Goal: Task Accomplishment & Management: Complete application form

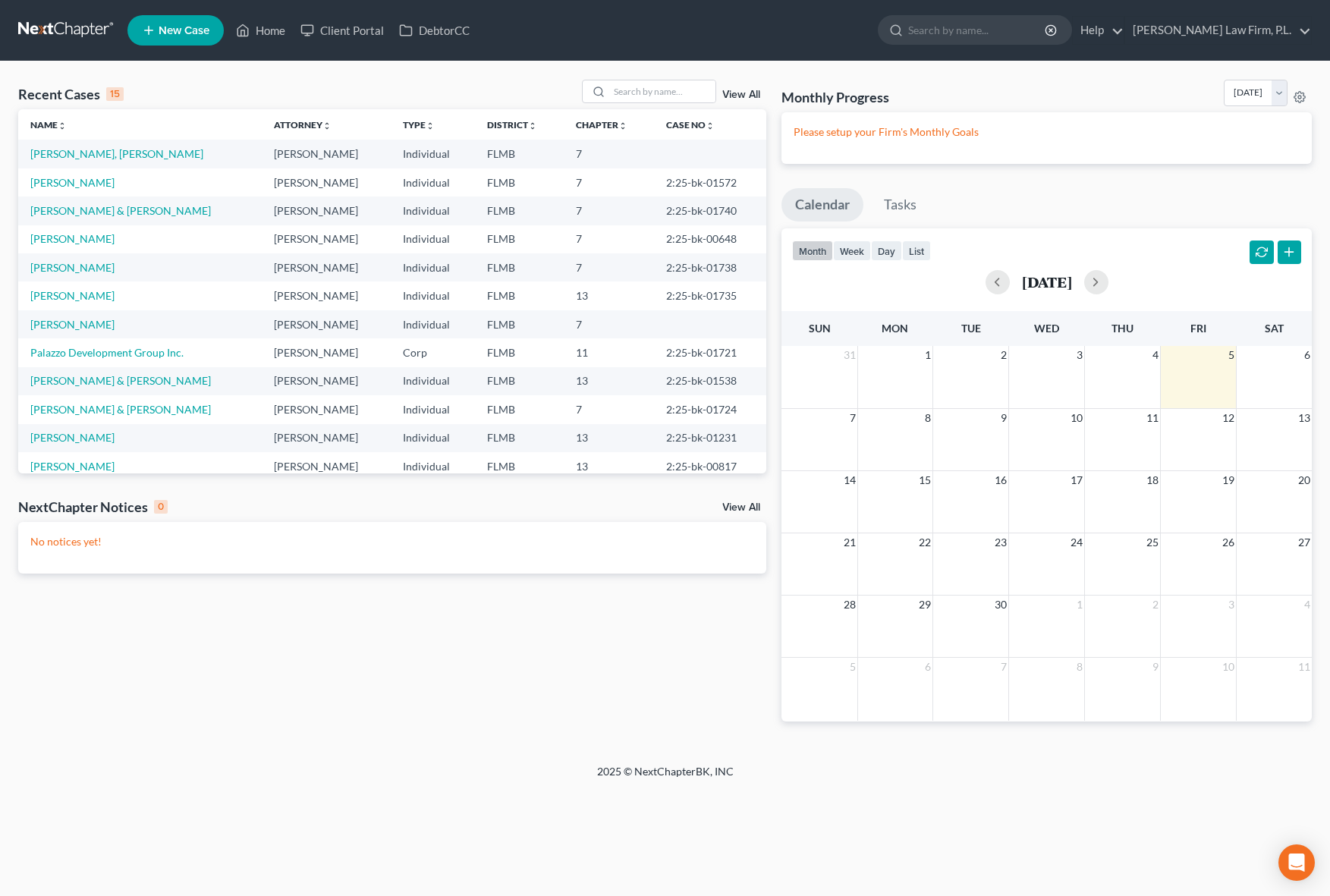
click at [92, 160] on td "[PERSON_NAME], [PERSON_NAME]" at bounding box center [140, 153] width 244 height 28
click at [97, 158] on link "[PERSON_NAME], [PERSON_NAME]" at bounding box center [117, 153] width 173 height 13
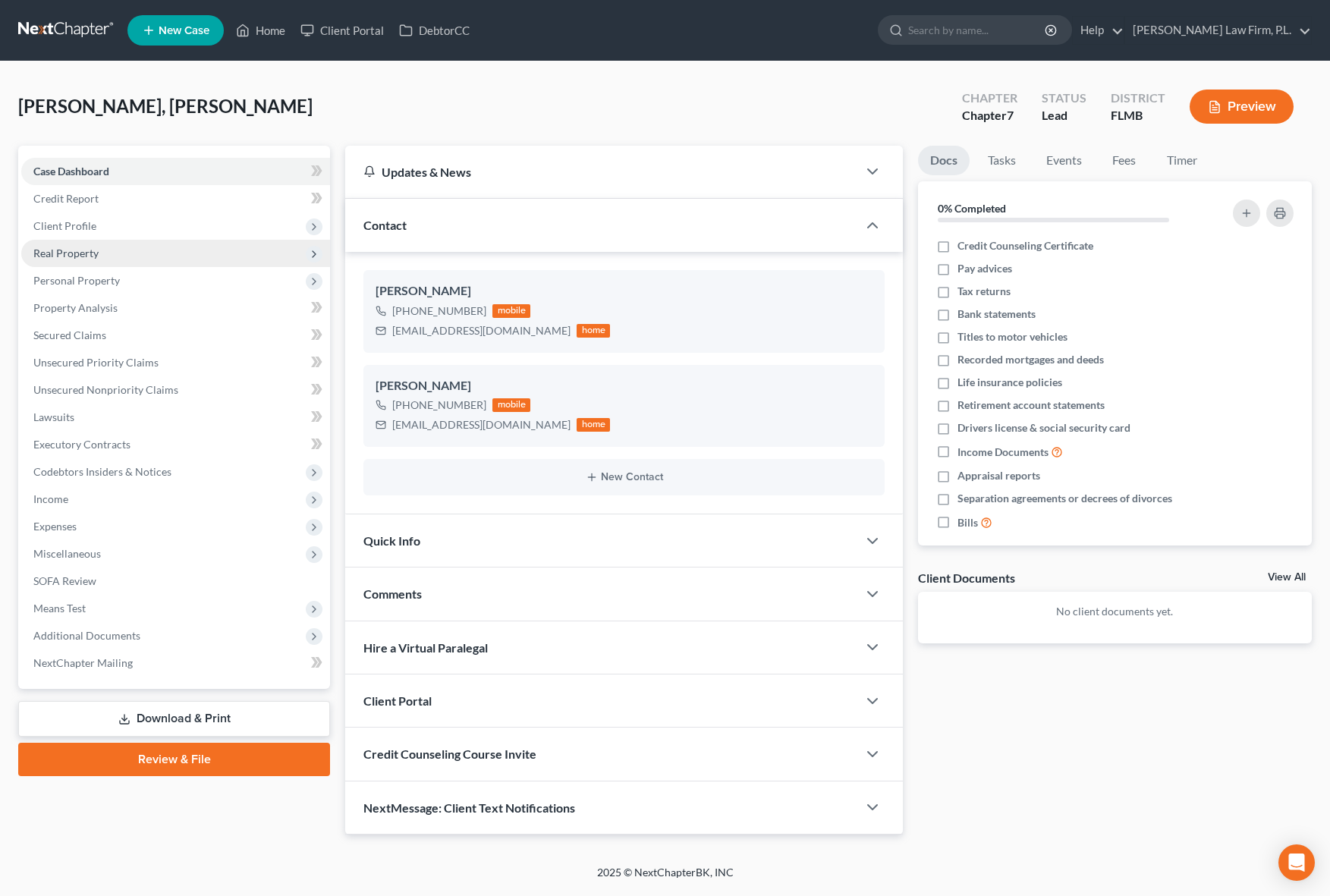
click at [117, 263] on span "Real Property" at bounding box center [176, 253] width 309 height 28
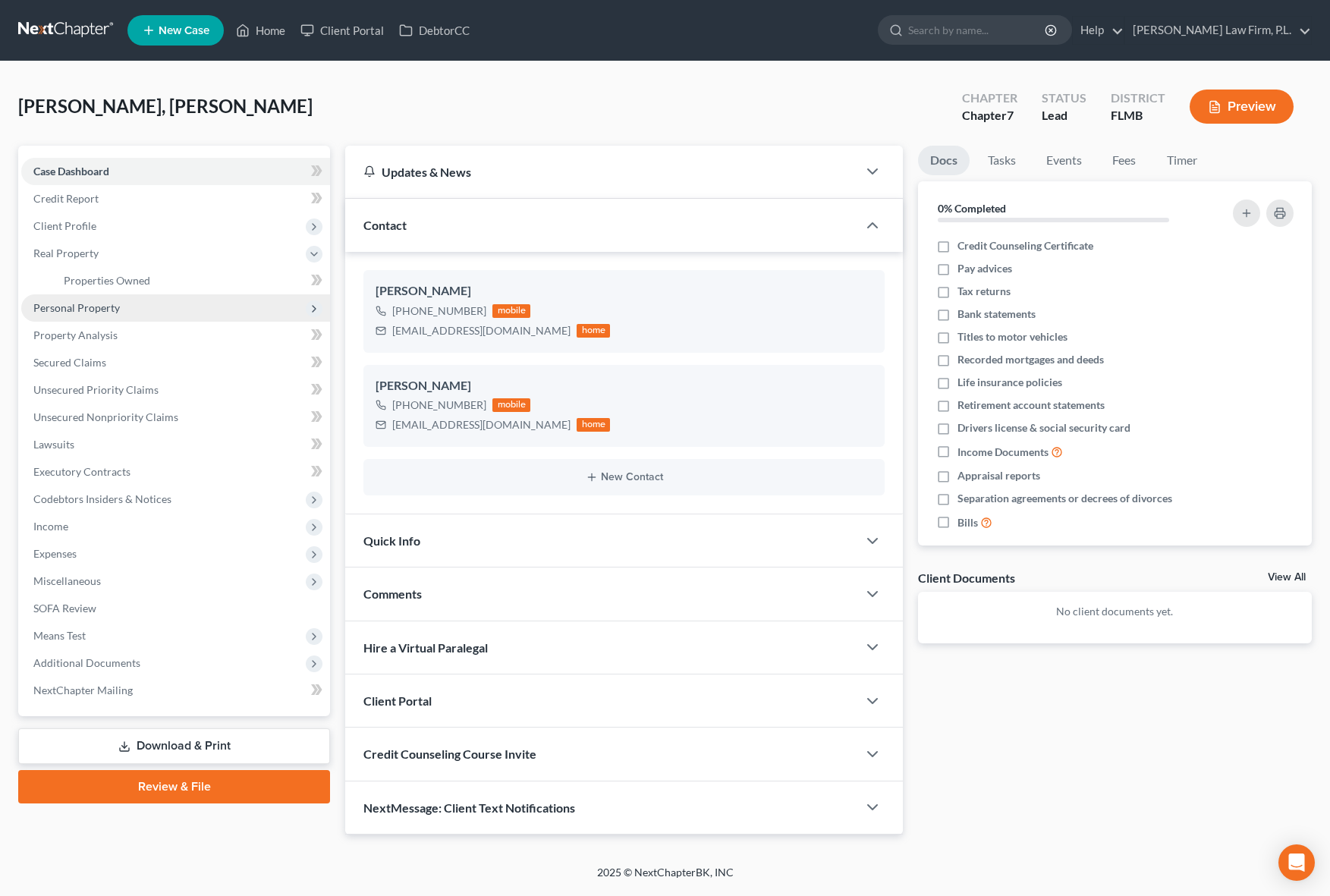
click at [114, 306] on span "Personal Property" at bounding box center [76, 307] width 87 height 13
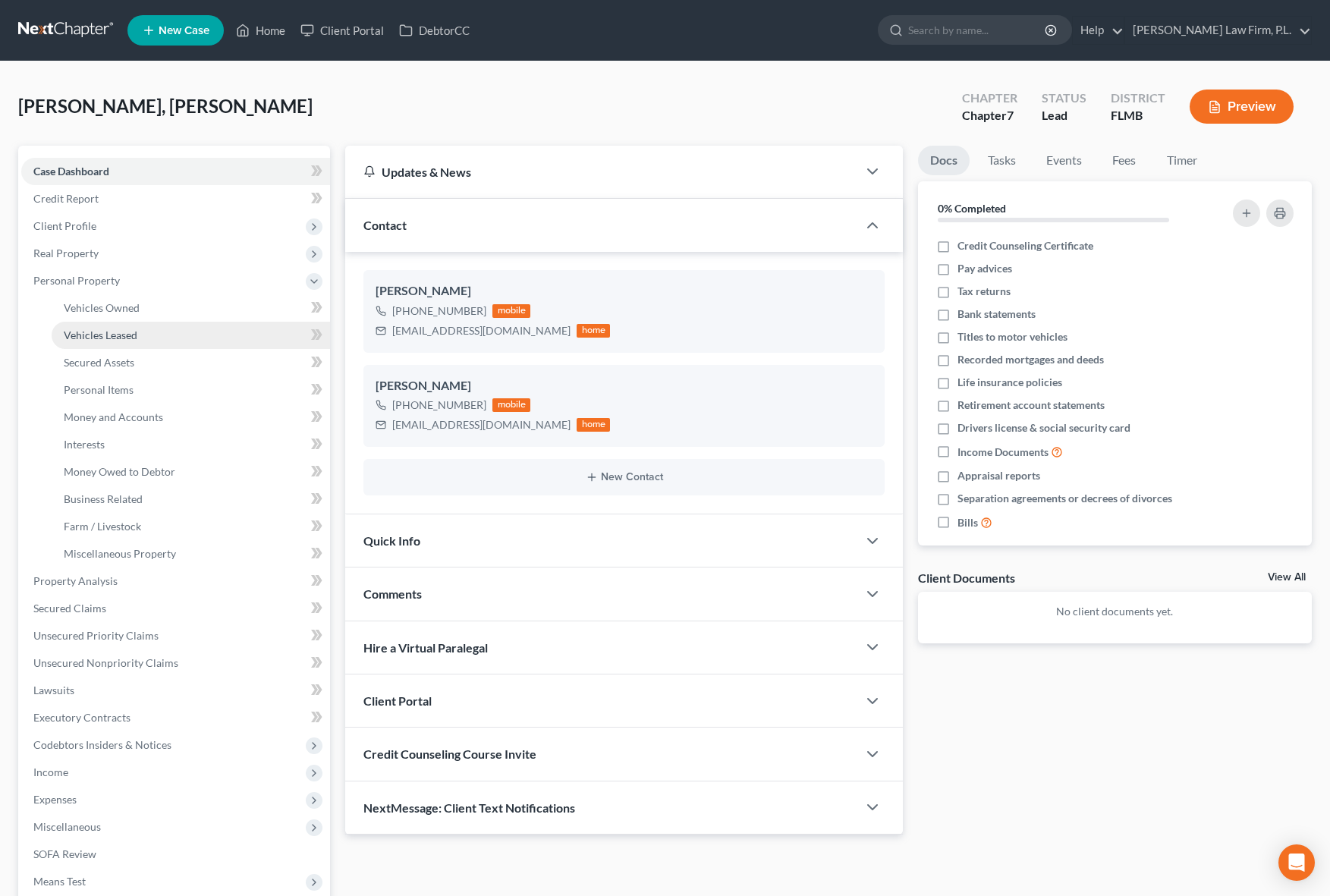
click at [135, 323] on link "Vehicles Leased" at bounding box center [190, 335] width 278 height 28
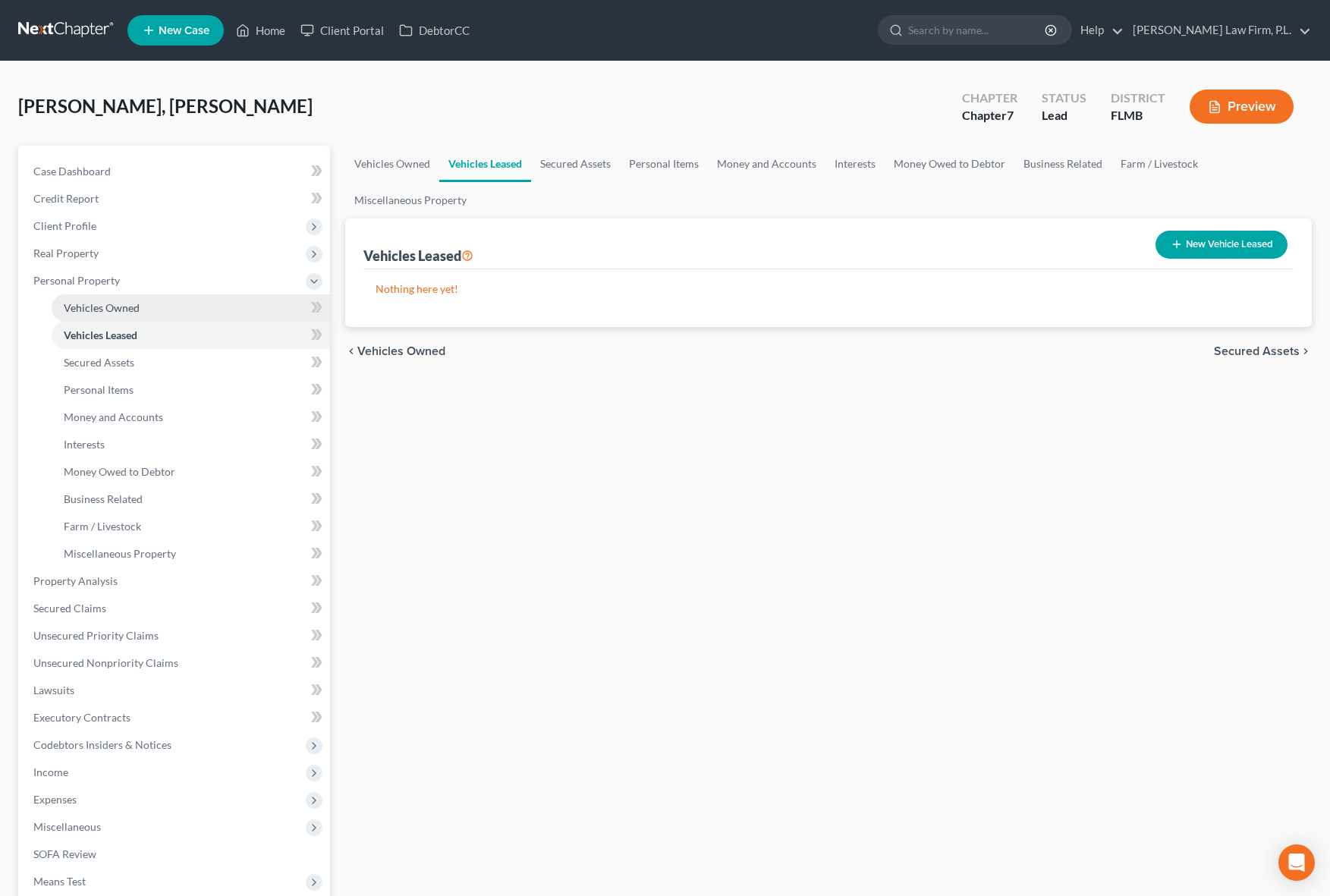
click at [137, 315] on link "Vehicles Owned" at bounding box center [190, 307] width 278 height 28
click at [1233, 253] on button "New Vehicle" at bounding box center [1238, 244] width 97 height 28
select select "0"
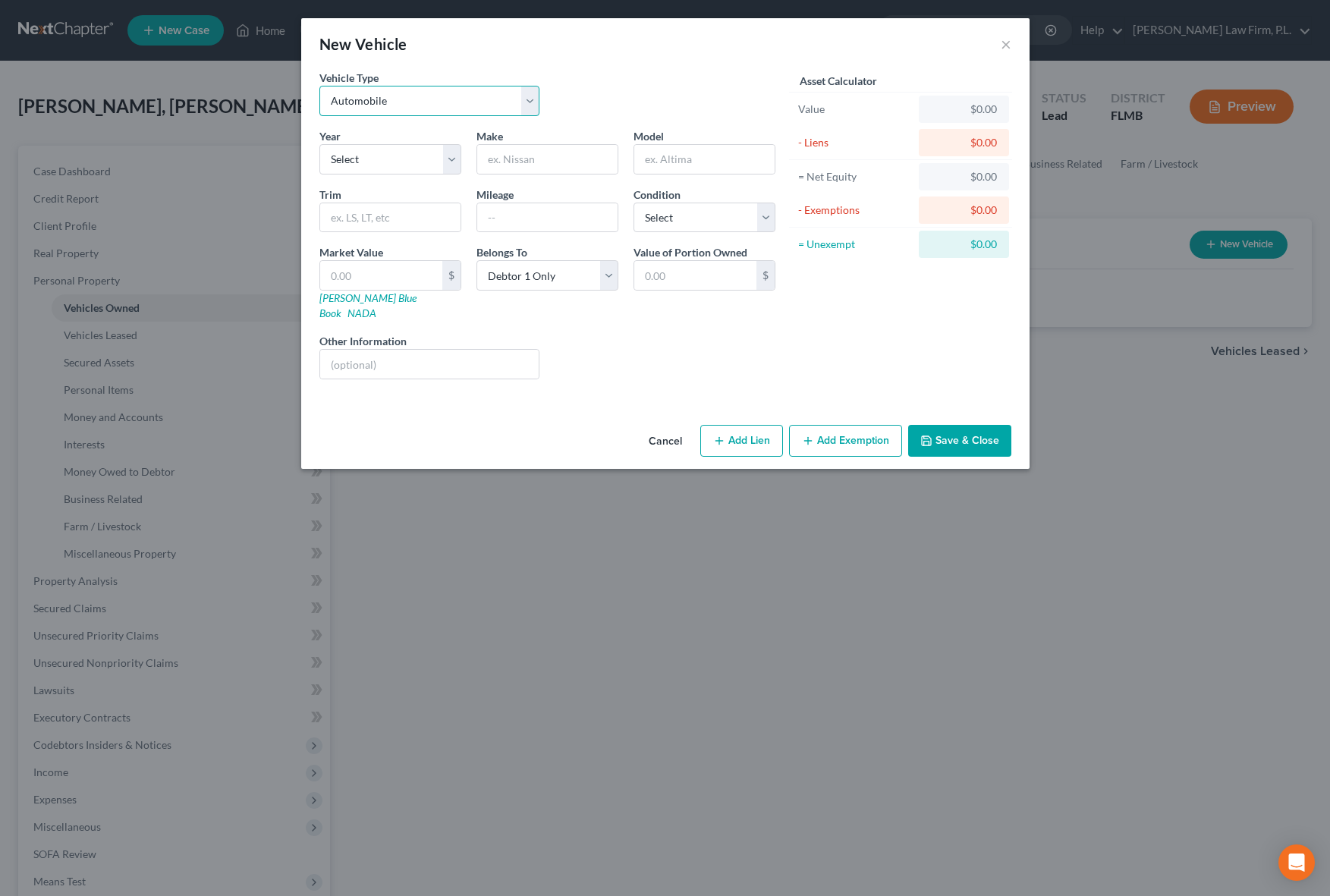
click at [434, 104] on select "Select Automobile Truck Trailer Watercraft Aircraft Motor Home Atv Other Vehicle" at bounding box center [429, 101] width 221 height 30
click at [378, 170] on select "Select 2026 2025 2024 2023 2022 2021 2020 2019 2018 2017 2016 2015 2014 2013 20…" at bounding box center [390, 160] width 142 height 30
select select "5"
click at [319, 144] on select "Select 2026 2025 2024 2023 2022 2021 2020 2019 2018 2017 2016 2015 2014 2013 20…" at bounding box center [390, 160] width 142 height 30
type input "Mercedes"
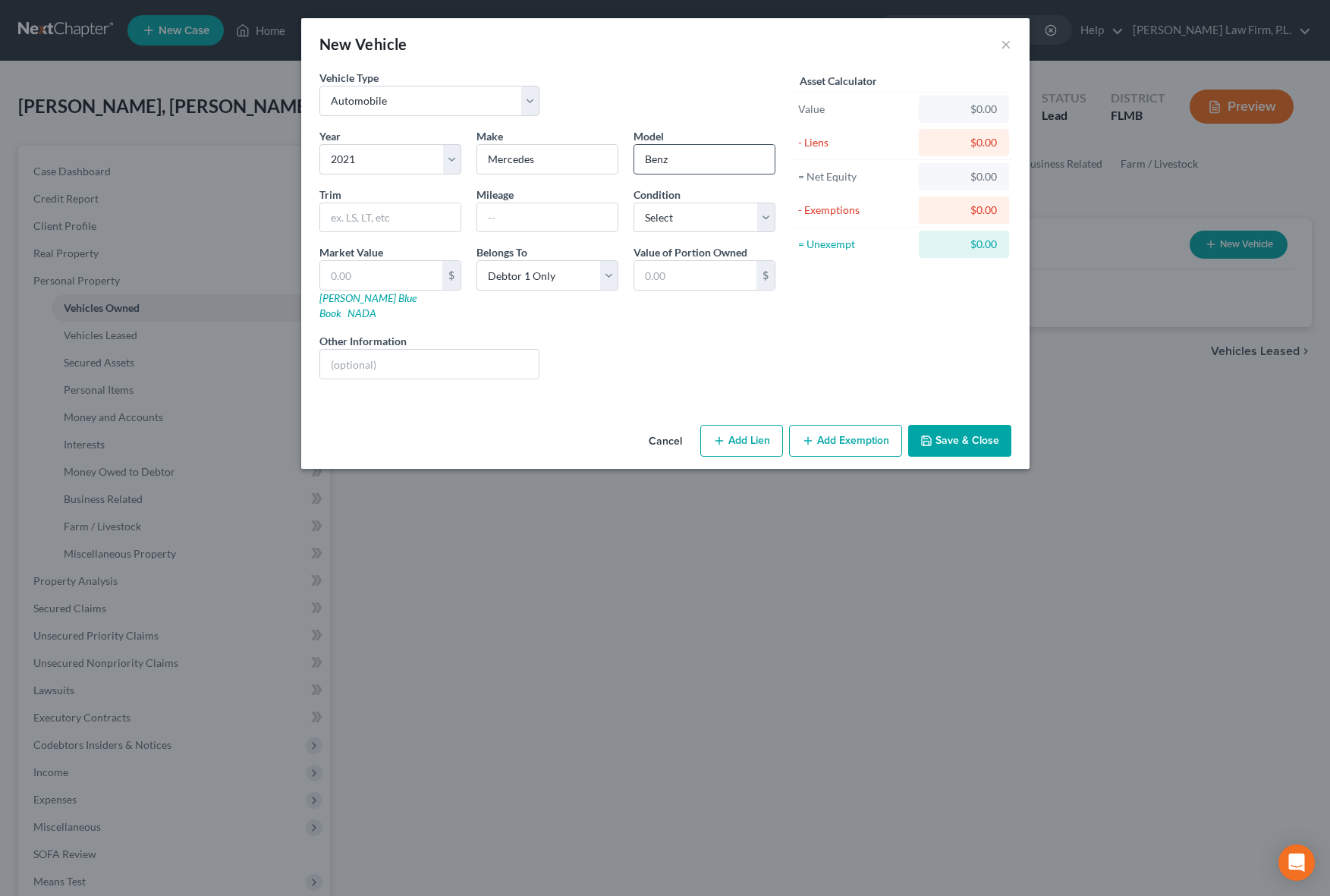
drag, startPoint x: 707, startPoint y: 170, endPoint x: 633, endPoint y: 170, distance: 74.0
click at [634, 170] on input "Benz" at bounding box center [704, 159] width 140 height 29
type input "B"
click at [583, 161] on input "Mercedes" at bounding box center [547, 159] width 140 height 29
type input "4"
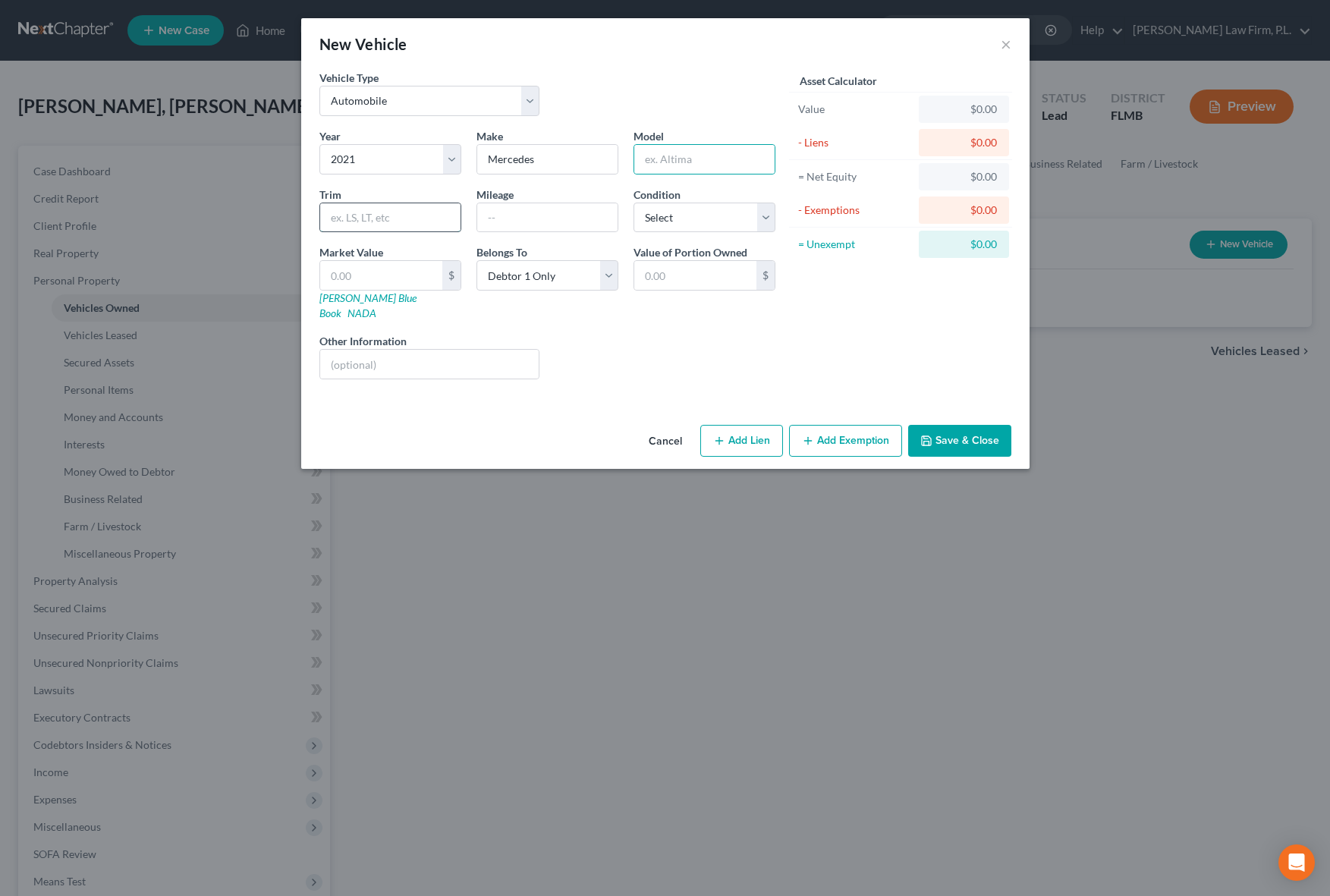
click at [444, 225] on input "text" at bounding box center [390, 217] width 140 height 29
type input "GLS"
click at [645, 161] on input "text" at bounding box center [704, 159] width 140 height 29
type input "GLS"
drag, startPoint x: 434, startPoint y: 210, endPoint x: 252, endPoint y: 210, distance: 182.0
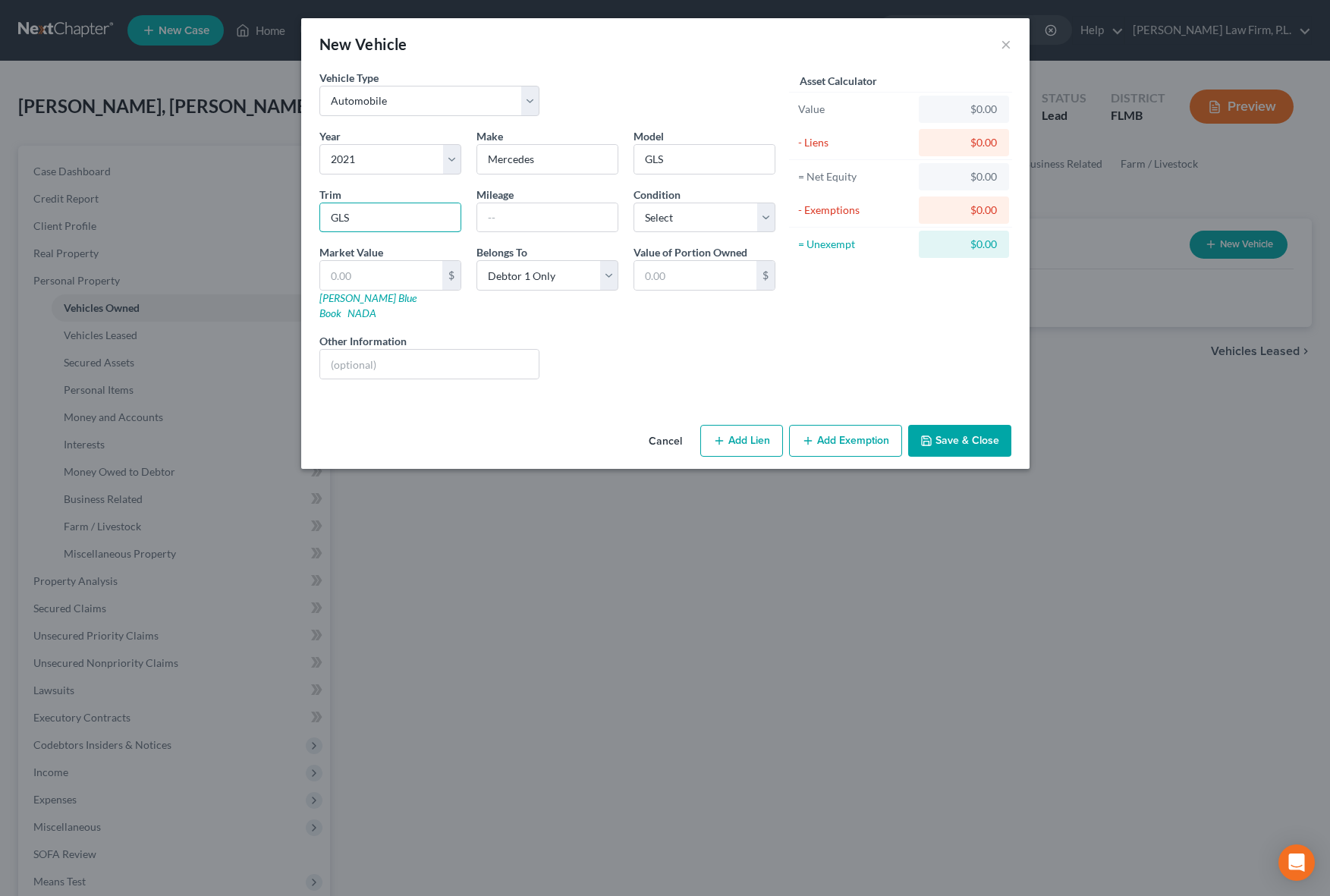
click at [252, 210] on div "New Vehicle × Vehicle Type Select Automobile Truck Trailer Watercraft Aircraft …" at bounding box center [665, 448] width 1330 height 896
drag, startPoint x: 673, startPoint y: 164, endPoint x: 618, endPoint y: 164, distance: 55.0
click at [618, 164] on div "Year Select 2026 2025 2024 2023 2022 2021 2020 2019 2018 2017 2016 2015 2014 20…" at bounding box center [547, 259] width 471 height 263
type input "450"
type input "GLS"
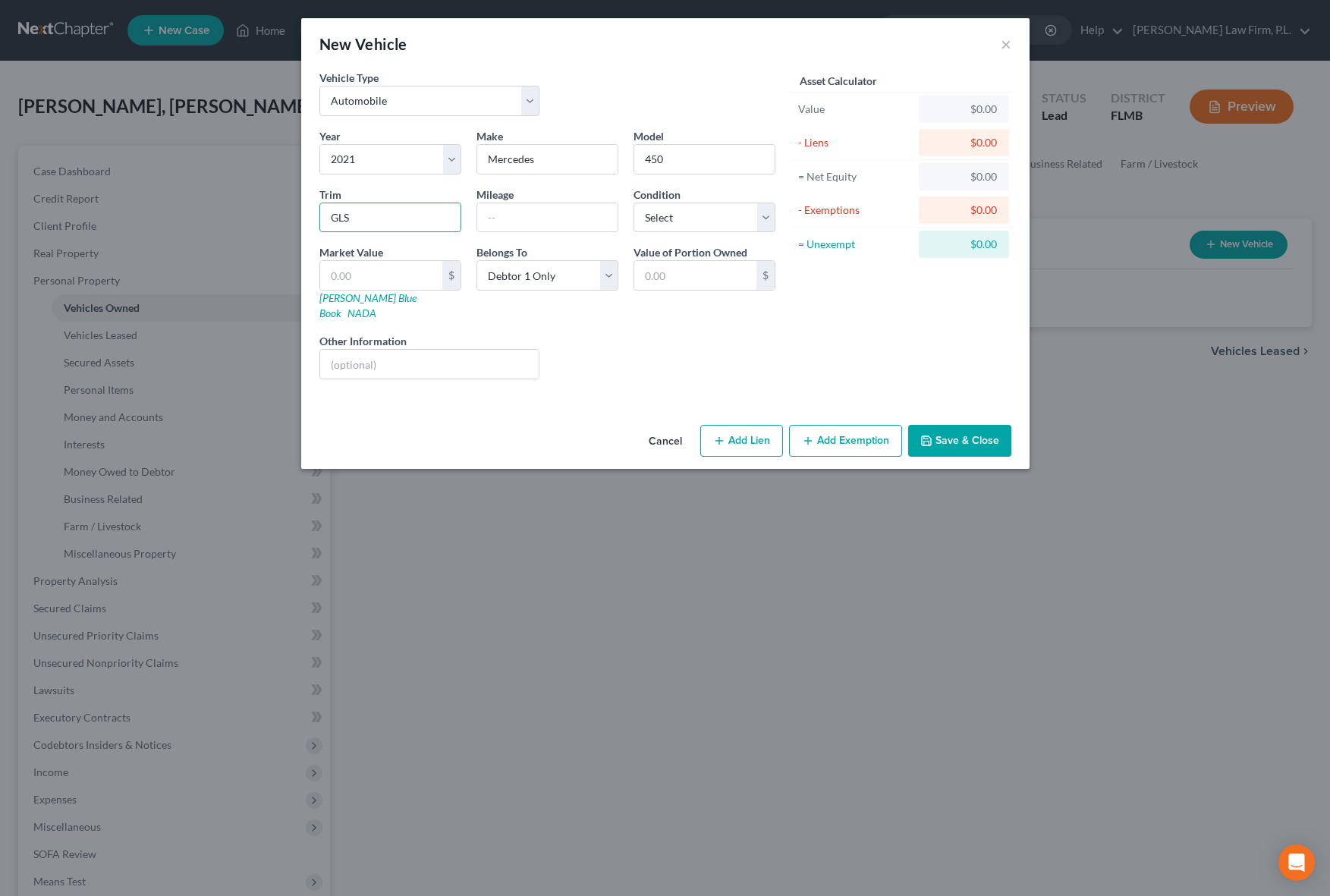
click at [616, 370] on div "Year Select 2026 2025 2024 2023 2022 2021 2020 2019 2018 2017 2016 2015 2014 20…" at bounding box center [547, 259] width 471 height 263
click at [600, 280] on select "Select Debtor 1 Only Debtor 2 Only Debtor 1 And Debtor 2 Only At Least One Of T…" at bounding box center [547, 275] width 142 height 30
select select "2"
click at [476, 260] on select "Select Debtor 1 Only Debtor 2 Only Debtor 1 And Debtor 2 Only At Least One Of T…" at bounding box center [547, 275] width 142 height 30
click at [627, 340] on div "Liens Select" at bounding box center [665, 355] width 236 height 46
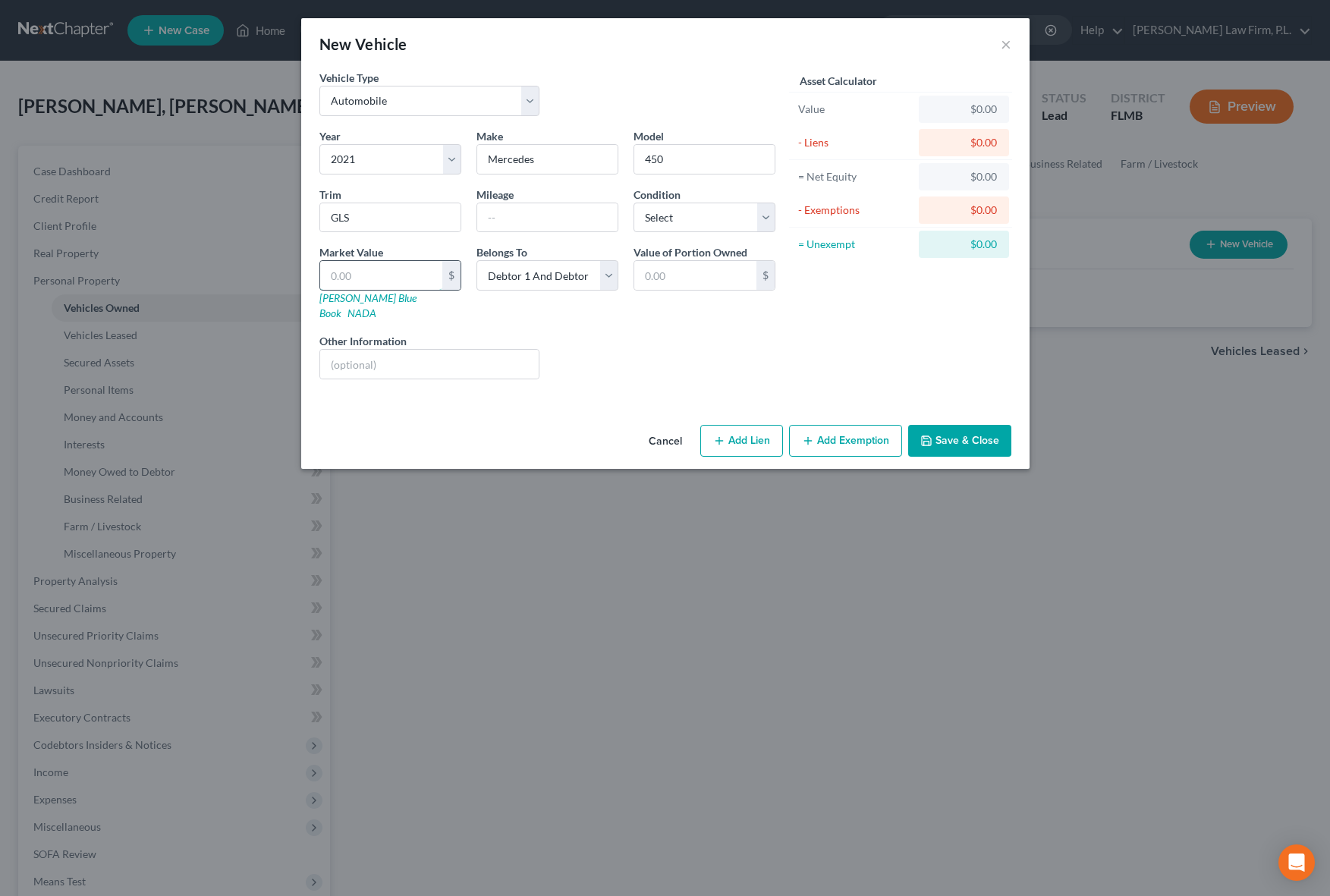
click at [407, 277] on input "text" at bounding box center [381, 275] width 122 height 29
click at [329, 294] on link "[PERSON_NAME] Blue Book" at bounding box center [368, 305] width 97 height 28
click at [402, 304] on div "Market Value $ [PERSON_NAME] Blue Book NADA" at bounding box center [390, 282] width 157 height 76
click at [376, 307] on link "NADA" at bounding box center [362, 312] width 29 height 13
click at [583, 113] on div "Vehicle Type Select Automobile Truck Trailer Watercraft Aircraft Motor Home Atv…" at bounding box center [547, 99] width 471 height 59
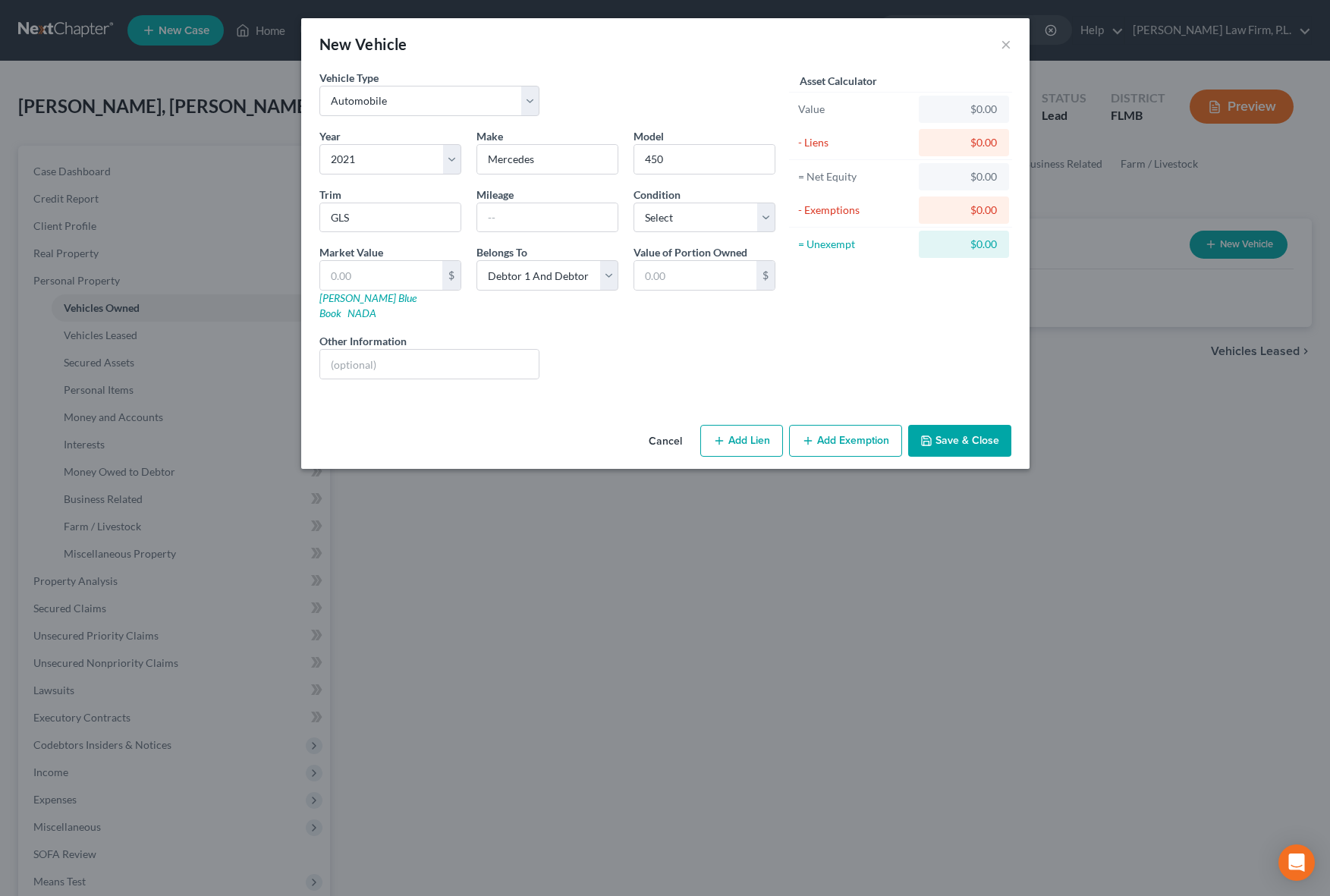
click at [591, 402] on div "Vehicle Type Select Automobile Truck Trailer Watercraft Aircraft Motor Home Atv…" at bounding box center [665, 244] width 728 height 348
click at [681, 270] on input "text" at bounding box center [695, 275] width 122 height 29
click at [396, 281] on input "text" at bounding box center [381, 275] width 122 height 29
type input "3"
type input "3.00"
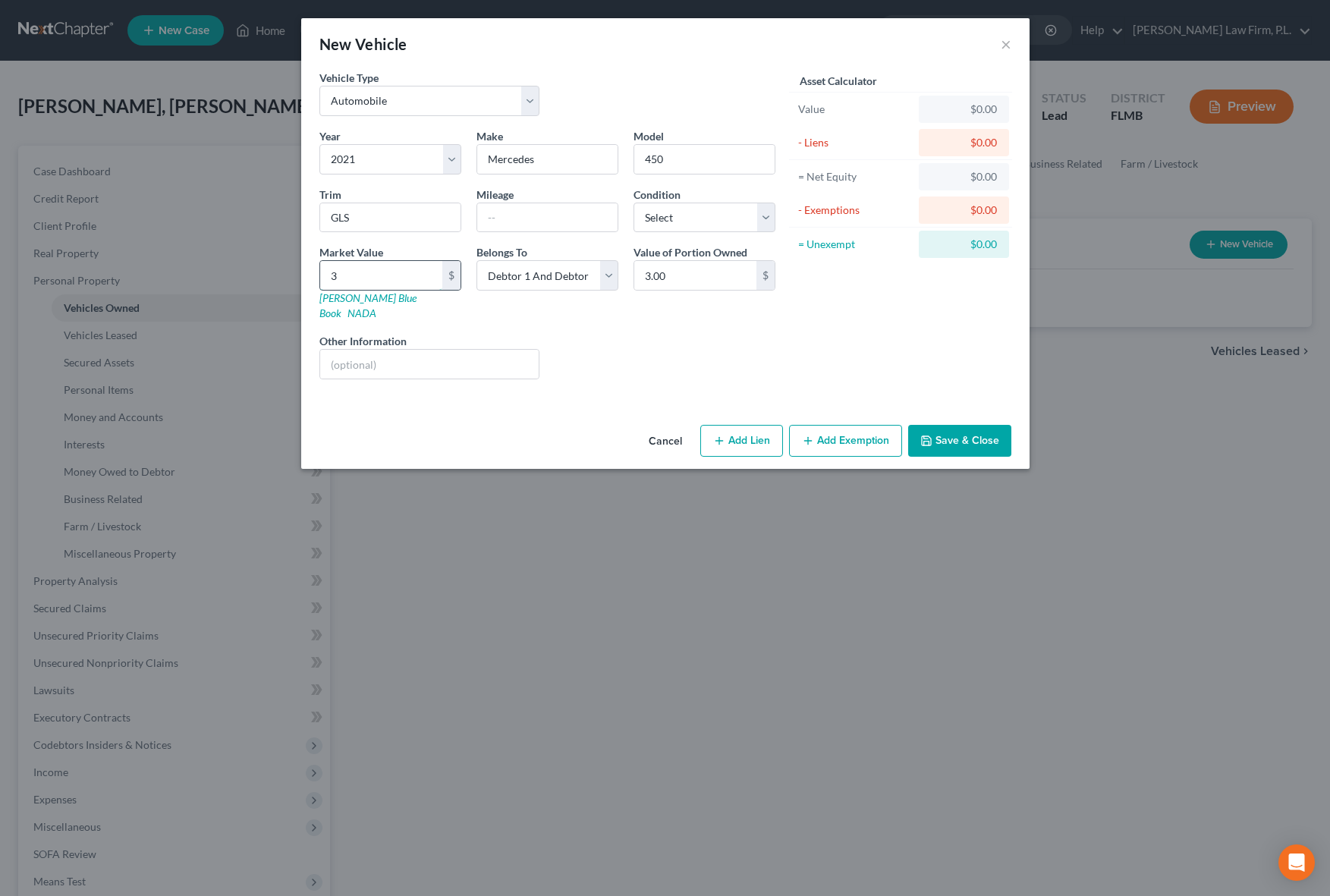
type input "39"
type input "39.00"
type input "394"
type input "394.00"
type input "3940"
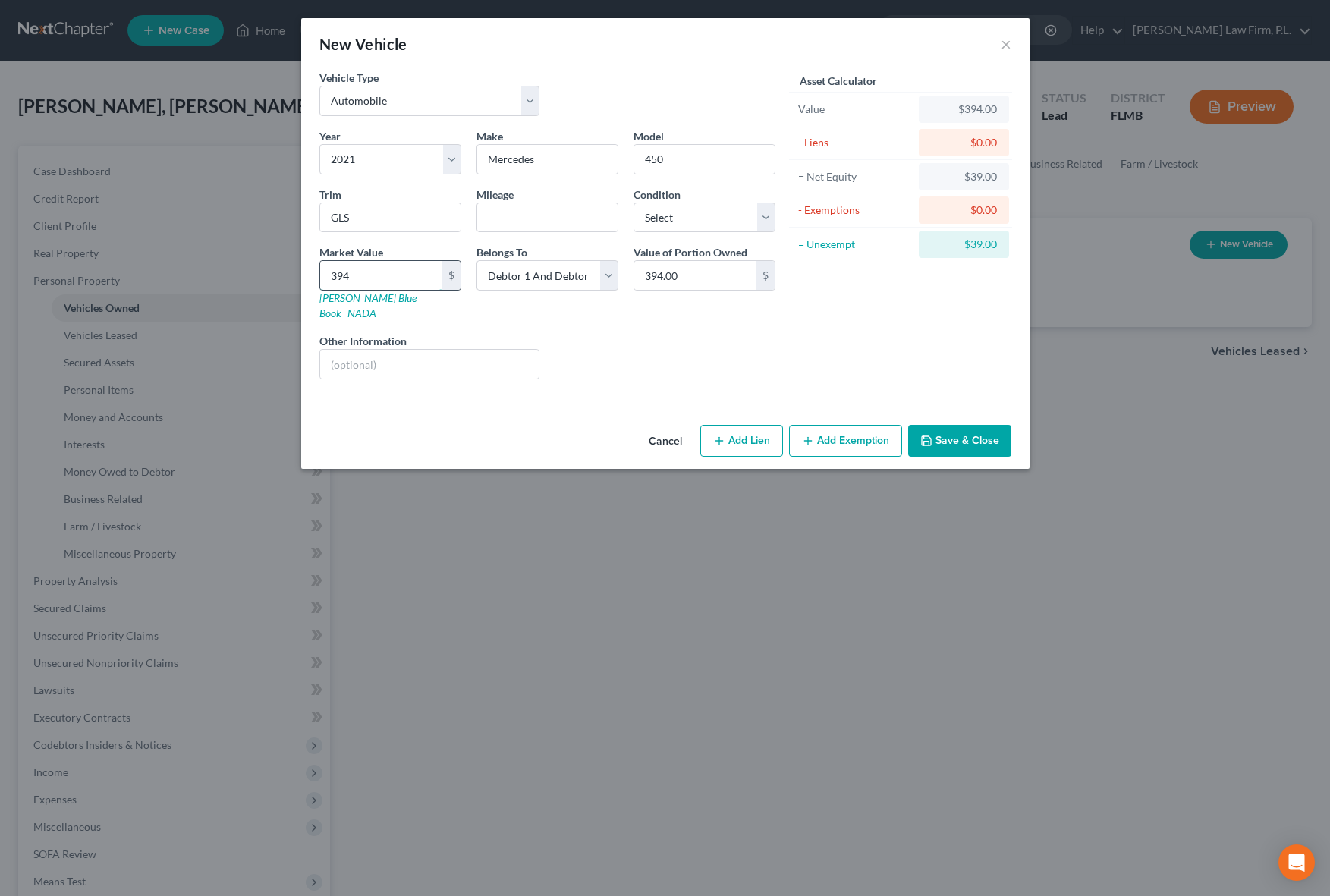
type input "3,940.00"
type input "3,9400"
type input "39,400.00"
type input "39,400"
click at [685, 373] on div "Year Select 2026 2025 2024 2023 2022 2021 2020 2019 2018 2017 2016 2015 2014 20…" at bounding box center [547, 259] width 471 height 263
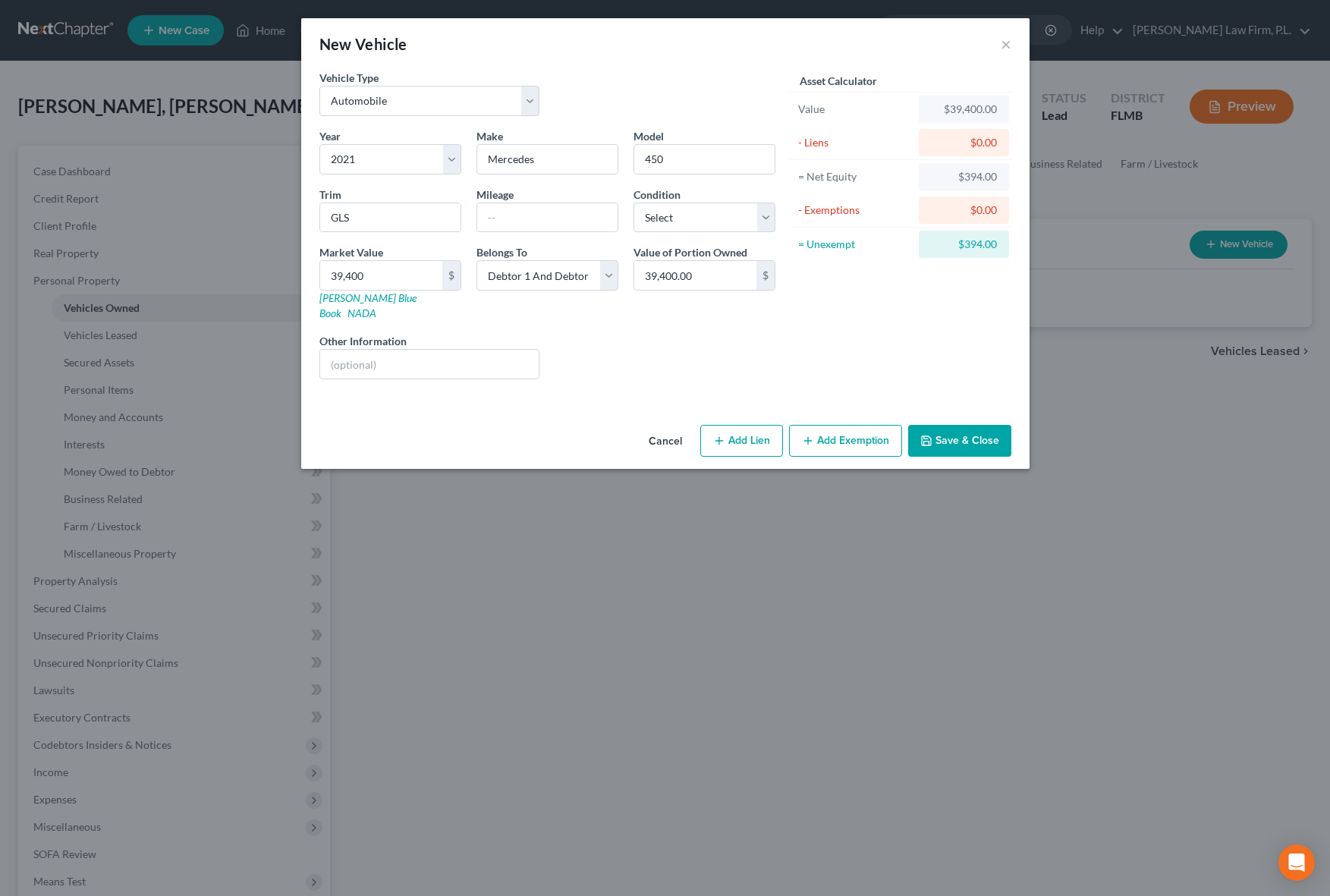
click at [941, 425] on button "Save & Close" at bounding box center [959, 441] width 103 height 32
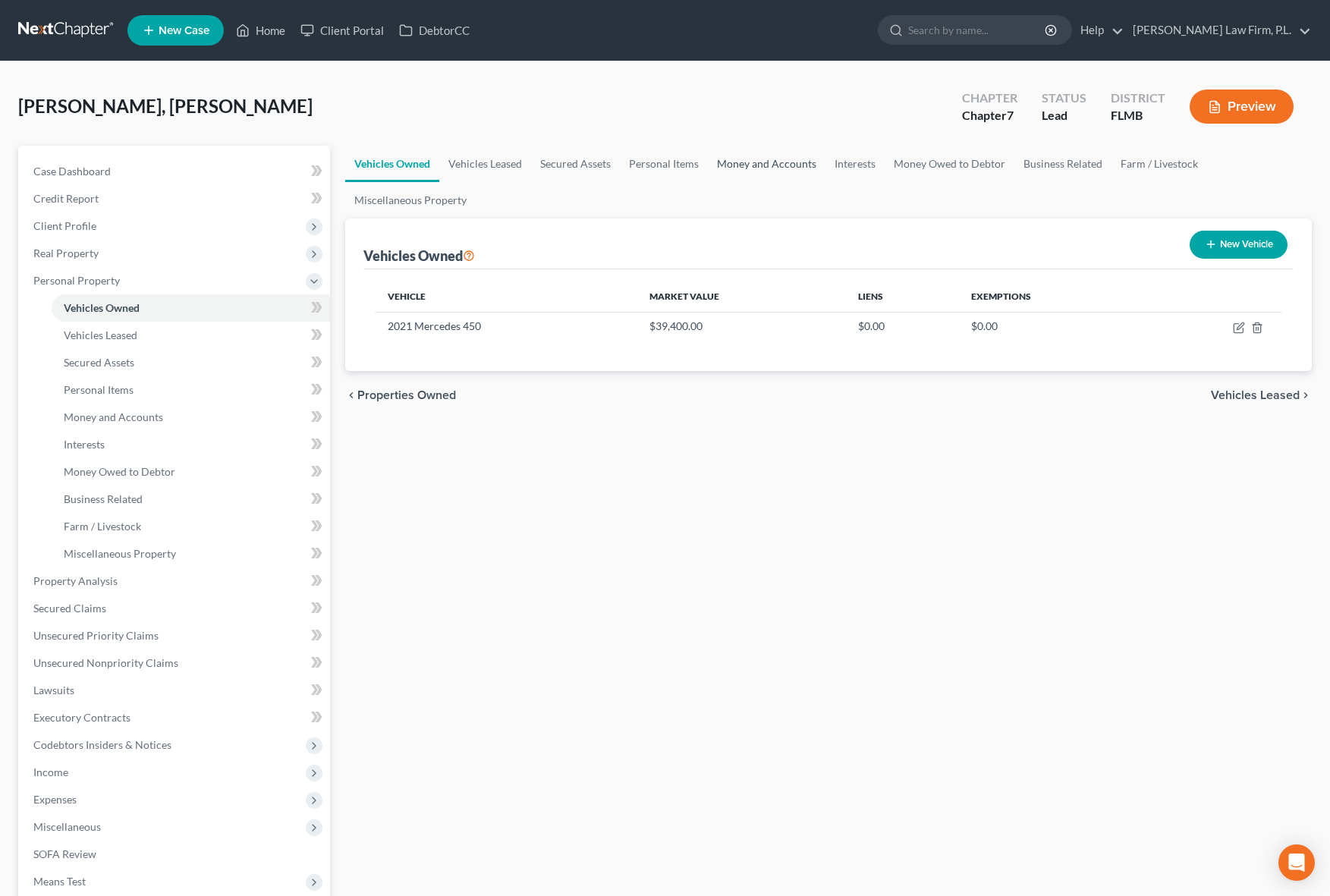
click at [790, 165] on link "Money and Accounts" at bounding box center [767, 163] width 118 height 36
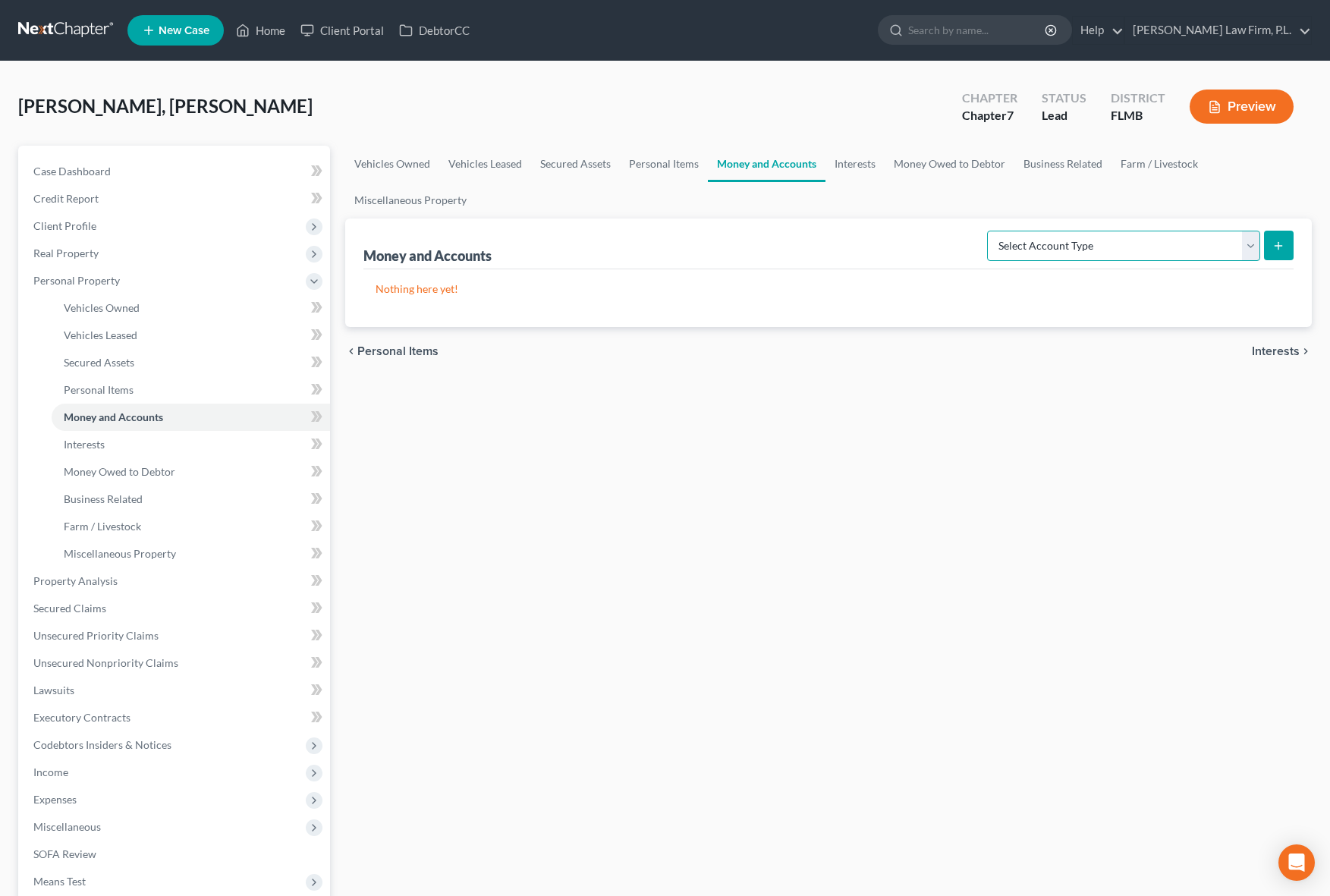
click at [1206, 258] on select "Select Account Type Brokerage Cash on Hand Certificates of Deposit Checking Acc…" at bounding box center [1123, 246] width 273 height 30
select select "checking"
click at [990, 231] on select "Select Account Type Brokerage Cash on Hand Certificates of Deposit Checking Acc…" at bounding box center [1123, 246] width 273 height 30
click at [1269, 247] on button "submit" at bounding box center [1278, 245] width 29 height 29
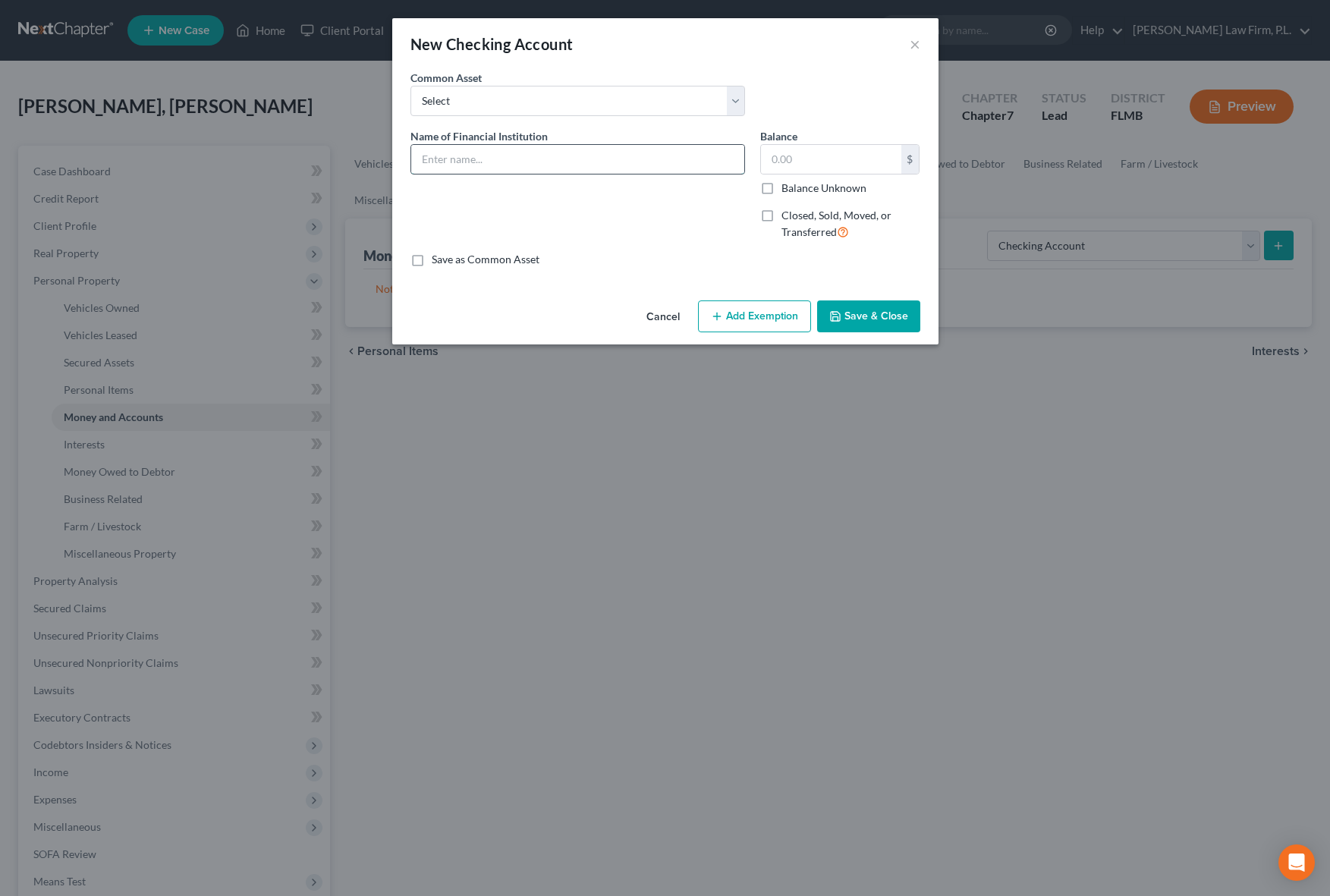
click at [520, 150] on input "text" at bounding box center [577, 159] width 333 height 29
type input "Chase Checking Acct. #xx6790"
click at [781, 183] on label "Balance Unknown" at bounding box center [823, 188] width 85 height 15
click at [787, 183] on input "Balance Unknown" at bounding box center [792, 186] width 10 height 10
checkbox input "true"
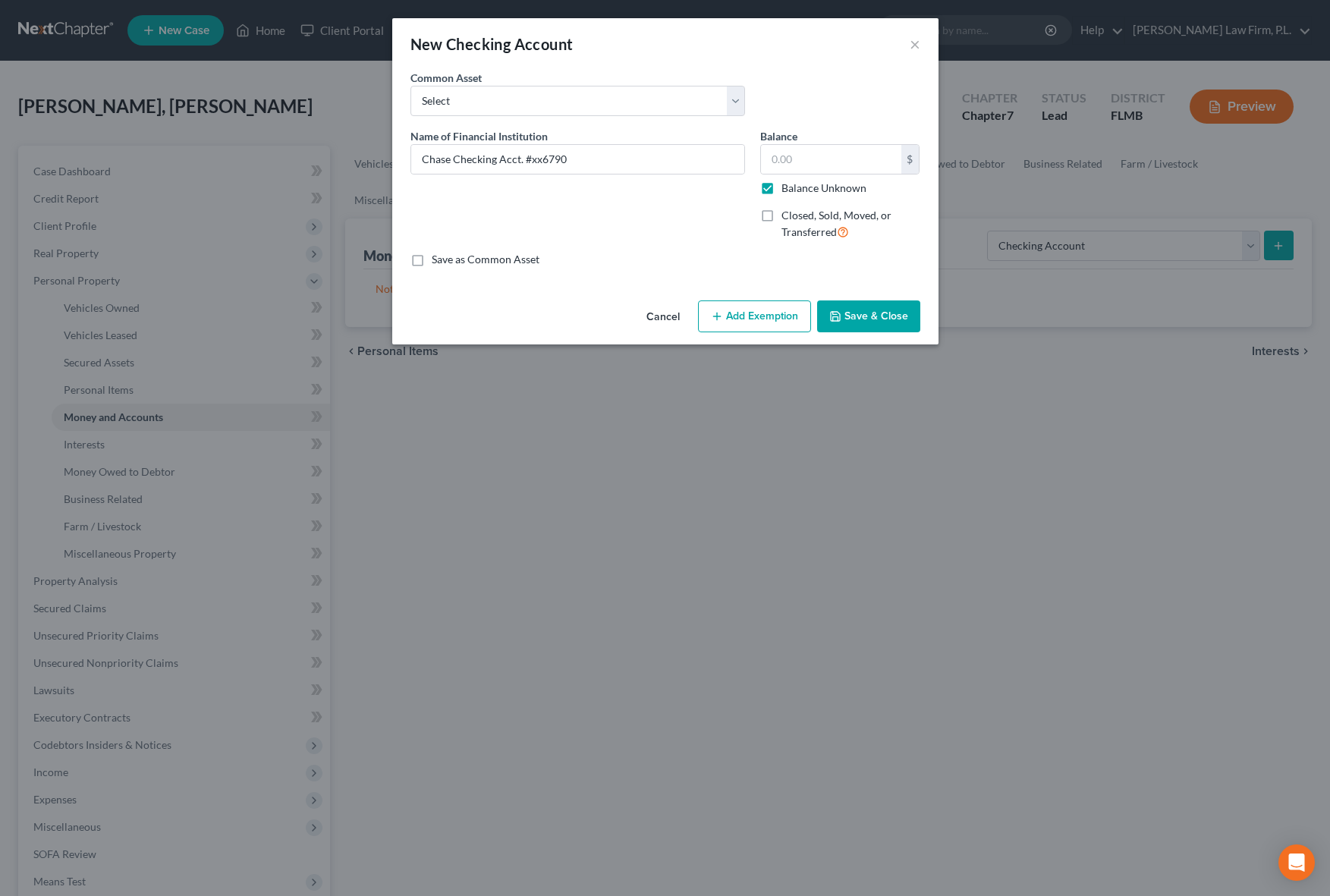
type input "0.00"
click at [846, 326] on button "Save & Close" at bounding box center [869, 317] width 103 height 32
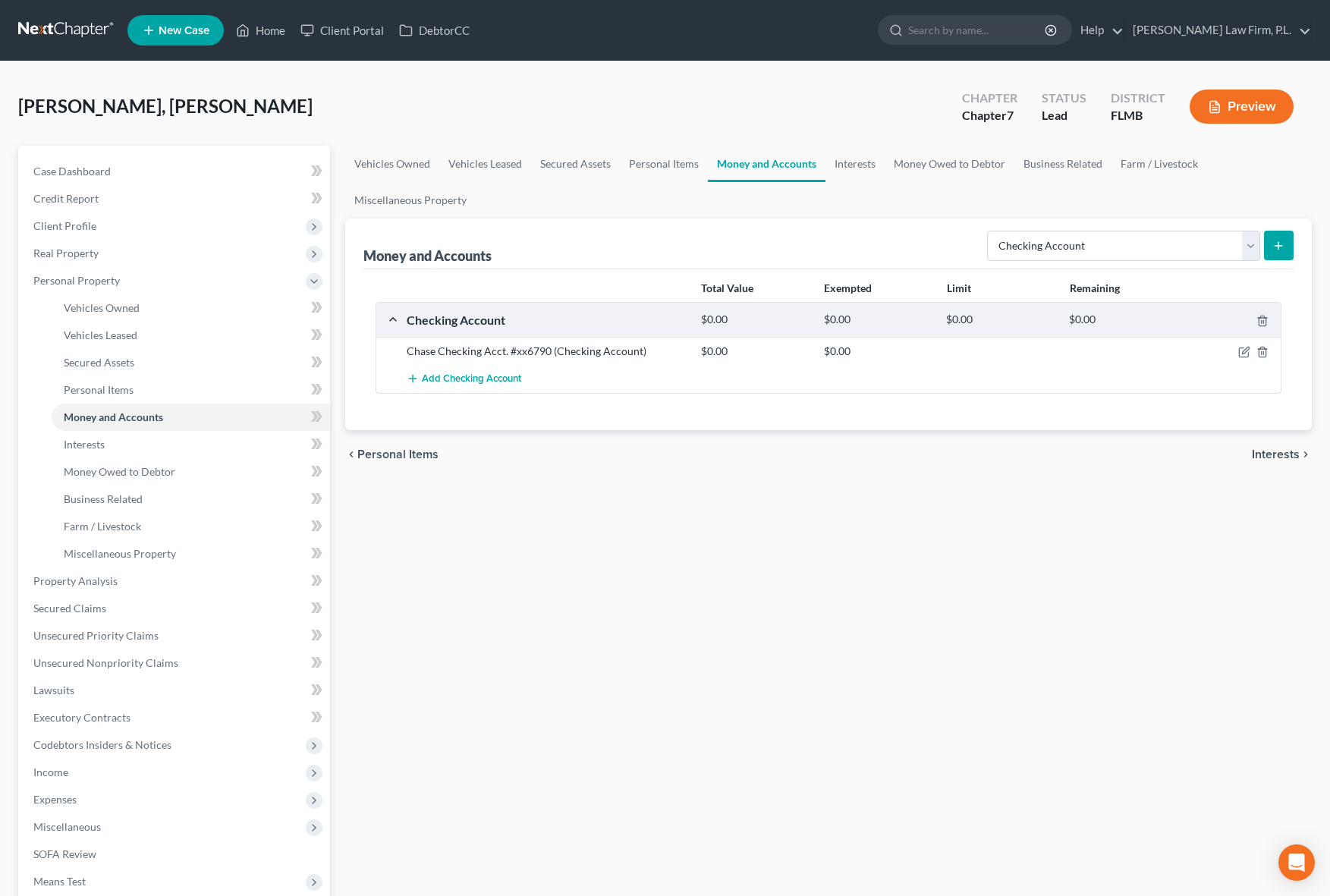
click at [1282, 258] on button "submit" at bounding box center [1278, 245] width 29 height 29
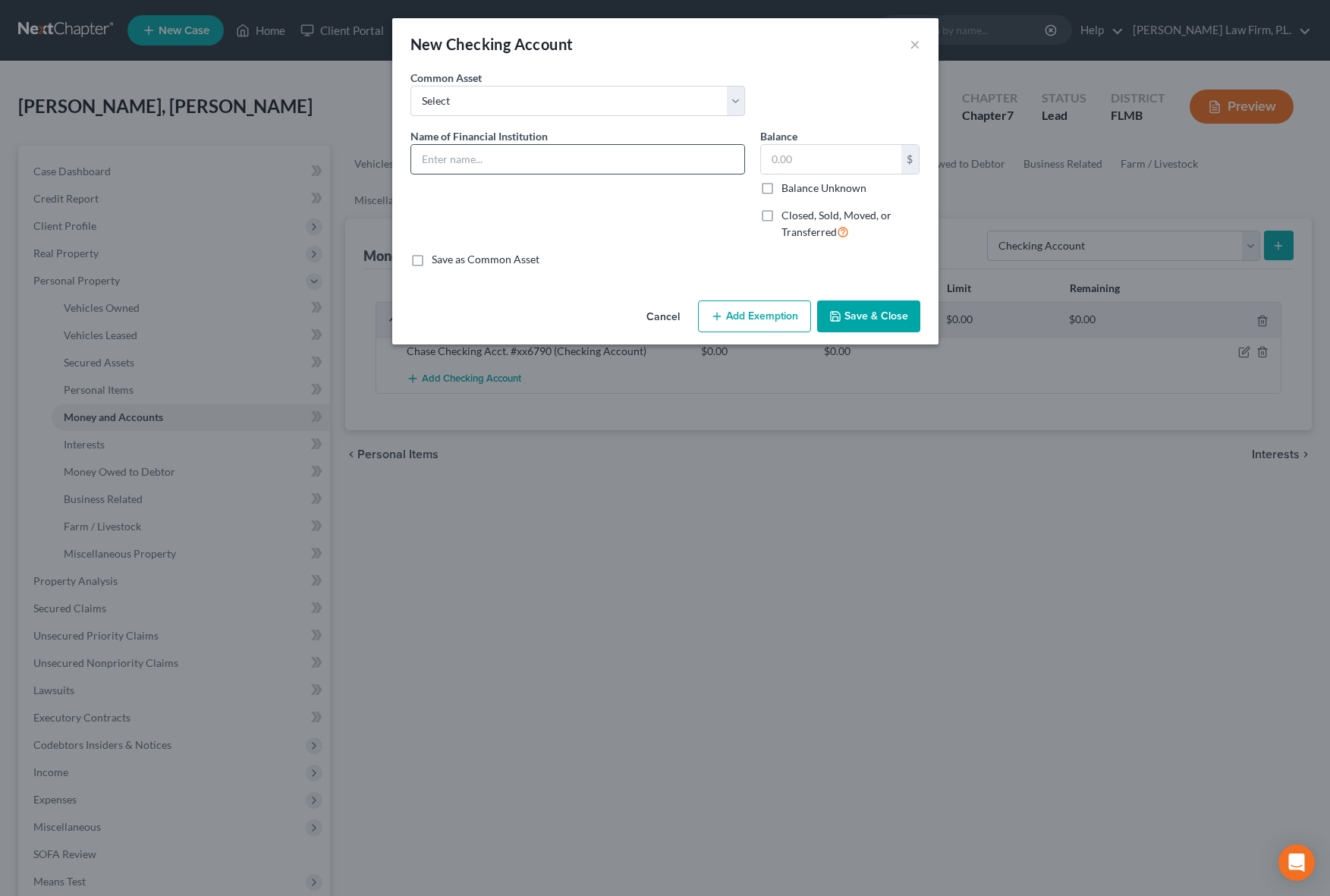
click at [660, 160] on input "text" at bounding box center [577, 159] width 333 height 29
type input "Chase Business Checking Acct. #xx7780"
click at [754, 190] on div "Balance $ Balance Unknown Balance Undetermined $ Balance Unknown Closed, Sold, …" at bounding box center [840, 191] width 176 height 124
click at [781, 190] on label "Balance Unknown" at bounding box center [823, 188] width 85 height 15
click at [787, 190] on input "Balance Unknown" at bounding box center [792, 186] width 10 height 10
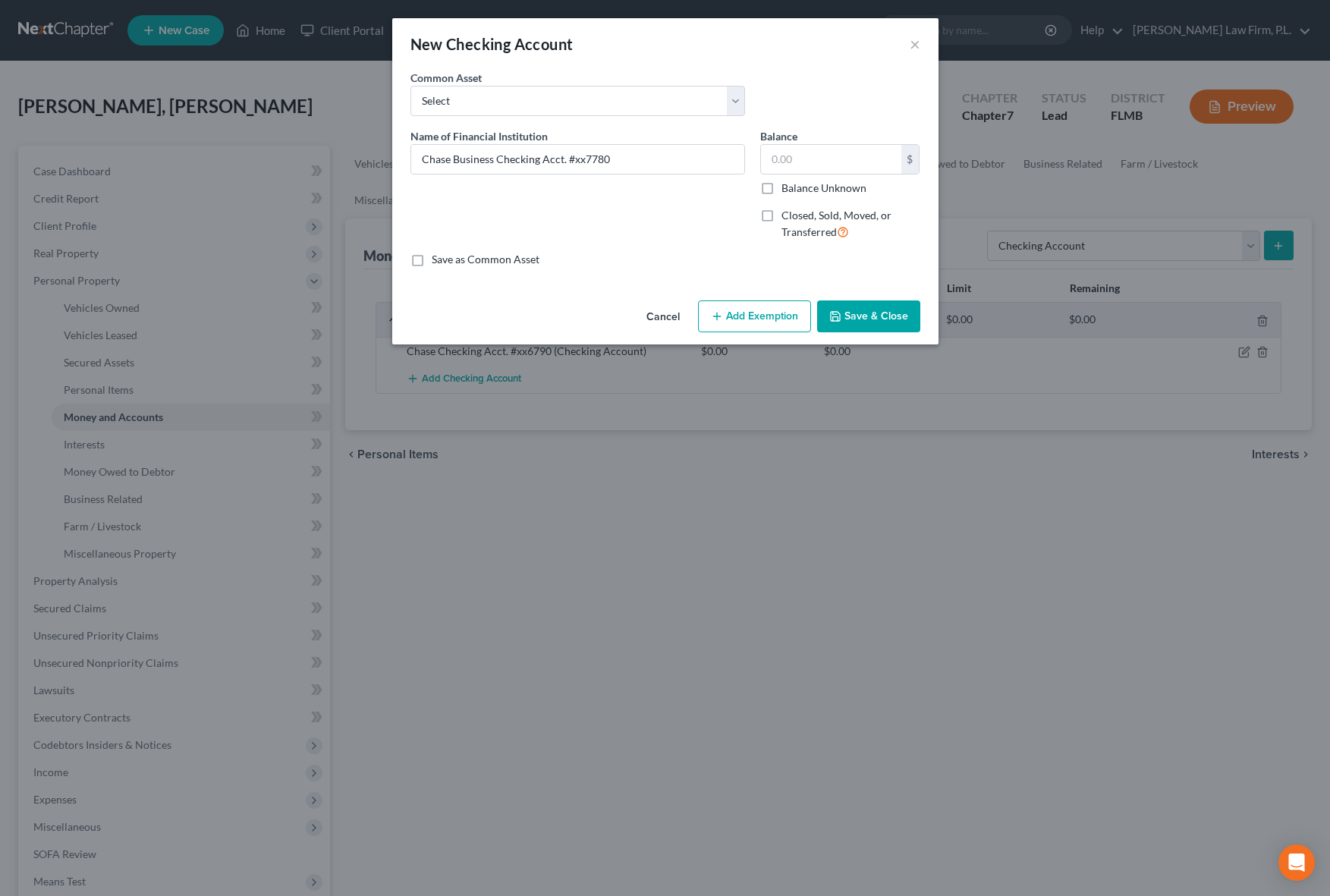
checkbox input "true"
type input "0.00"
click at [872, 317] on button "Save & Close" at bounding box center [869, 317] width 103 height 32
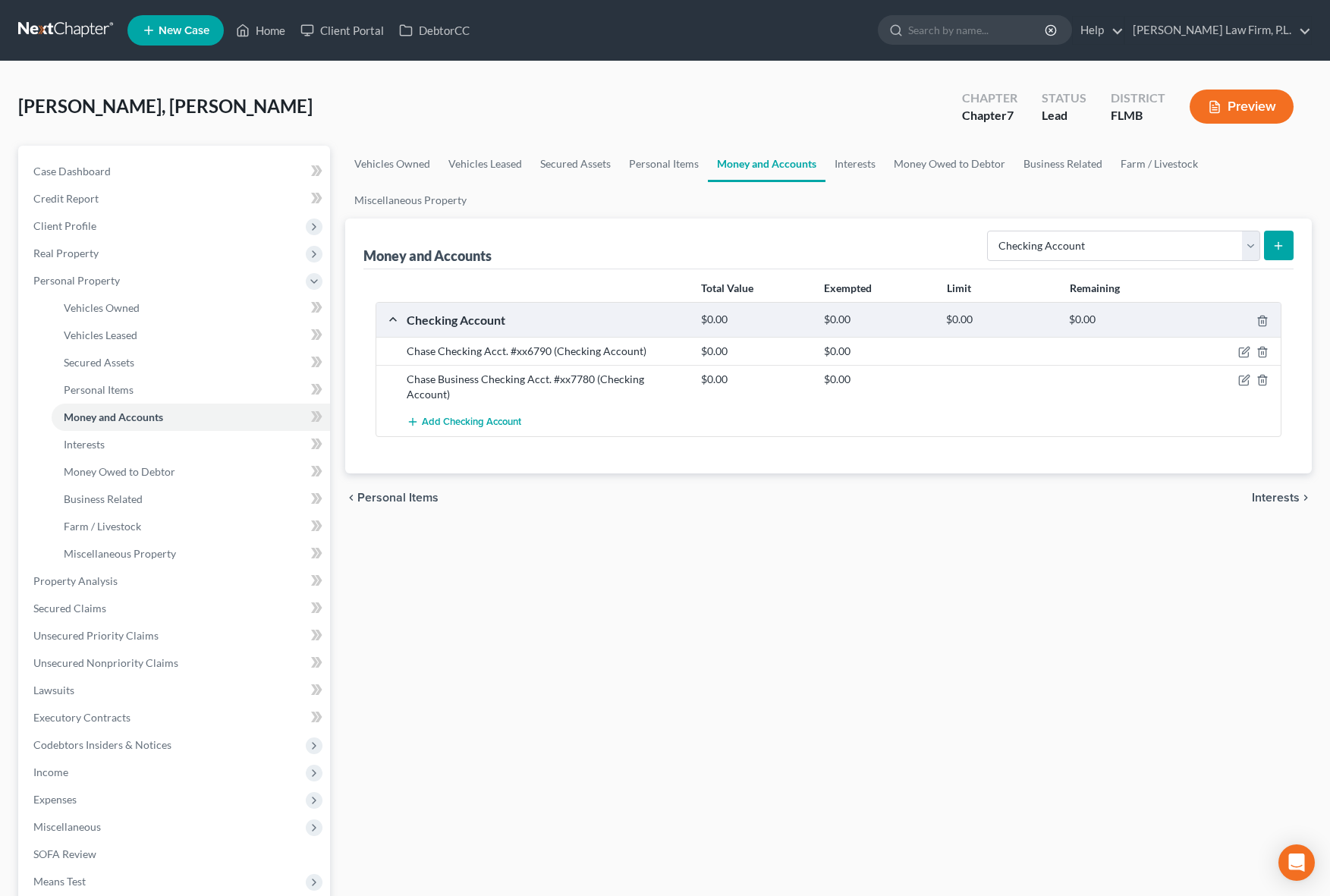
click at [1279, 247] on line "submit" at bounding box center [1279, 245] width 0 height 7
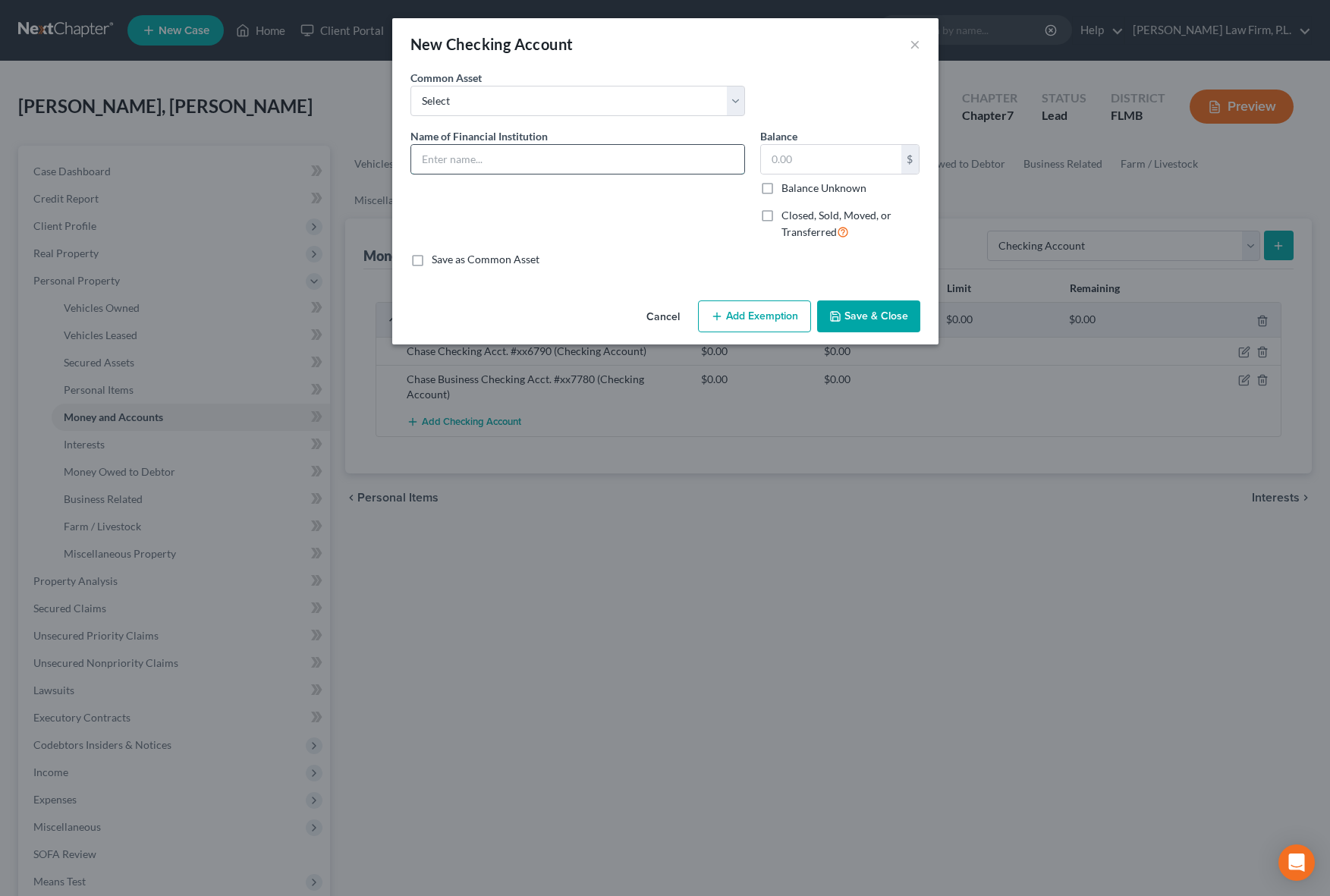
click at [544, 150] on input "text" at bounding box center [577, 159] width 333 height 29
type input "Bank of America Checking Acct. #xx5464"
click at [781, 193] on label "Balance Unknown" at bounding box center [823, 188] width 85 height 15
click at [787, 191] on input "Balance Unknown" at bounding box center [792, 186] width 10 height 10
checkbox input "true"
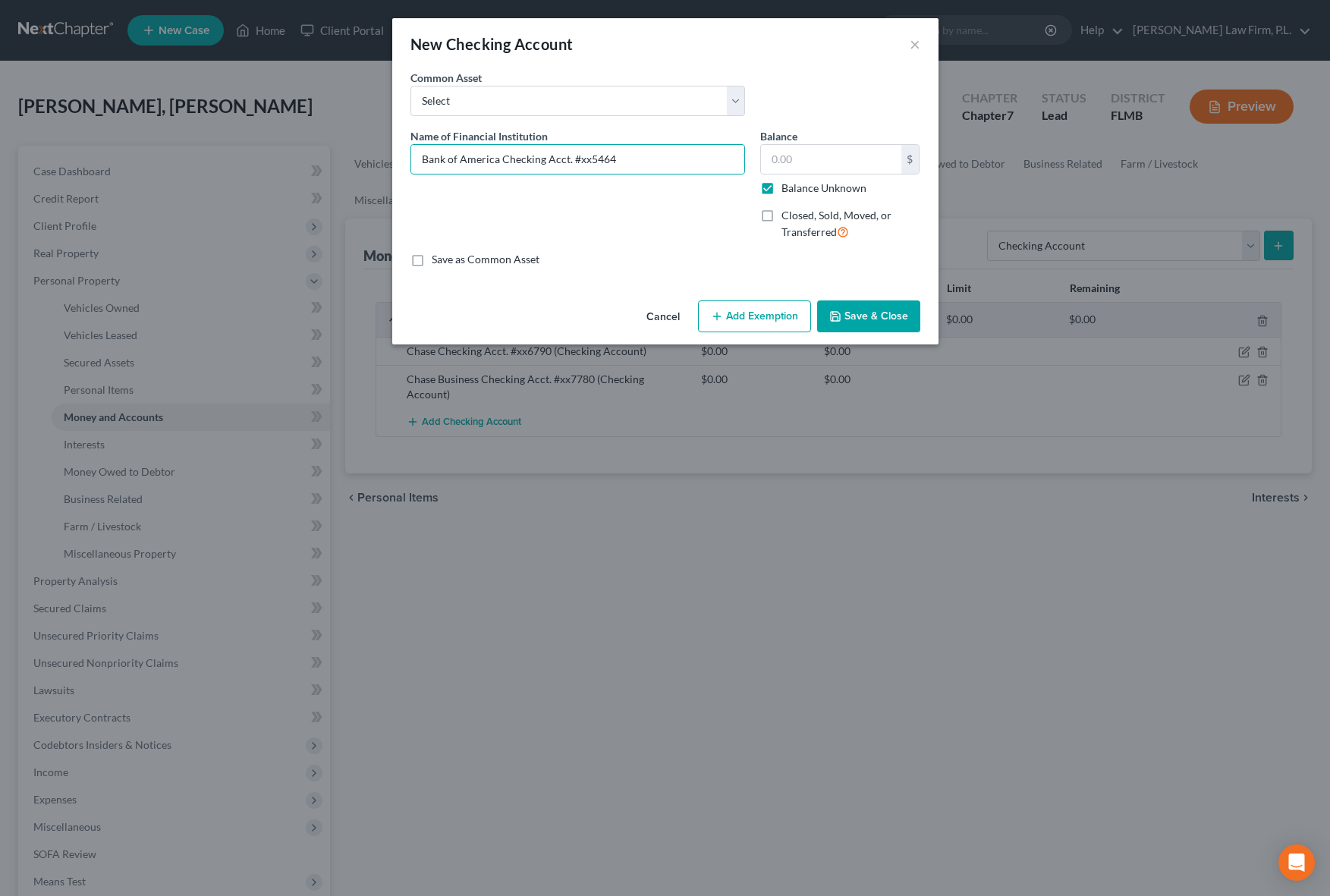
type input "0.00"
click at [889, 319] on button "Save & Close" at bounding box center [869, 317] width 103 height 32
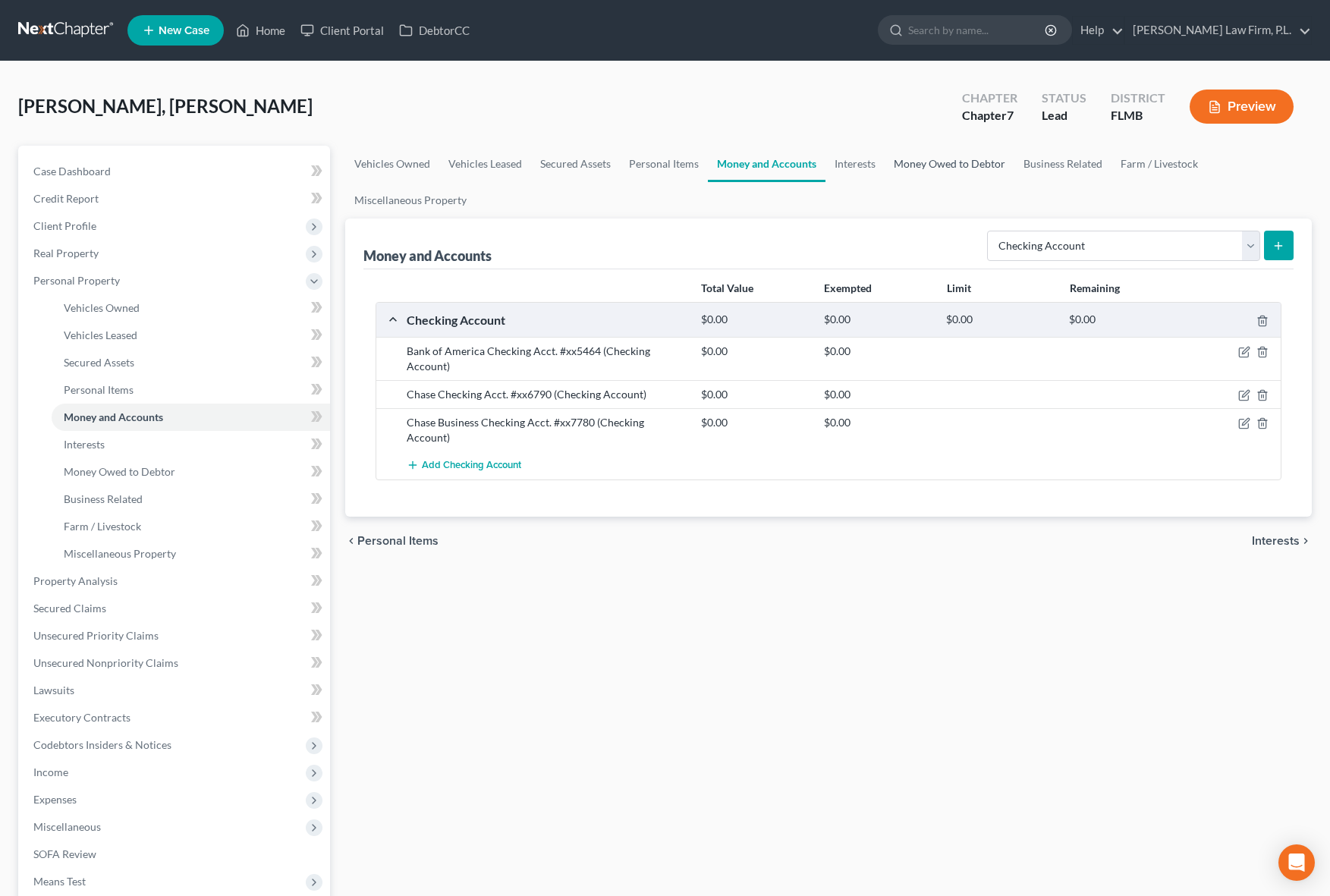
click at [959, 170] on link "Money Owed to Debtor" at bounding box center [949, 163] width 129 height 36
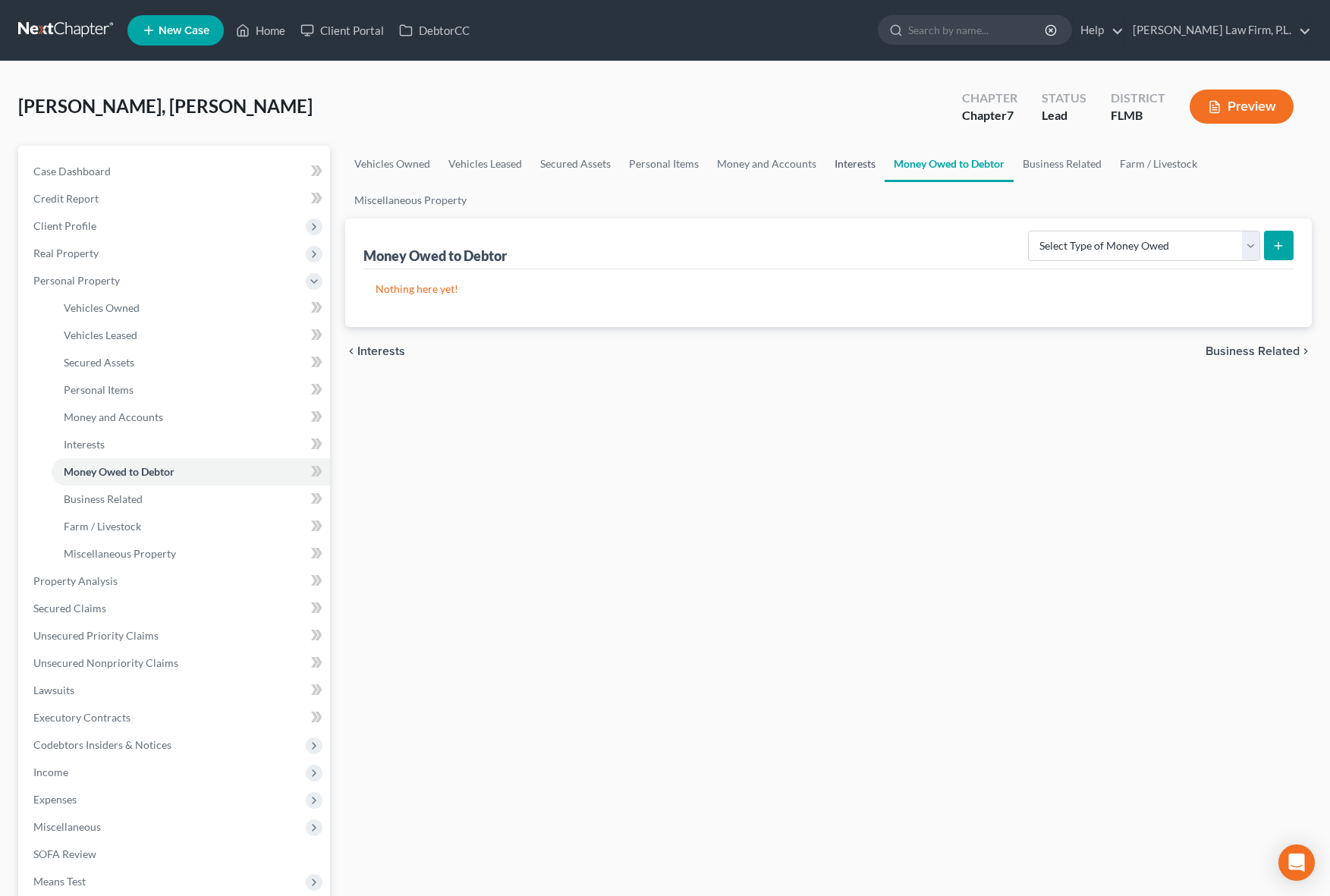
click at [865, 168] on link "Interests" at bounding box center [855, 163] width 59 height 36
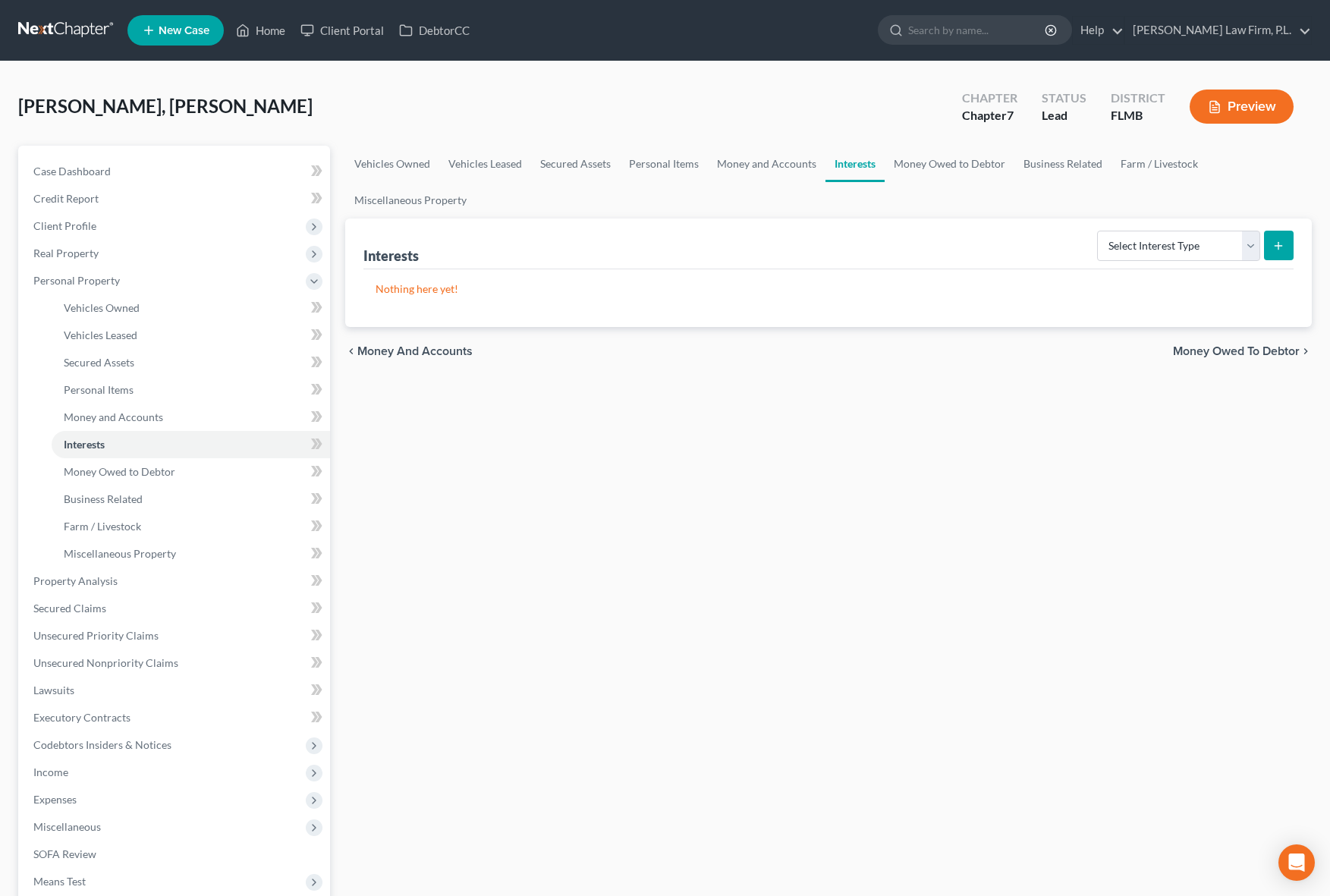
click at [823, 488] on div "Vehicles Owned Vehicles Leased Secured Assets Personal Items Money and Accounts…" at bounding box center [828, 597] width 982 height 904
click at [1162, 254] on select "Select Interest Type 401K Annuity Bond Education IRA Government Bond Government…" at bounding box center [1179, 246] width 163 height 30
click at [1196, 261] on form "Select Interest Type 401K Annuity Bond Education IRA Government Bond Government…" at bounding box center [1196, 246] width 197 height 31
click at [1196, 250] on select "Select Interest Type 401K Annuity Bond Education IRA Government Bond Government…" at bounding box center [1179, 246] width 163 height 30
click at [689, 507] on div "Vehicles Owned Vehicles Leased Secured Assets Personal Items Money and Accounts…" at bounding box center [828, 597] width 982 height 904
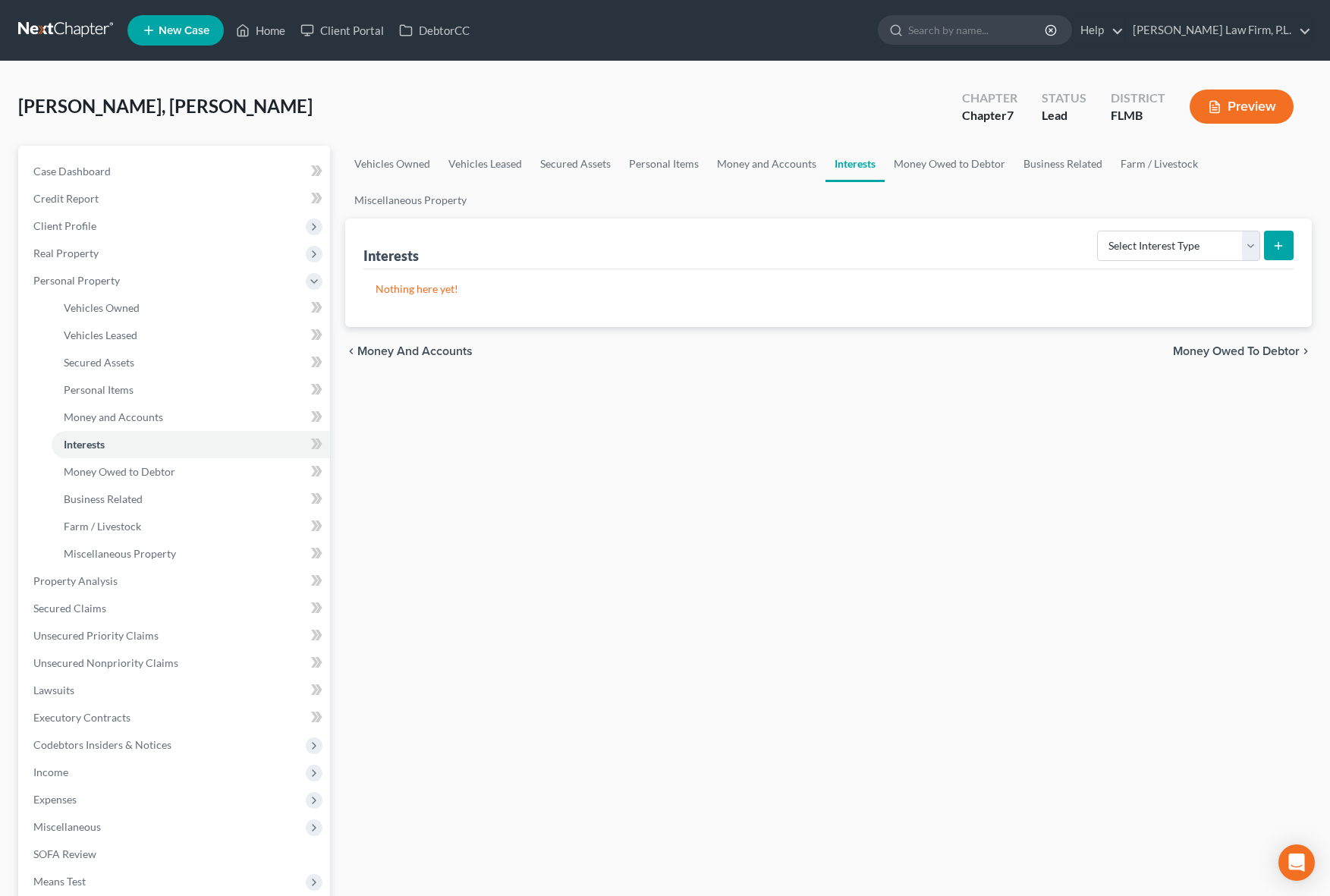
click at [474, 521] on div "Vehicles Owned Vehicles Leased Secured Assets Personal Items Money and Accounts…" at bounding box center [828, 597] width 982 height 904
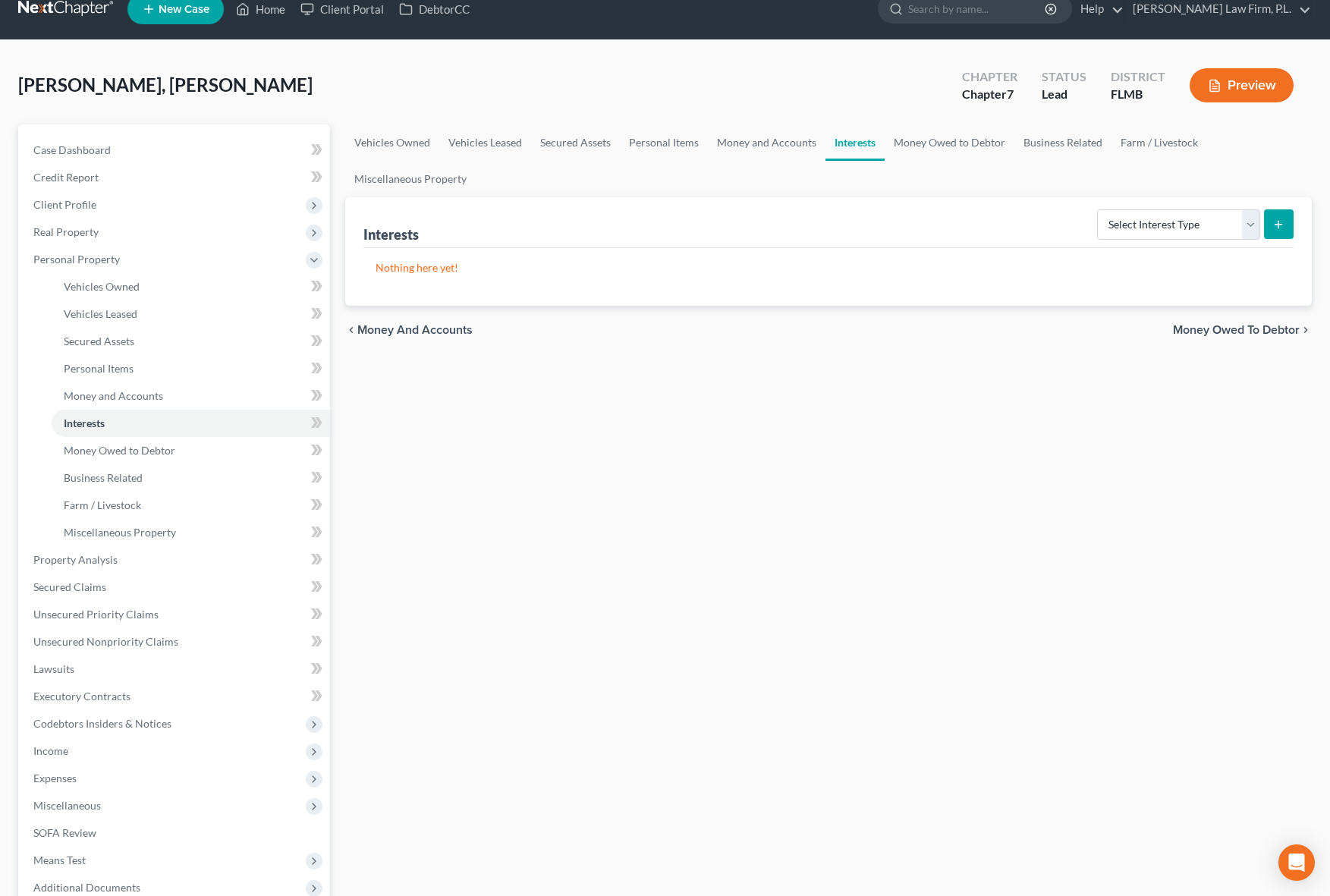
scroll to position [30, 0]
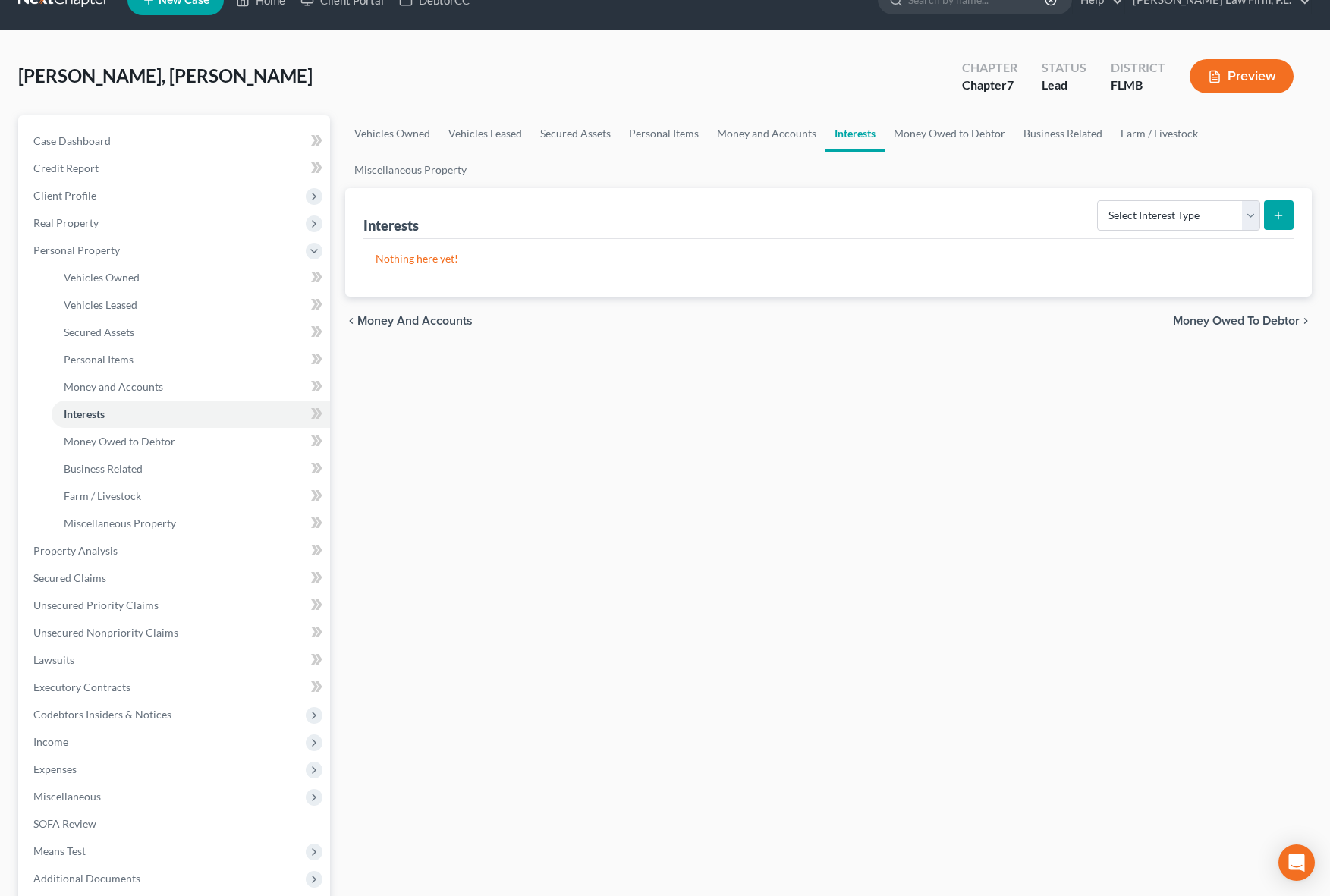
click at [654, 560] on div "Vehicles Owned Vehicles Leased Secured Assets Personal Items Money and Accounts…" at bounding box center [828, 567] width 982 height 904
click at [488, 640] on div "Vehicles Owned Vehicles Leased Secured Assets Personal Items Money and Accounts…" at bounding box center [828, 567] width 982 height 904
click at [636, 599] on div "Vehicles Owned Vehicles Leased Secured Assets Personal Items Money and Accounts…" at bounding box center [828, 567] width 982 height 904
click at [1206, 227] on select "Select Interest Type 401K Annuity Bond Education IRA Government Bond Government…" at bounding box center [1179, 215] width 163 height 30
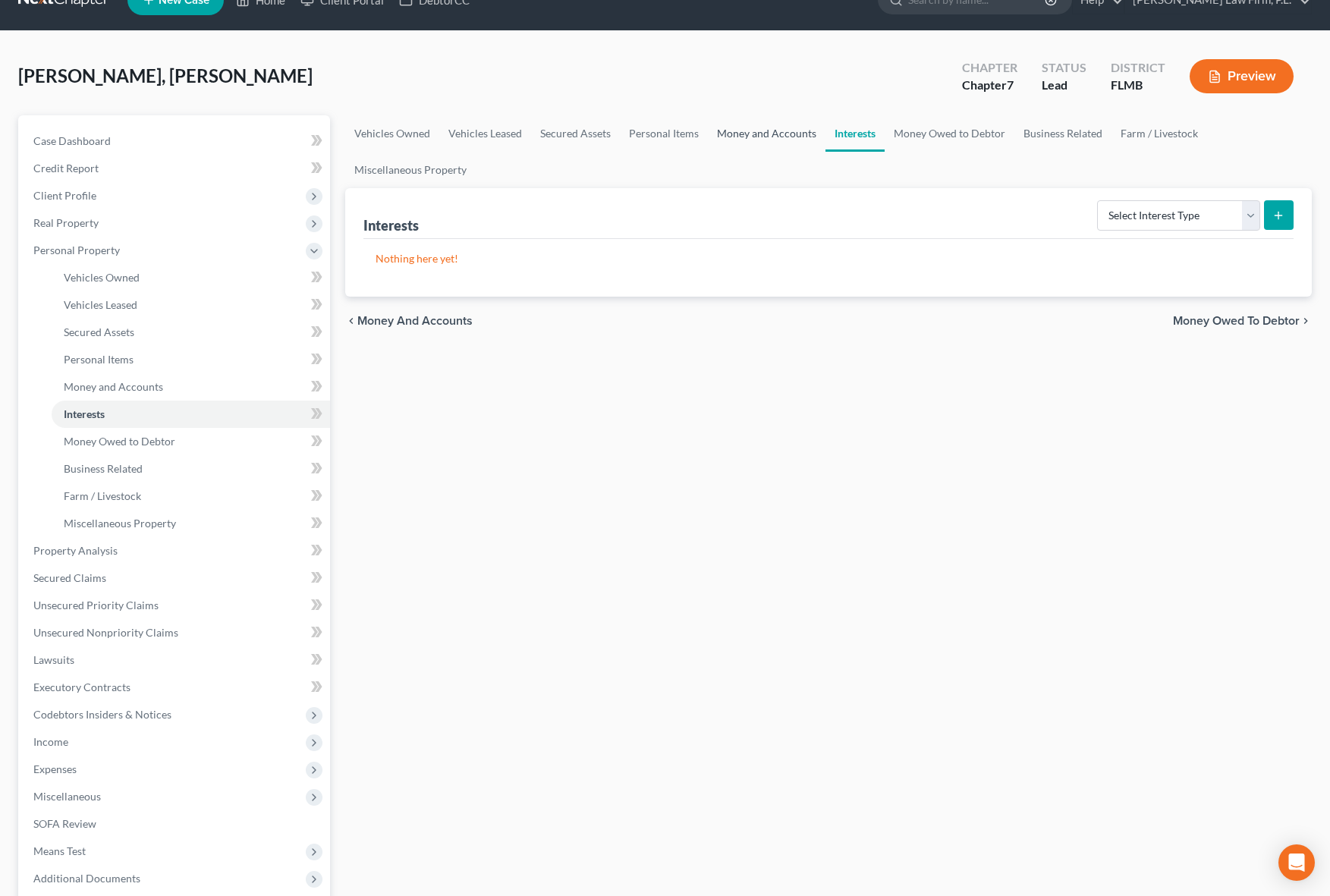
click at [721, 132] on link "Money and Accounts" at bounding box center [767, 133] width 118 height 36
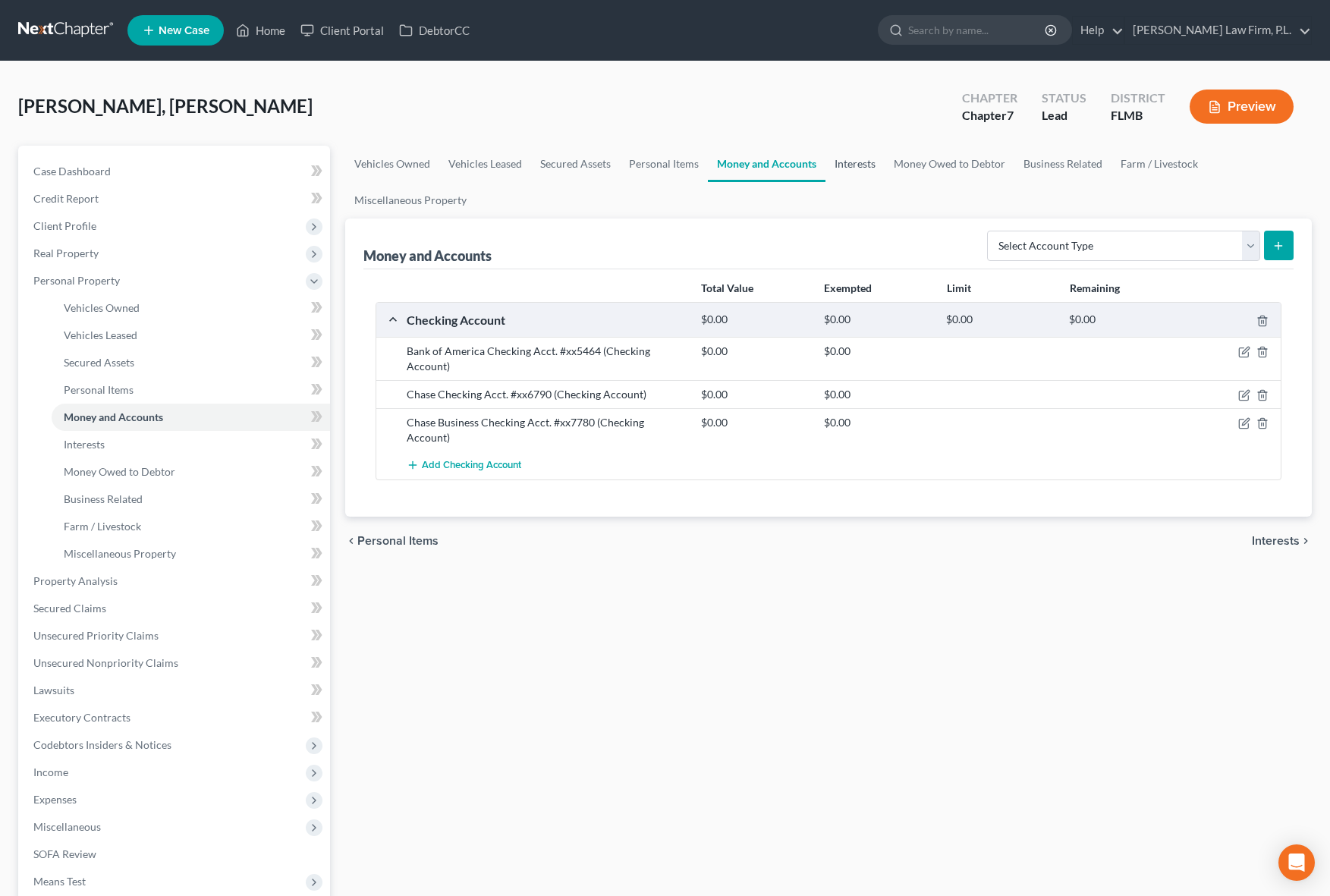
click at [858, 171] on link "Interests" at bounding box center [855, 163] width 59 height 36
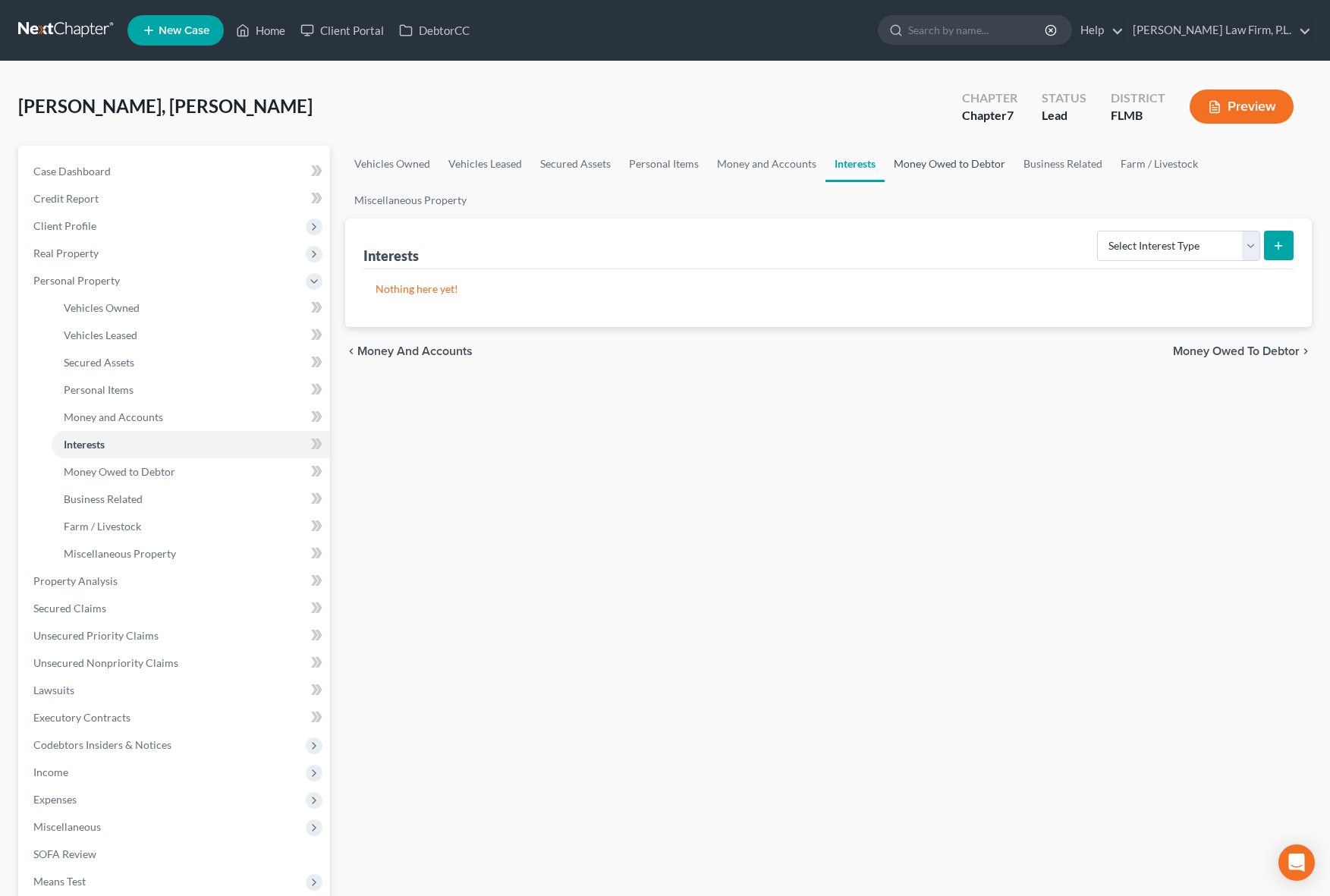
click at [928, 171] on link "Money Owed to Debtor" at bounding box center [949, 163] width 129 height 36
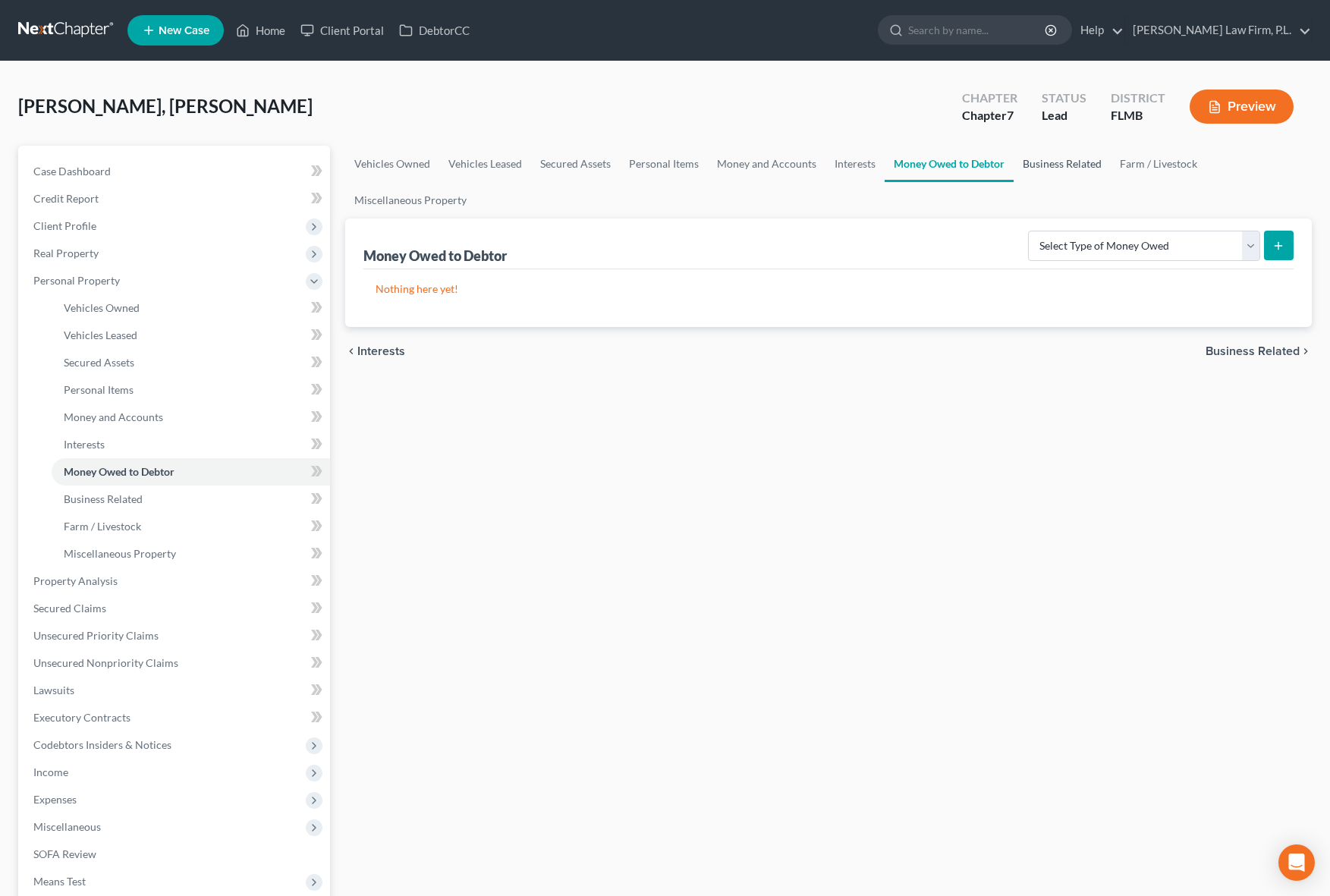
click at [1058, 170] on link "Business Related" at bounding box center [1062, 163] width 97 height 36
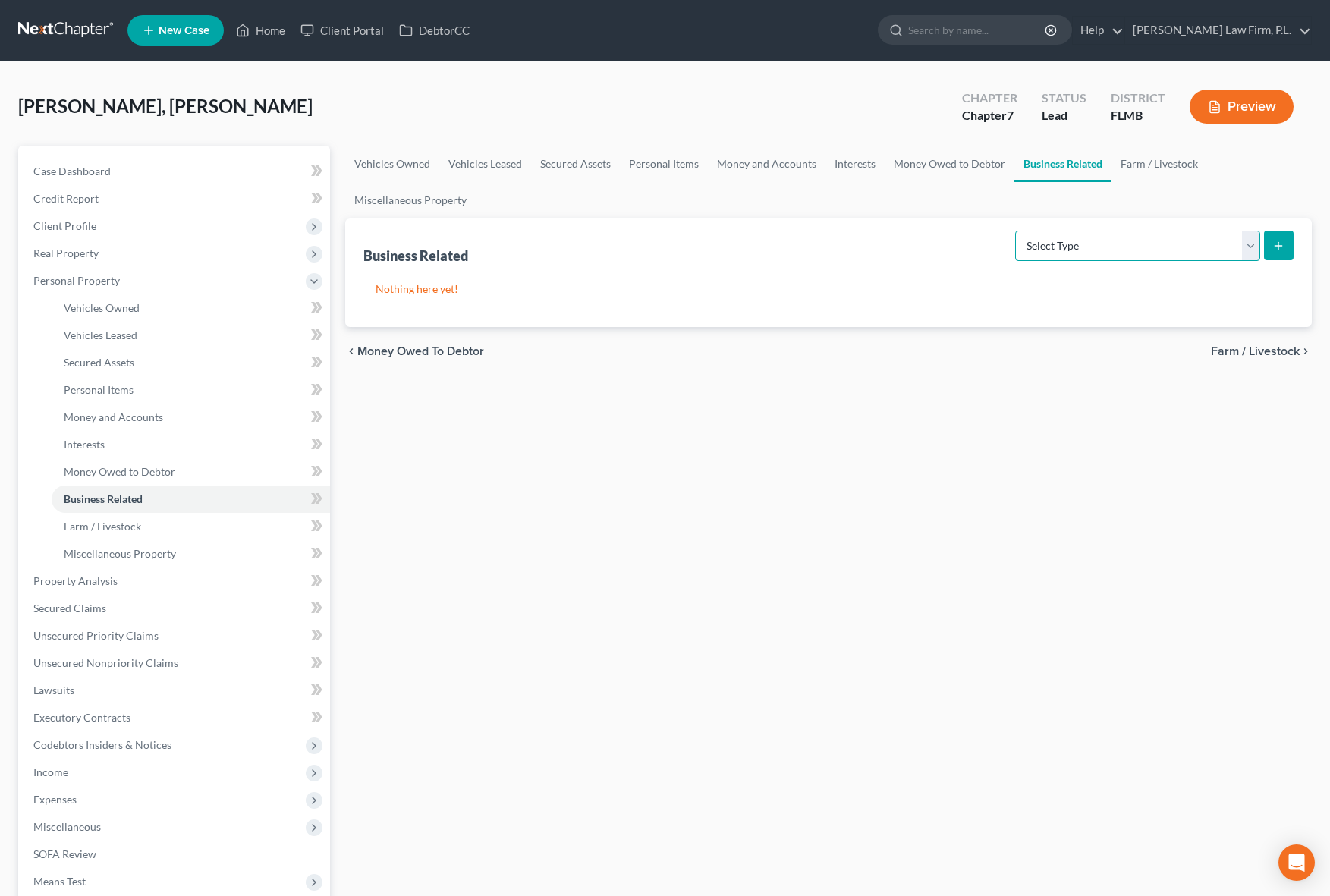
click at [1130, 246] on select "Select Type Customer Lists Franchises Inventory Licenses Machinery Office Equip…" at bounding box center [1138, 246] width 245 height 30
click at [976, 160] on link "Money Owed to Debtor" at bounding box center [949, 163] width 129 height 36
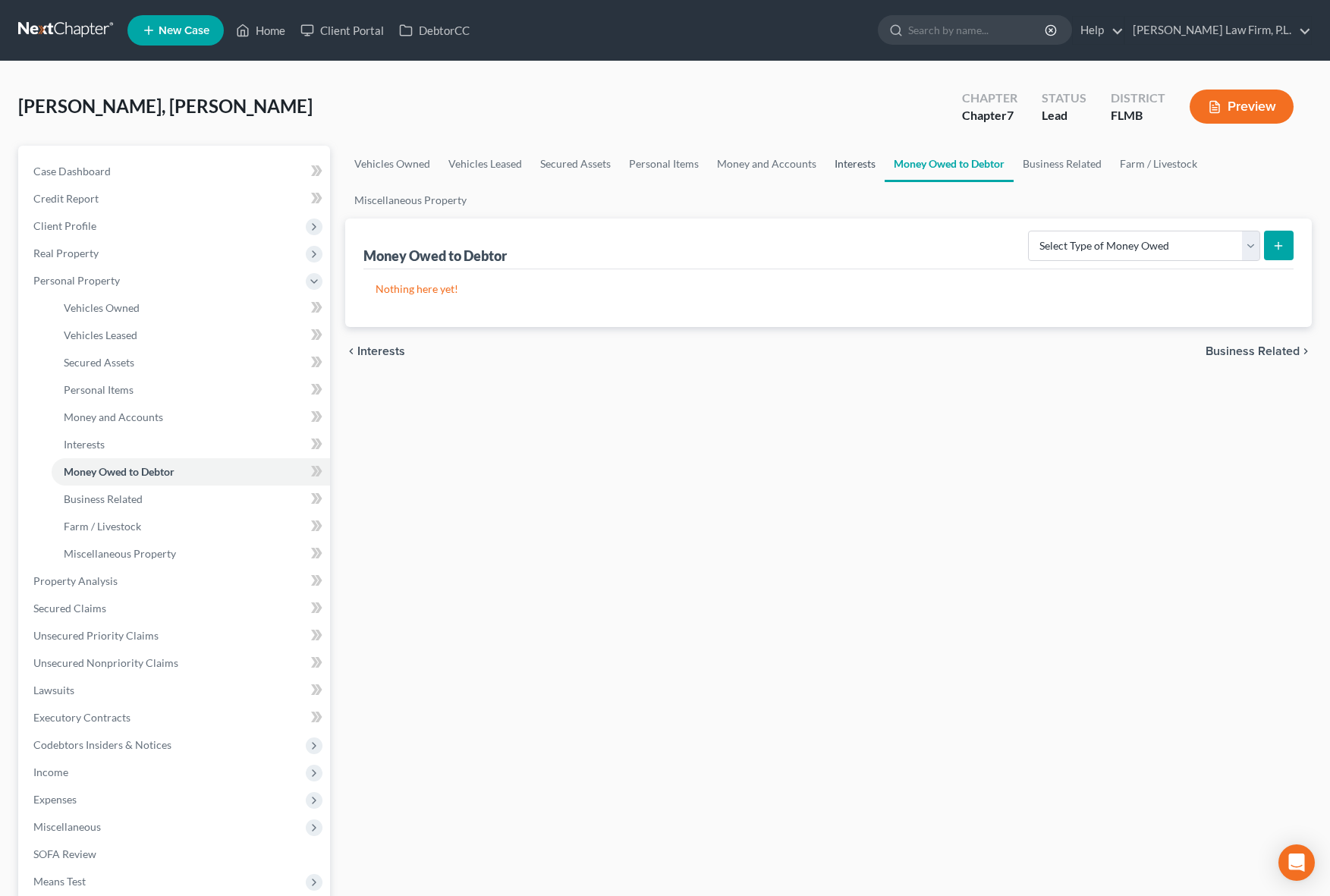
click at [875, 168] on link "Interests" at bounding box center [855, 163] width 59 height 36
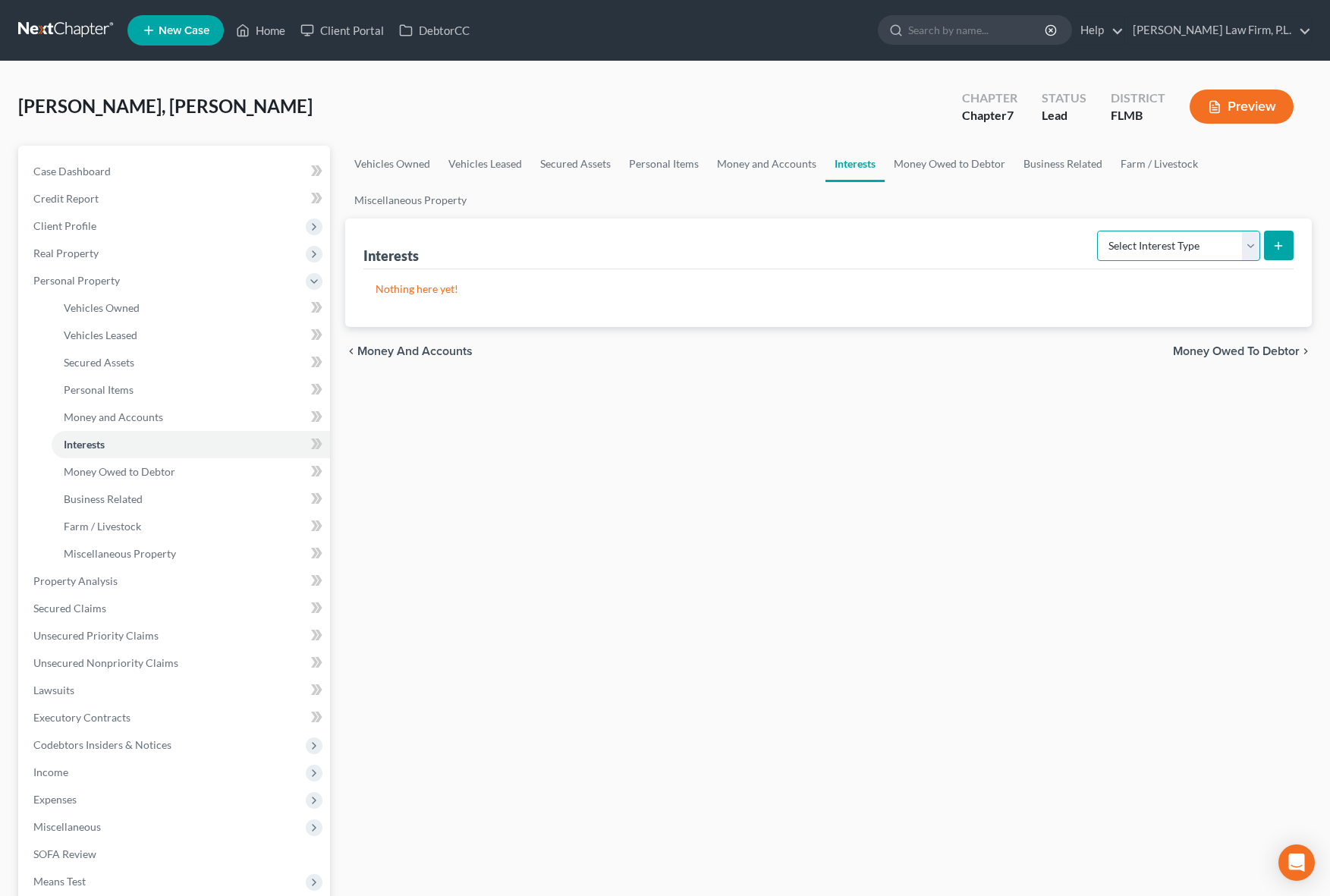
click at [1175, 248] on select "Select Interest Type 401K Annuity Bond Education IRA Government Bond Government…" at bounding box center [1179, 246] width 163 height 30
select select "stock"
click at [1099, 231] on select "Select Interest Type 401K Annuity Bond Education IRA Government Bond Government…" at bounding box center [1179, 246] width 163 height 30
click at [1277, 243] on icon "submit" at bounding box center [1278, 245] width 12 height 12
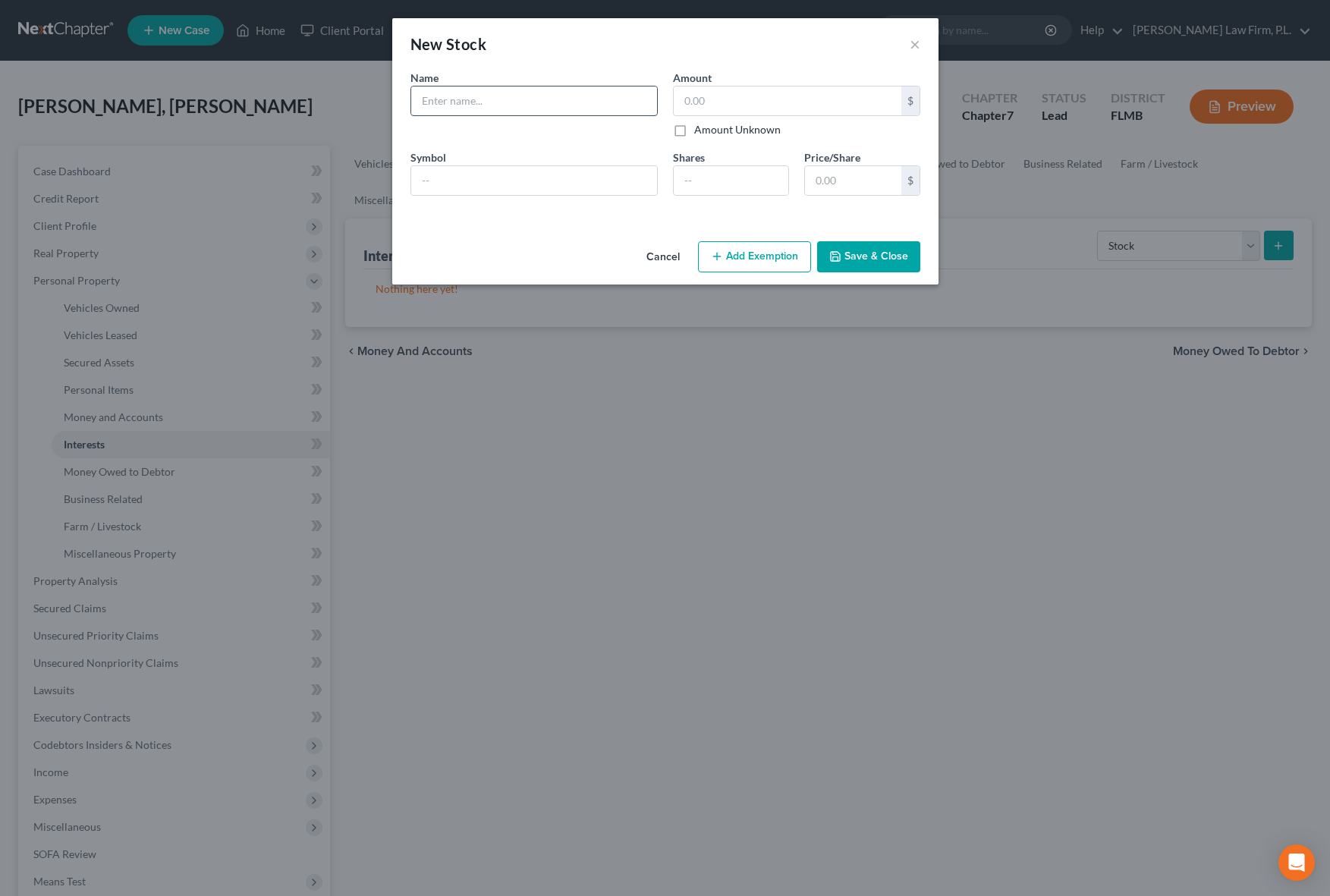
click at [487, 113] on input "text" at bounding box center [534, 101] width 246 height 29
type input "RobinHood"
click at [782, 112] on input "text" at bounding box center [787, 101] width 228 height 29
type input "935"
click at [638, 224] on div "An exemption set must first be selected from the Filing Information section. Na…" at bounding box center [665, 152] width 546 height 165
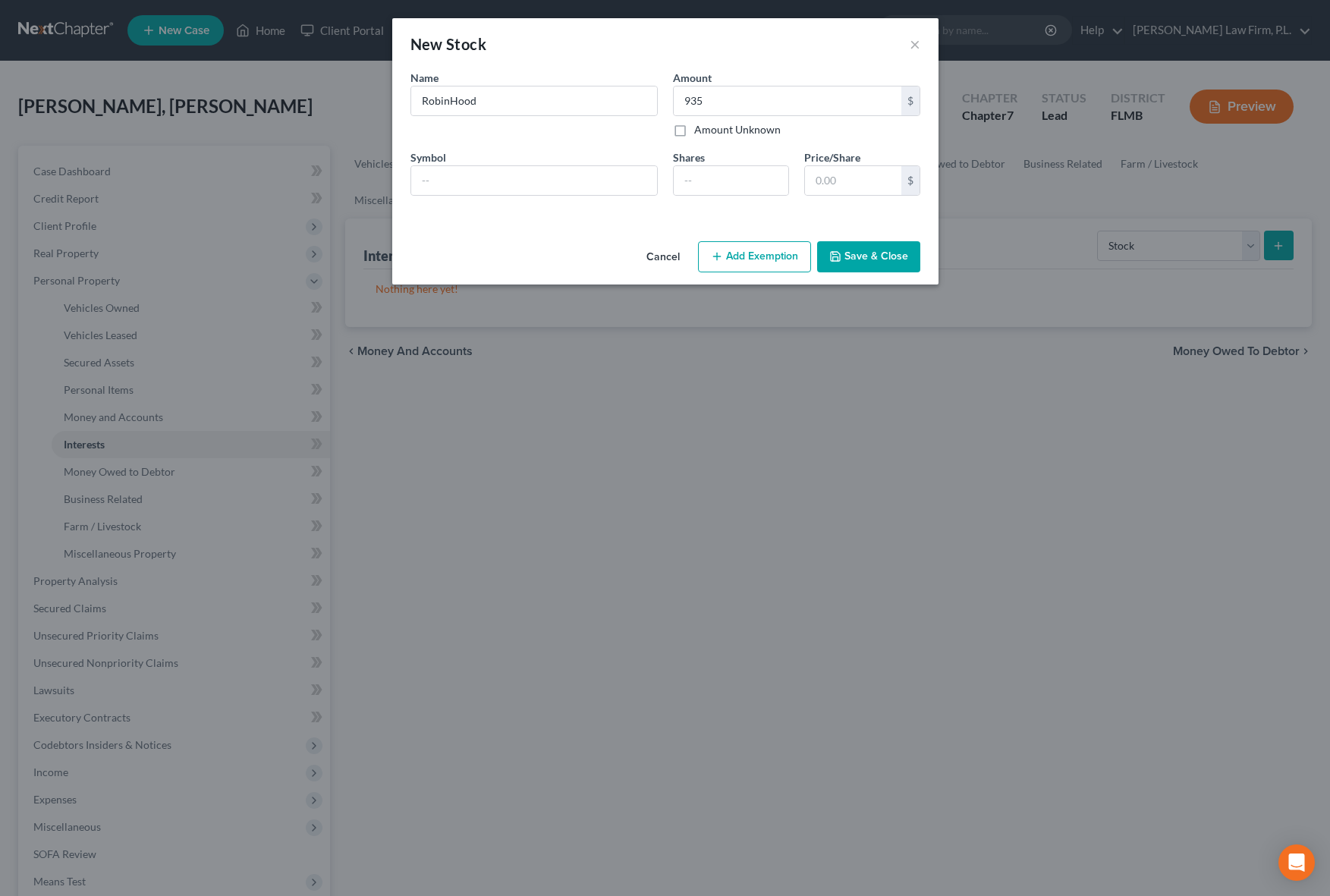
click at [874, 246] on button "Save & Close" at bounding box center [869, 257] width 103 height 32
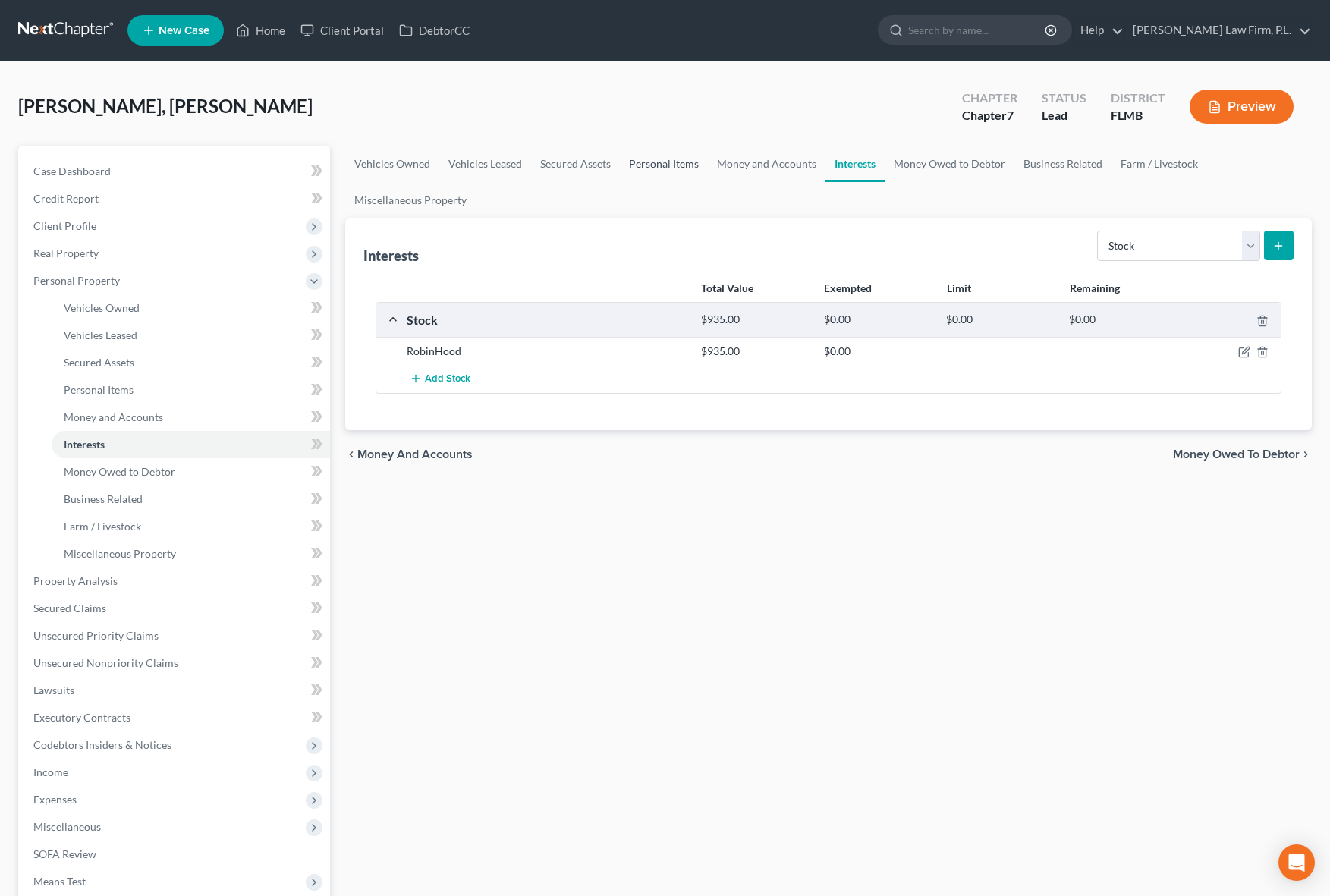
click at [654, 170] on link "Personal Items" at bounding box center [664, 163] width 88 height 36
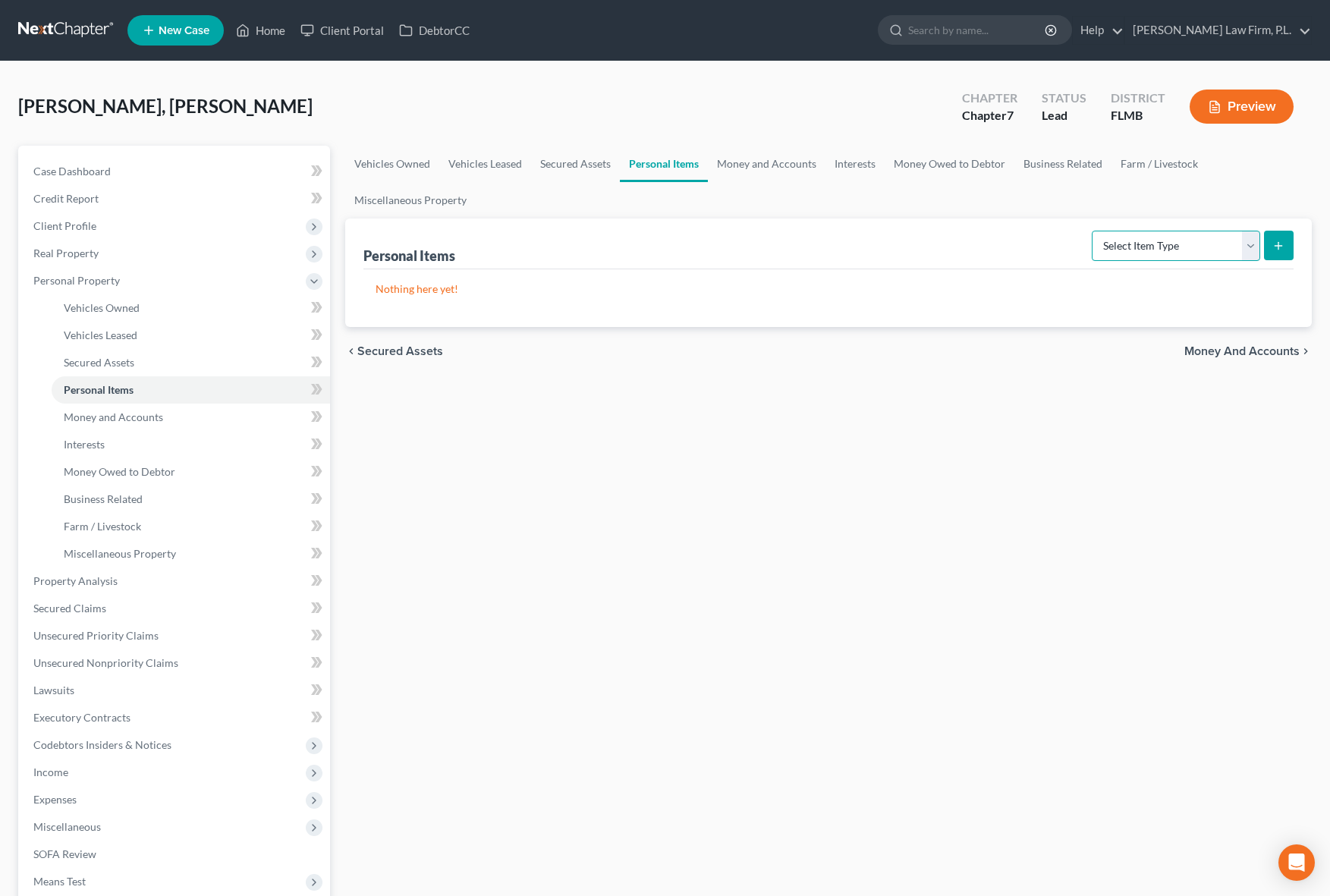
click at [1196, 243] on select "Select Item Type Clothing Collectibles Of Value Electronics Firearms Household …" at bounding box center [1175, 246] width 168 height 30
select select "collectibles_of_value"
click at [1093, 231] on select "Select Item Type Clothing Collectibles Of Value Electronics Firearms Household …" at bounding box center [1175, 246] width 168 height 30
click at [1272, 240] on icon "submit" at bounding box center [1278, 245] width 12 height 12
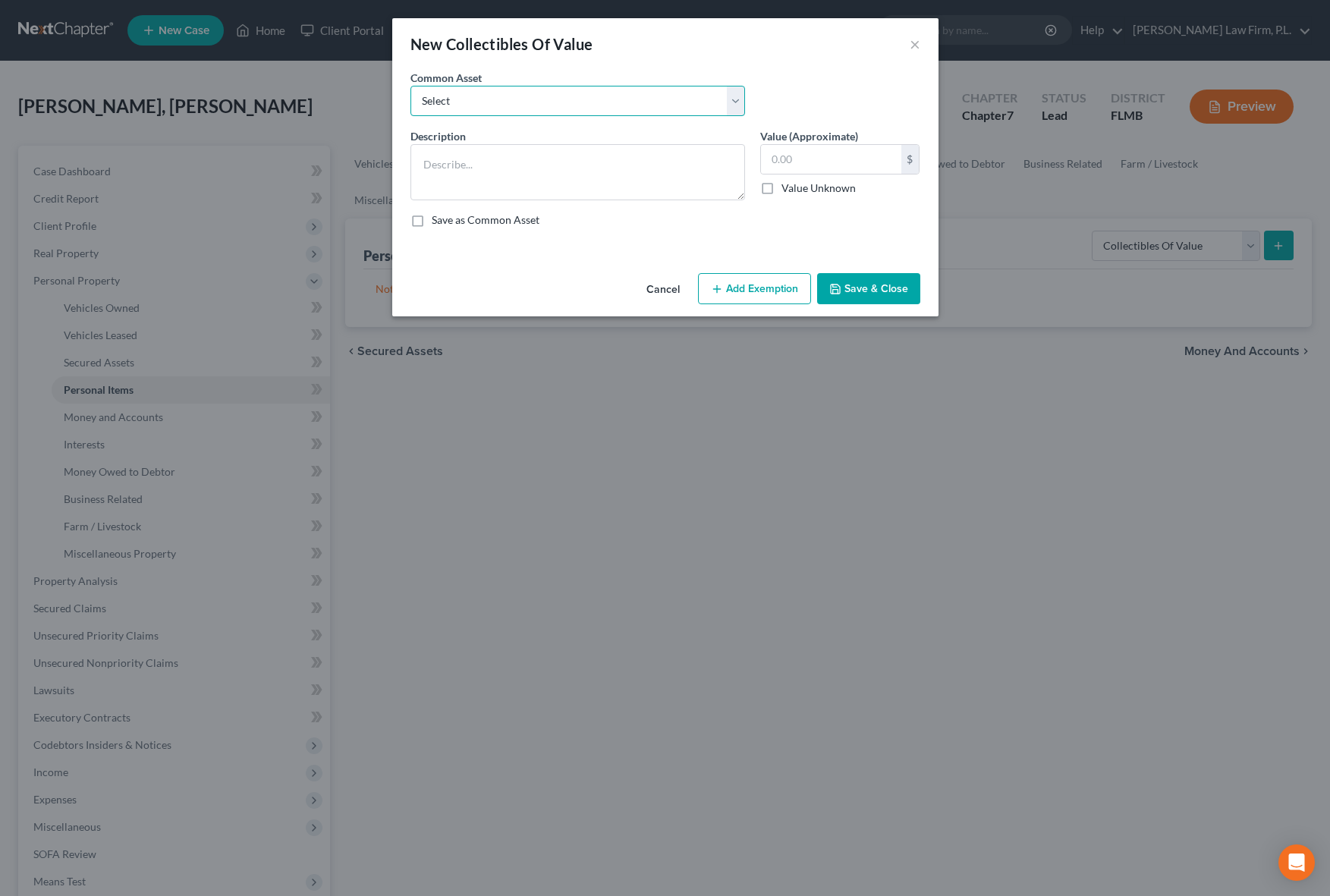
click at [562, 88] on select "Select Books, Pictures, Discs, Etc. Books, Pictures, Discs, Etc. Books, Picture…" at bounding box center [578, 101] width 334 height 30
select select "0"
click at [411, 86] on select "Select Books, Pictures, Discs, Etc. Books, Pictures, Discs, Etc. Books, Picture…" at bounding box center [578, 101] width 334 height 30
type textarea "Books, Pictures, Discs, Etc."
type input "10.00"
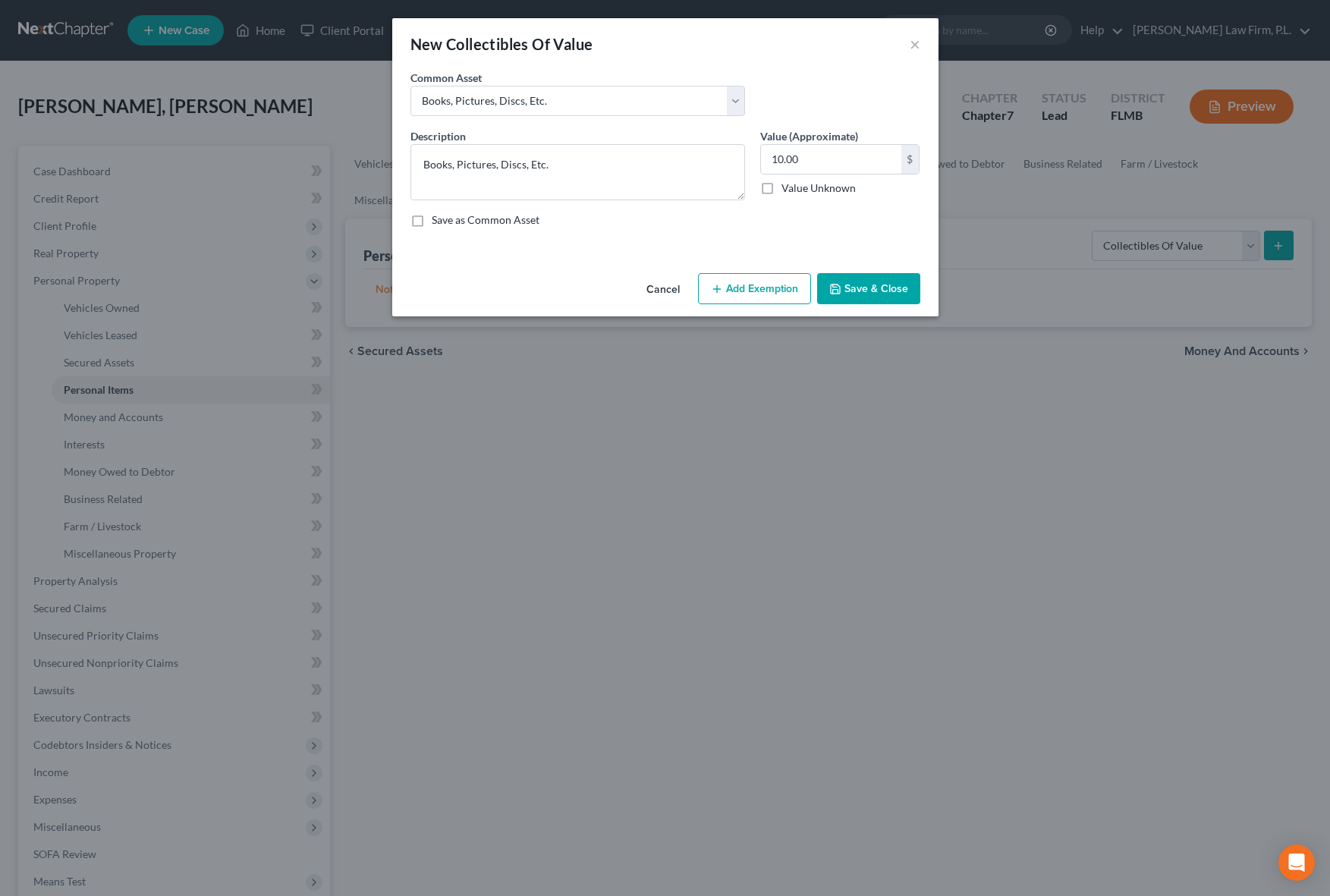
click at [850, 298] on button "Save & Close" at bounding box center [869, 289] width 103 height 32
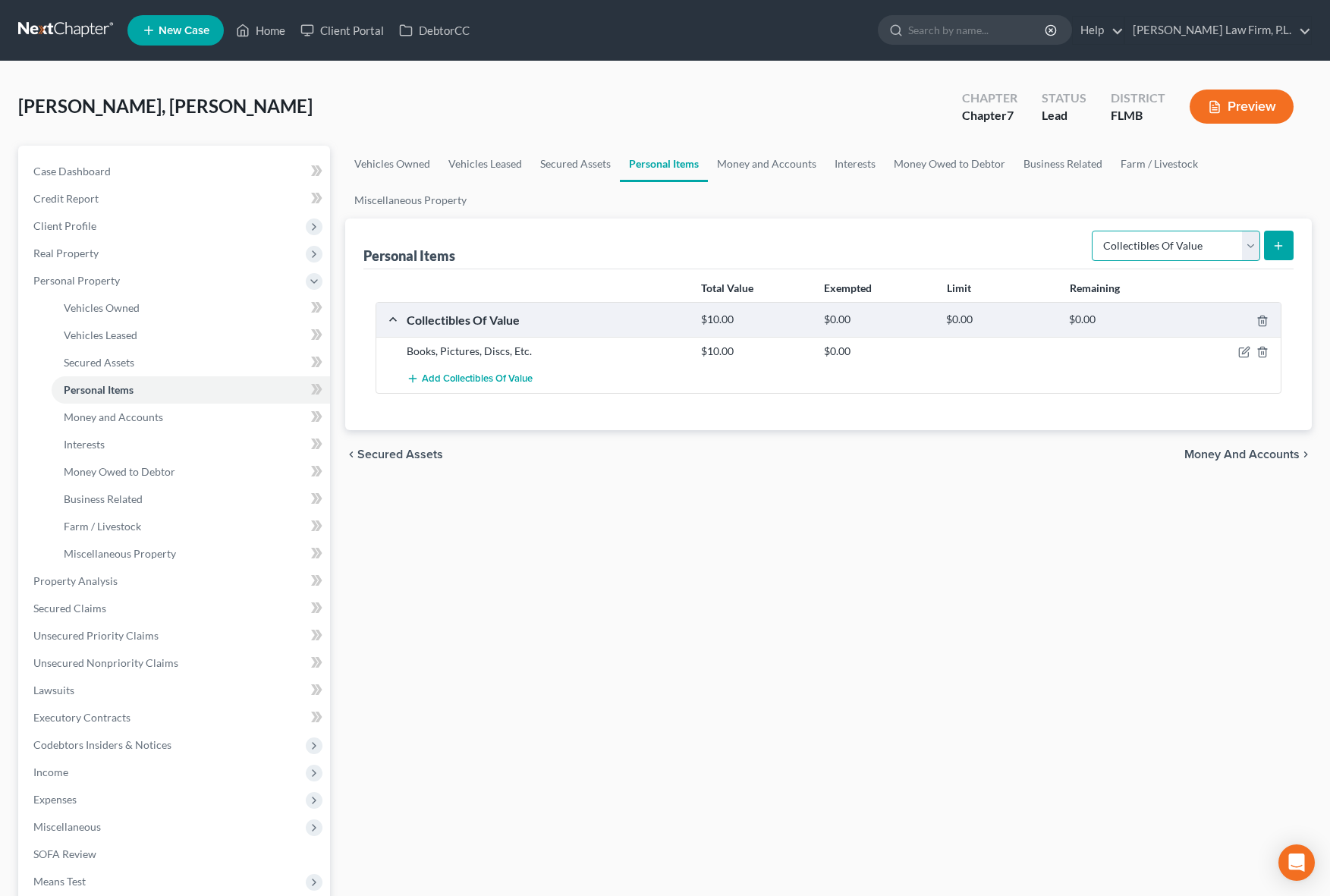
click at [1229, 255] on select "Select Item Type Clothing Collectibles Of Value Electronics Firearms Household …" at bounding box center [1175, 246] width 168 height 30
select select "clothing"
click at [1093, 231] on select "Select Item Type Clothing Collectibles Of Value Electronics Firearms Household …" at bounding box center [1175, 246] width 168 height 30
click at [1273, 254] on button "submit" at bounding box center [1278, 245] width 29 height 29
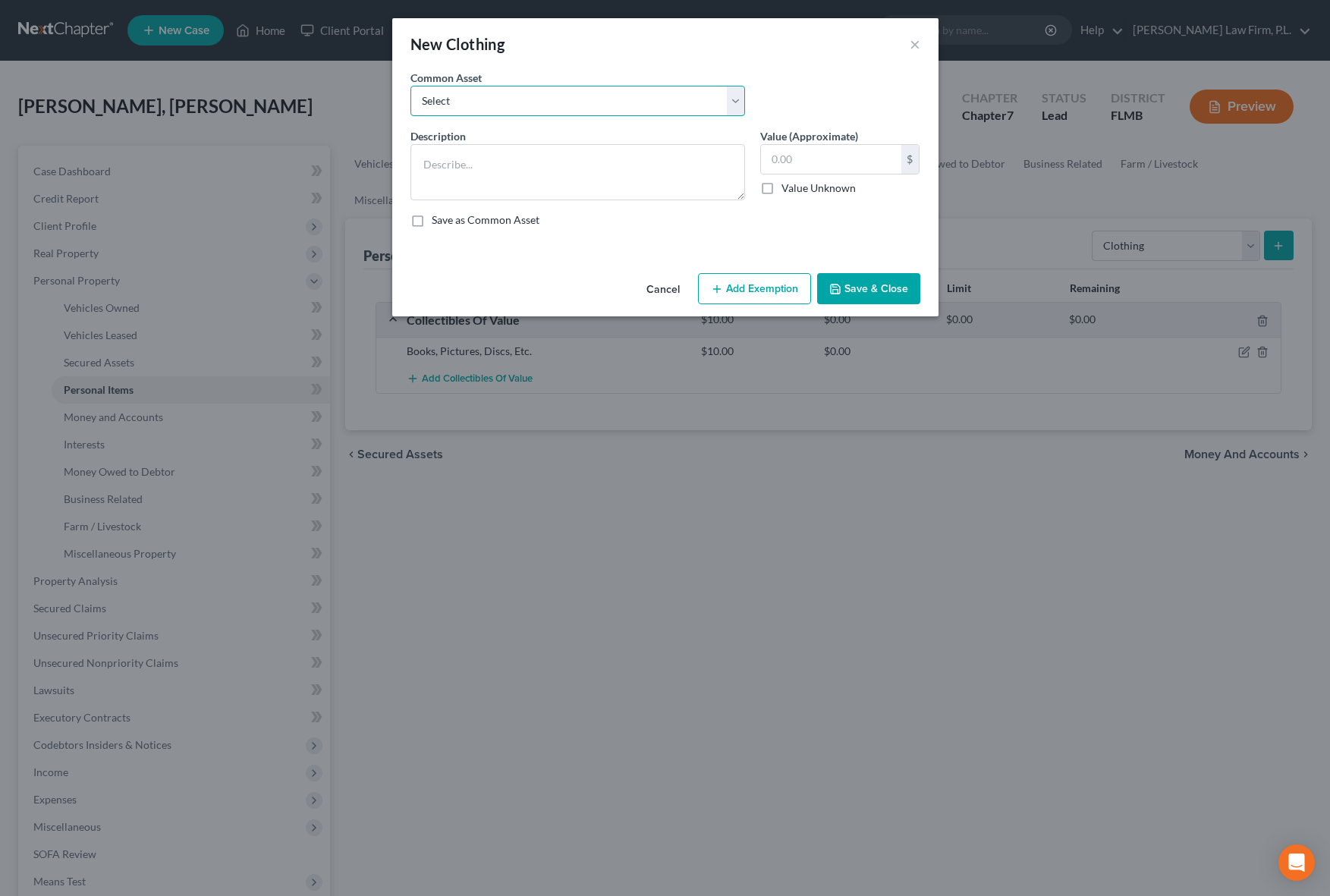
click at [591, 97] on select "Select Clothes" at bounding box center [578, 101] width 334 height 30
select select "0"
click at [411, 86] on select "Select Clothes" at bounding box center [578, 101] width 334 height 30
type textarea "Clothes"
type input "100.00"
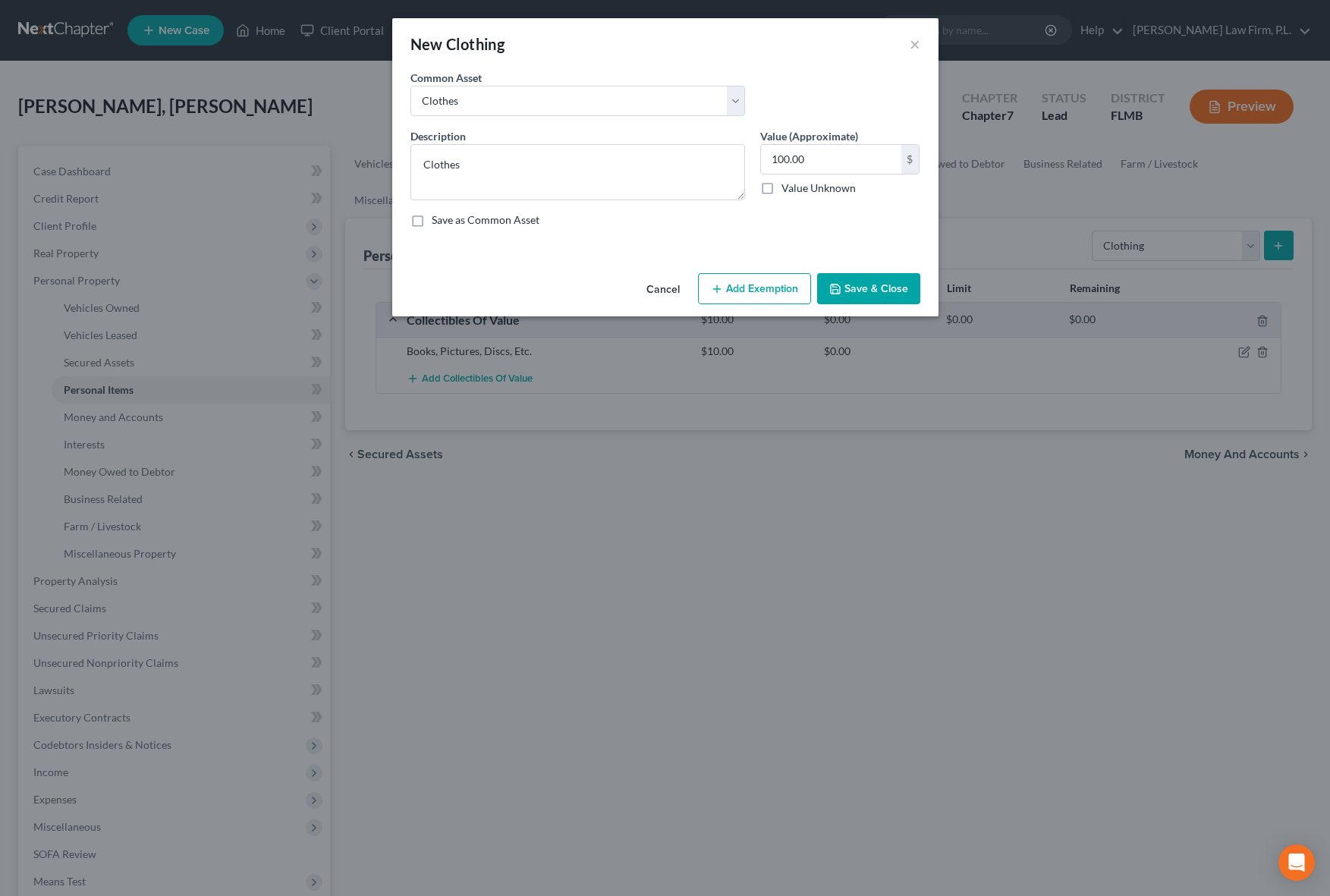
click at [857, 291] on button "Save & Close" at bounding box center [869, 289] width 103 height 32
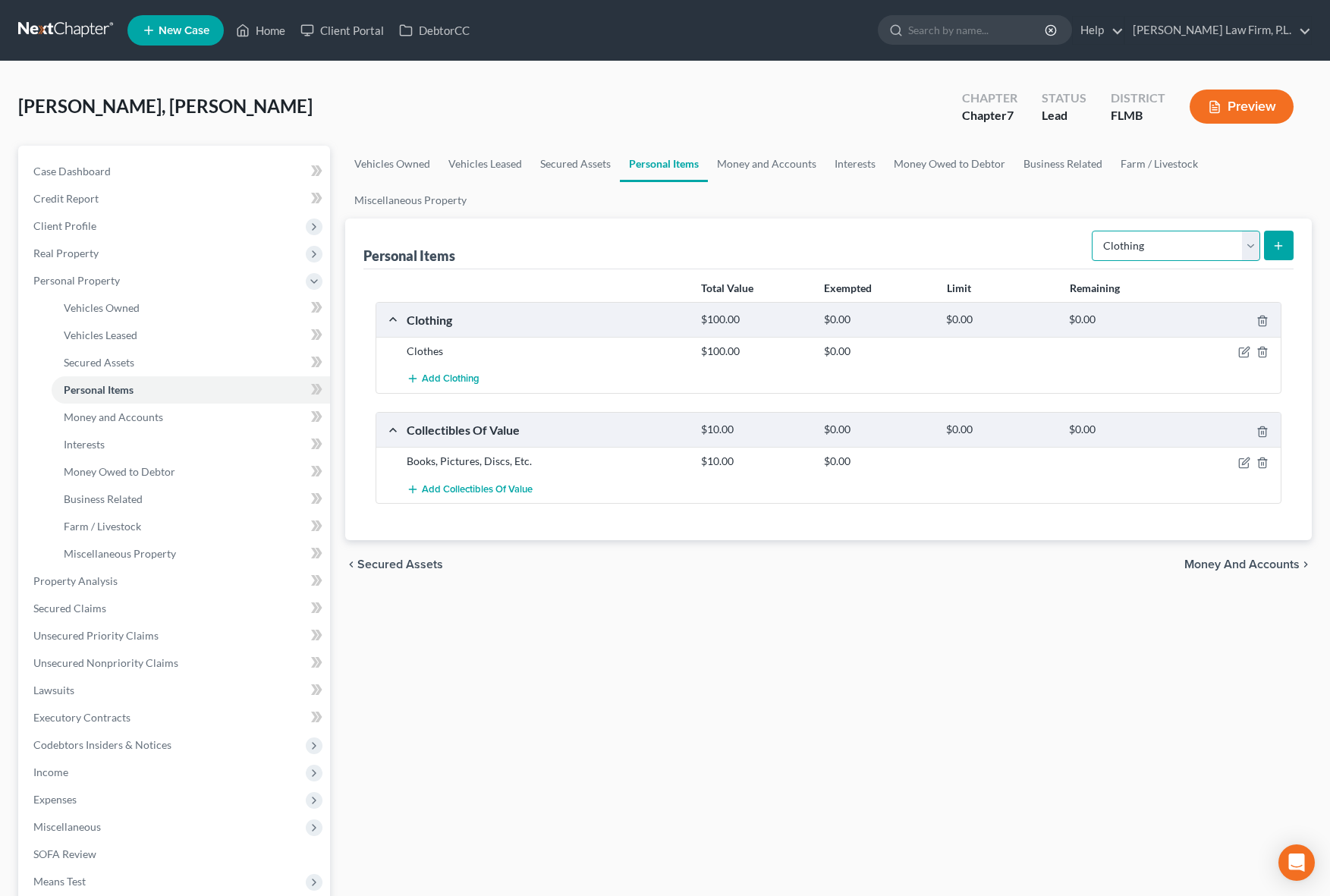
click at [1242, 251] on select "Select Item Type Clothing Collectibles Of Value Electronics Firearms Household …" at bounding box center [1175, 246] width 168 height 30
select select "jewelry"
click at [1093, 231] on select "Select Item Type Clothing Collectibles Of Value Electronics Firearms Household …" at bounding box center [1175, 246] width 168 height 30
click at [1290, 257] on div "Personal Items Select Item Type Clothing Collectibles Of Value Electronics Fire…" at bounding box center [828, 379] width 966 height 322
click at [1280, 249] on icon "submit" at bounding box center [1278, 245] width 12 height 12
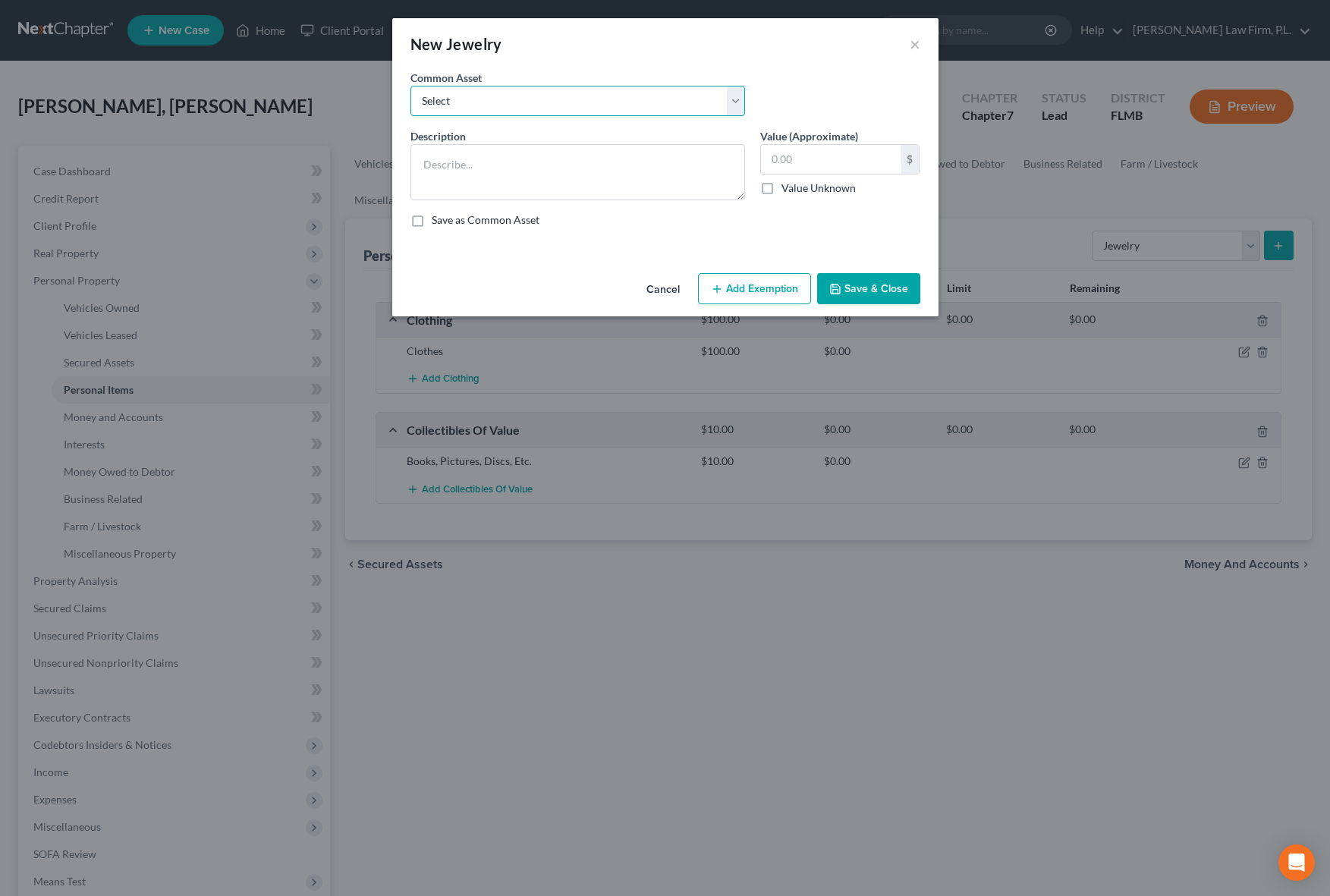
click at [606, 101] on select "Select Misc. Costume Jewelry Misc. Costume Jewelry jewelry" at bounding box center [578, 101] width 334 height 30
select select "0"
click at [411, 86] on select "Select Misc. Costume Jewelry Misc. Costume Jewelry jewelry" at bounding box center [578, 101] width 334 height 30
type textarea "Misc. Costume Jewelry"
type input "25.00"
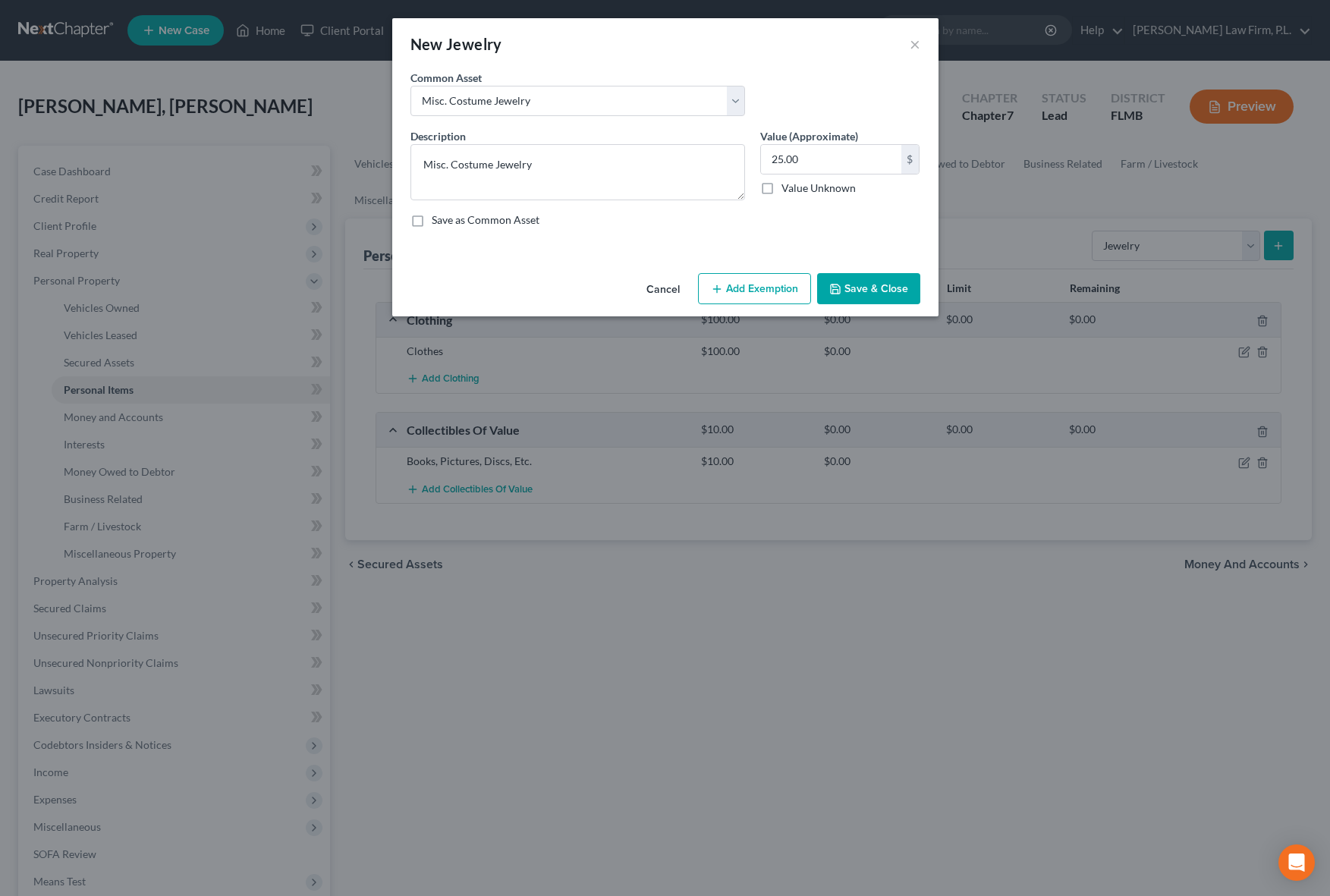
click at [845, 293] on button "Save & Close" at bounding box center [869, 289] width 103 height 32
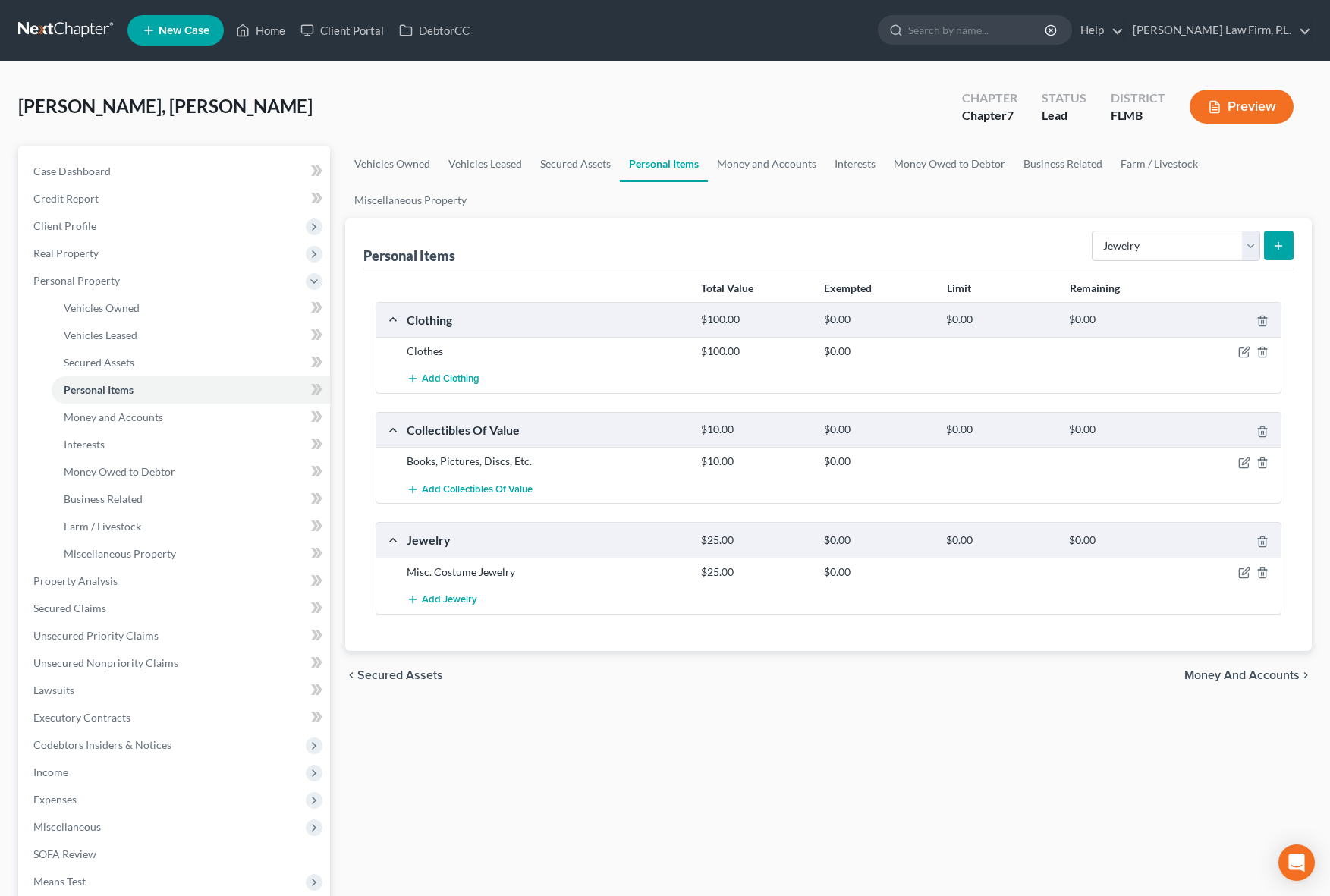
click at [724, 727] on div "Vehicles Owned Vehicles Leased Secured Assets Personal Items Money and Accounts…" at bounding box center [828, 597] width 982 height 904
click at [522, 760] on div "Vehicles Owned Vehicles Leased Secured Assets Personal Items Money and Accounts…" at bounding box center [828, 597] width 982 height 904
click at [528, 810] on div "Vehicles Owned Vehicles Leased Secured Assets Personal Items Money and Accounts…" at bounding box center [828, 597] width 982 height 904
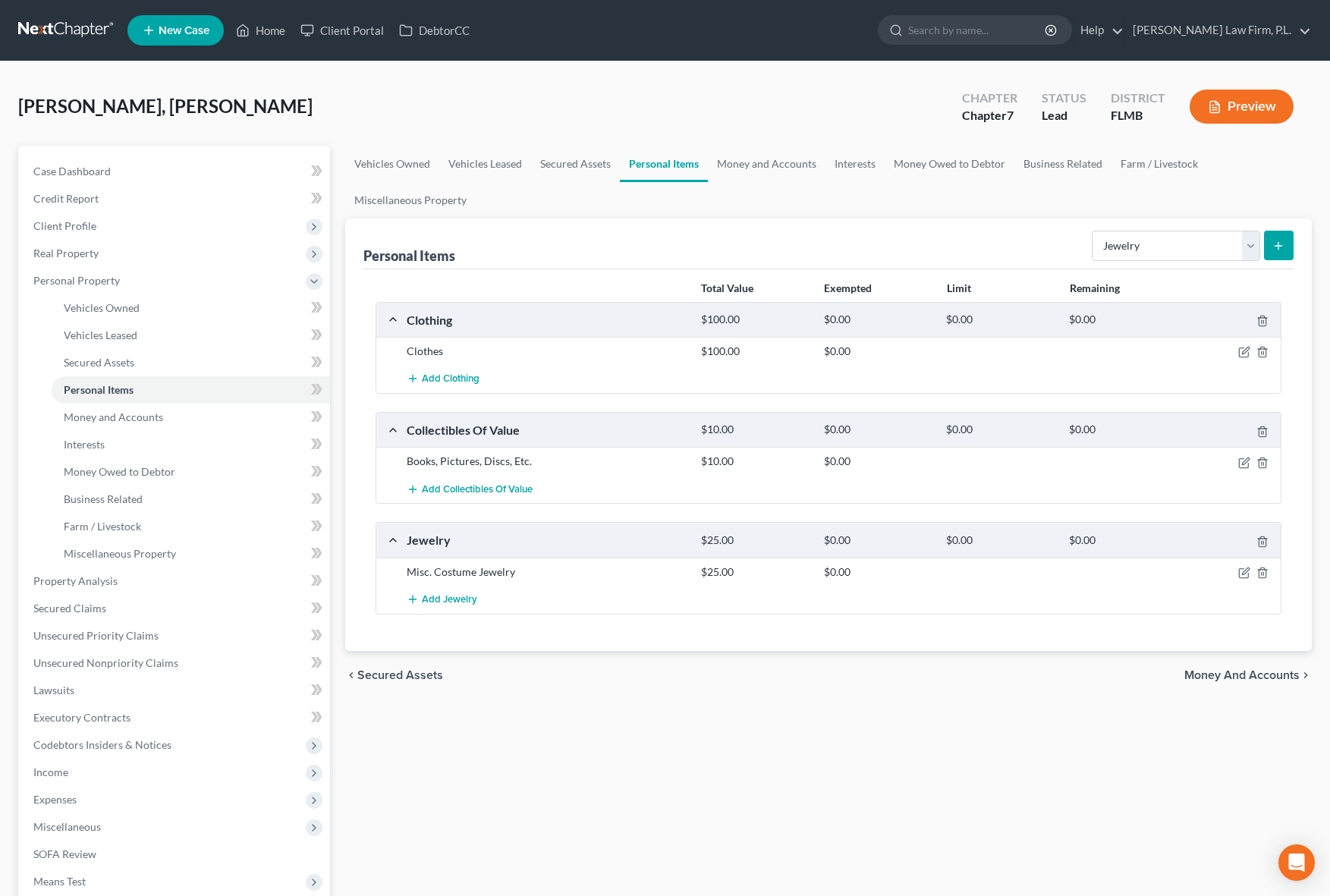
click at [555, 807] on div "Vehicles Owned Vehicles Leased Secured Assets Personal Items Money and Accounts…" at bounding box center [828, 597] width 982 height 904
click at [409, 778] on div "Vehicles Owned Vehicles Leased Secured Assets Personal Items Money and Accounts…" at bounding box center [828, 597] width 982 height 904
click at [407, 679] on span "Secured Assets" at bounding box center [400, 674] width 86 height 12
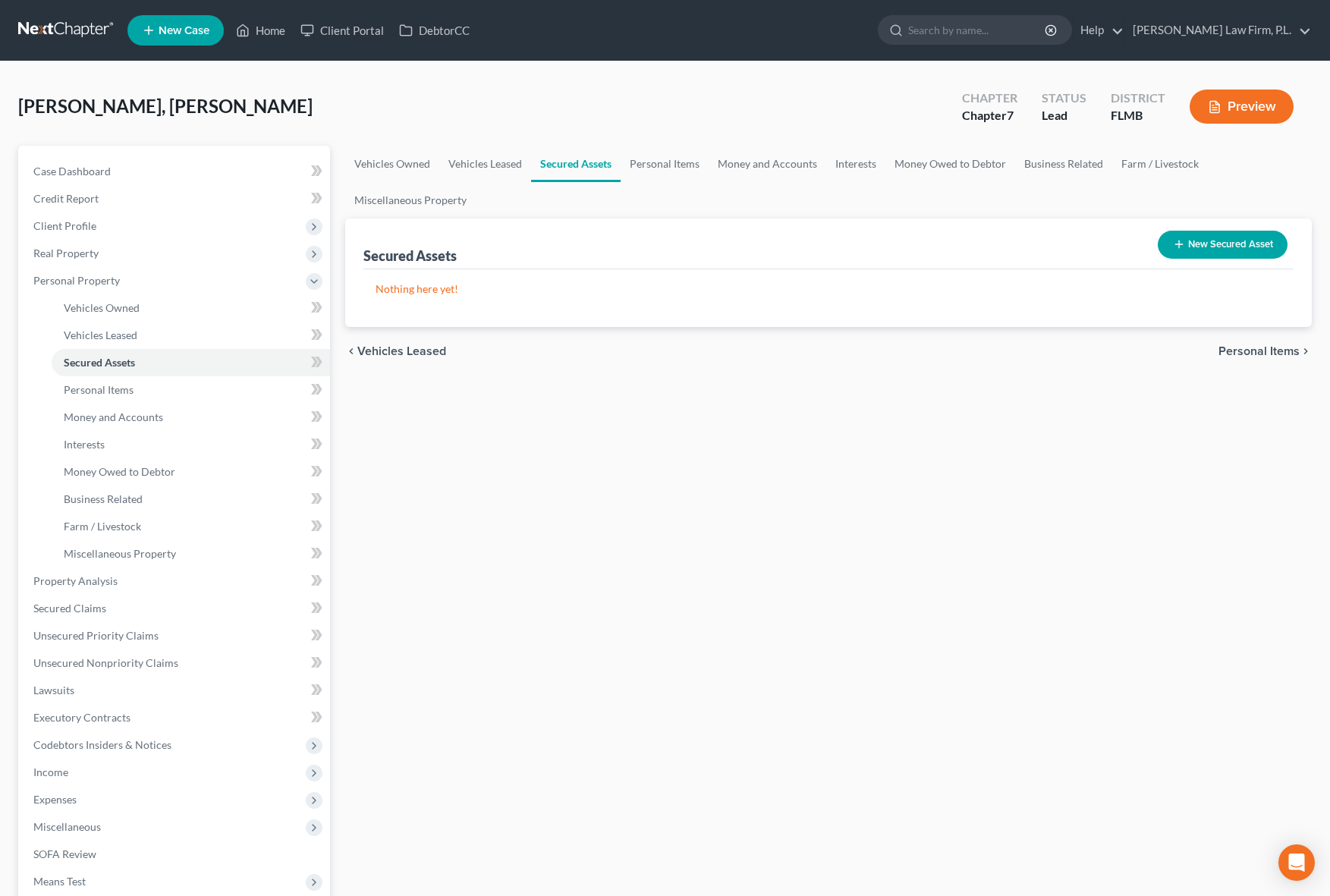
click at [475, 536] on div "Vehicles Owned Vehicles Leased Secured Assets Personal Items Money and Accounts…" at bounding box center [828, 597] width 982 height 904
click at [399, 537] on div "Vehicles Owned Vehicles Leased Secured Assets Personal Items Money and Accounts…" at bounding box center [828, 597] width 982 height 904
click at [530, 496] on div "Vehicles Owned Vehicles Leased Secured Assets Personal Items Money and Accounts…" at bounding box center [828, 597] width 982 height 904
click at [520, 468] on div "Vehicles Owned Vehicles Leased Secured Assets Personal Items Money and Accounts…" at bounding box center [828, 597] width 982 height 904
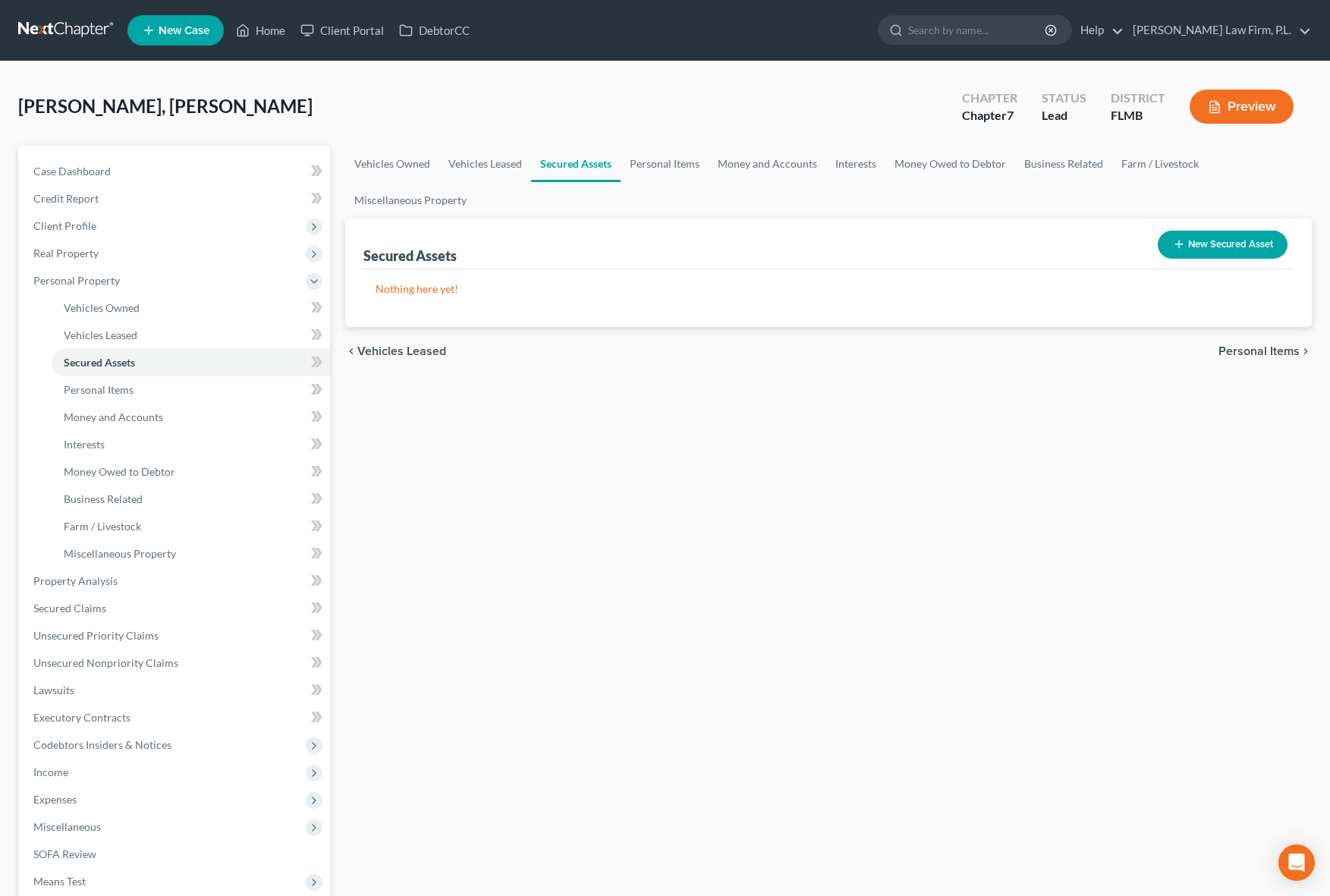
click at [520, 468] on div "Vehicles Owned Vehicles Leased Secured Assets Personal Items Money and Accounts…" at bounding box center [828, 597] width 982 height 904
click at [496, 509] on div "Vehicles Owned Vehicles Leased Secured Assets Personal Items Money and Accounts…" at bounding box center [828, 597] width 982 height 904
click at [336, 615] on div "Case Dashboard Payments Invoices Payments Payments Credit Report Client Profile" at bounding box center [174, 597] width 327 height 904
click at [358, 660] on div "Vehicles Owned Vehicles Leased Secured Assets Personal Items Money and Accounts…" at bounding box center [828, 597] width 982 height 904
click at [377, 450] on div "Vehicles Owned Vehicles Leased Secured Assets Personal Items Money and Accounts…" at bounding box center [828, 597] width 982 height 904
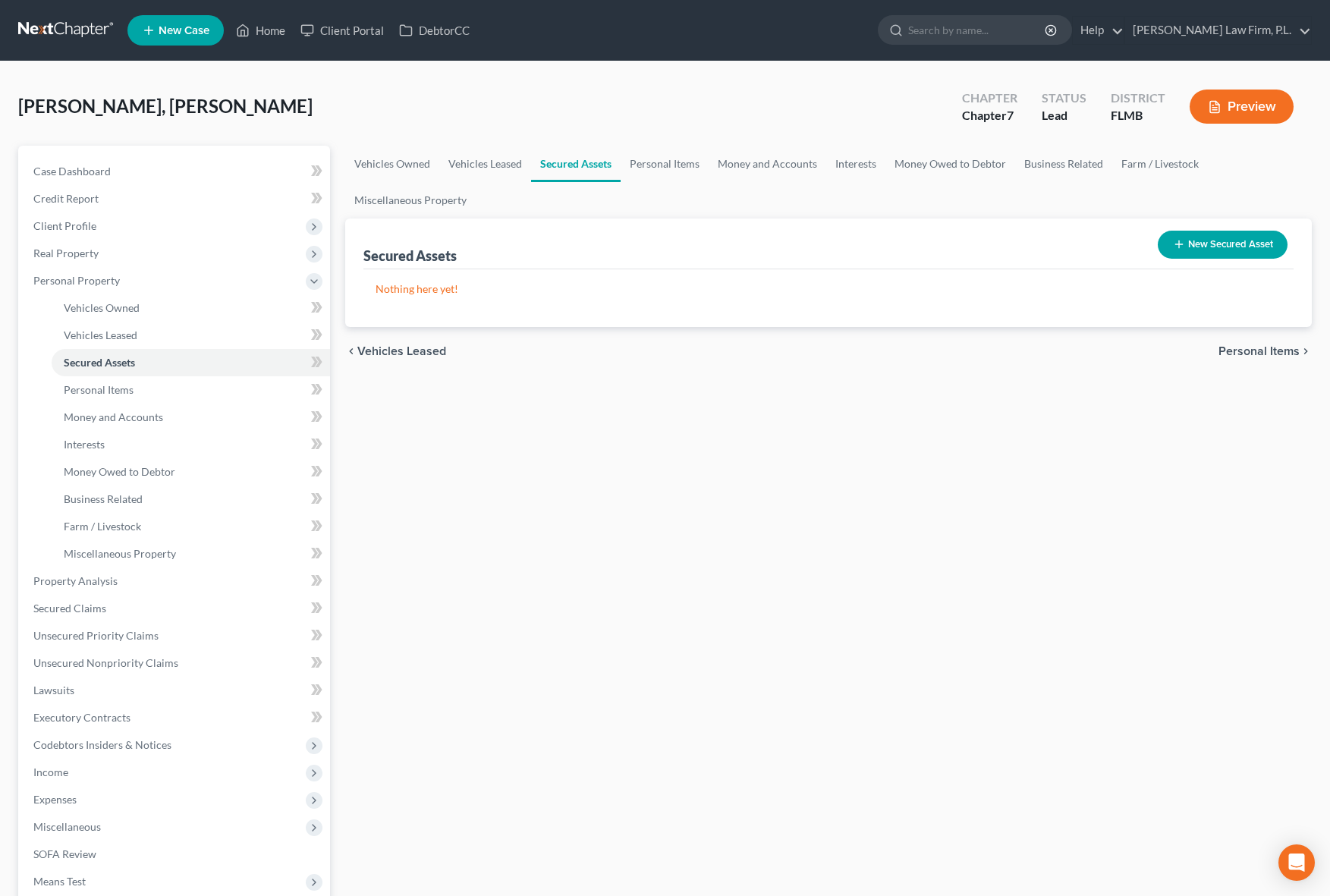
click at [507, 459] on div "Vehicles Owned Vehicles Leased Secured Assets Personal Items Money and Accounts…" at bounding box center [828, 597] width 982 height 904
click at [552, 451] on div "Vehicles Owned Vehicles Leased Secured Assets Personal Items Money and Accounts…" at bounding box center [828, 597] width 982 height 904
click at [634, 174] on link "Personal Items" at bounding box center [665, 163] width 88 height 36
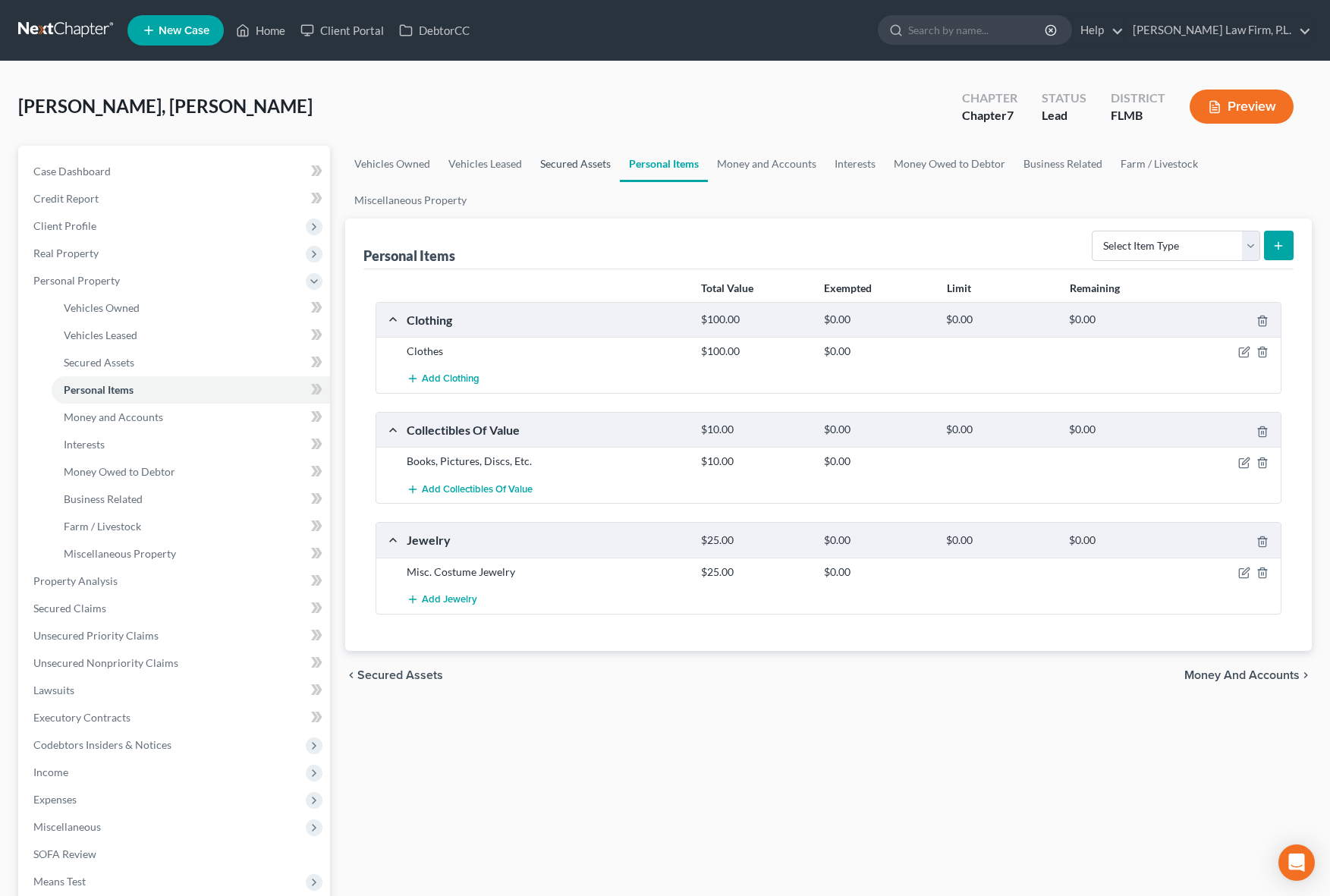
click at [560, 173] on link "Secured Assets" at bounding box center [576, 163] width 89 height 36
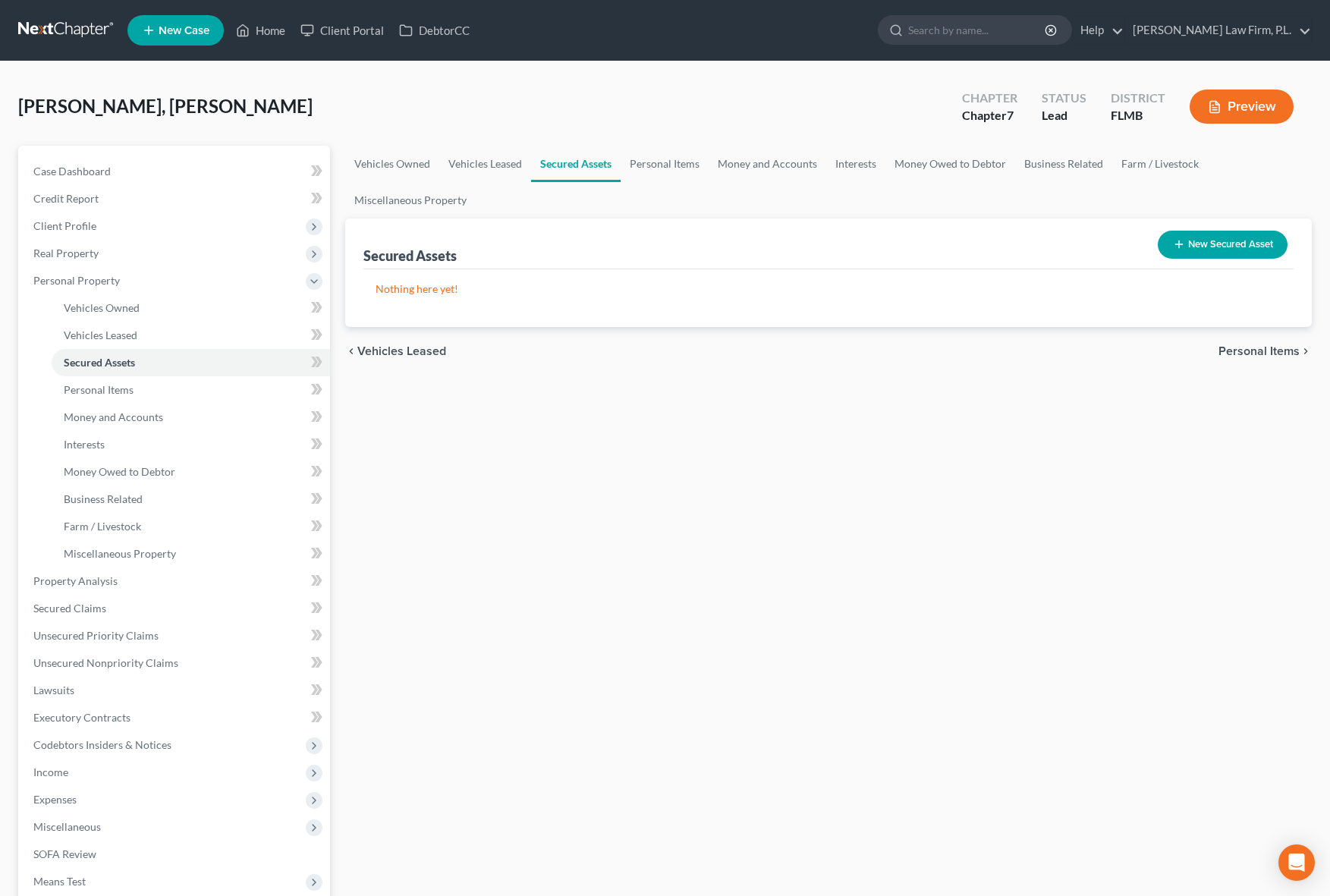
click at [409, 405] on div "Vehicles Owned Vehicles Leased Secured Assets Personal Items Money and Accounts…" at bounding box center [828, 597] width 982 height 904
click at [108, 204] on link "Credit Report" at bounding box center [176, 198] width 309 height 28
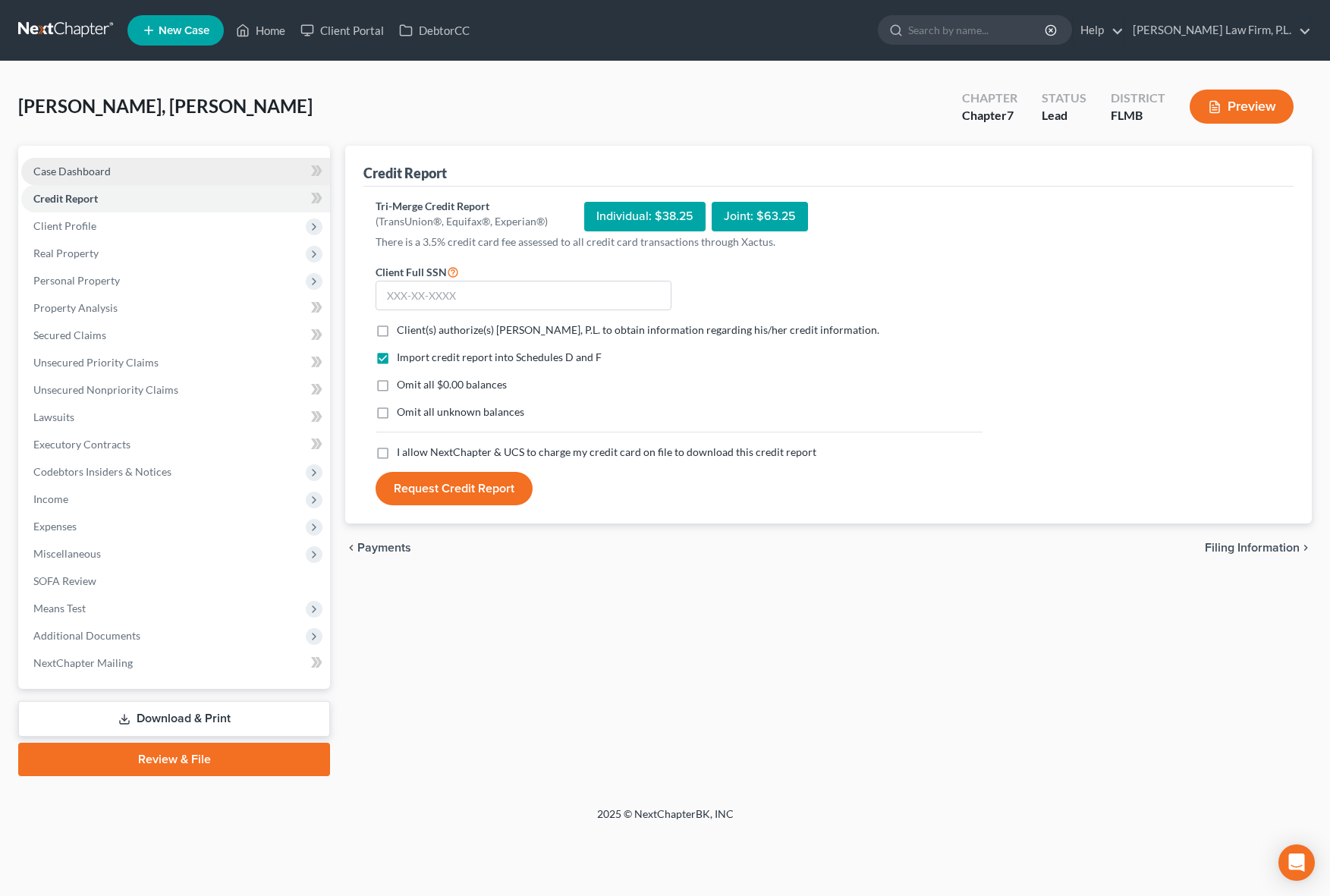
click at [83, 171] on span "Case Dashboard" at bounding box center [72, 170] width 77 height 13
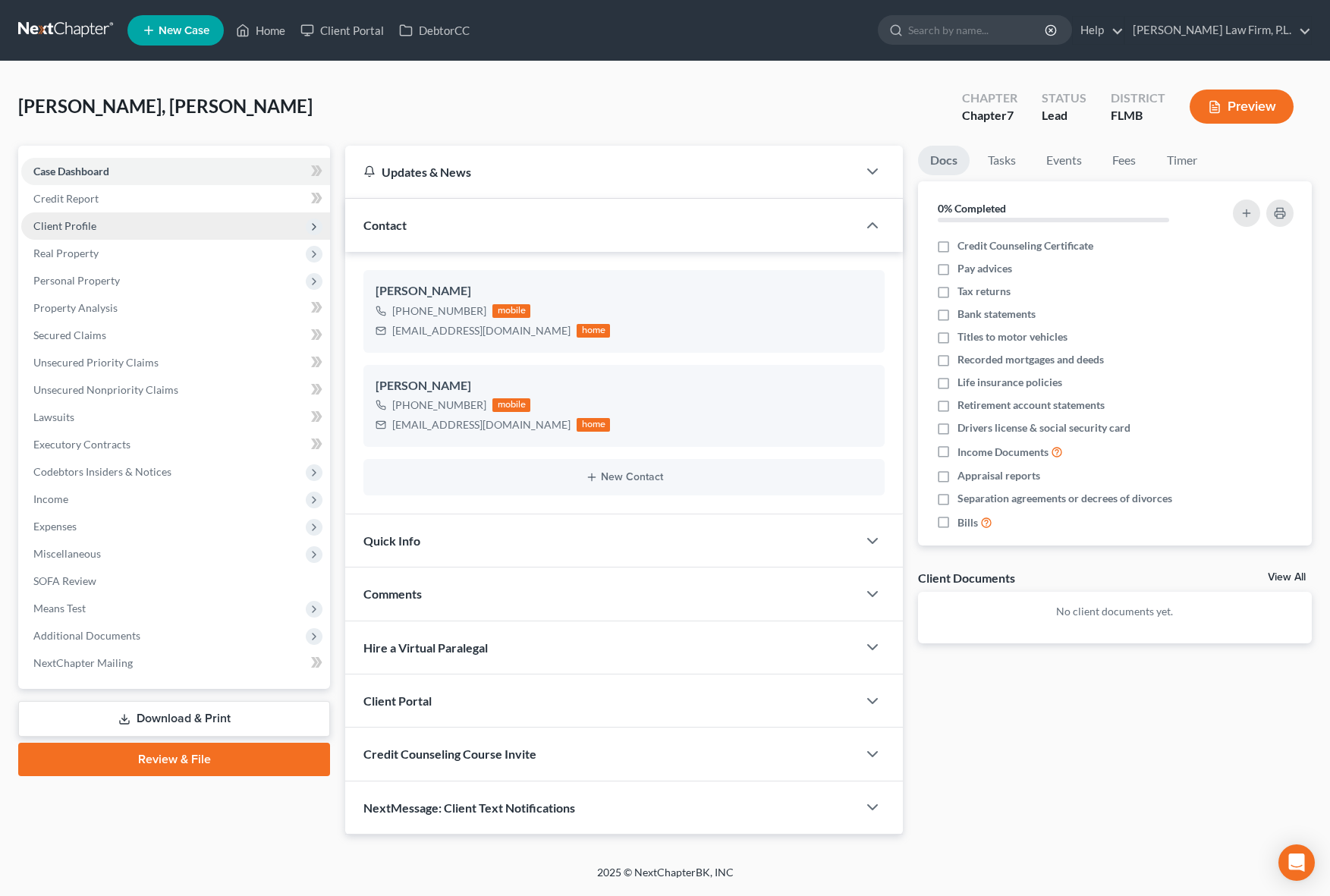
click at [89, 232] on span "Client Profile" at bounding box center [176, 226] width 309 height 28
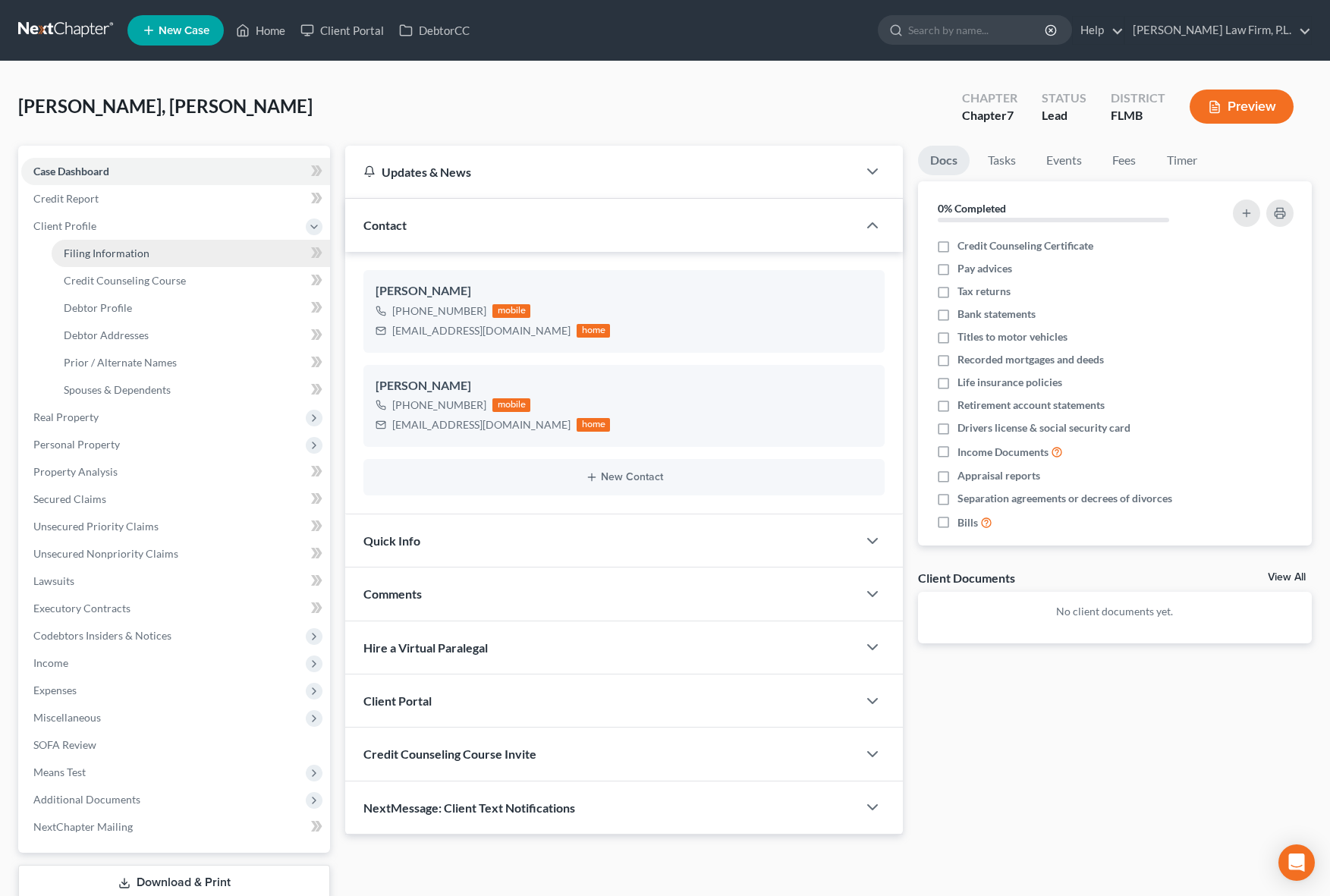
click at [150, 255] on link "Filing Information" at bounding box center [190, 253] width 278 height 28
select select "1"
select select "0"
select select "9"
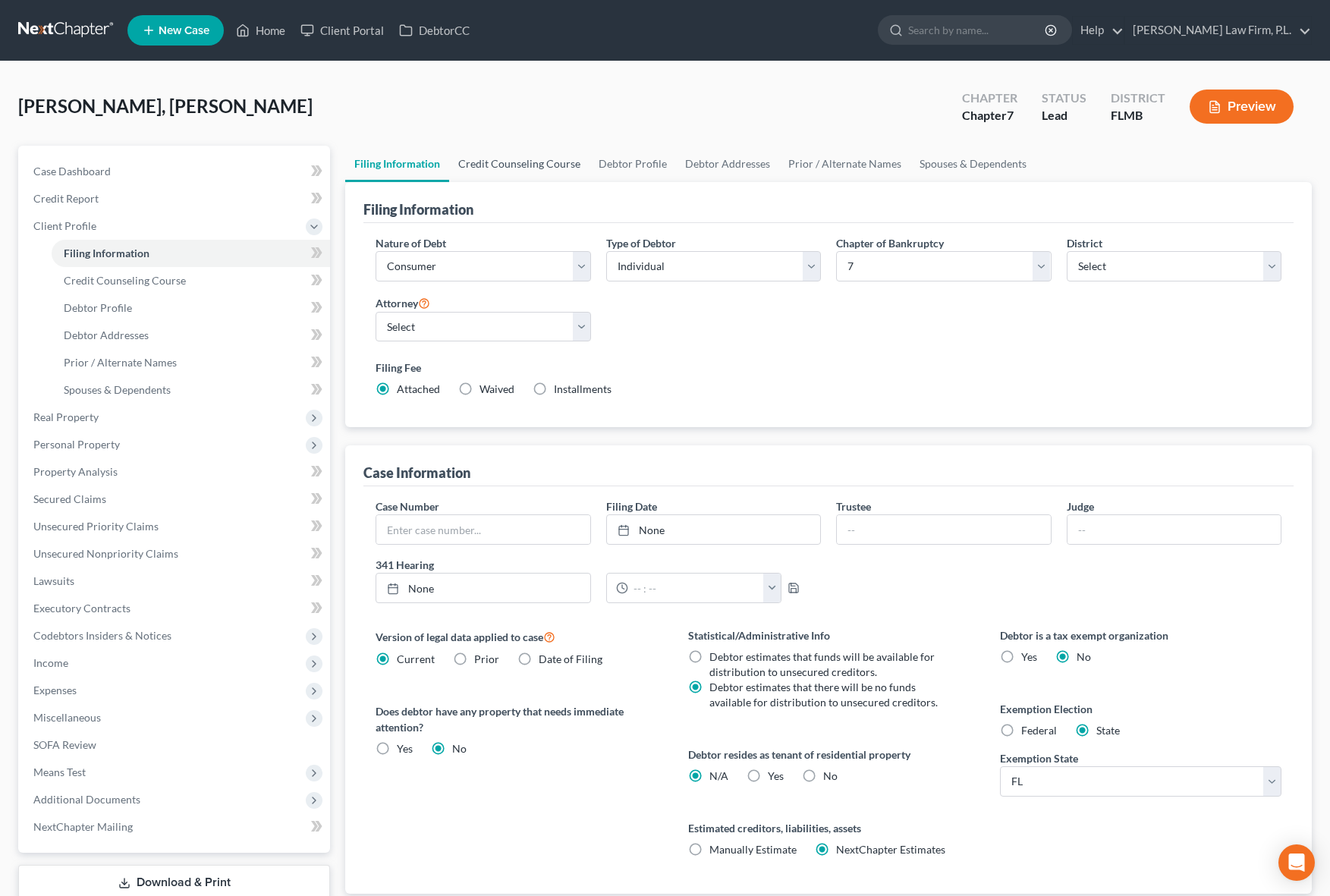
click at [524, 171] on link "Credit Counseling Course" at bounding box center [519, 163] width 140 height 36
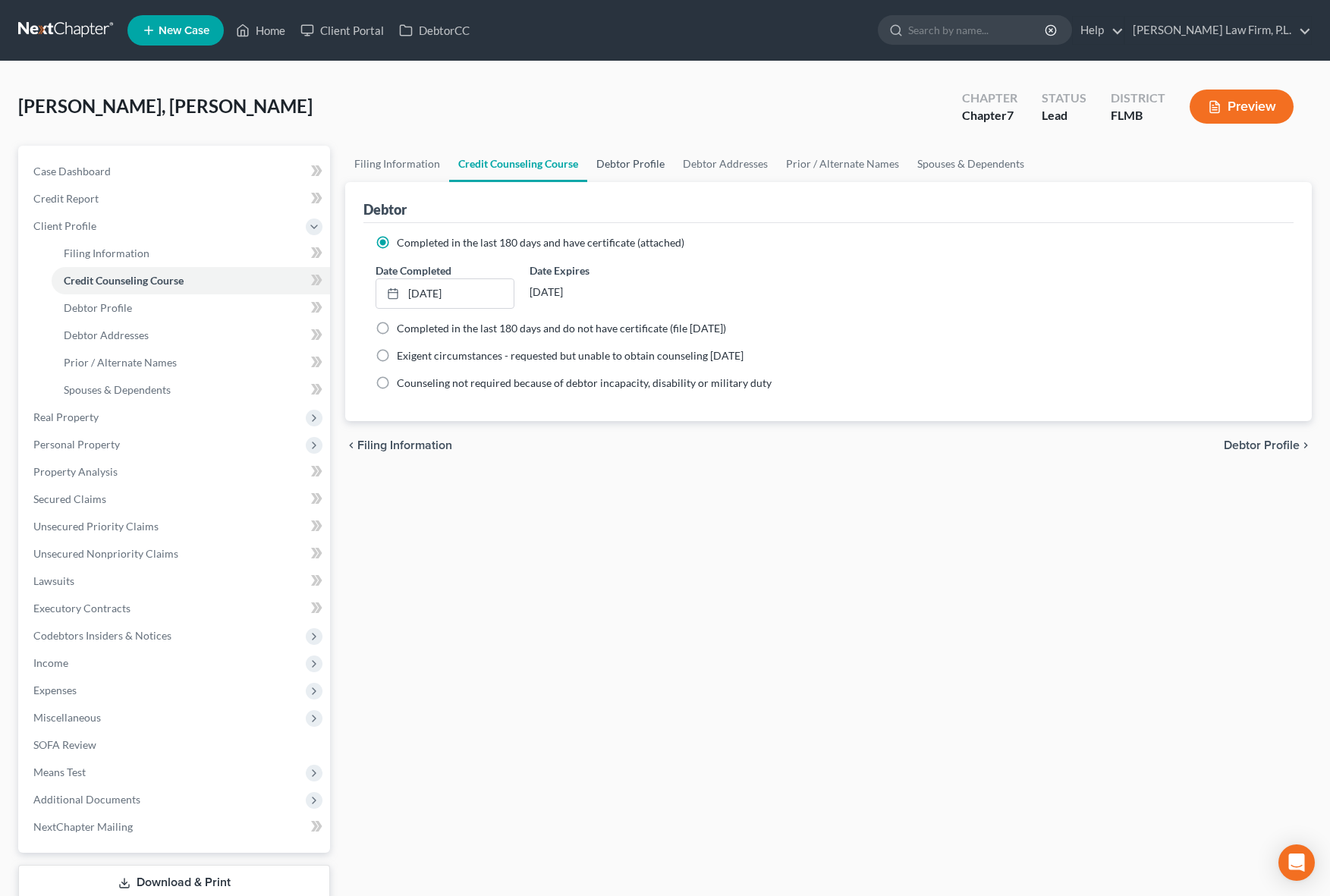
click at [633, 168] on link "Debtor Profile" at bounding box center [630, 163] width 87 height 36
select select "1"
select select "5"
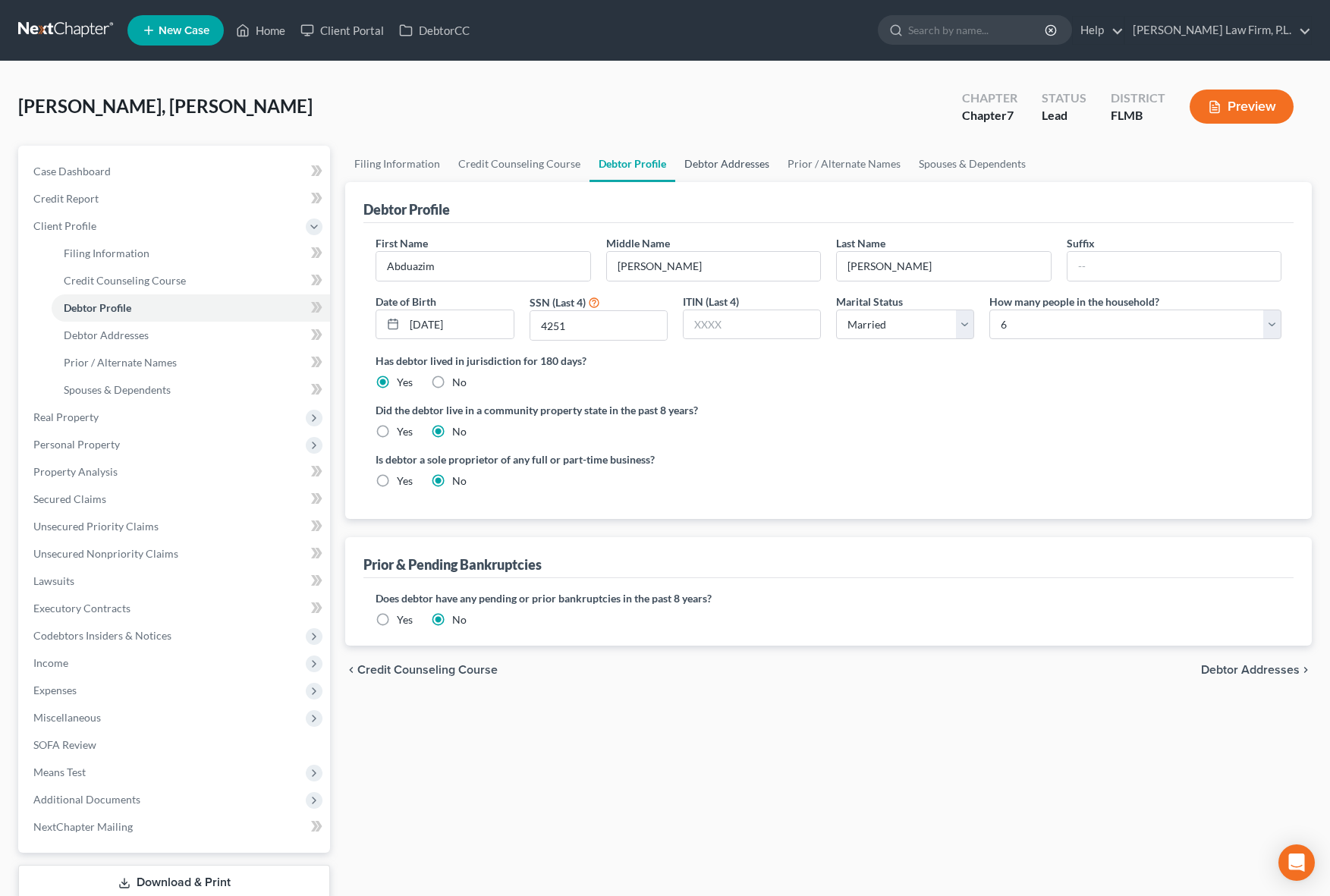
click at [728, 170] on link "Debtor Addresses" at bounding box center [727, 163] width 103 height 36
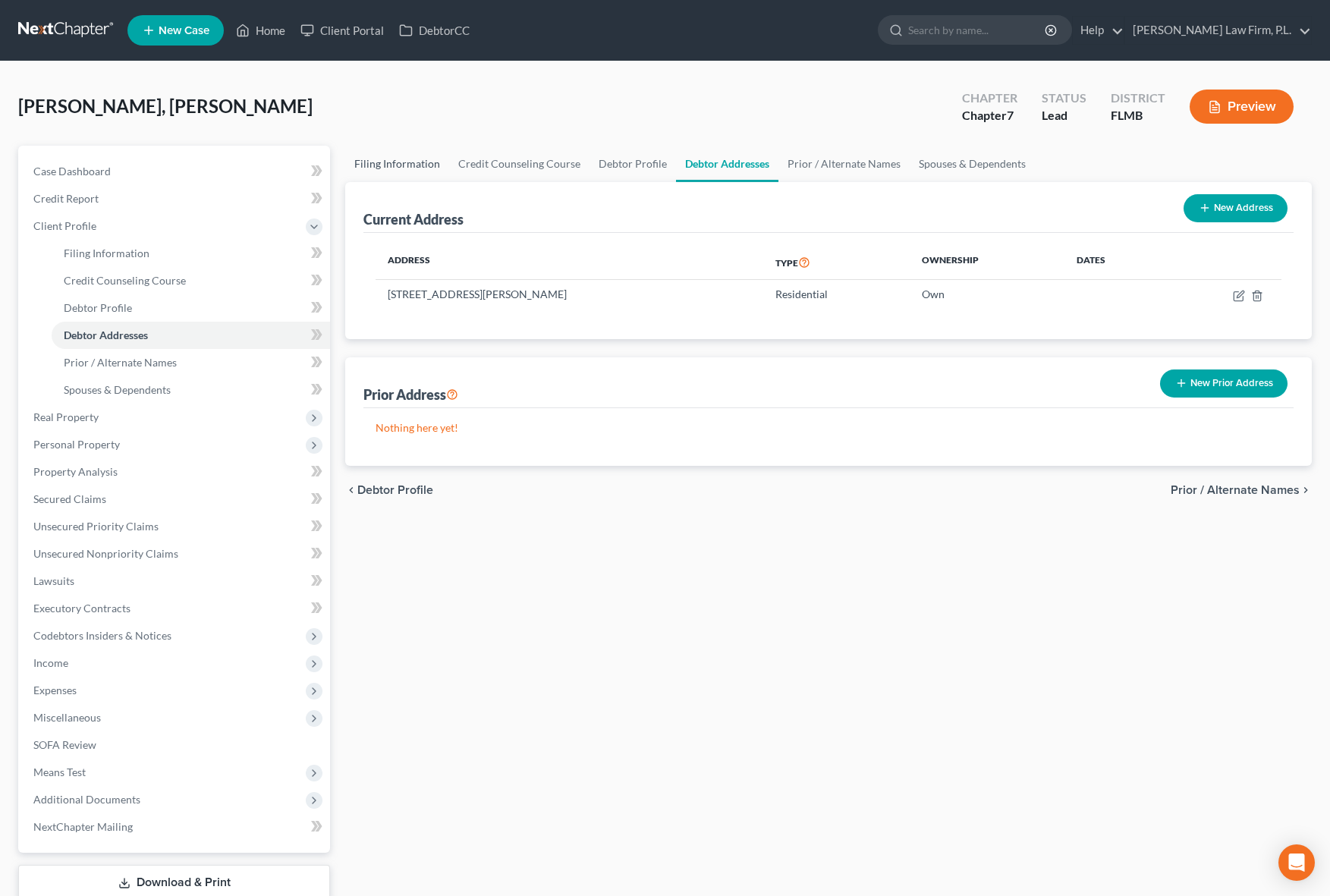
click at [418, 164] on link "Filing Information" at bounding box center [397, 163] width 104 height 36
select select "1"
select select "0"
select select "15"
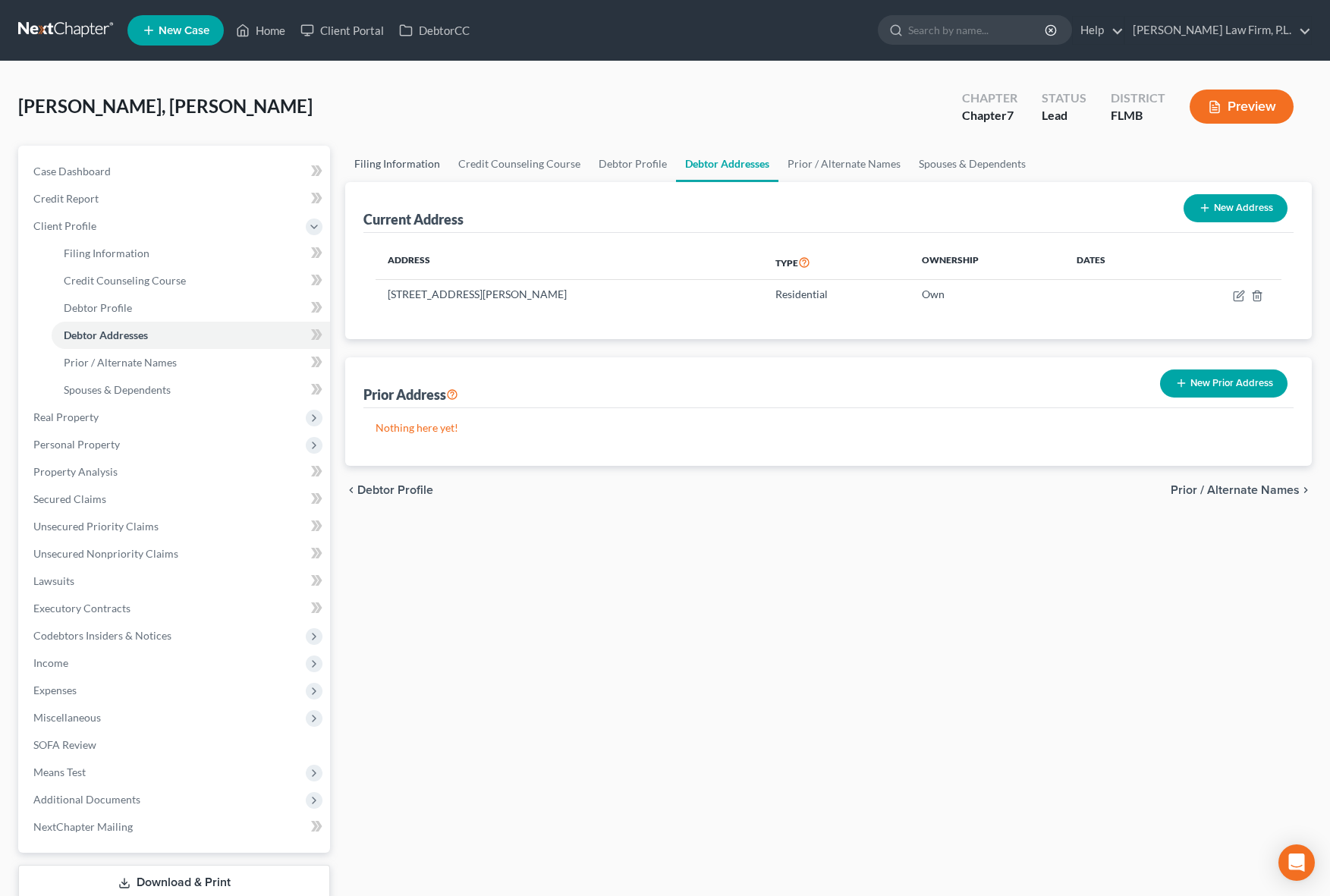
select select "0"
select select "9"
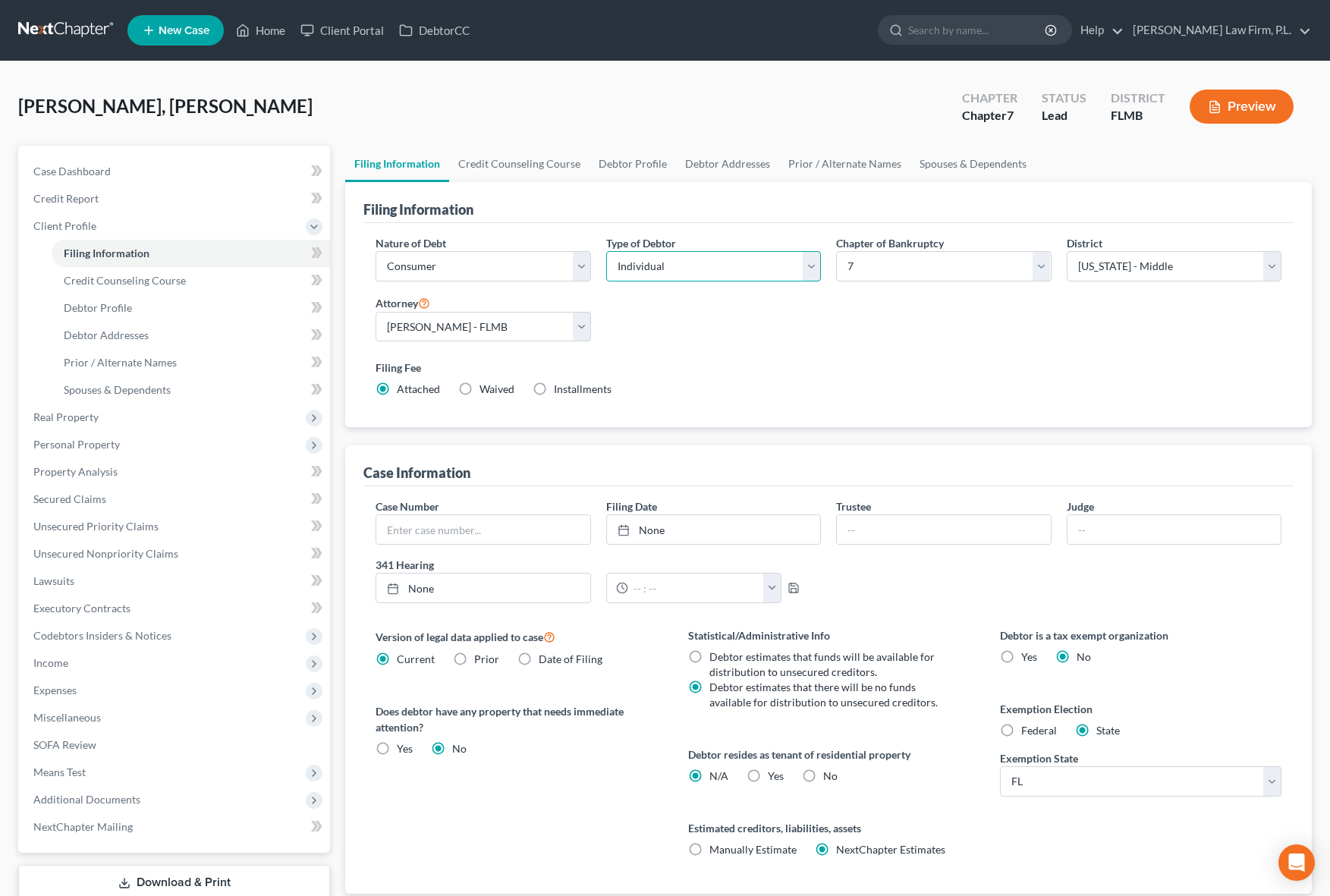
click at [700, 276] on select "Select Individual Joint" at bounding box center [714, 266] width 215 height 30
select select "1"
click at [607, 251] on select "Select Individual Joint" at bounding box center [714, 266] width 215 height 30
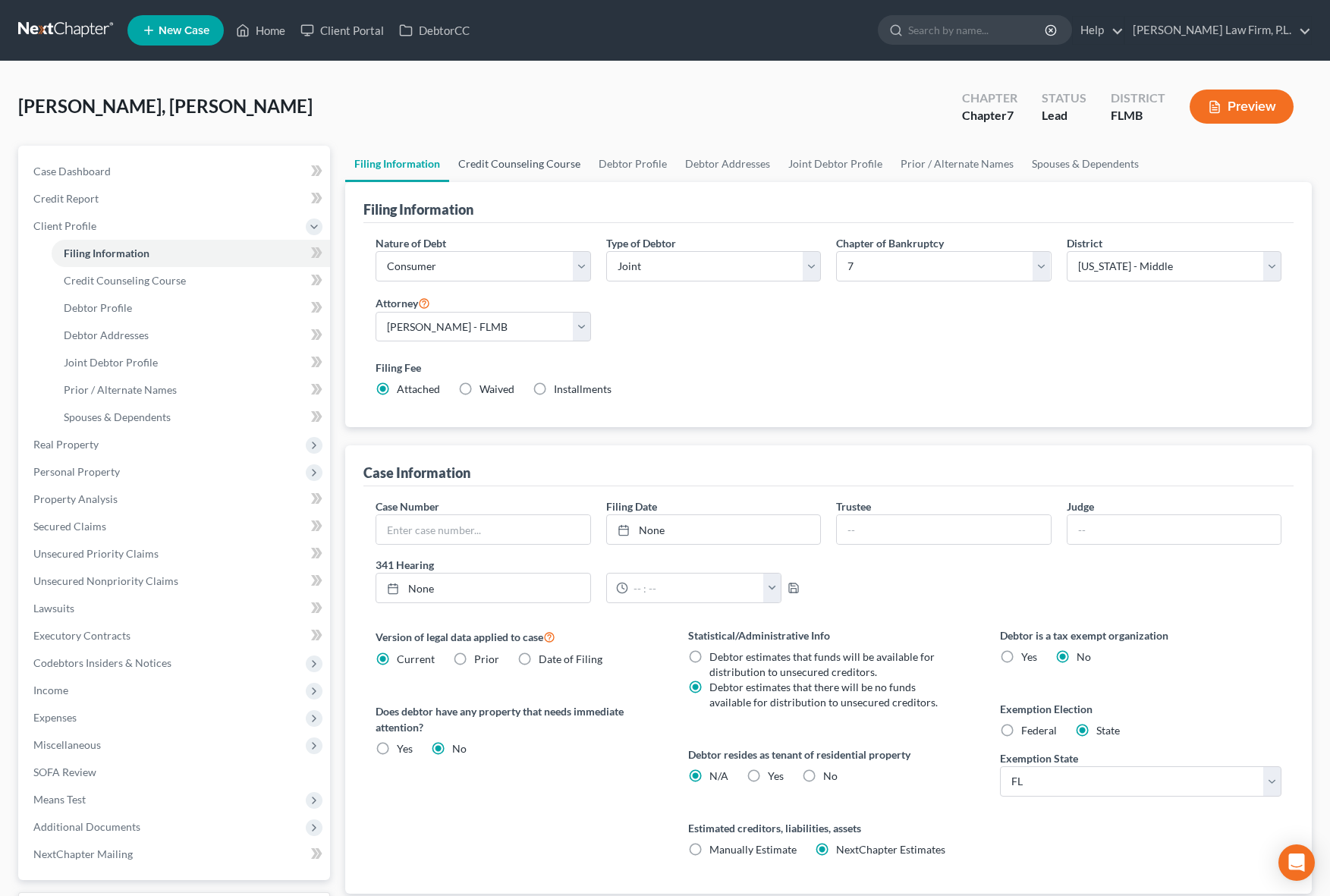
click at [536, 167] on link "Credit Counseling Course" at bounding box center [519, 163] width 140 height 36
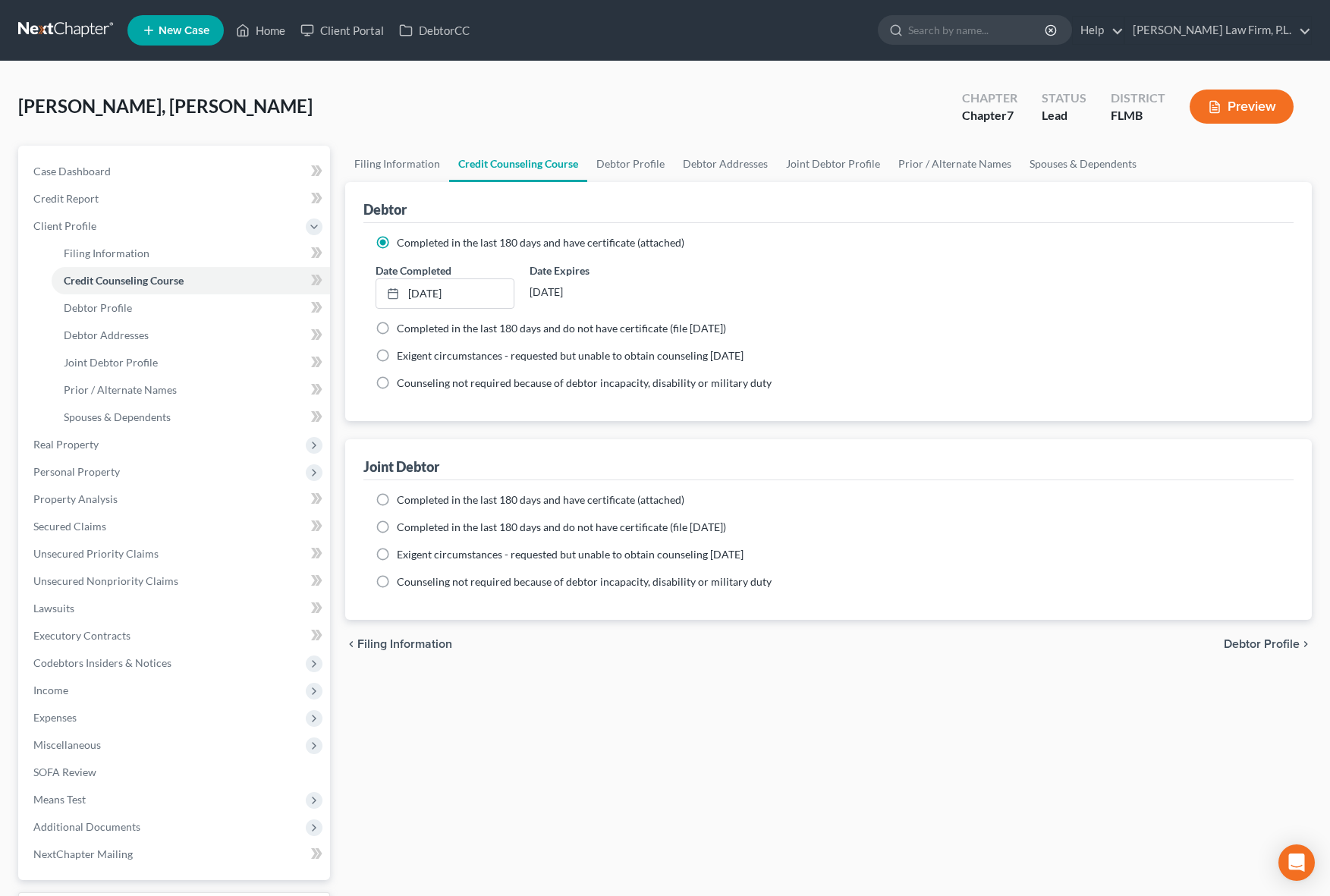
click at [397, 497] on label "Completed in the last 180 days and have certificate (attached)" at bounding box center [540, 500] width 287 height 15
click at [403, 497] on input "Completed in the last 180 days and have certificate (attached)" at bounding box center [408, 497] width 10 height 10
radio input "true"
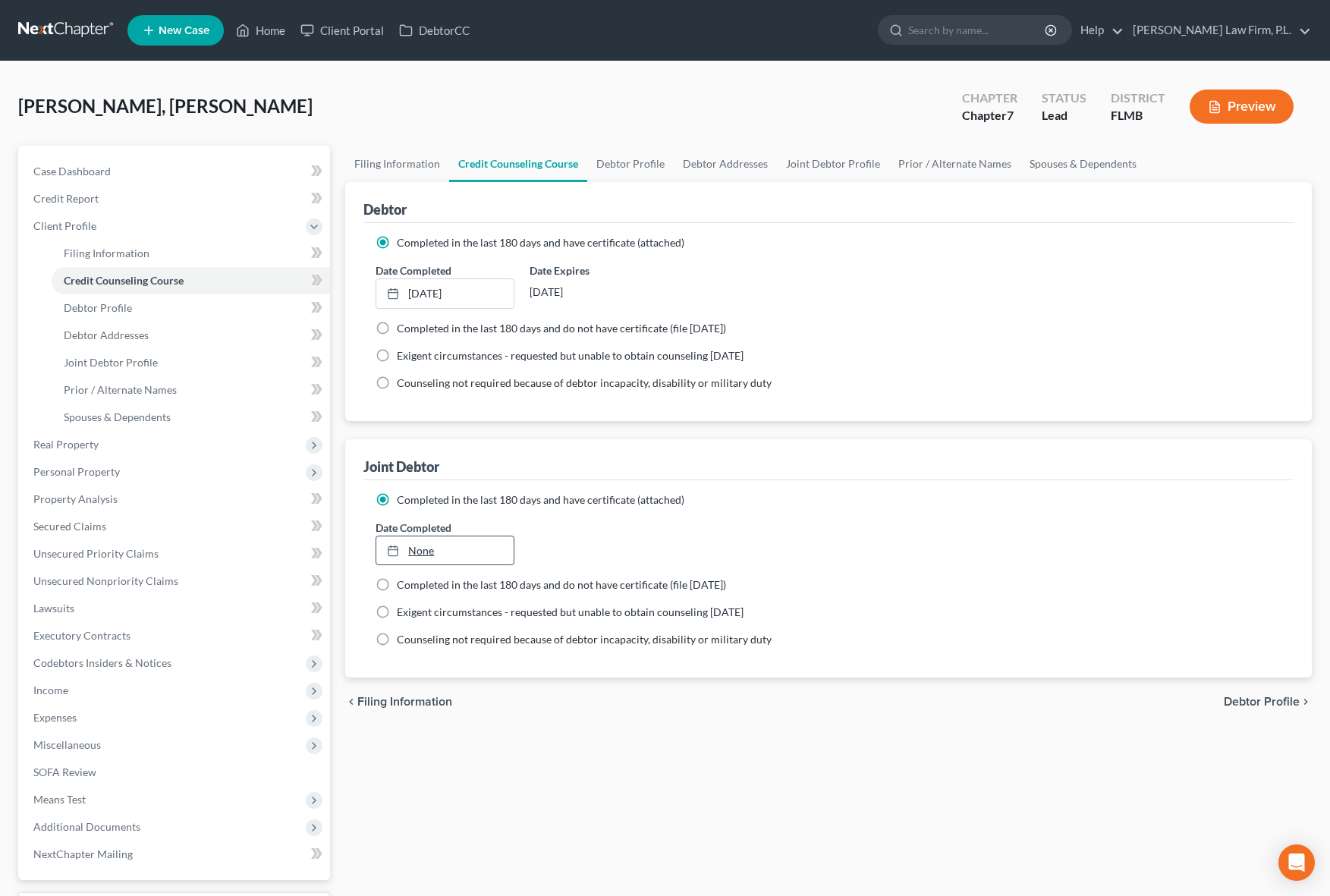
click at [414, 553] on link "None" at bounding box center [444, 550] width 137 height 29
type input "[DATE]"
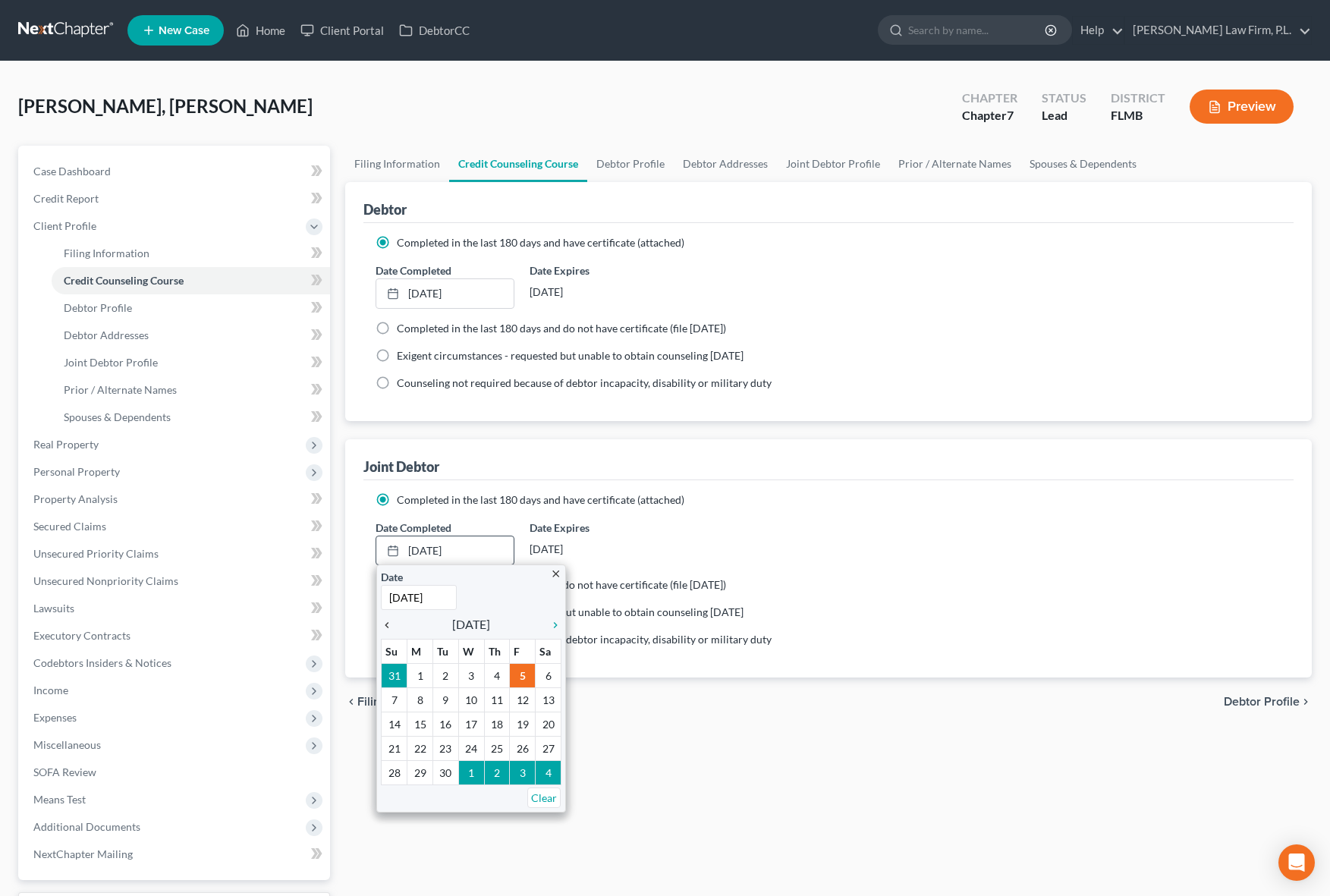
click at [390, 617] on div "chevron_left" at bounding box center [390, 623] width 19 height 14
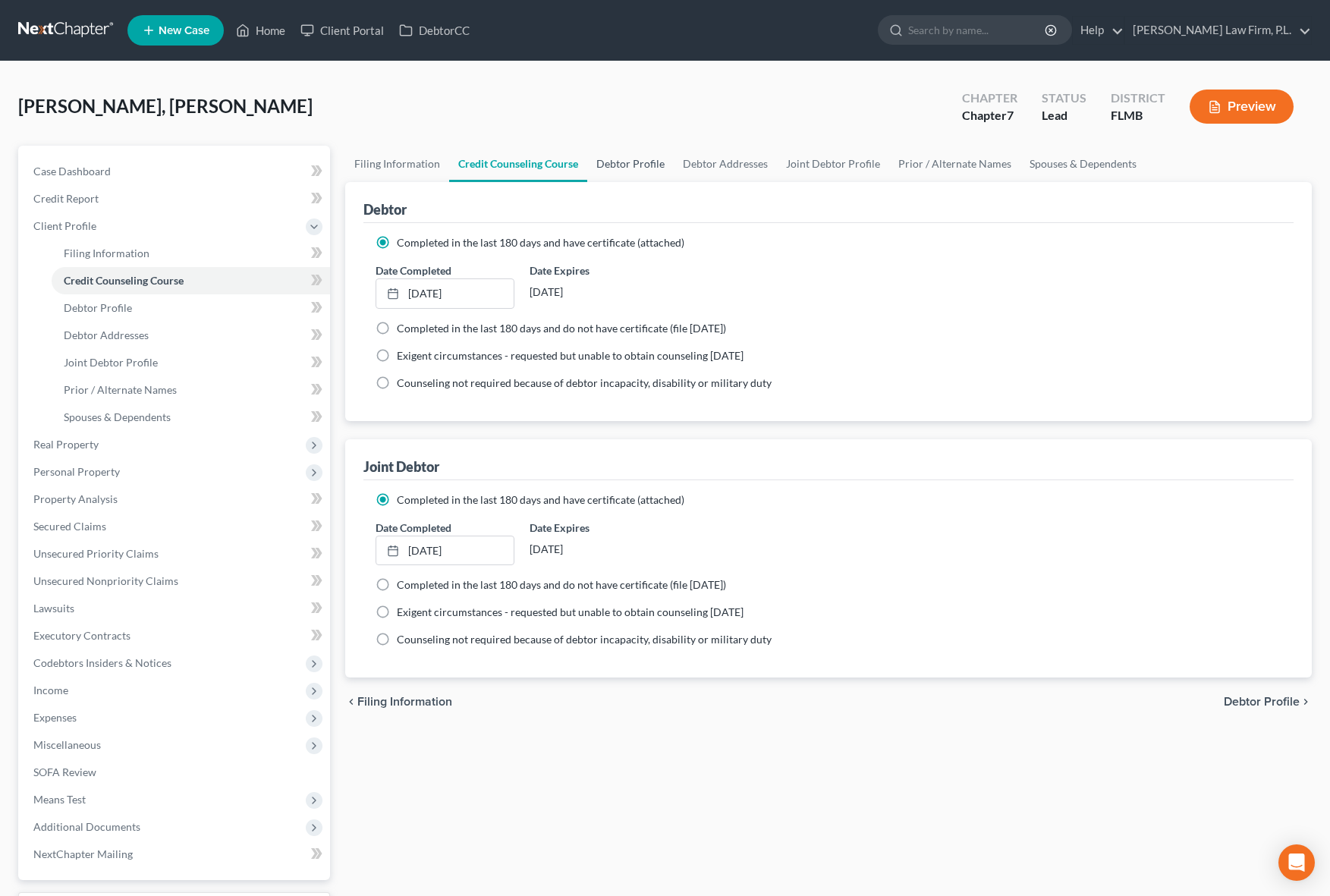
click at [603, 172] on link "Debtor Profile" at bounding box center [630, 163] width 87 height 36
select select "1"
select select "5"
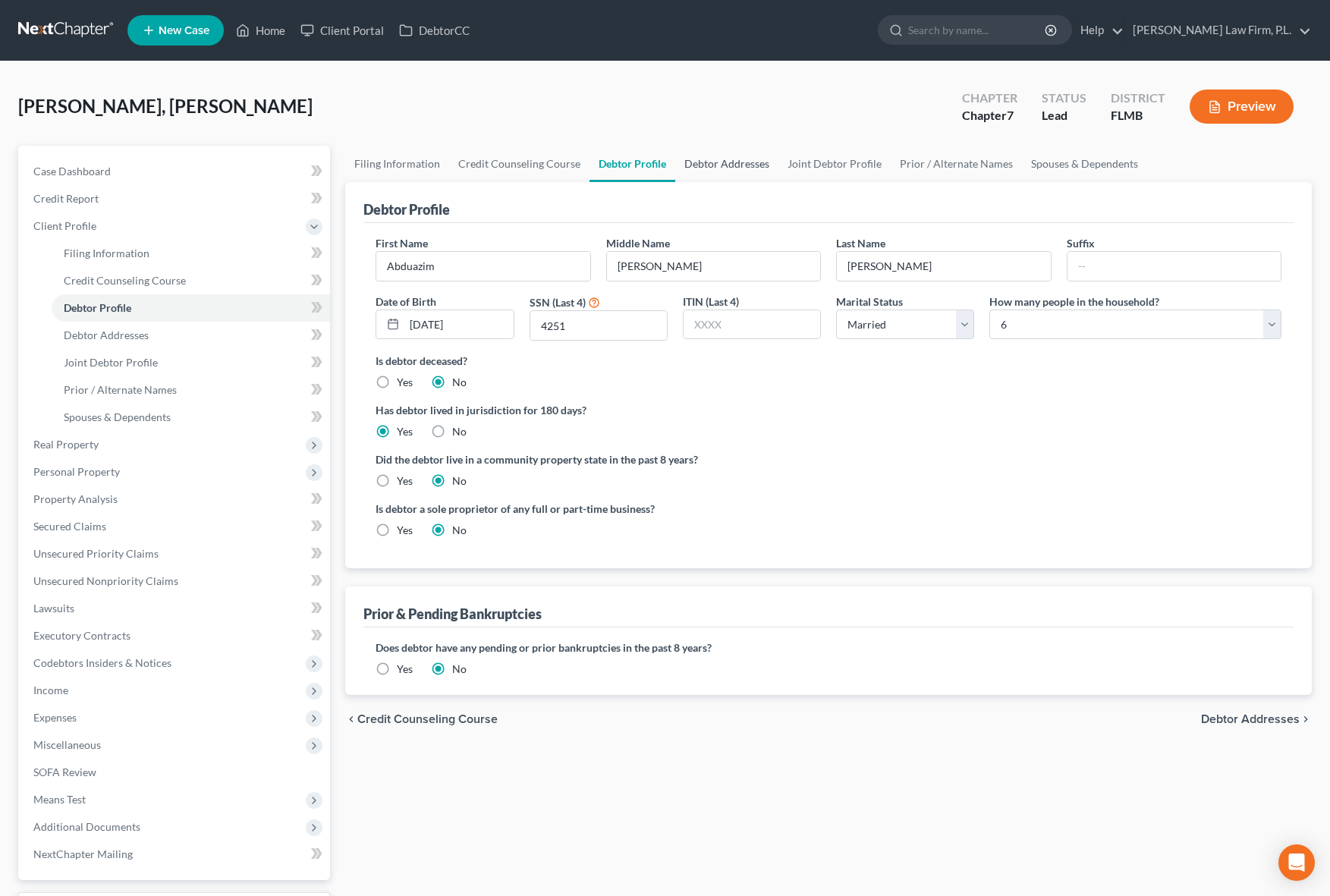
click at [706, 170] on link "Debtor Addresses" at bounding box center [727, 163] width 103 height 36
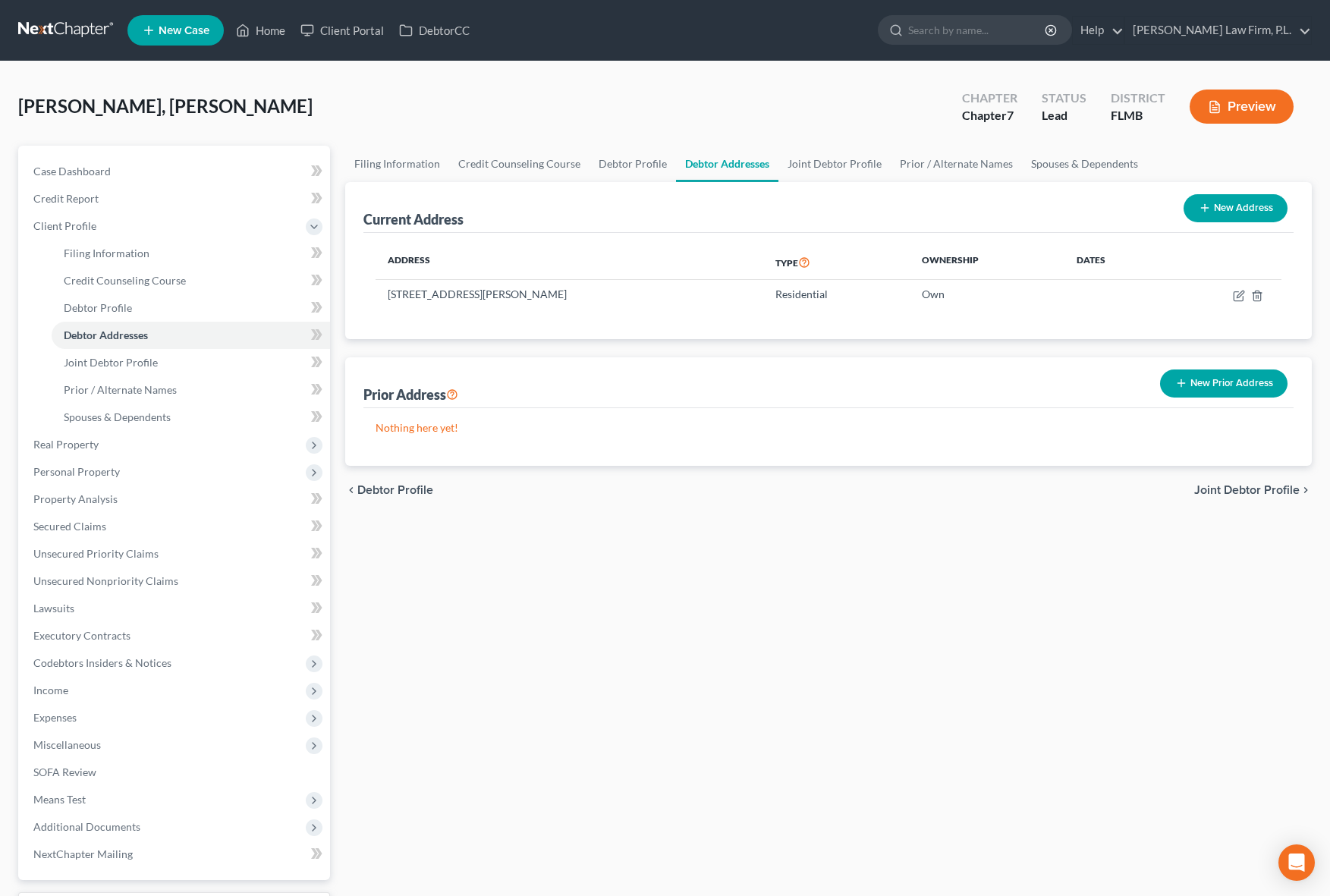
click at [633, 338] on div "Address Type Ownership Dates [STREET_ADDRESS][PERSON_NAME] Residential Own" at bounding box center [828, 286] width 930 height 106
click at [615, 516] on div "Filing Information Credit Counseling Course Debtor Profile Debtor Addresses Joi…" at bounding box center [828, 556] width 982 height 821
click at [819, 167] on link "Joint Debtor Profile" at bounding box center [835, 163] width 113 height 36
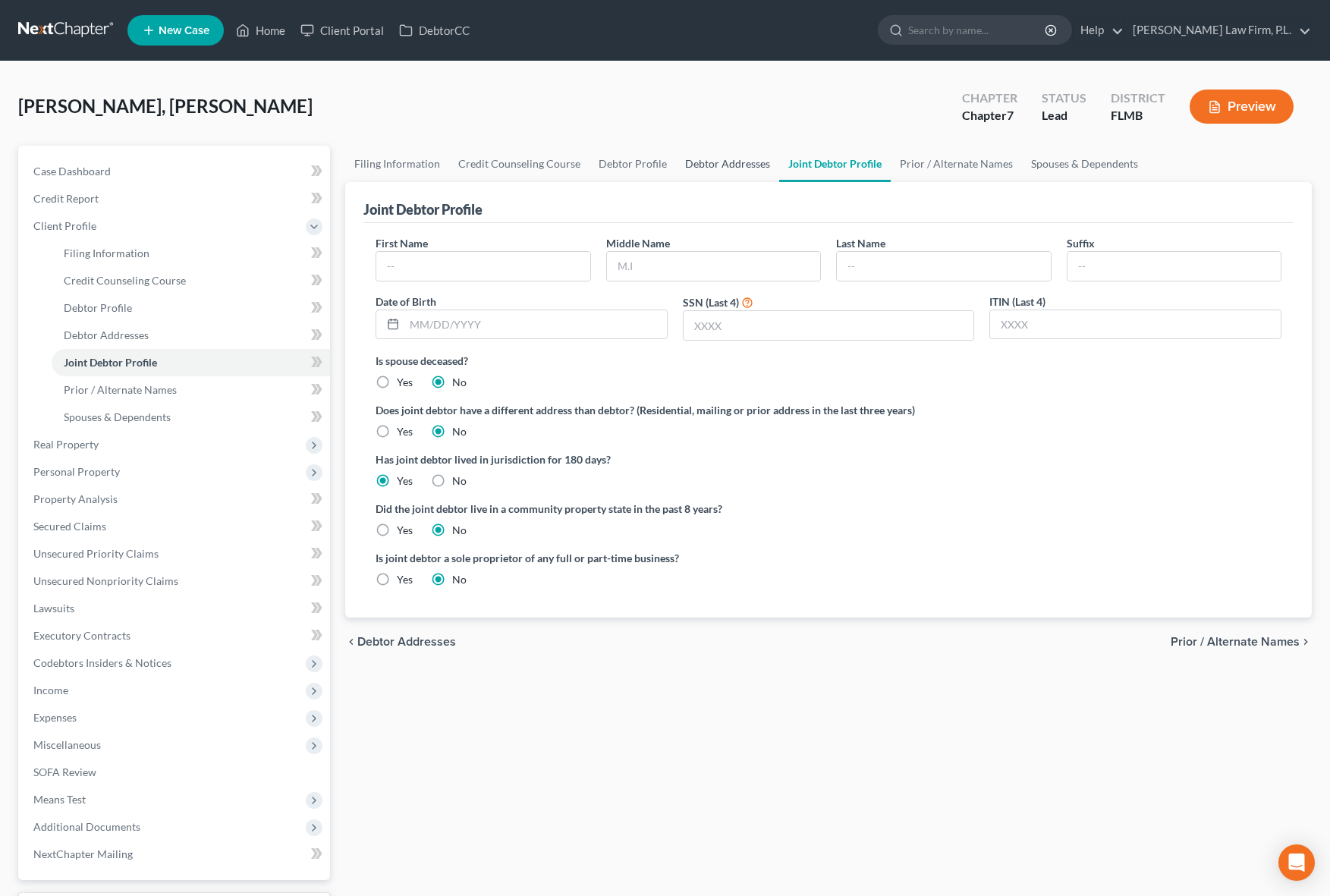
click at [722, 176] on link "Debtor Addresses" at bounding box center [728, 163] width 103 height 36
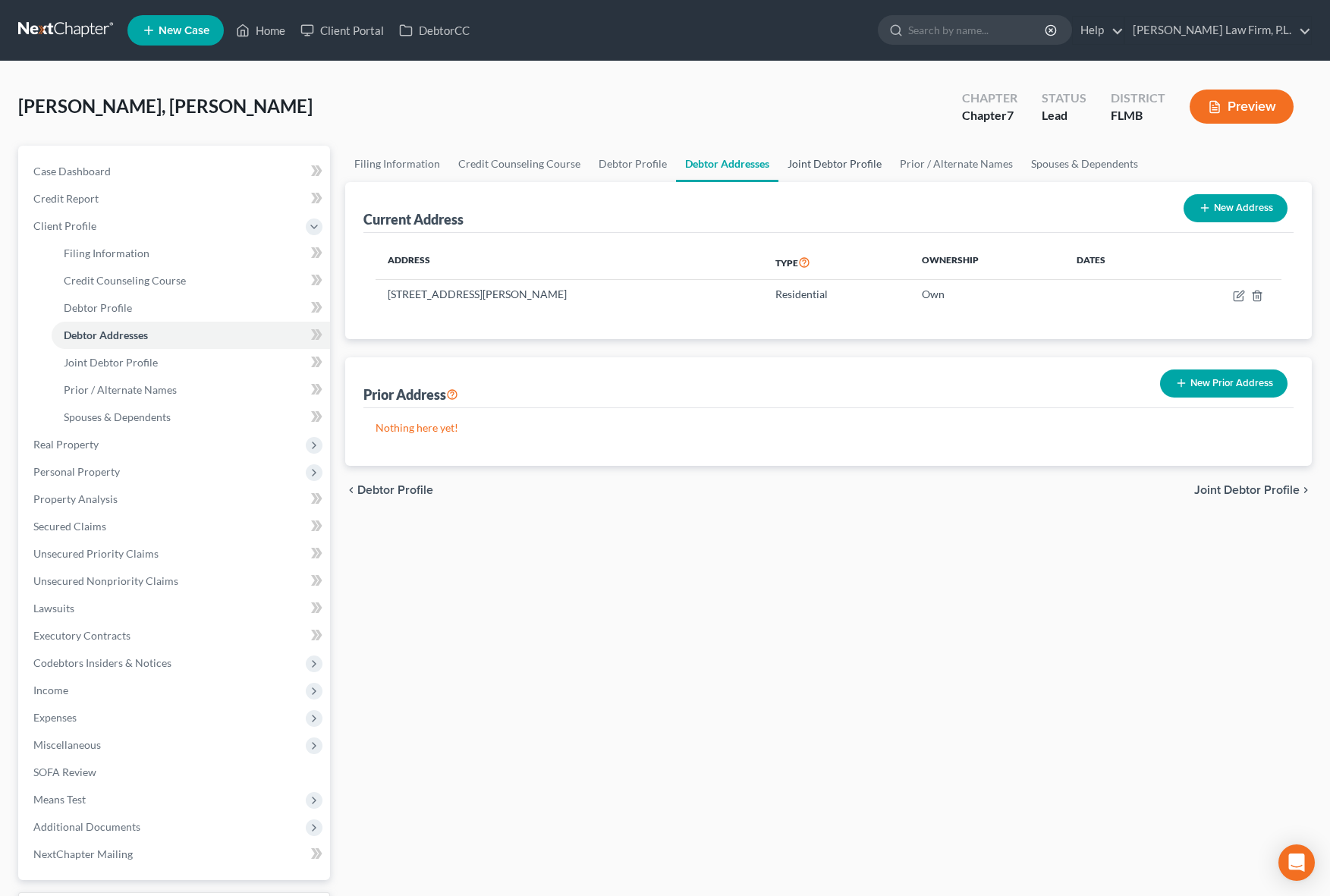
click at [806, 168] on link "Joint Debtor Profile" at bounding box center [835, 163] width 113 height 36
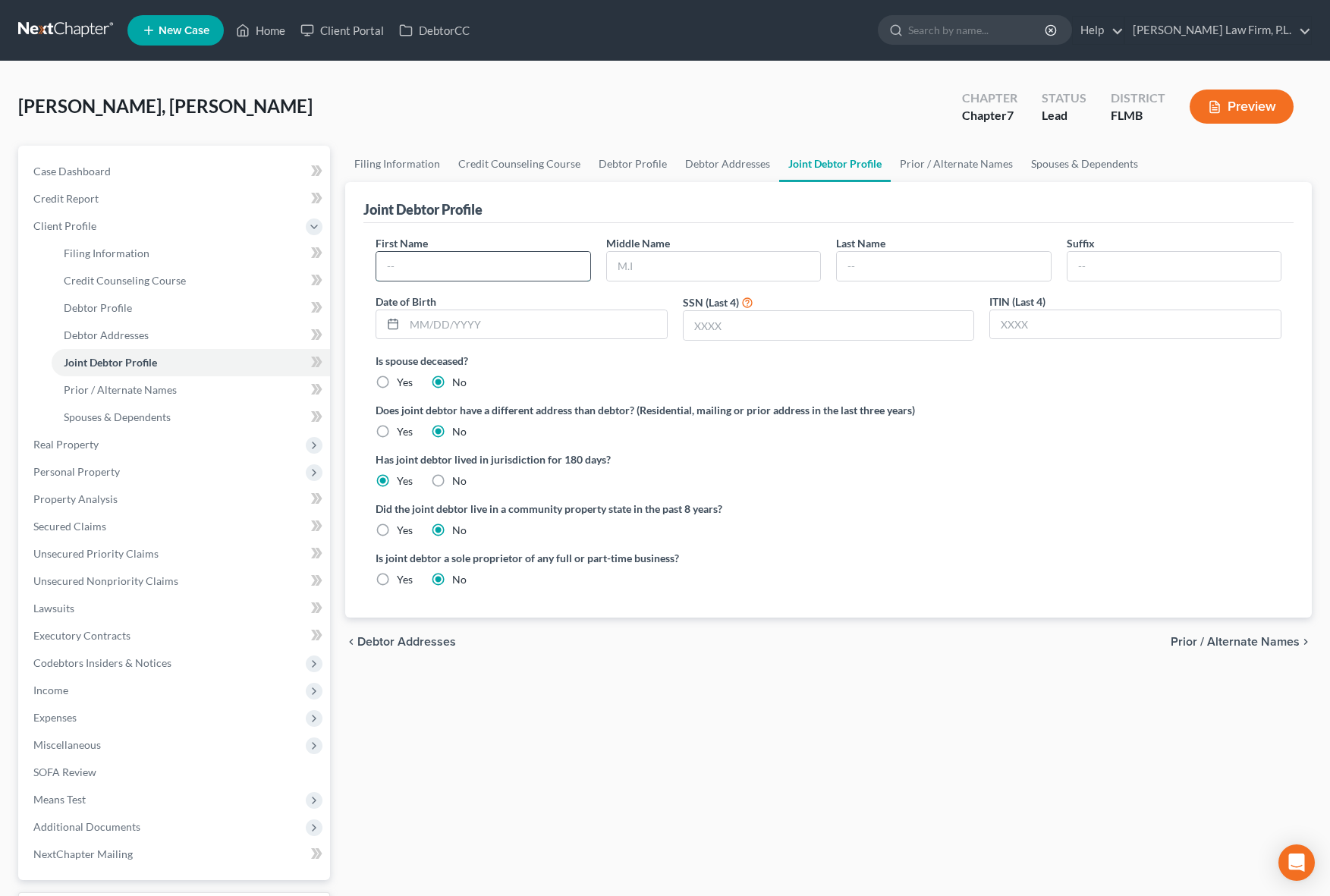
click at [475, 275] on input "text" at bounding box center [483, 266] width 213 height 29
type input "Dilnoza"
click at [891, 281] on div "First Name Dilnoza Middle Name Bakhtiyarvna Last Name Suffix Date of Birth SSN …" at bounding box center [828, 294] width 921 height 118
click at [891, 267] on input "text" at bounding box center [944, 266] width 213 height 29
click at [658, 266] on input "Bakhtiyarvna" at bounding box center [713, 266] width 213 height 29
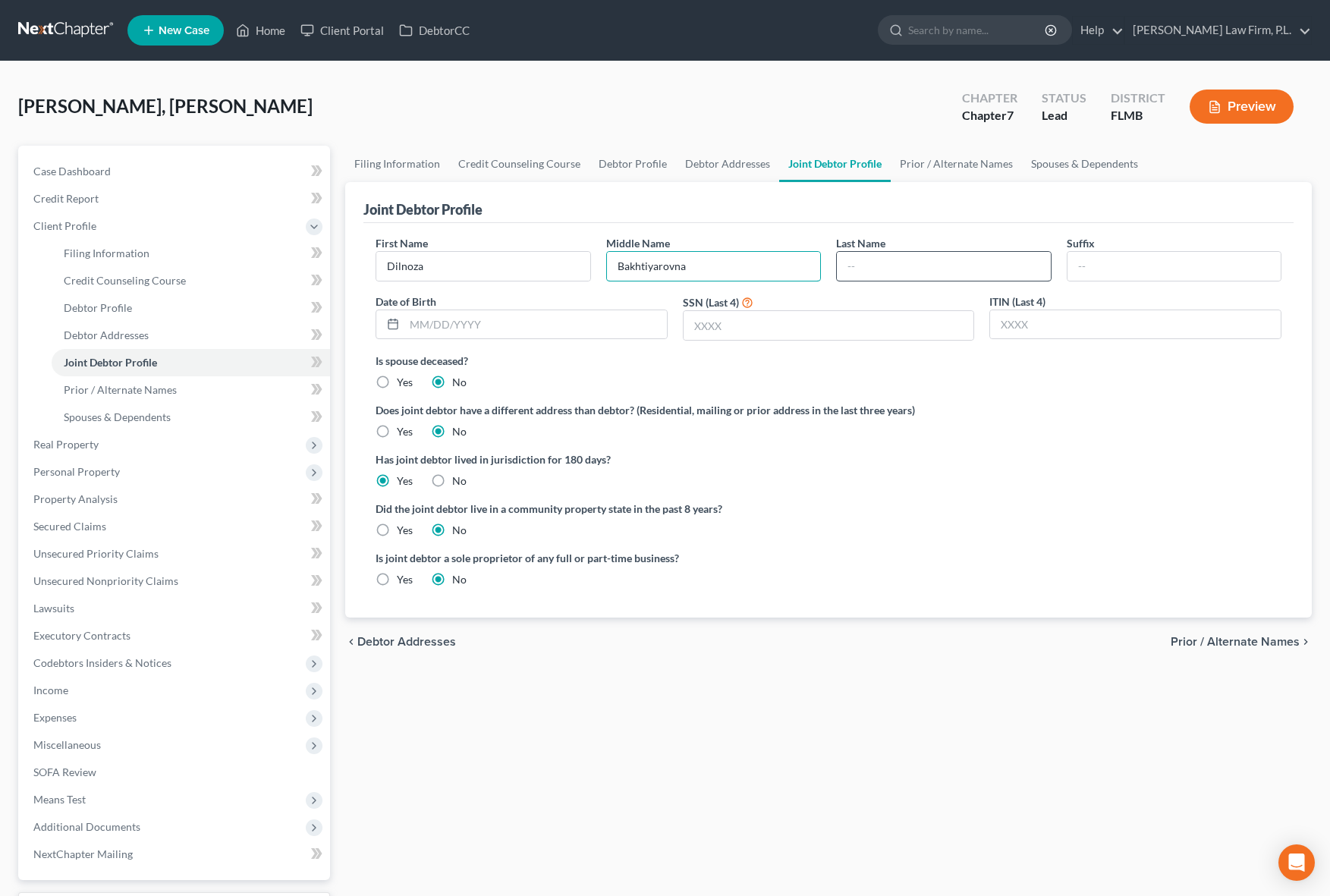
type input "Bakhtiyarovna"
click at [884, 265] on input "text" at bounding box center [944, 266] width 213 height 29
type input "Mukhitdinova"
click at [904, 696] on div "Filing Information Credit Counseling Course Debtor Profile Debtor Addresses Joi…" at bounding box center [828, 556] width 982 height 821
click at [583, 330] on input "text" at bounding box center [535, 324] width 262 height 29
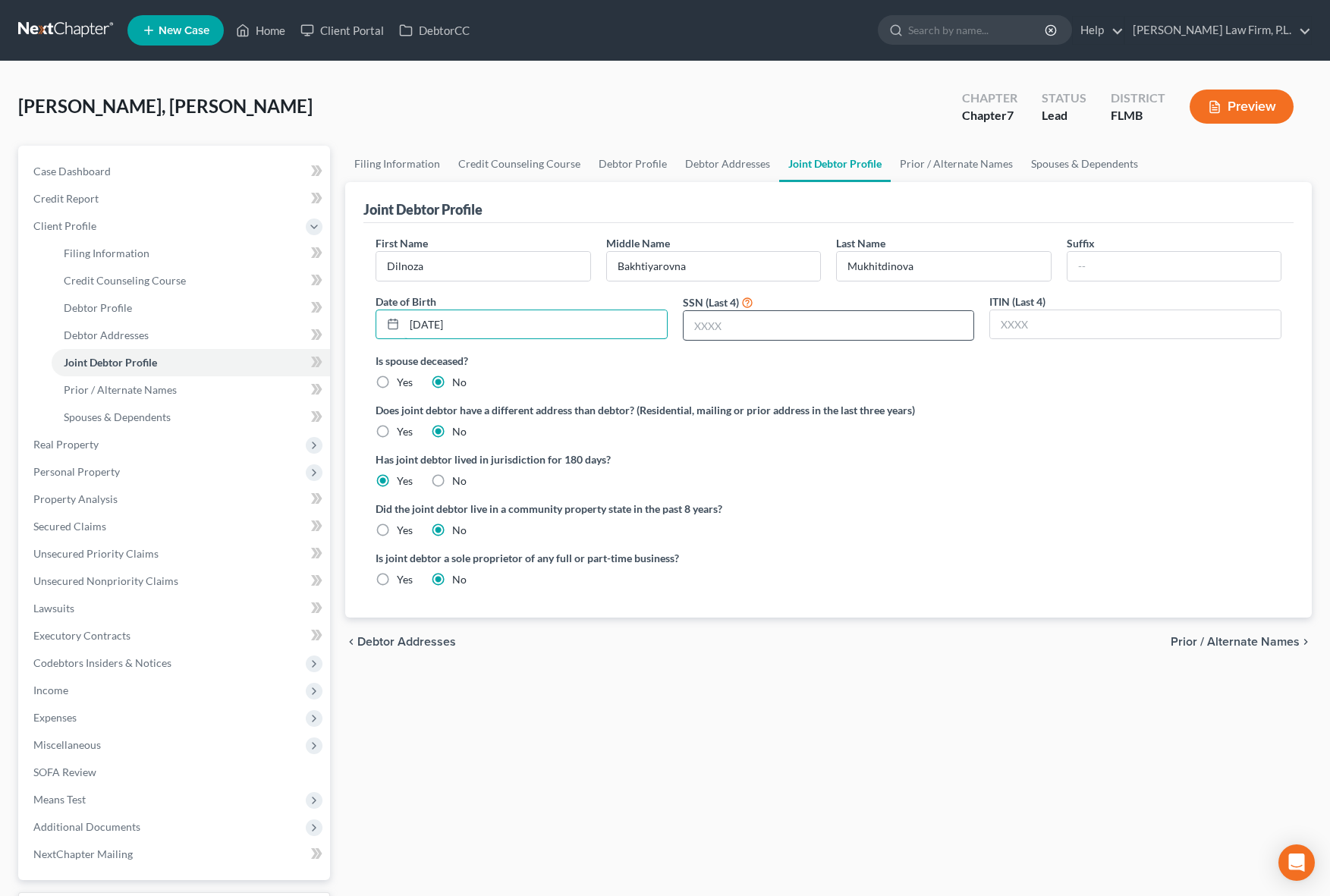
type input "[DATE]"
click at [777, 326] on input "text" at bounding box center [829, 325] width 291 height 29
type input "1892"
click at [673, 735] on div "Filing Information Credit Counseling Course Debtor Profile Debtor Addresses Joi…" at bounding box center [828, 556] width 982 height 821
click at [222, 229] on span "Client Profile" at bounding box center [176, 226] width 309 height 28
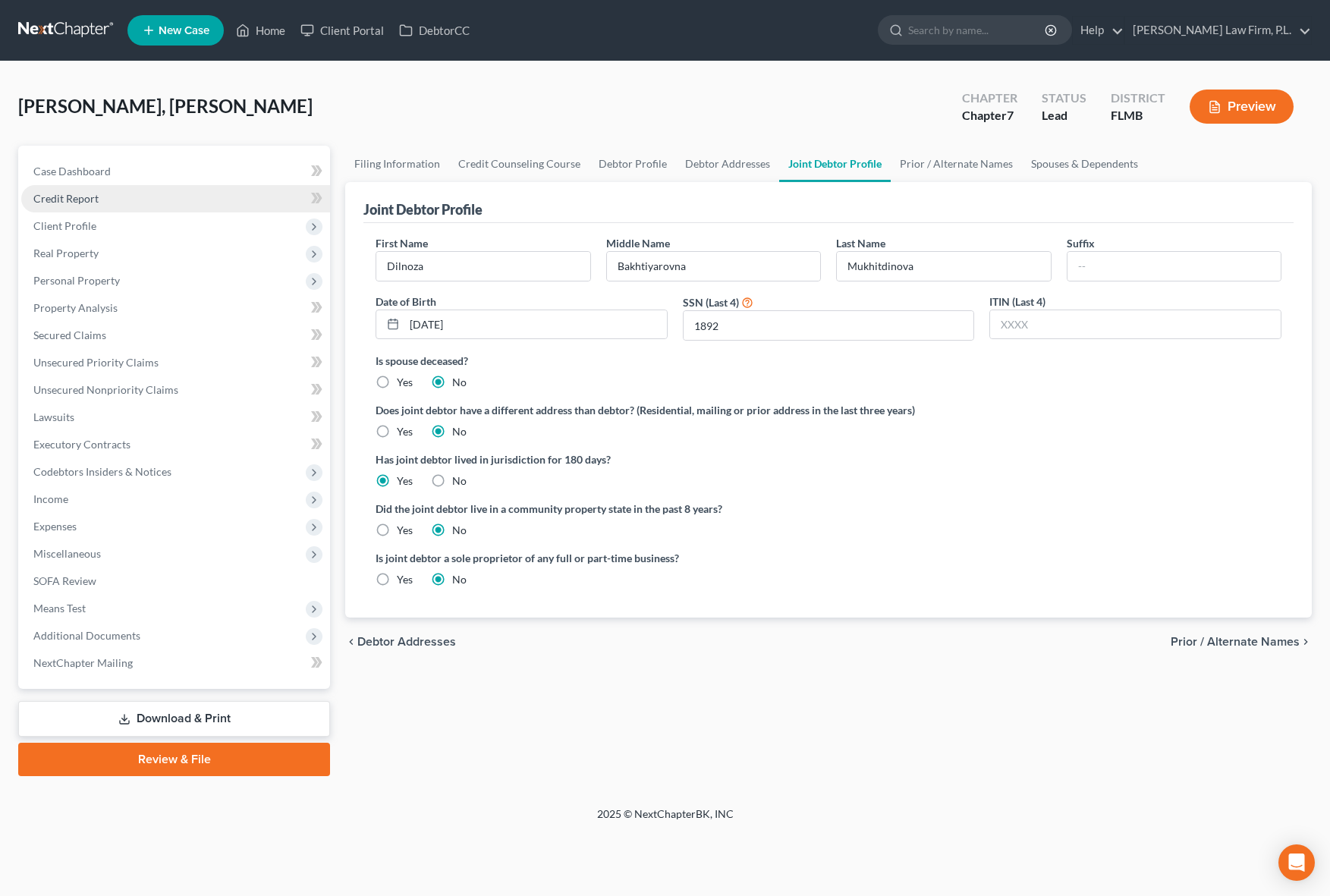
click at [181, 202] on link "Credit Report" at bounding box center [176, 198] width 309 height 28
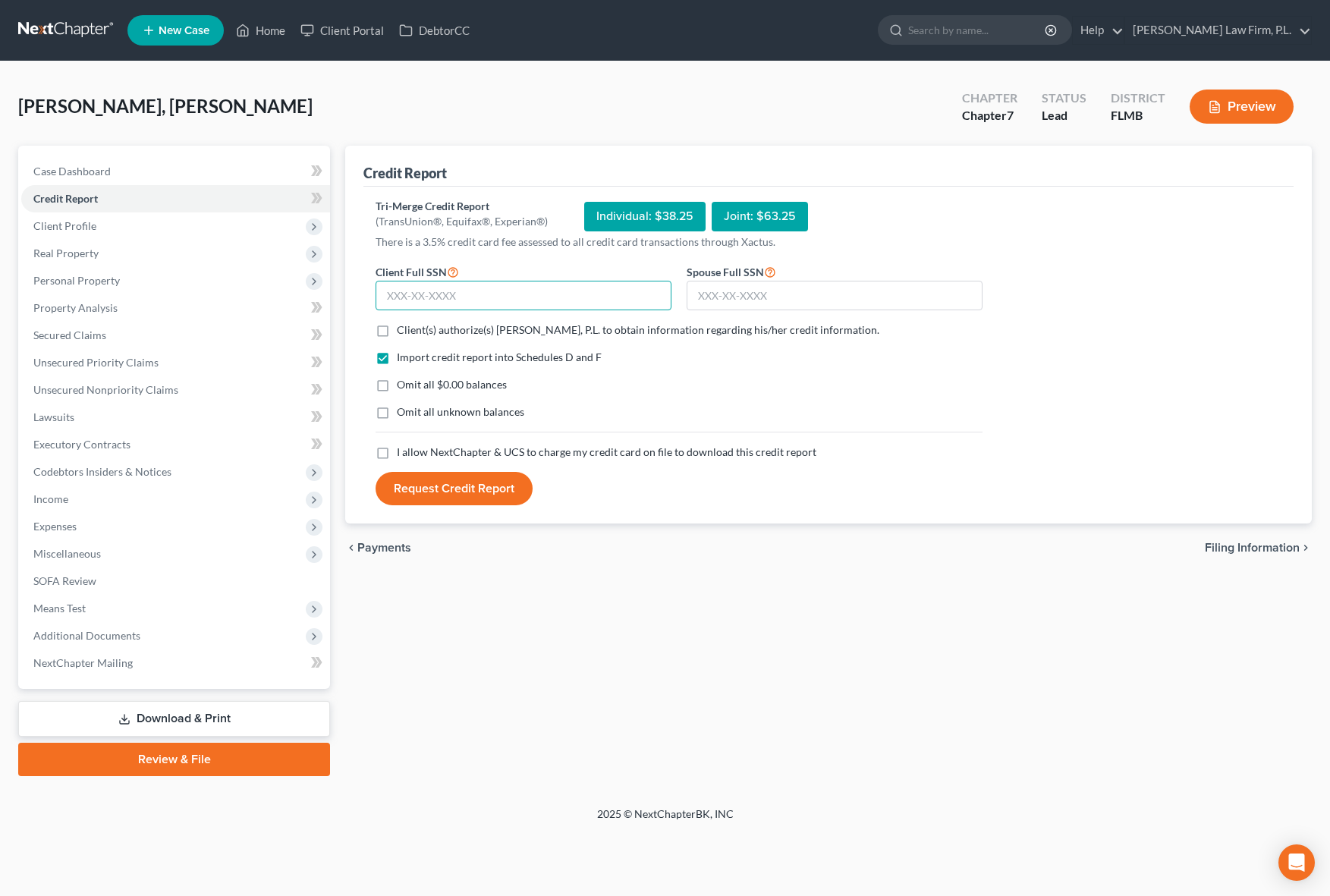
click at [552, 283] on input "text" at bounding box center [523, 296] width 296 height 30
type input "409-87-4251"
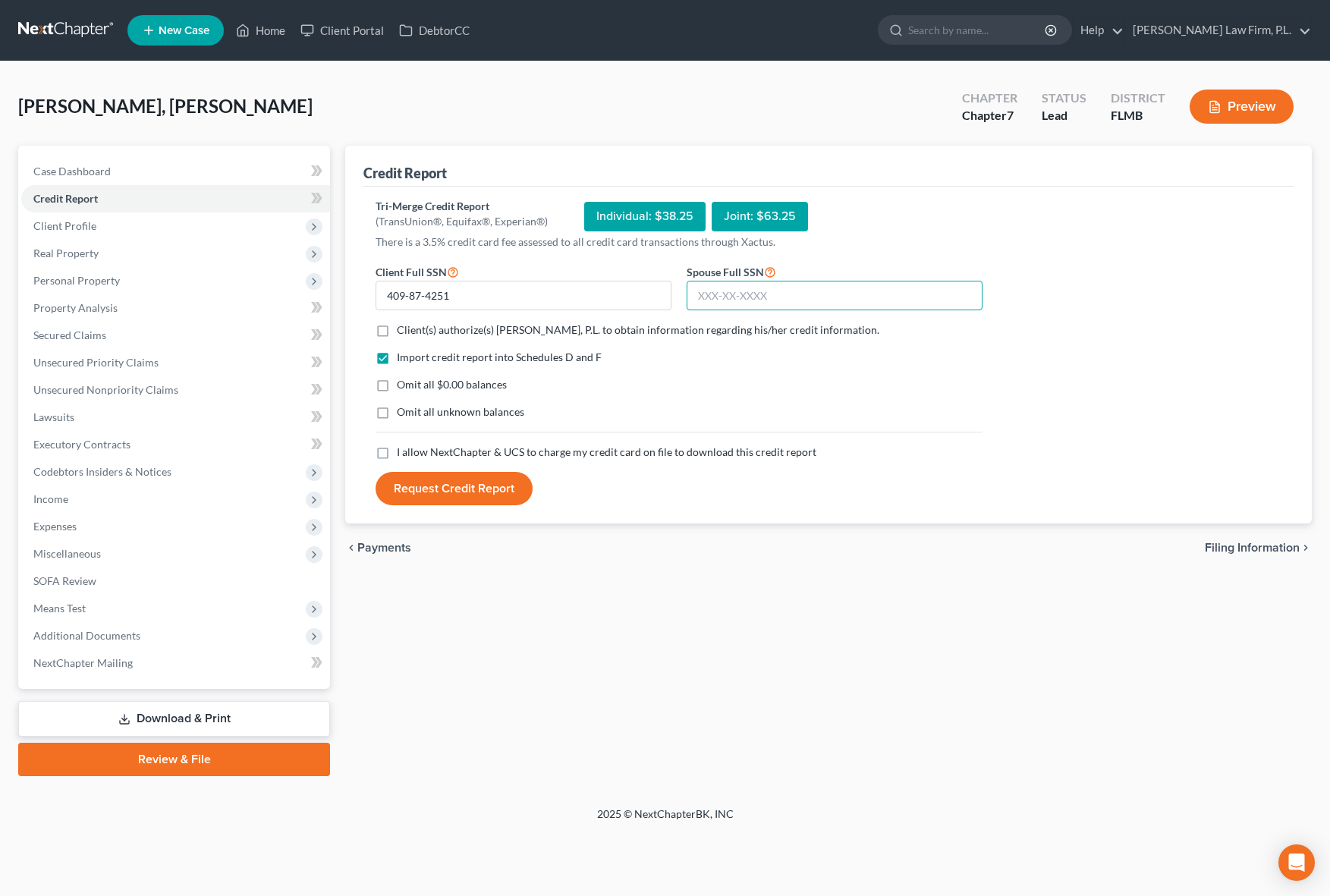
click at [794, 308] on input "text" at bounding box center [834, 296] width 296 height 30
type input "891-97-1892"
click at [806, 605] on div "Credit Report Tri-Merge Credit Report (TransUnion®, Equifax®, Experian®) Indivi…" at bounding box center [828, 460] width 982 height 630
click at [397, 384] on label "Omit all $0.00 balances" at bounding box center [451, 385] width 110 height 15
click at [403, 384] on input "Omit all $0.00 balances" at bounding box center [408, 382] width 10 height 10
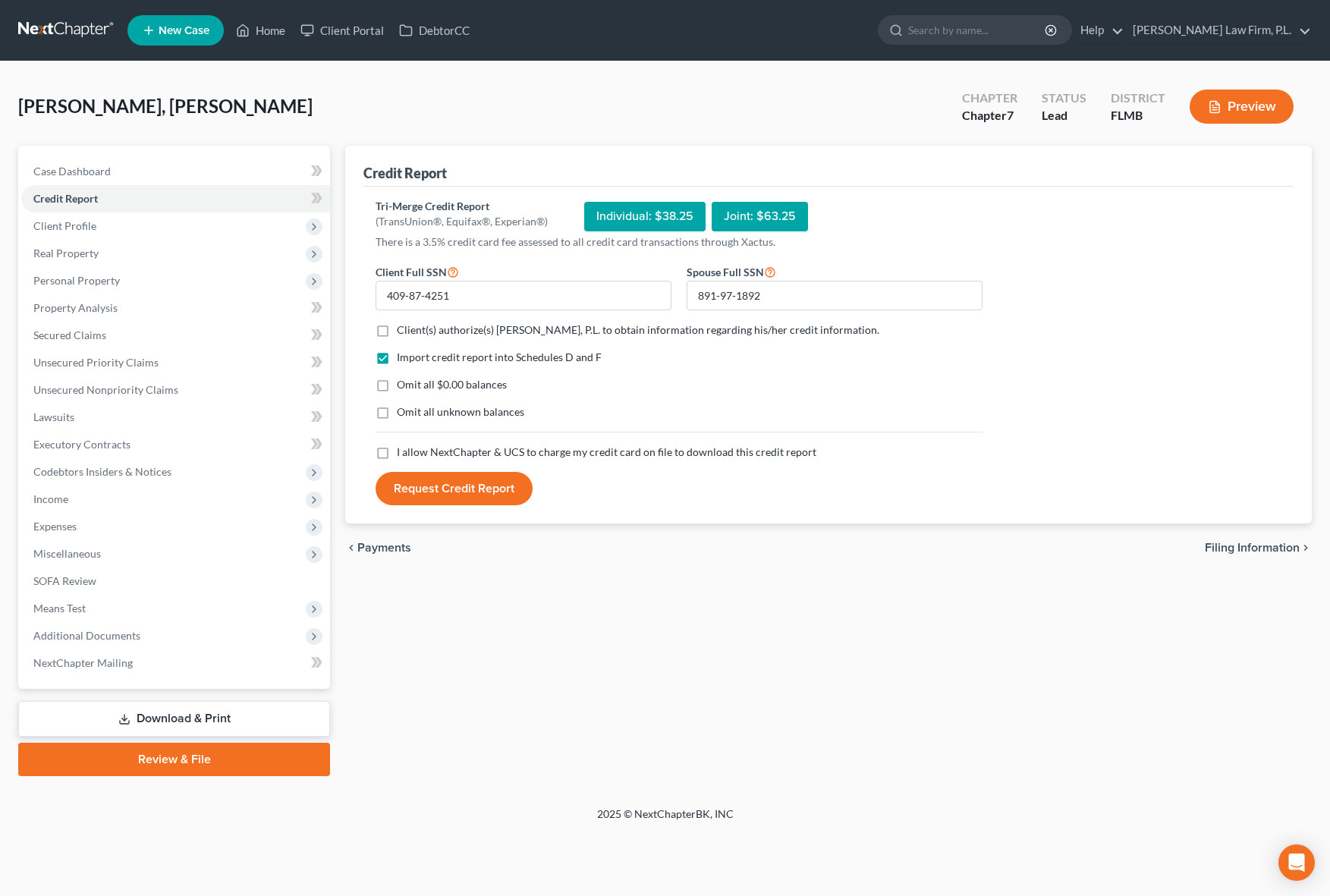
checkbox input "true"
click at [397, 331] on label "Client(s) authorize(s) [PERSON_NAME], P.L. to obtain information regarding his/…" at bounding box center [638, 330] width 482 height 15
click at [403, 331] on input "Client(s) authorize(s) [PERSON_NAME], P.L. to obtain information regarding his/…" at bounding box center [408, 327] width 10 height 10
checkbox input "true"
click at [397, 457] on label "I allow NextChapter & UCS to charge my credit card on file to download this cre…" at bounding box center [606, 452] width 419 height 15
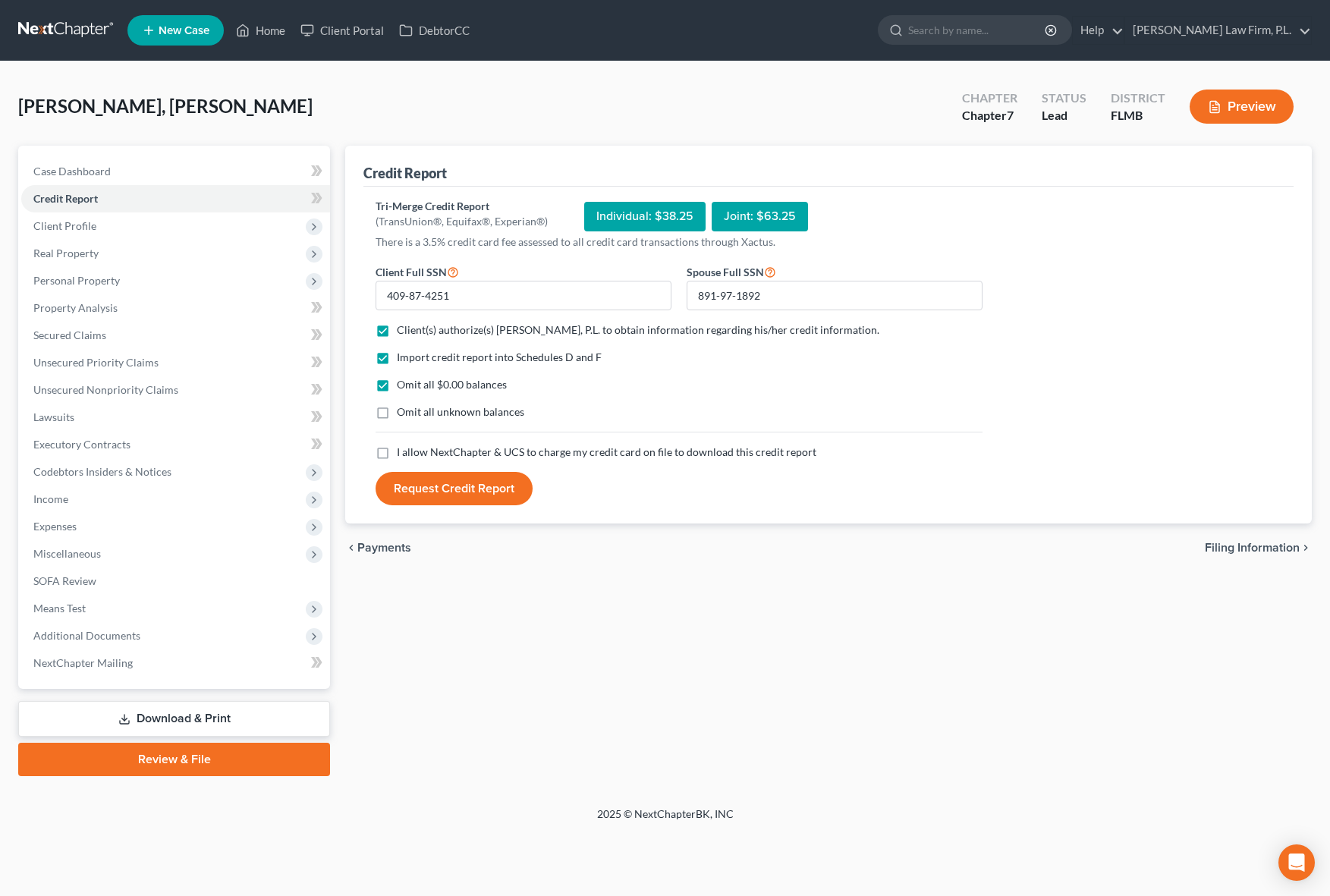
click at [403, 454] on input "I allow NextChapter & UCS to charge my credit card on file to download this cre…" at bounding box center [408, 449] width 10 height 10
checkbox input "true"
click at [407, 470] on form "Client Full SSN * 409-87-4251 Spouse Full SSN * 891-97-1892 Client(s) authorize…" at bounding box center [679, 384] width 623 height 244
click at [407, 486] on button "Request Credit Report" at bounding box center [454, 489] width 157 height 34
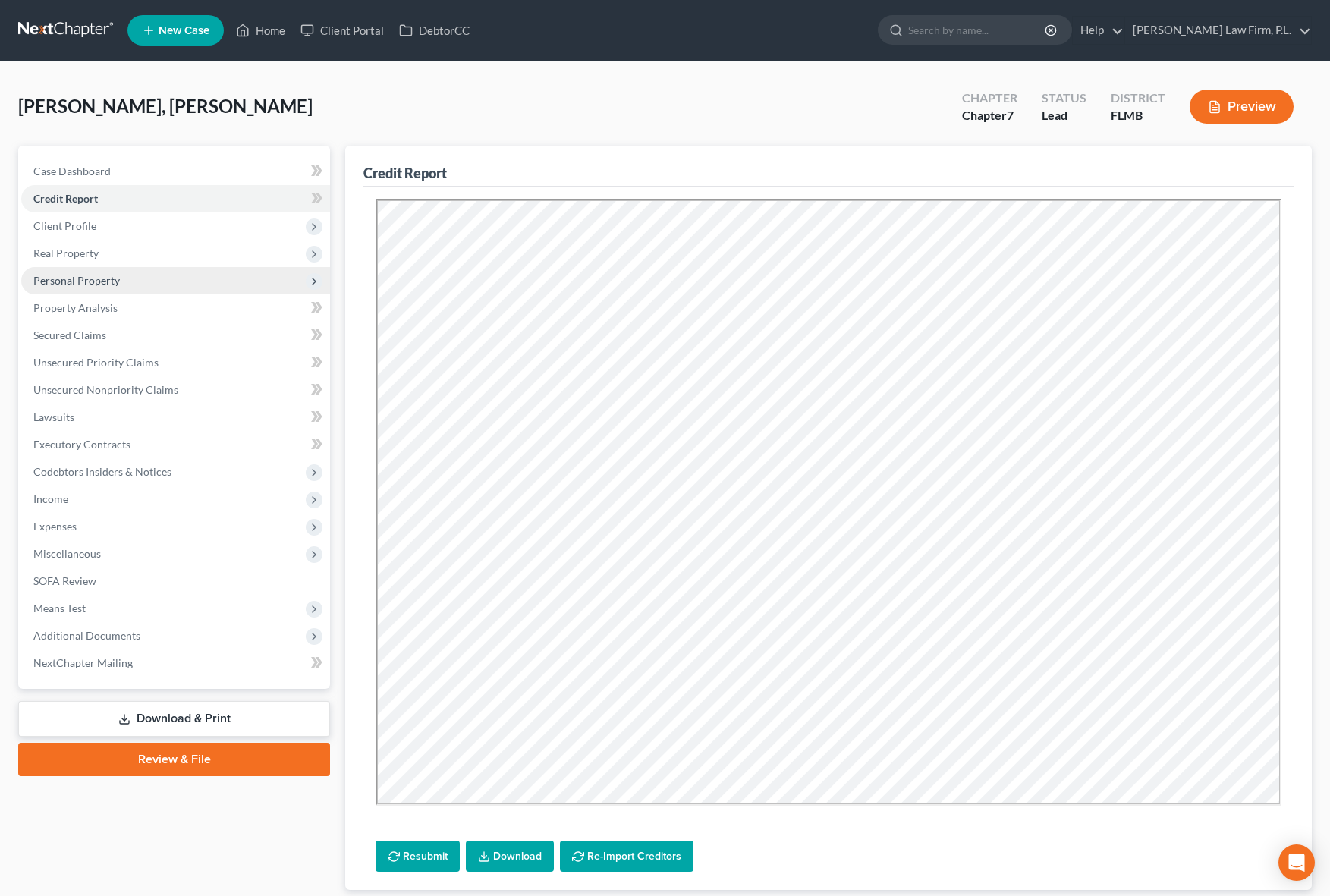
click at [82, 275] on span "Personal Property" at bounding box center [76, 280] width 87 height 13
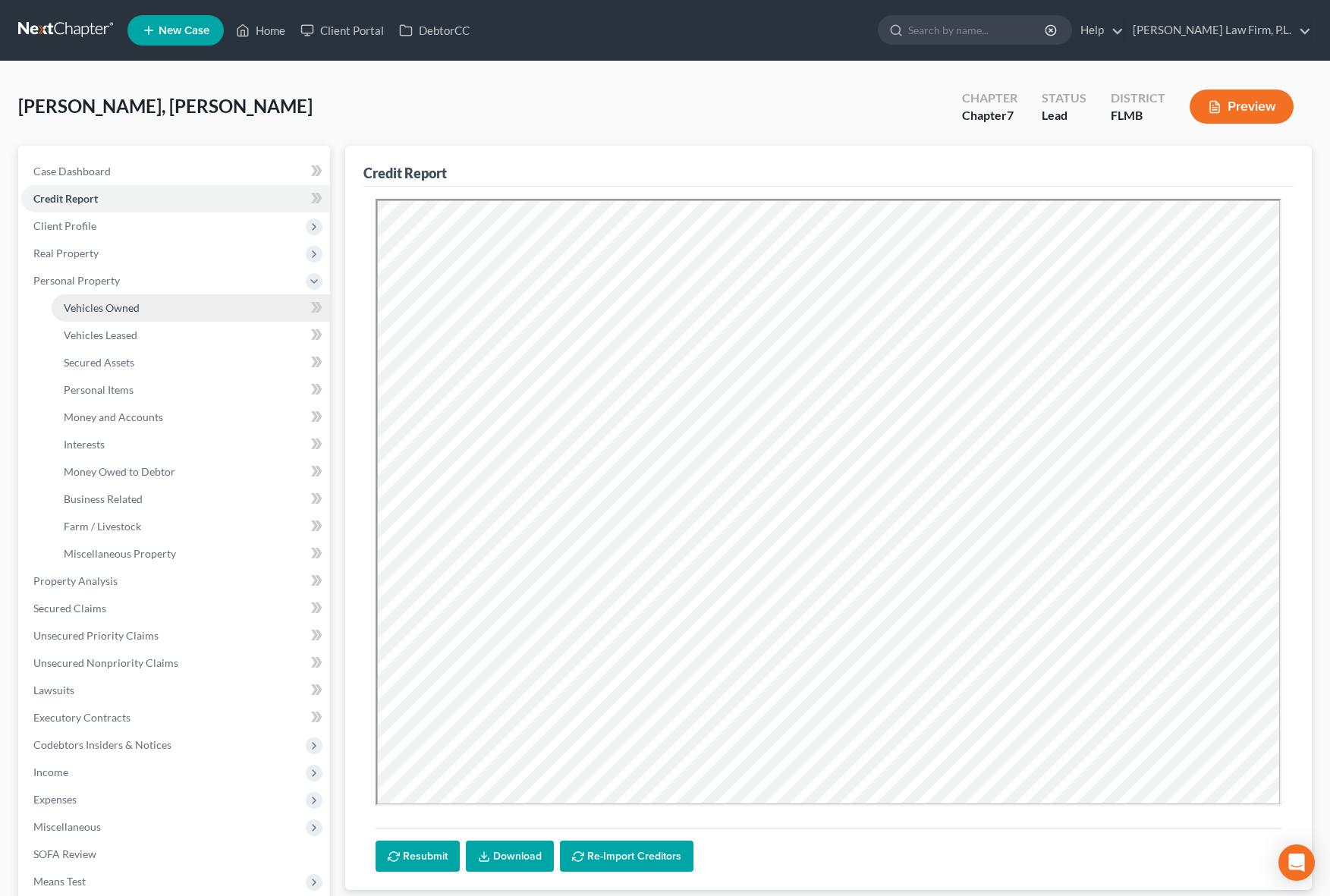
click at [97, 307] on span "Vehicles Owned" at bounding box center [102, 307] width 76 height 13
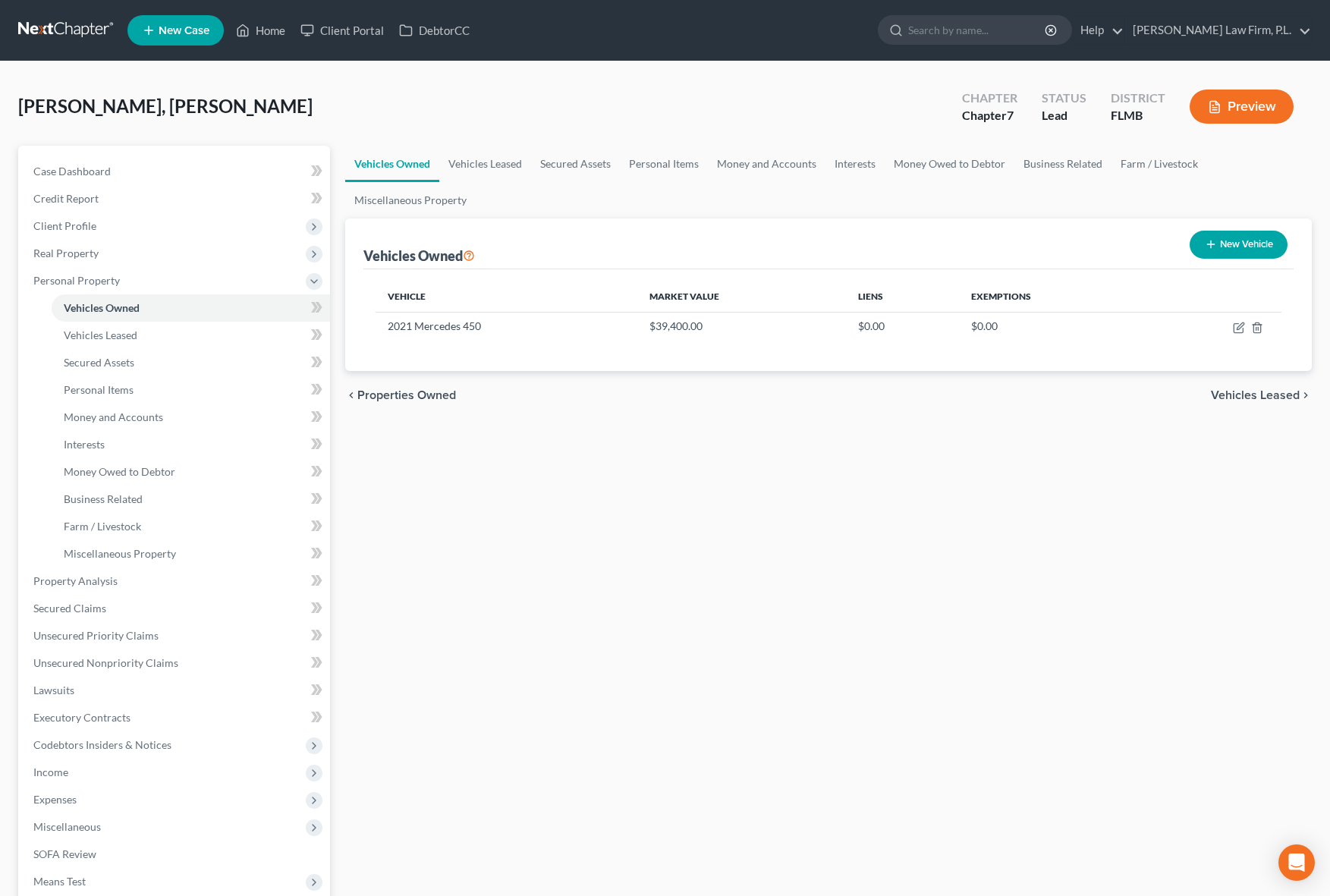
click at [693, 501] on div "Vehicles Owned Vehicles Leased Secured Assets Personal Items Money and Accounts…" at bounding box center [828, 597] width 982 height 904
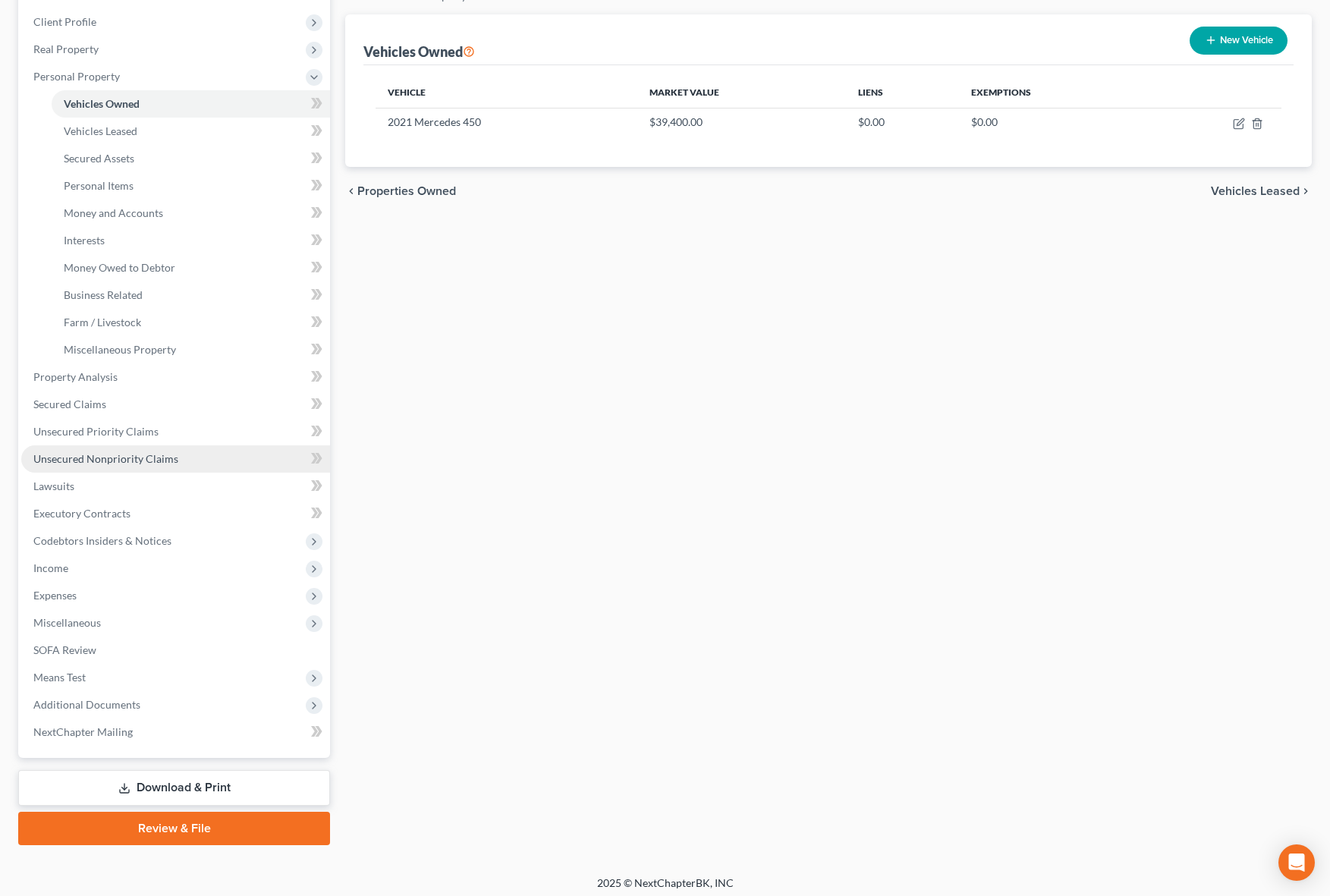
click at [118, 452] on span "Unsecured Nonpriority Claims" at bounding box center [106, 458] width 145 height 13
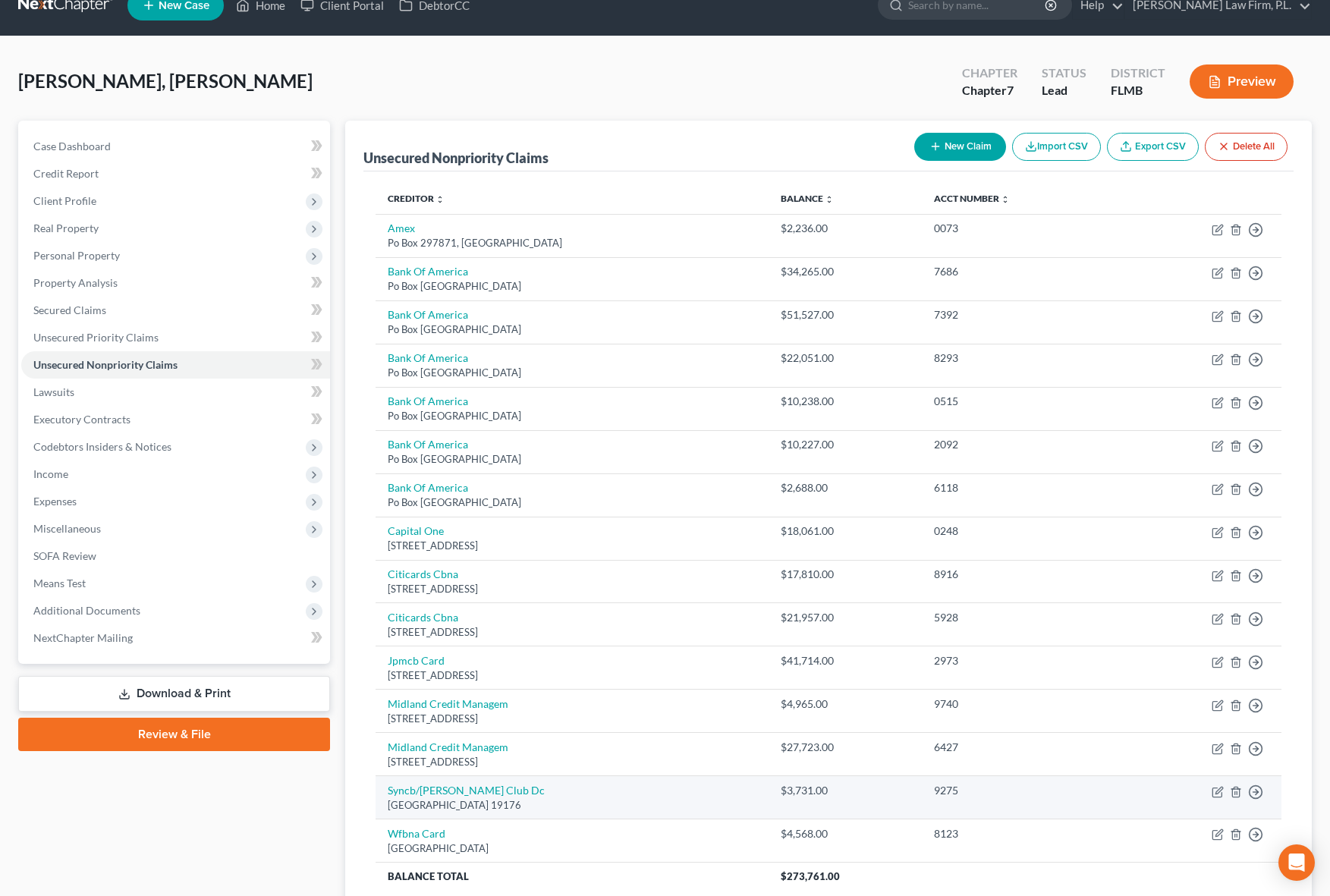
scroll to position [27, 0]
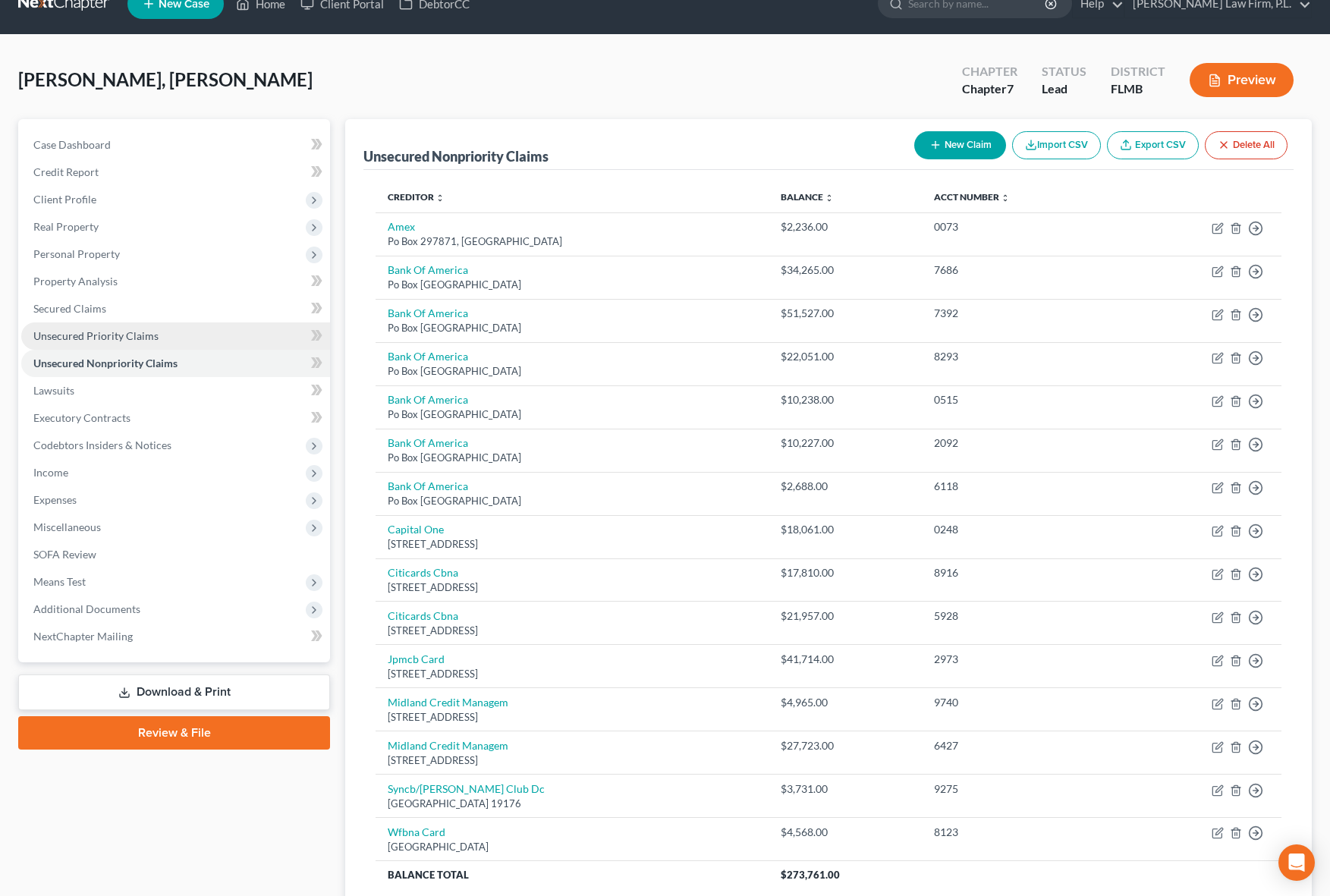
click at [187, 343] on link "Unsecured Priority Claims" at bounding box center [176, 336] width 309 height 28
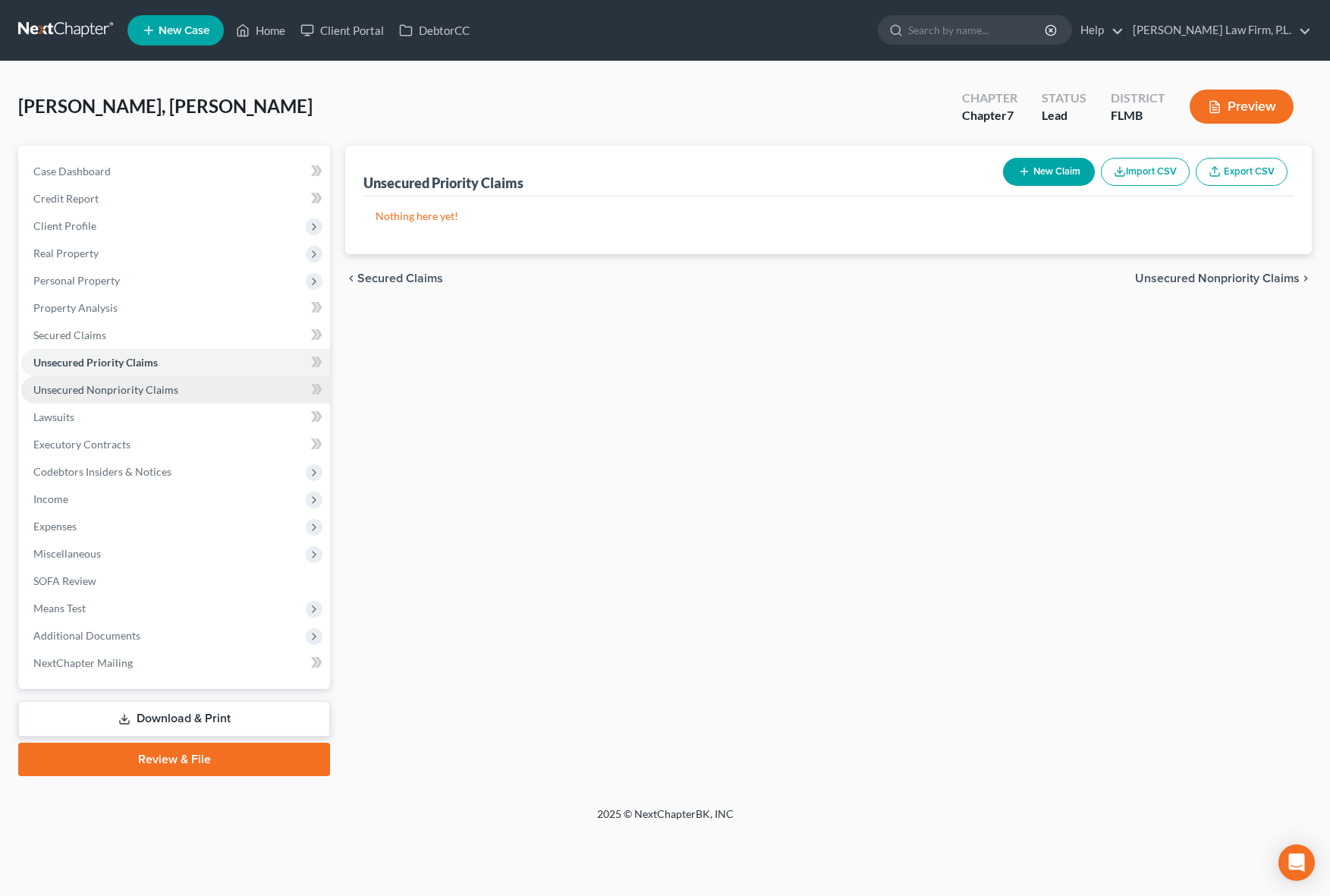
click at [155, 398] on link "Unsecured Nonpriority Claims" at bounding box center [176, 390] width 309 height 28
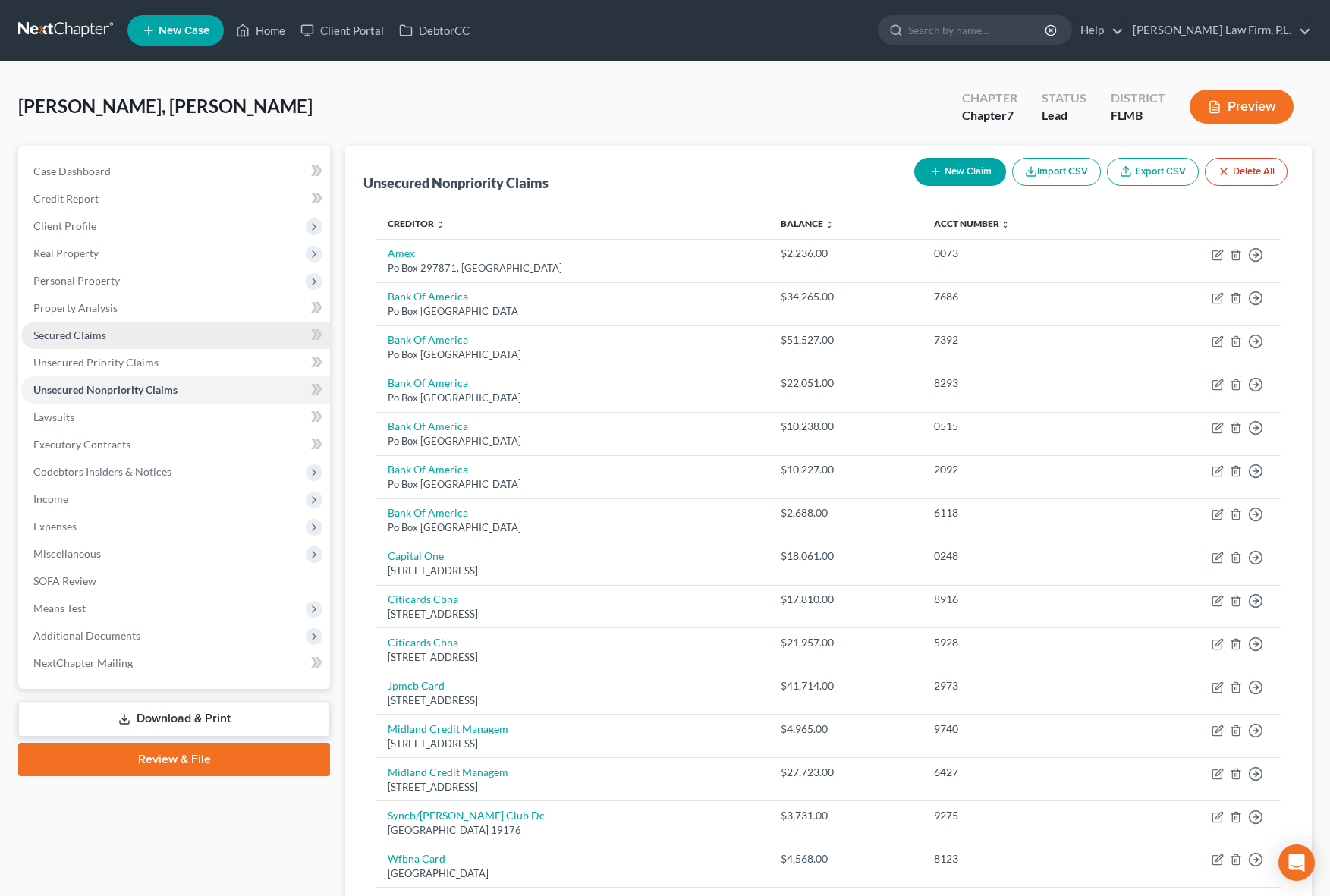
click at [156, 331] on link "Secured Claims" at bounding box center [176, 335] width 309 height 28
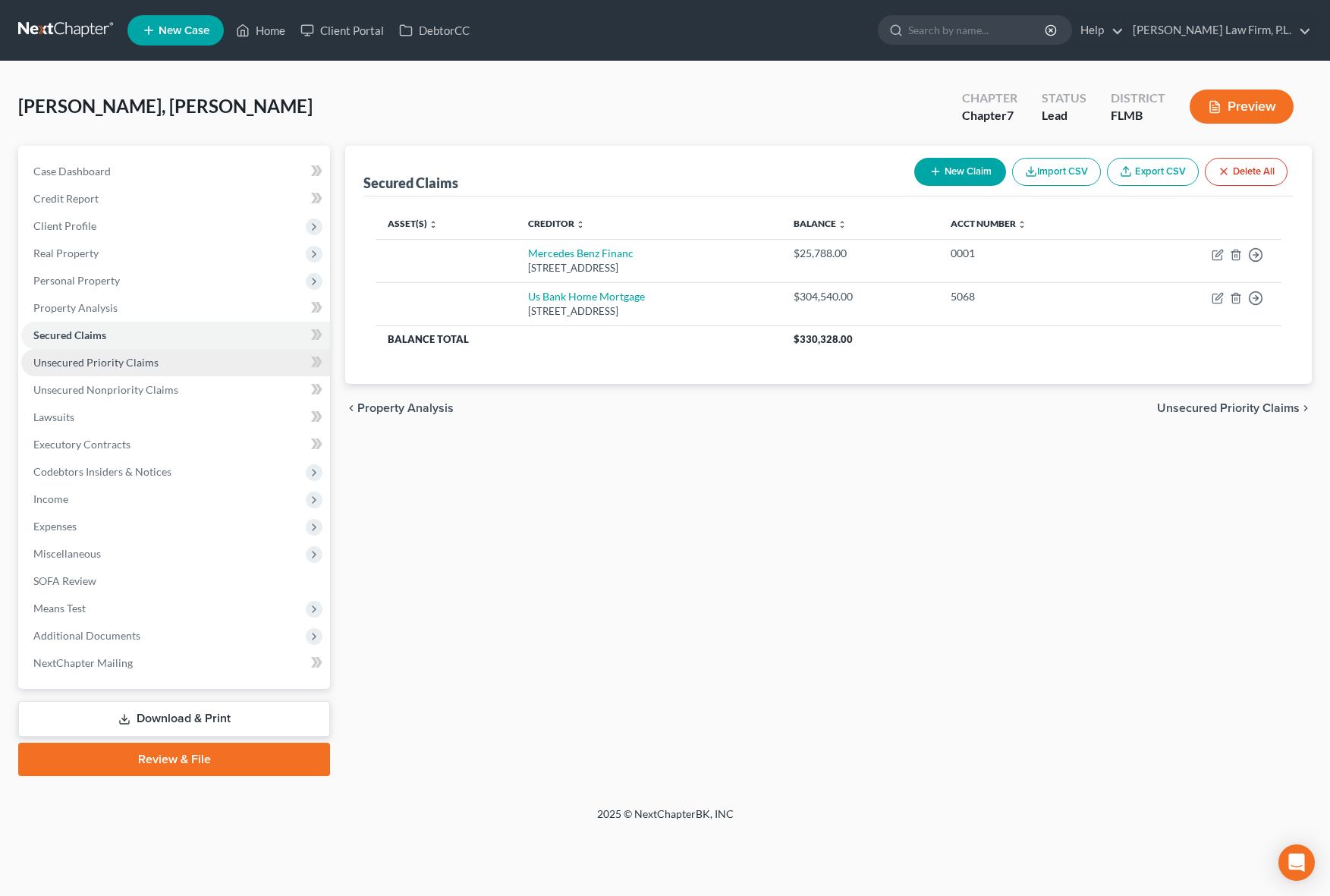
click at [94, 365] on span "Unsecured Priority Claims" at bounding box center [96, 362] width 125 height 13
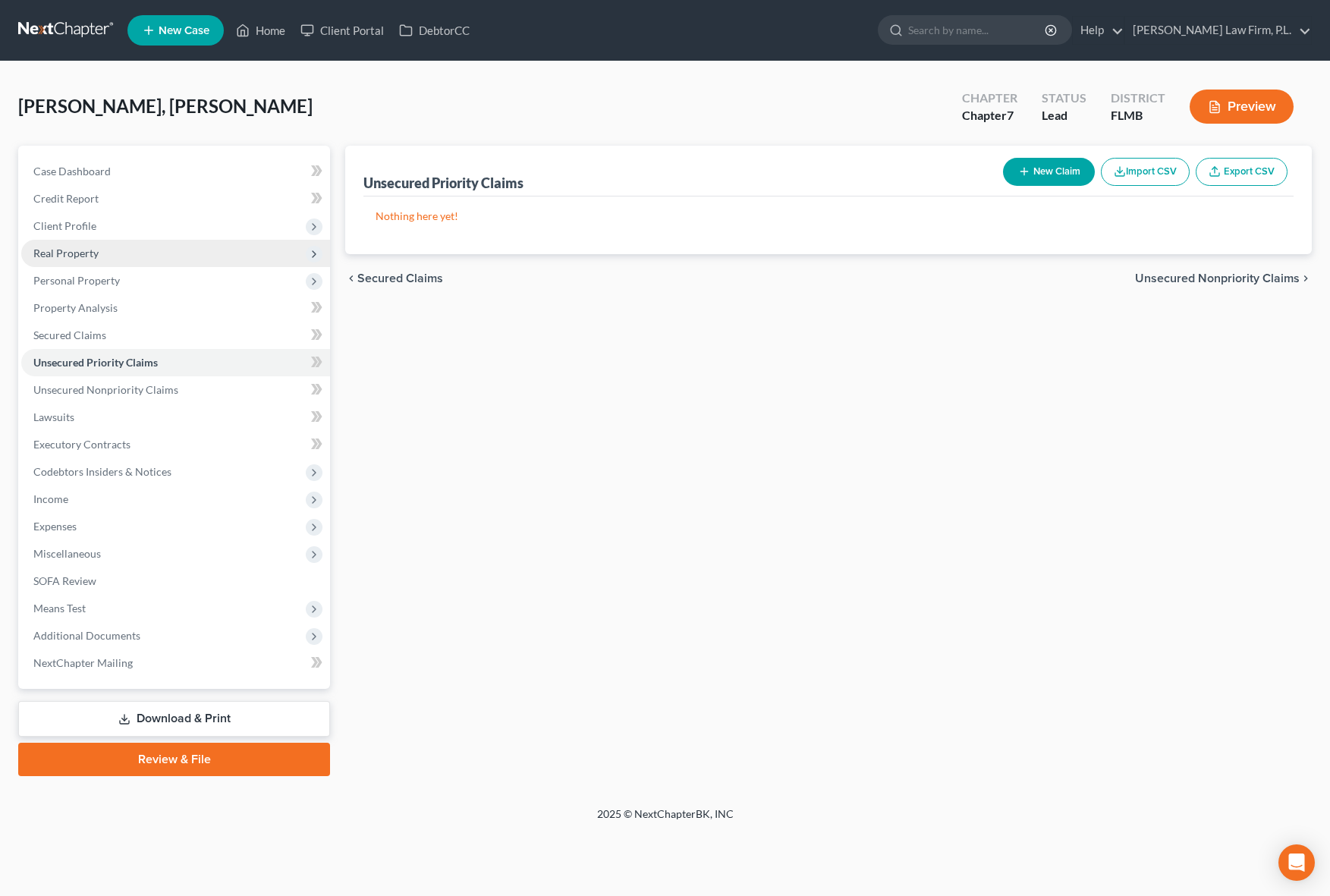
click at [99, 260] on span "Real Property" at bounding box center [176, 253] width 309 height 28
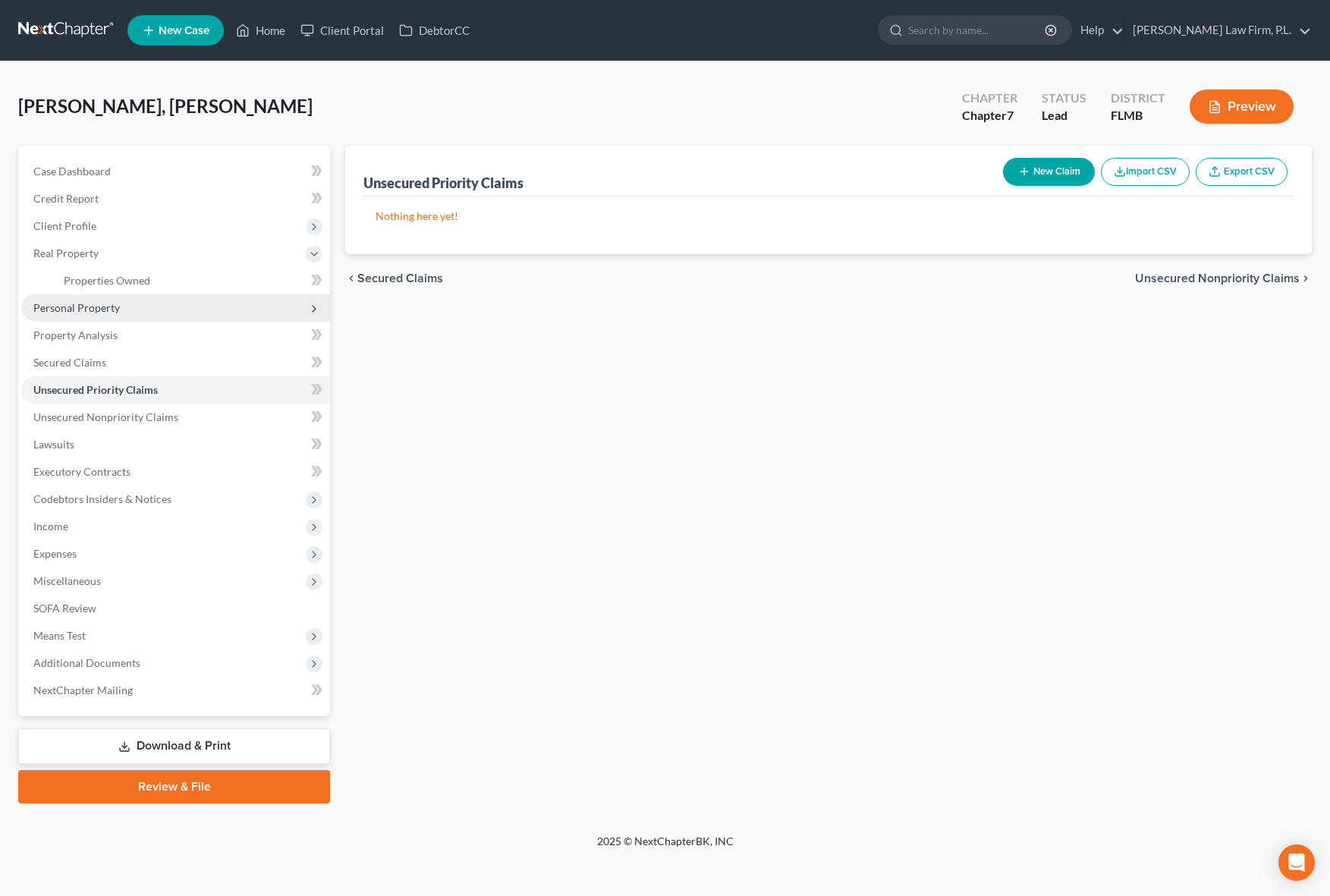
click at [90, 310] on span "Personal Property" at bounding box center [76, 307] width 87 height 13
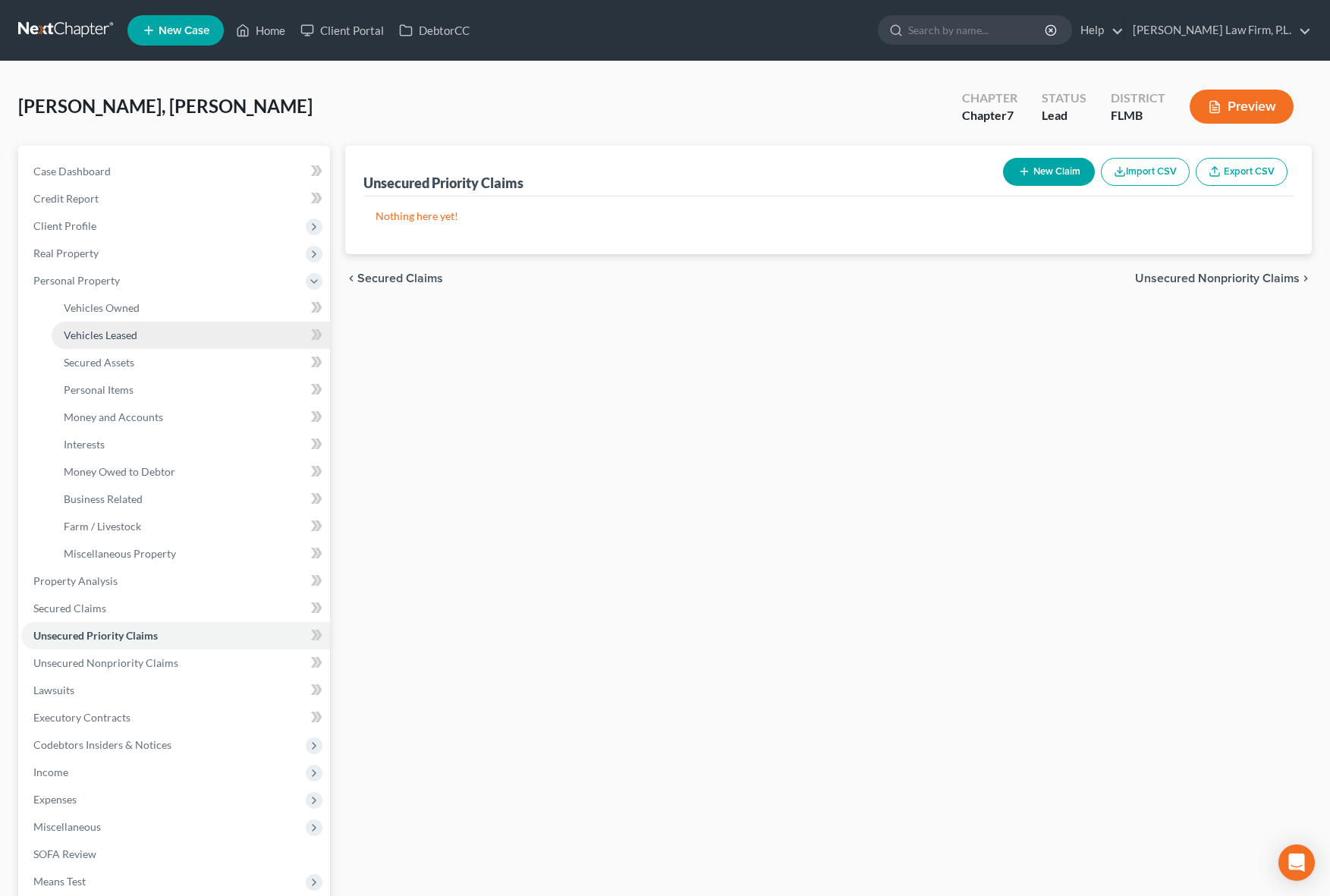
click at [89, 334] on span "Vehicles Leased" at bounding box center [101, 334] width 74 height 13
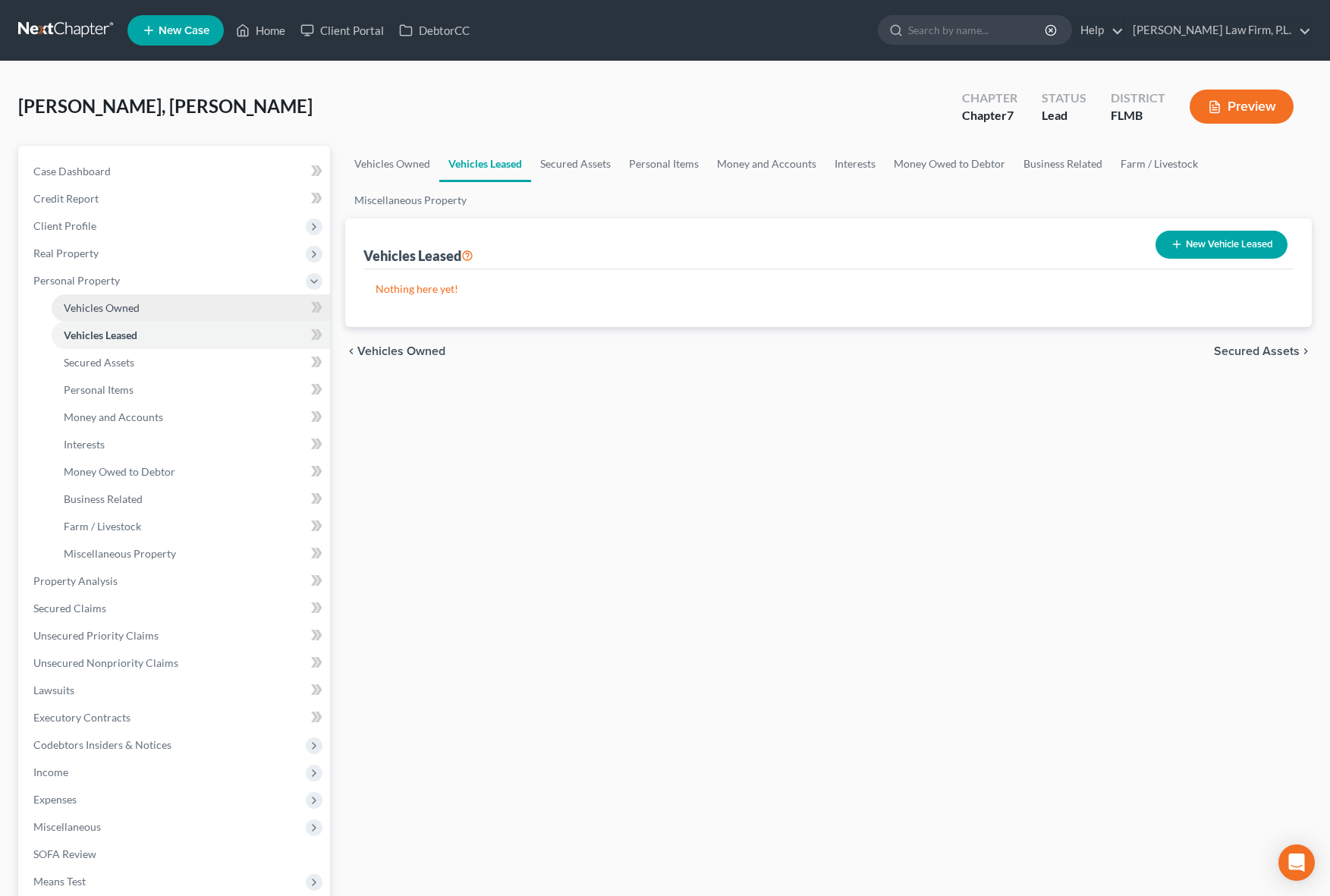
click at [97, 318] on link "Vehicles Owned" at bounding box center [190, 307] width 278 height 28
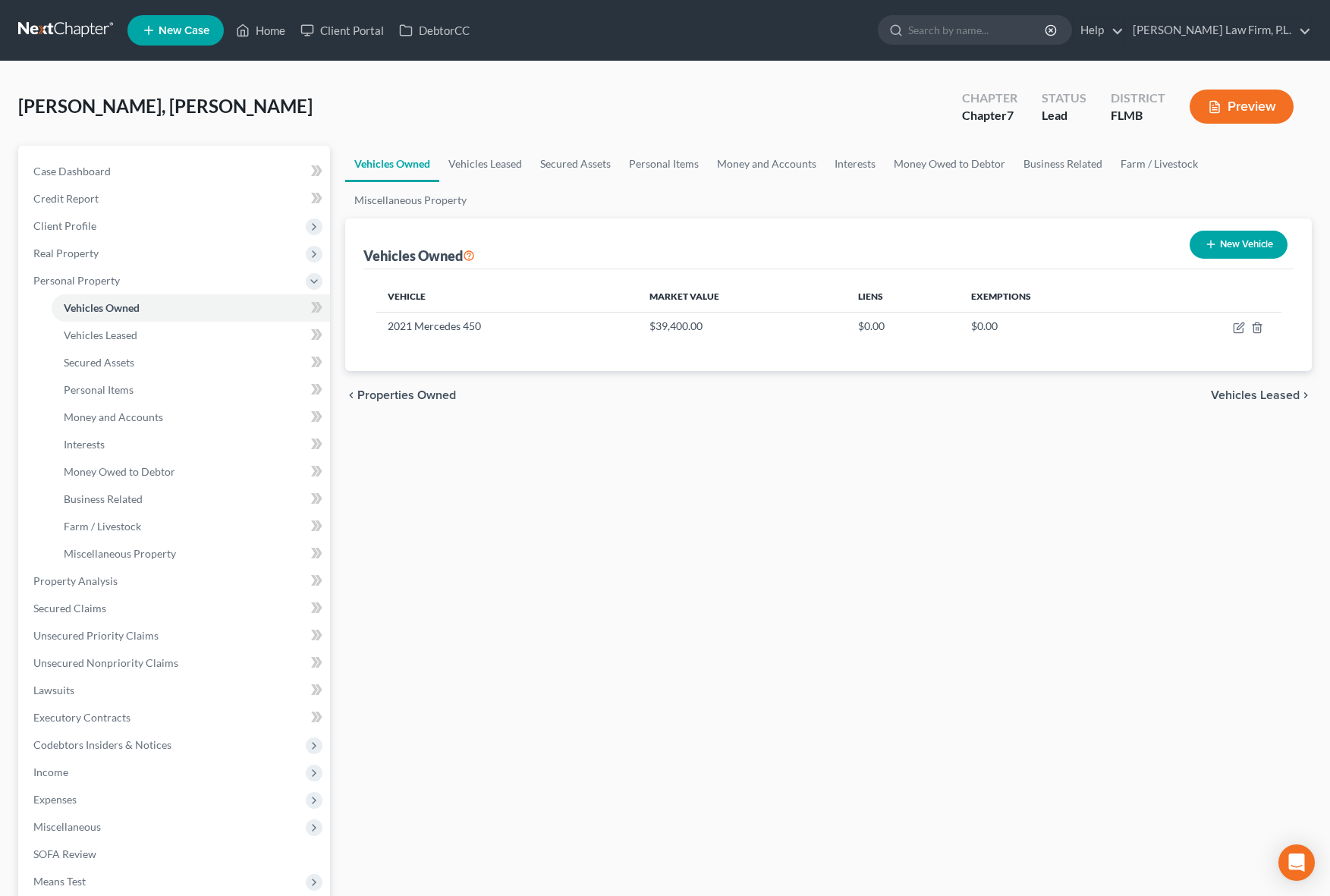
click at [556, 430] on div "Vehicles Owned Vehicles Leased Secured Assets Personal Items Money and Accounts…" at bounding box center [828, 597] width 982 height 904
click at [641, 169] on link "Personal Items" at bounding box center [664, 163] width 88 height 36
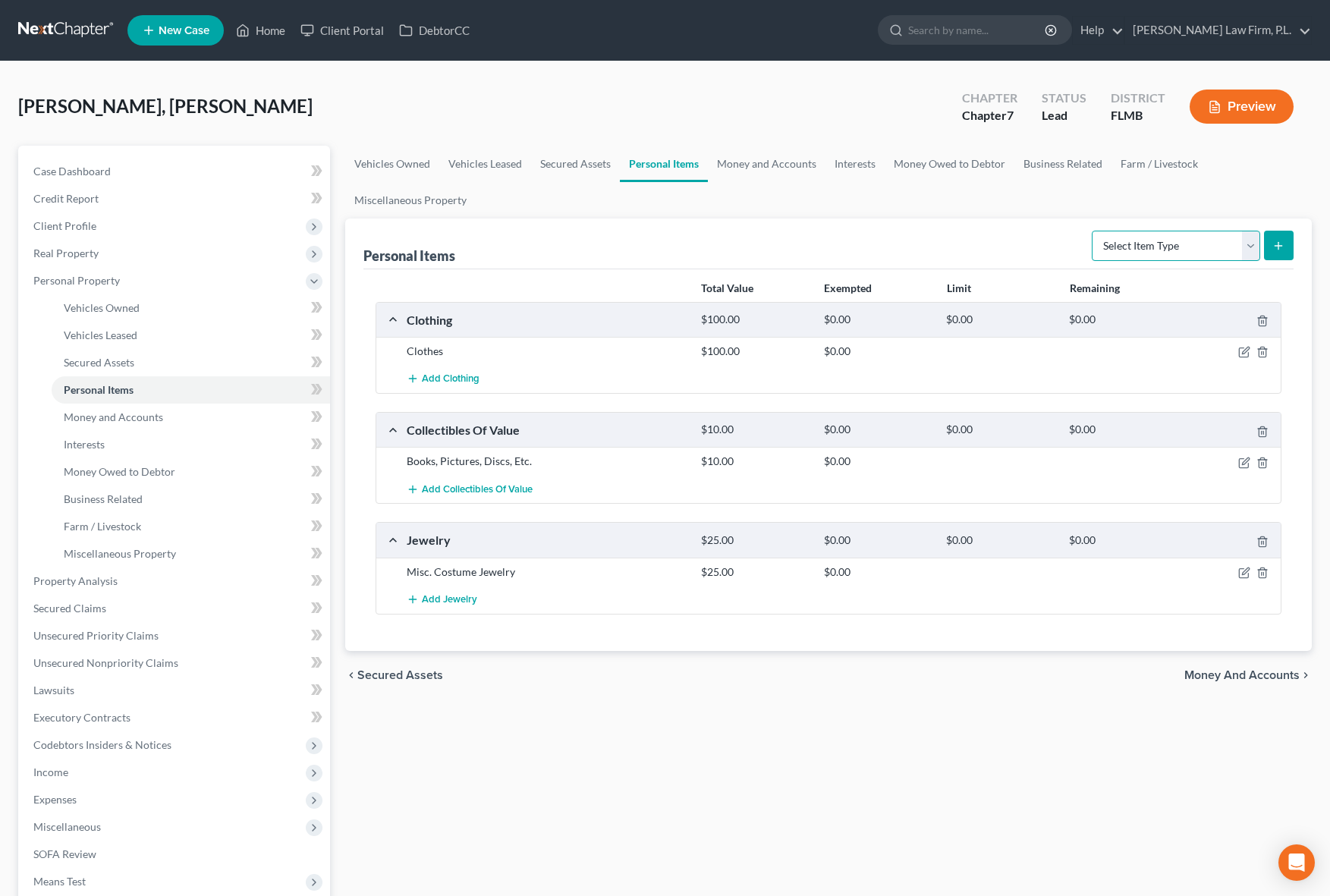
click at [1190, 251] on select "Select Item Type Clothing Collectibles Of Value Electronics Firearms Household …" at bounding box center [1175, 246] width 168 height 30
select select "household_goods"
click at [1093, 231] on select "Select Item Type Clothing Collectibles Of Value Electronics Firearms Household …" at bounding box center [1175, 246] width 168 height 30
click at [1272, 261] on div "Select Item Type Clothing Collectibles Of Value Electronics Firearms Household …" at bounding box center [1189, 244] width 208 height 40
click at [1275, 252] on button "submit" at bounding box center [1278, 245] width 29 height 29
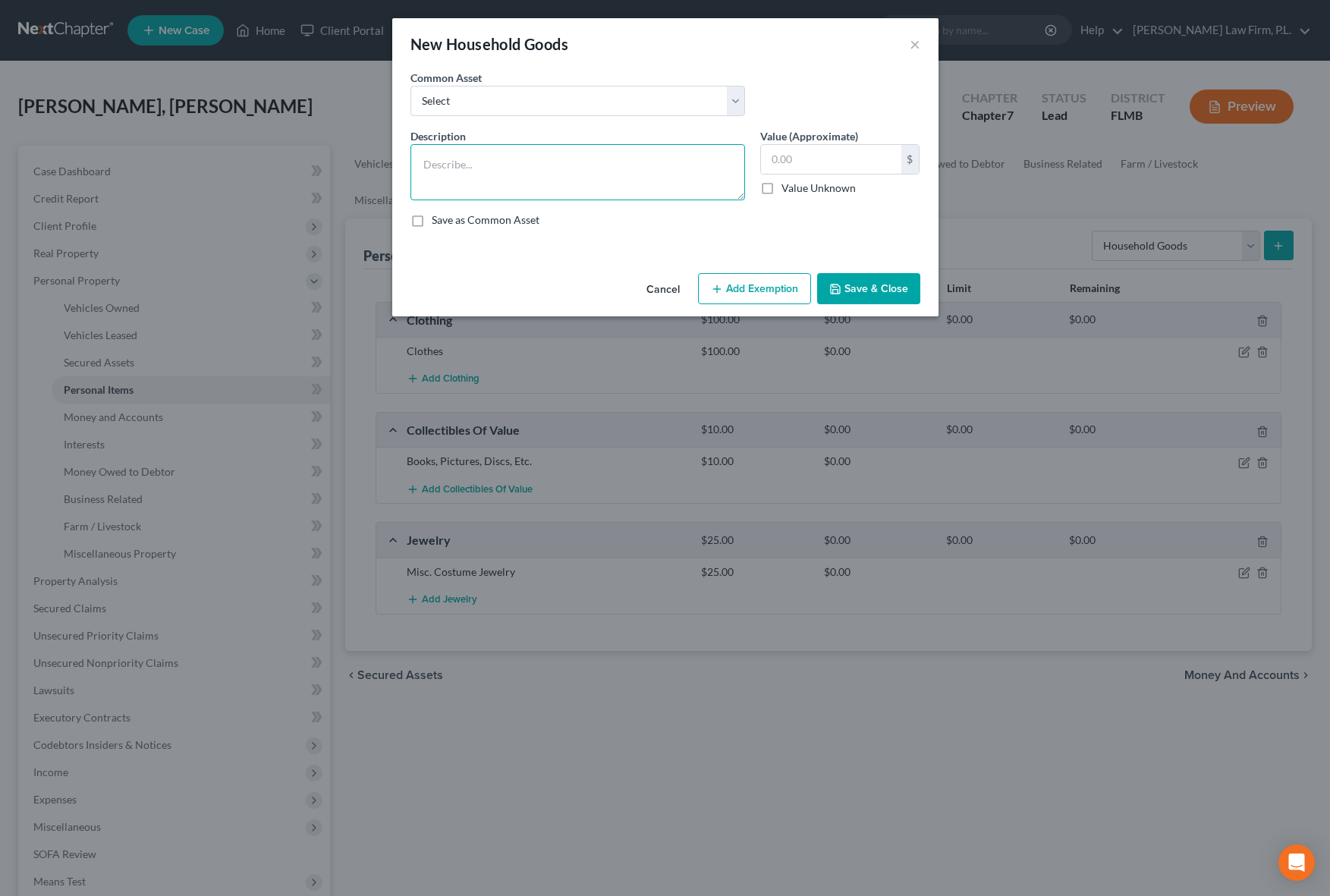
click at [583, 156] on textarea at bounding box center [578, 172] width 334 height 56
click at [554, 182] on textarea "Living Room: chairs, televisions, fridge. Kitchen: microwave, refigerator," at bounding box center [578, 172] width 334 height 56
click at [542, 186] on textarea "Living Room: chairs, televisions, fridge. Kitchen: microwave, refigerator," at bounding box center [578, 172] width 334 height 56
click at [606, 182] on textarea "Living Room: chairs, televisions, fridge. Kitchen: microwave, refrigerator," at bounding box center [578, 172] width 334 height 56
type textarea "Living Room: chairs, televisions, fridge. Kitchen: microwave, refrigerator, was…"
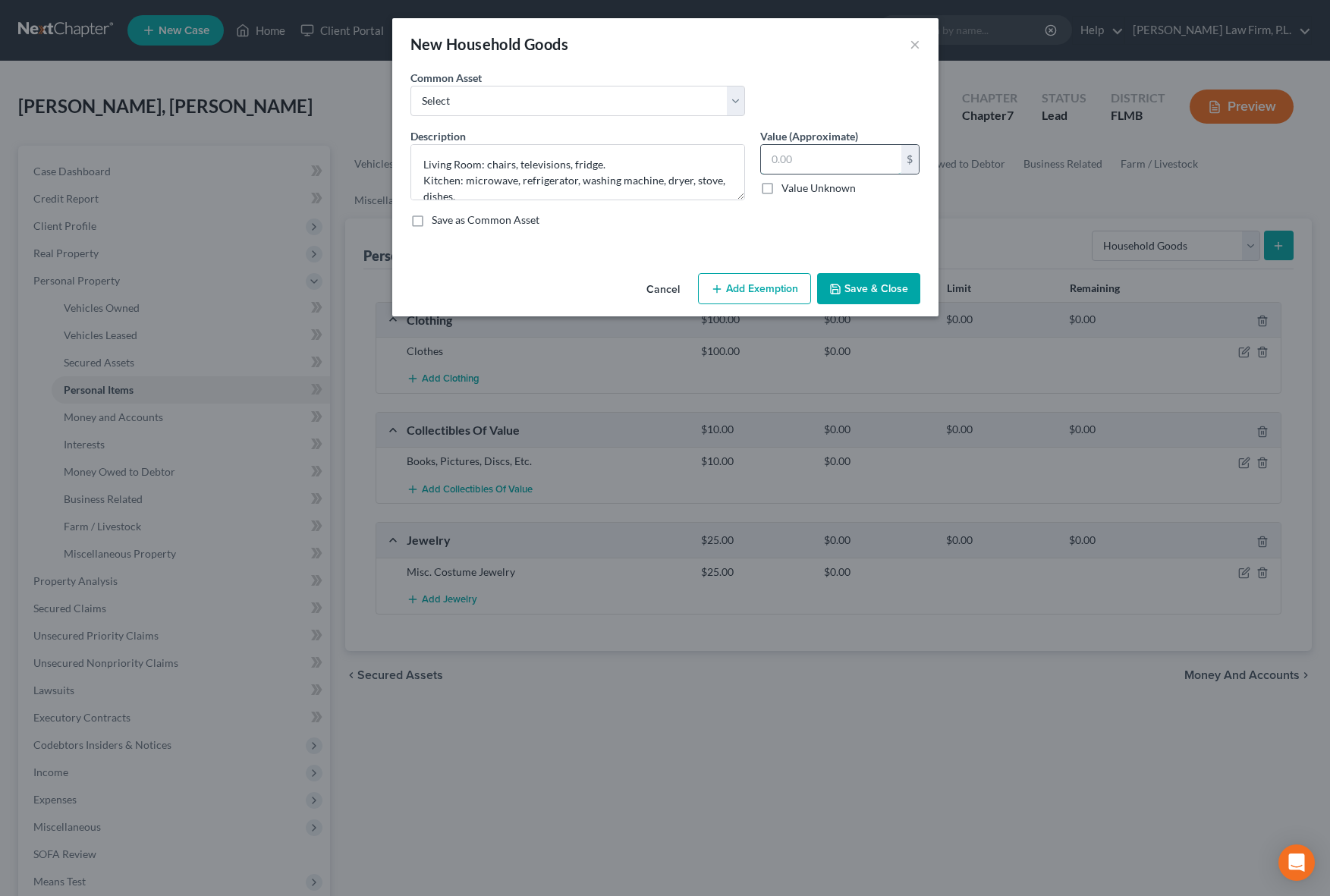
click at [821, 150] on input "text" at bounding box center [831, 159] width 140 height 29
click at [781, 184] on label "Value Unknown" at bounding box center [818, 188] width 74 height 15
click at [787, 184] on input "Value Unknown" at bounding box center [792, 186] width 10 height 10
checkbox input "true"
type input "0.00"
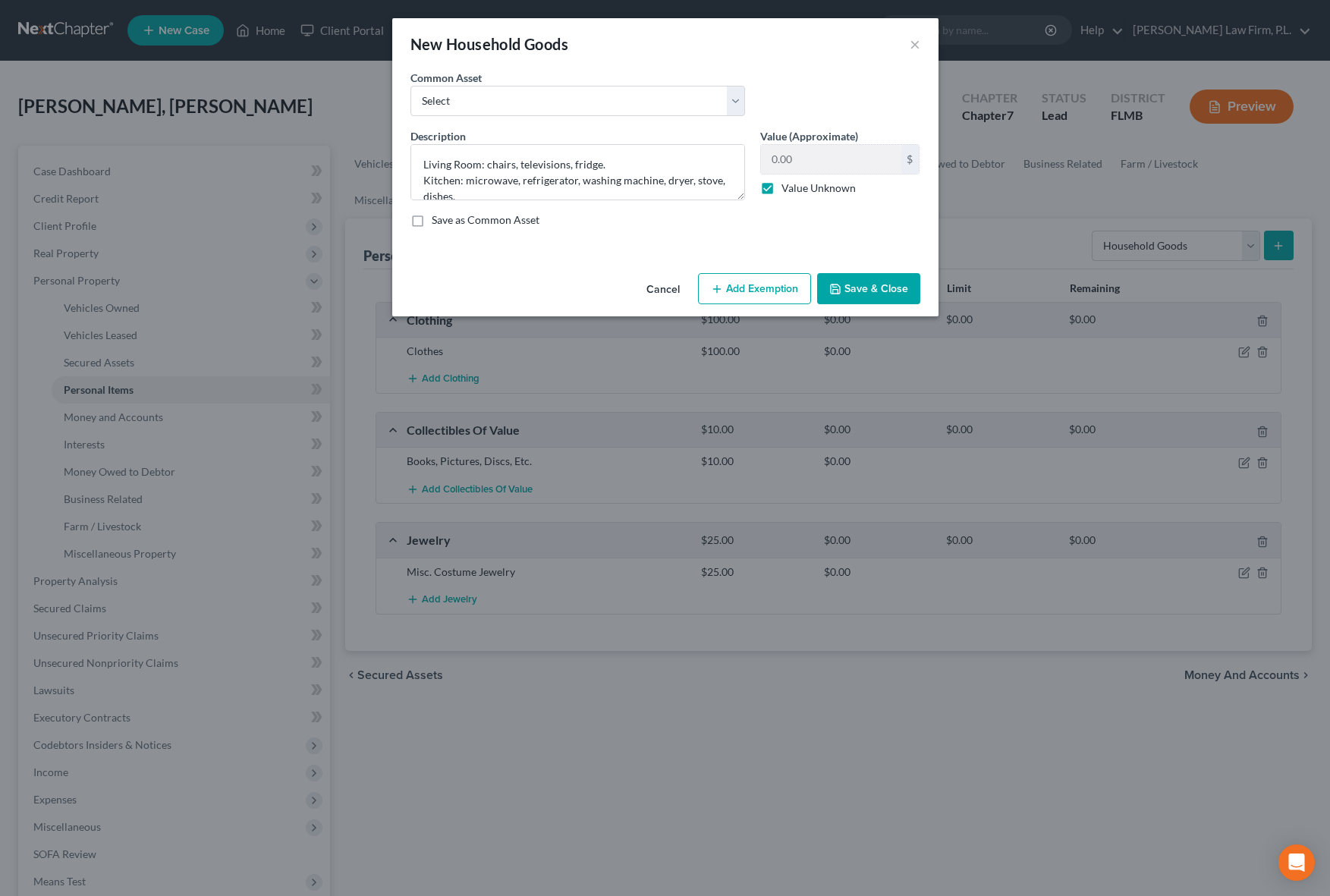
click at [862, 294] on button "Save & Close" at bounding box center [869, 289] width 103 height 32
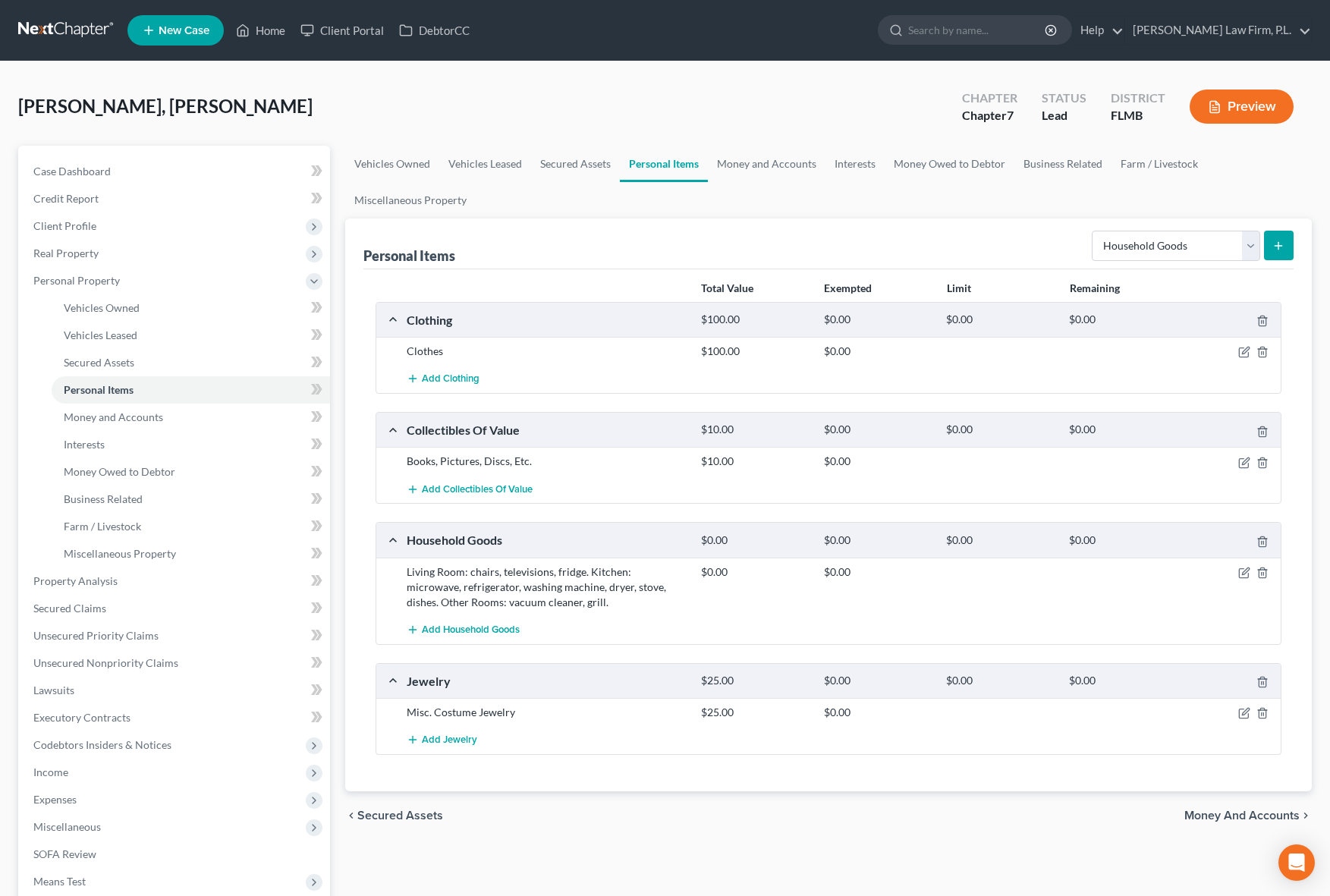
click at [869, 839] on div "chevron_left Secured Assets Money and Accounts chevron_right" at bounding box center [828, 815] width 966 height 49
click at [286, 282] on span "Personal Property" at bounding box center [176, 280] width 309 height 28
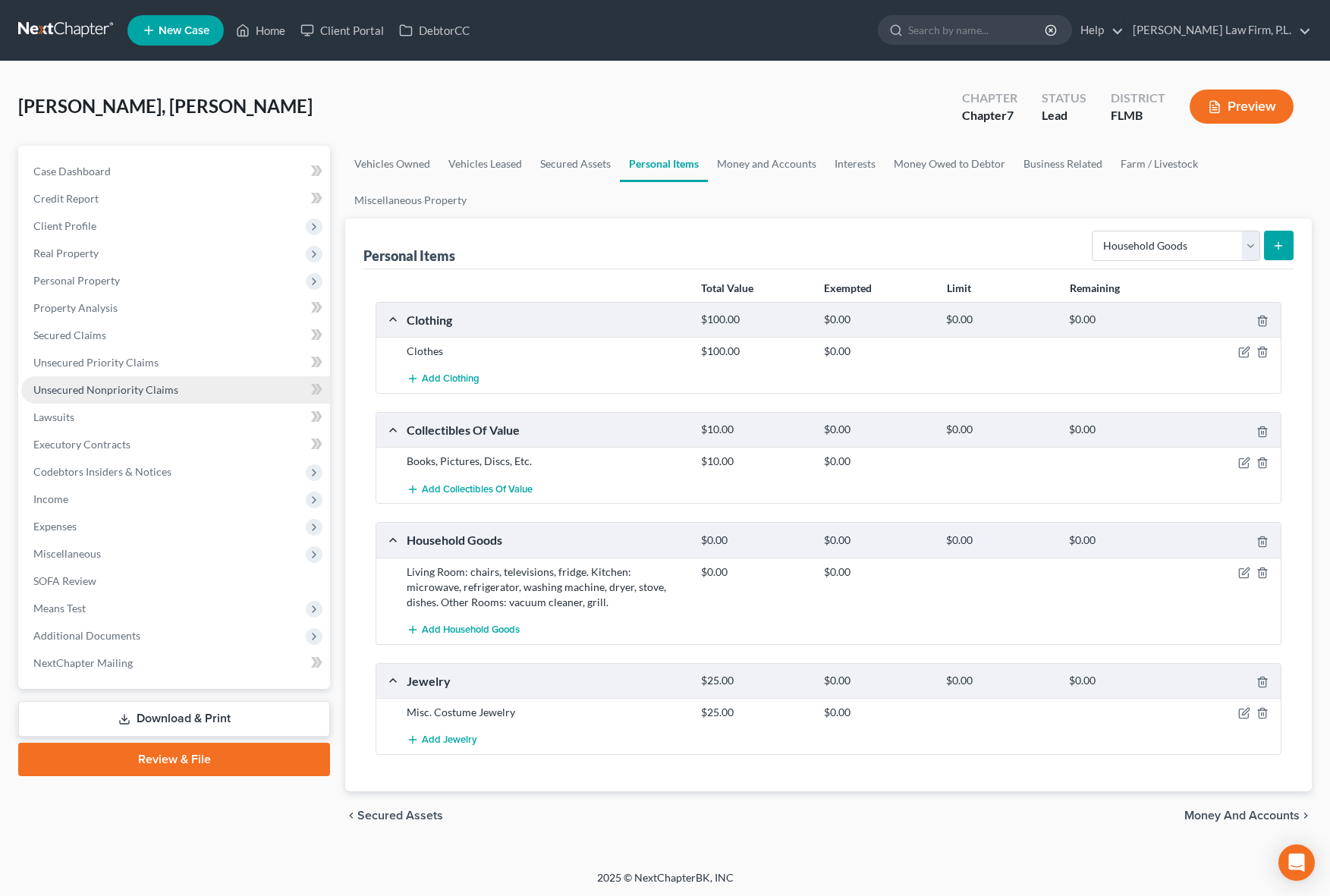
click at [142, 391] on span "Unsecured Nonpriority Claims" at bounding box center [106, 389] width 145 height 13
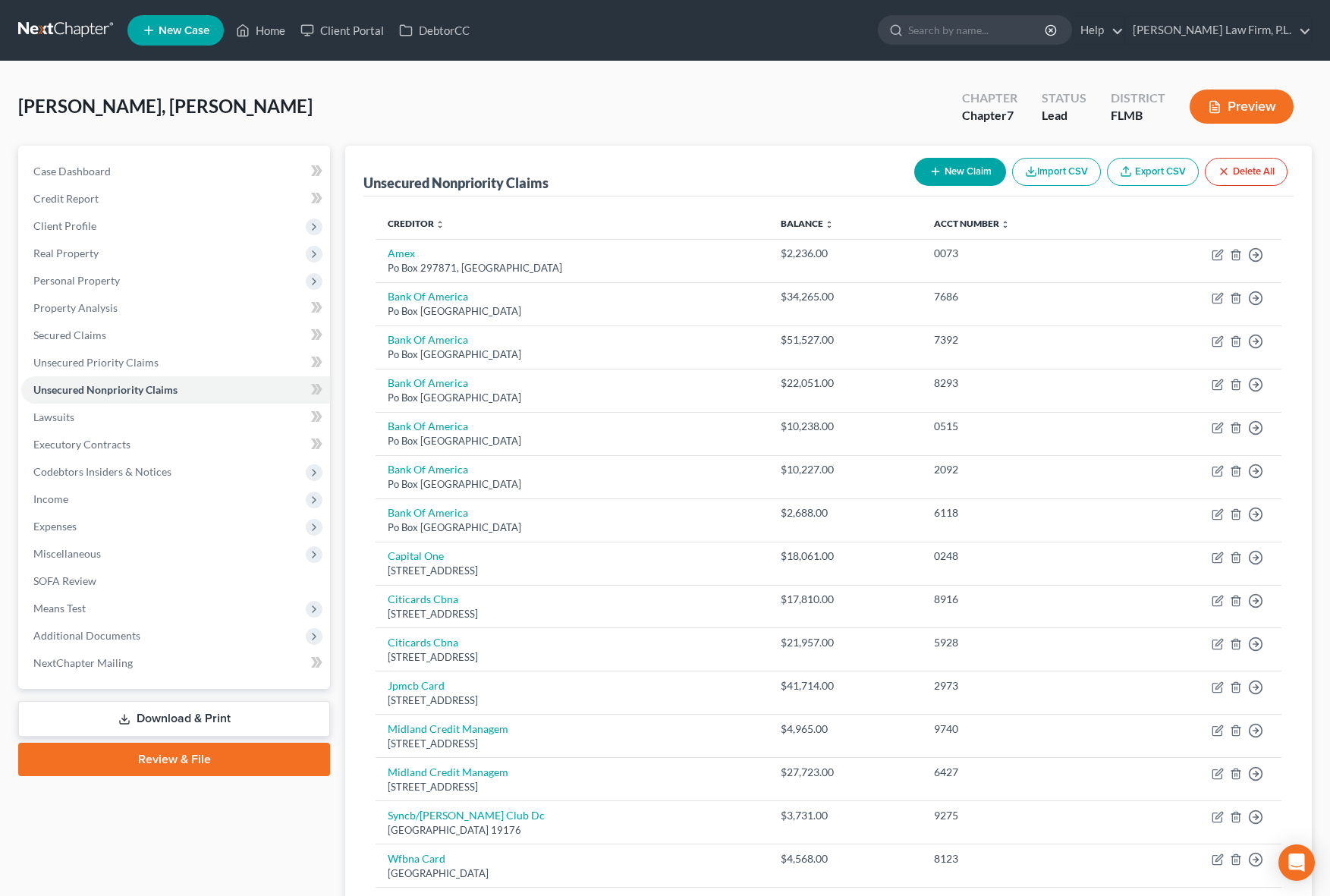
click at [951, 168] on button "New Claim" at bounding box center [959, 171] width 92 height 28
select select "2"
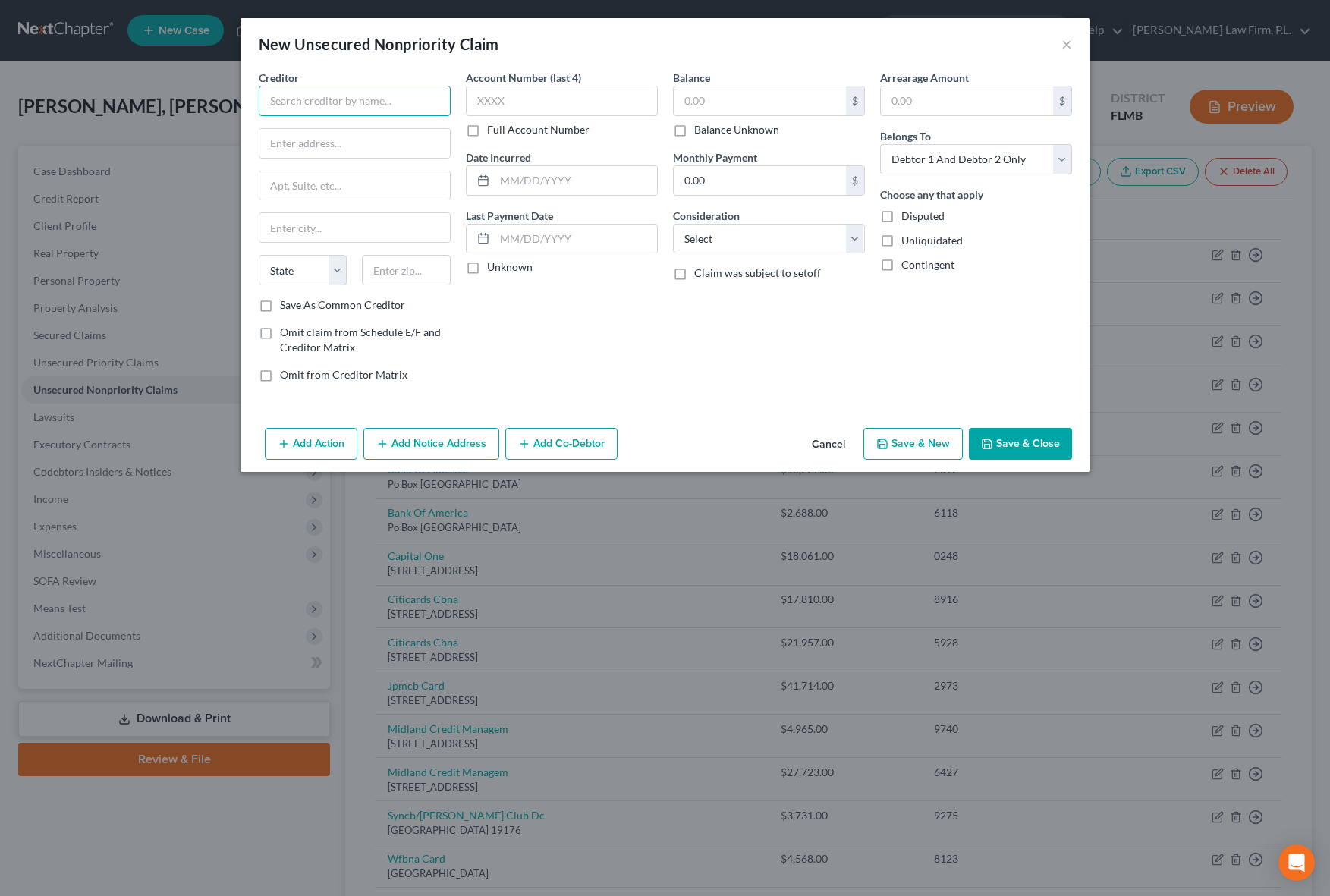
click at [392, 97] on input "text" at bounding box center [355, 101] width 192 height 30
type input "Proscan Imaging"
click at [349, 139] on input "text" at bounding box center [355, 144] width 191 height 29
type input "[STREET_ADDRESS][PERSON_NAME]"
type input "[GEOGRAPHIC_DATA]"
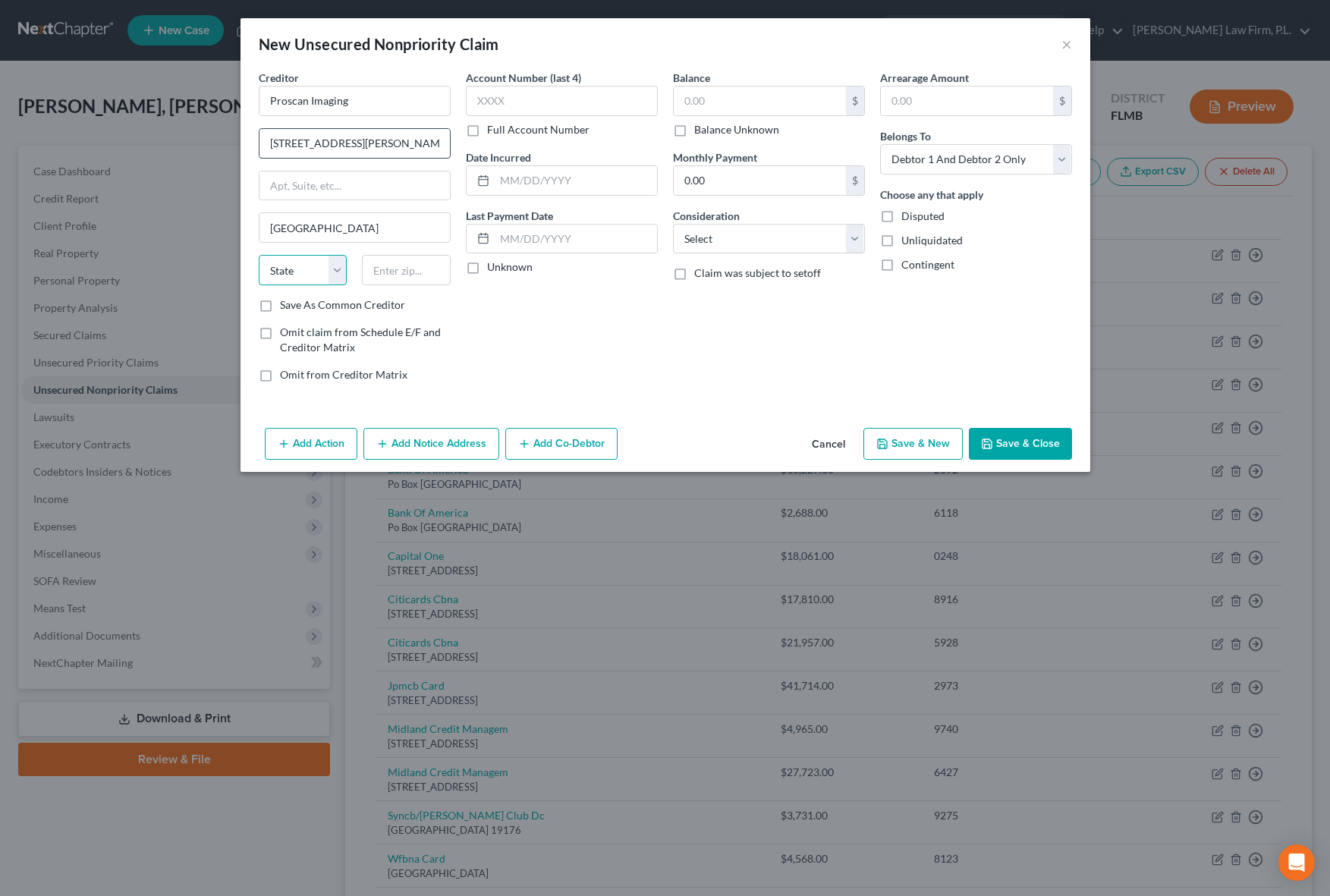
select select "36"
type input "45213"
click at [665, 340] on div "Balance $ Balance Unknown Balance Undetermined $ Balance Unknown Monthly Paymen…" at bounding box center [769, 232] width 208 height 325
click at [487, 269] on label "Unknown" at bounding box center [510, 267] width 45 height 15
click at [493, 269] on input "Unknown" at bounding box center [498, 265] width 10 height 10
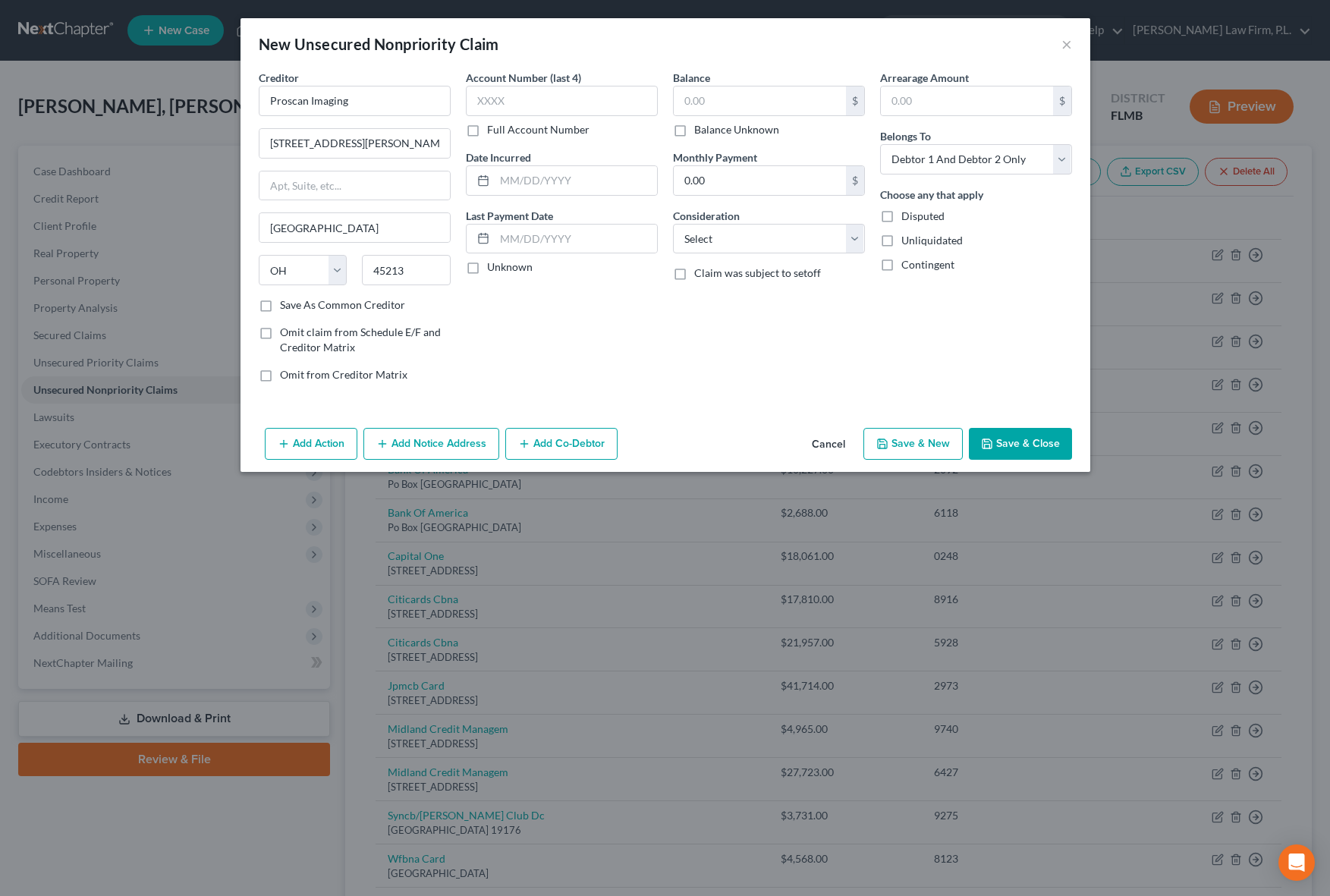
checkbox input "true"
click at [694, 136] on label "Balance Unknown" at bounding box center [736, 129] width 85 height 15
click at [701, 132] on input "Balance Unknown" at bounding box center [706, 127] width 10 height 10
checkbox input "true"
type input "0.00"
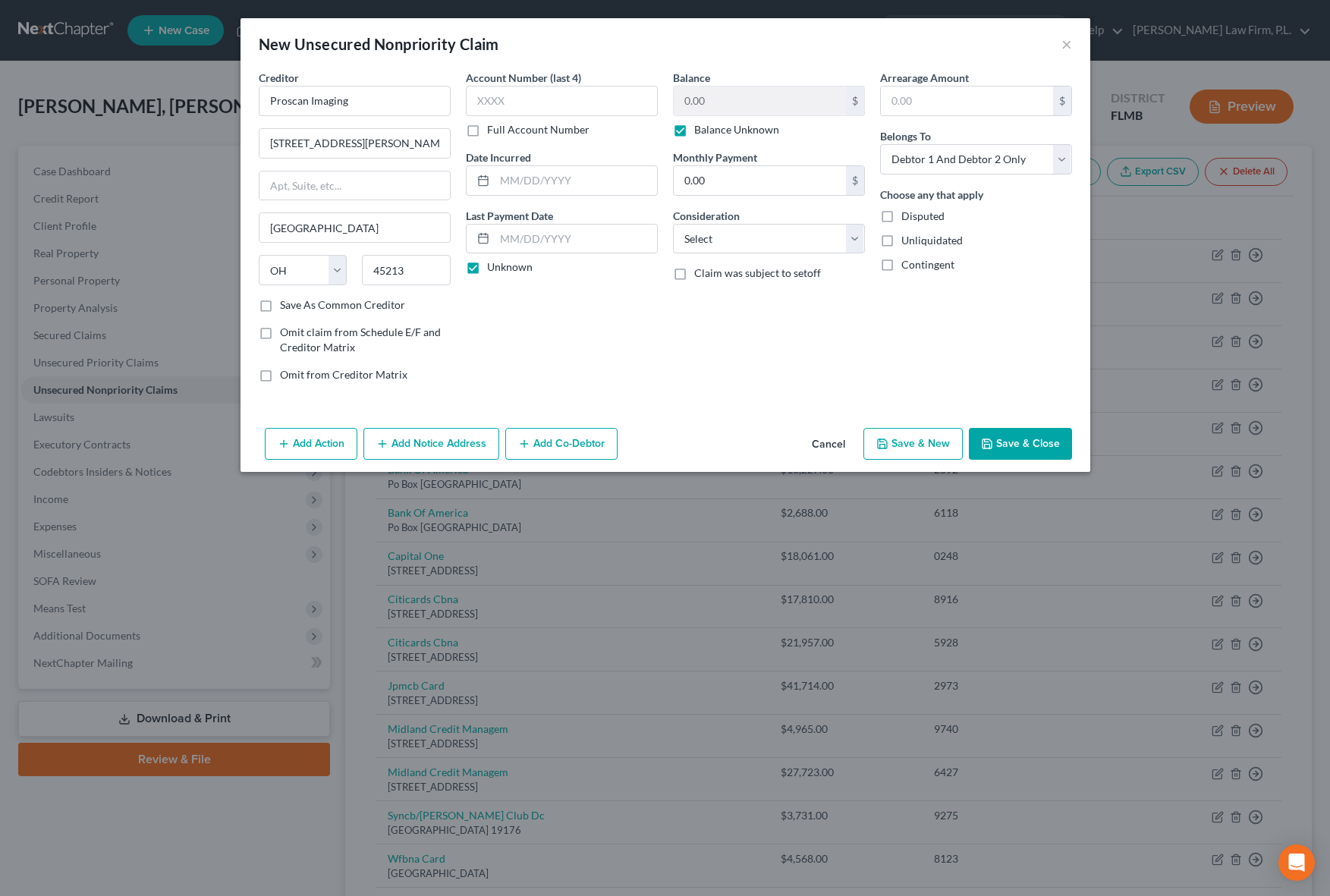
click at [1010, 448] on button "Save & Close" at bounding box center [1020, 443] width 103 height 32
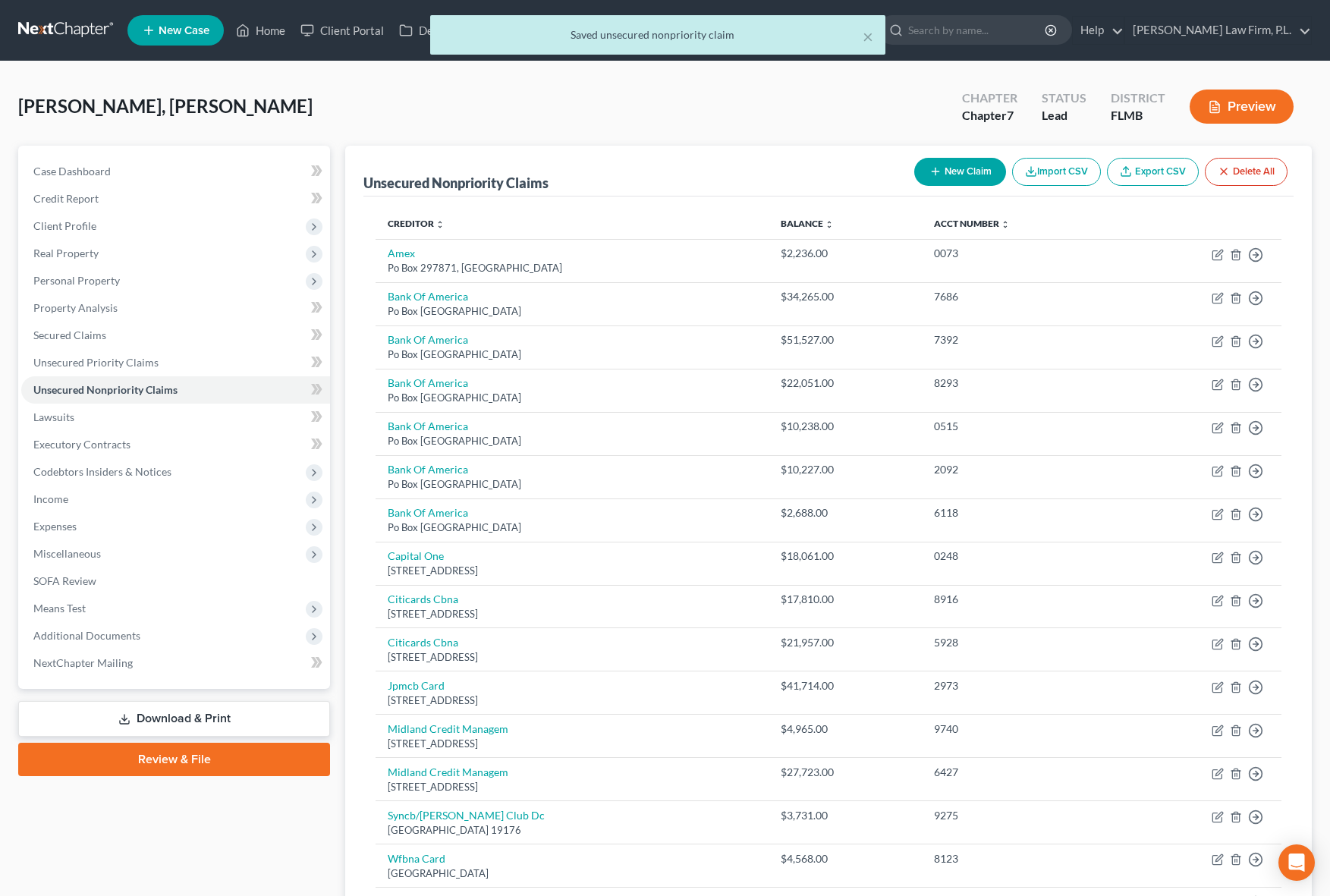
click at [948, 159] on button "New Claim" at bounding box center [959, 171] width 92 height 28
select select "2"
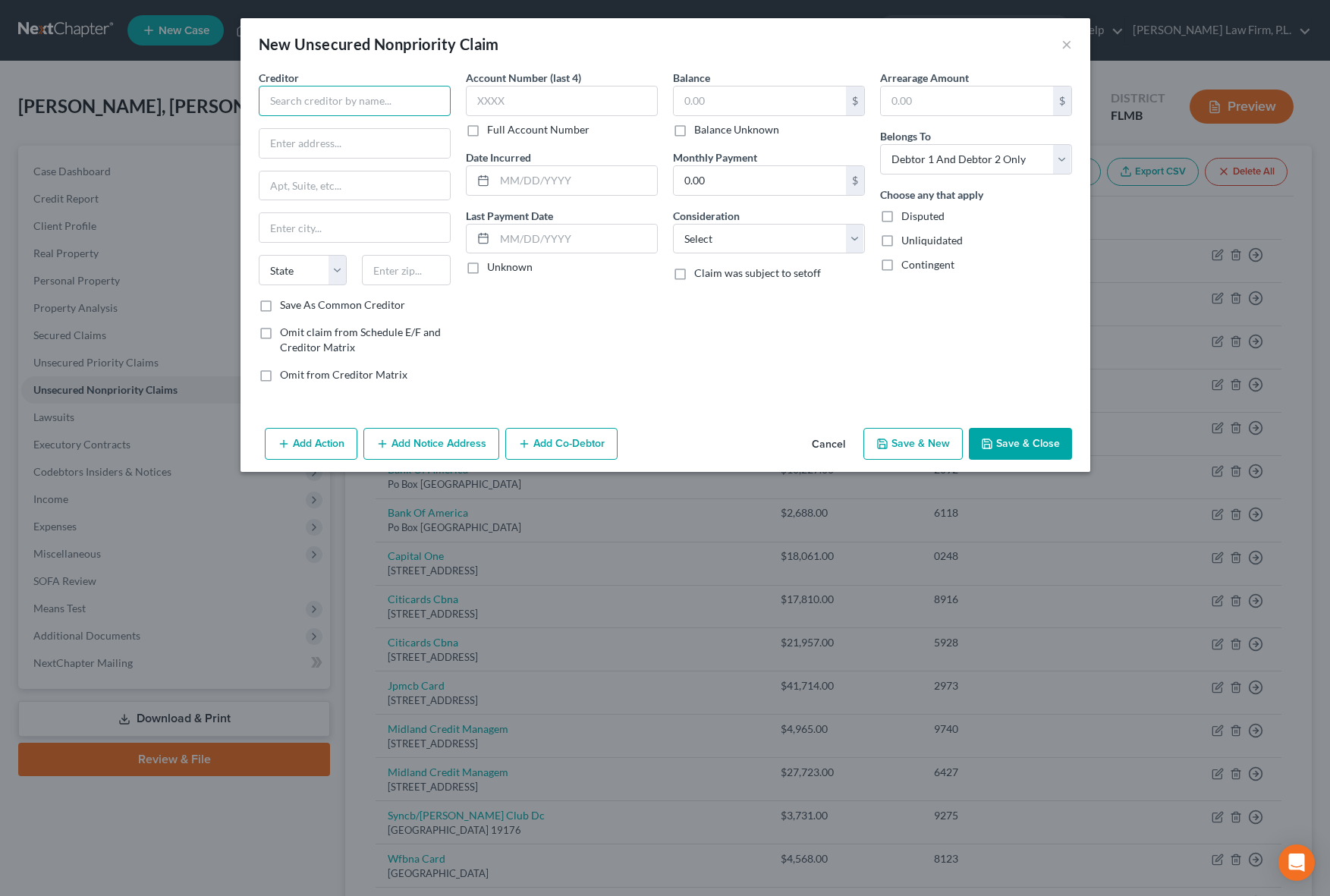
click at [289, 96] on input "text" at bounding box center [355, 101] width 192 height 30
click at [299, 97] on input "text" at bounding box center [355, 101] width 192 height 30
type input "[GEOGRAPHIC_DATA]"
type input "[STREET_ADDRESS]"
type input "[GEOGRAPHIC_DATA]"
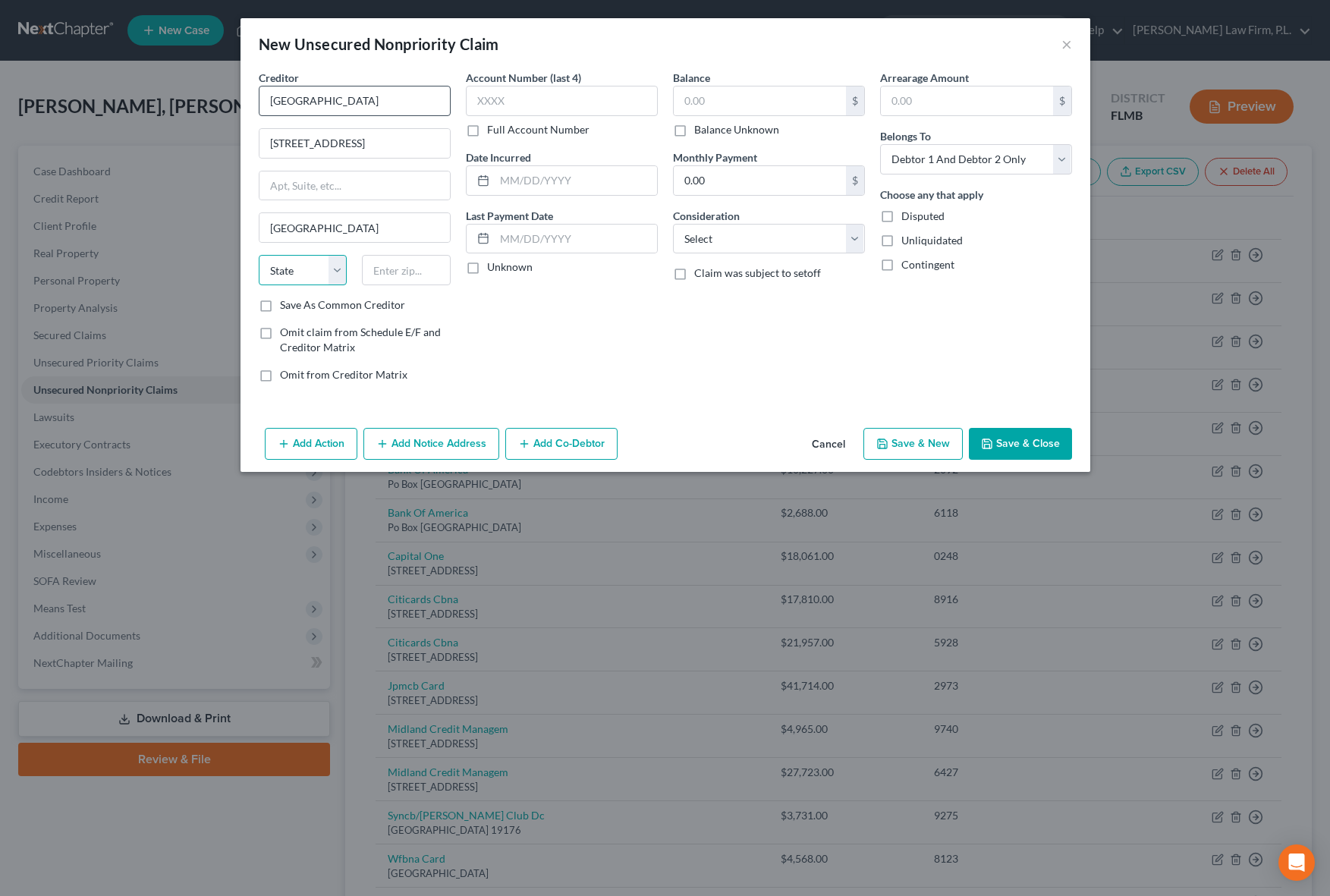
select select "36"
type input "45219"
click at [561, 340] on div "Account Number (last 4) Full Account Number Date Incurred Last Payment Date Unk…" at bounding box center [561, 232] width 208 height 325
click at [511, 359] on div "Account Number (last 4) Full Account Number Date Incurred Last Payment Date Unk…" at bounding box center [561, 232] width 208 height 325
click at [487, 263] on label "Unknown" at bounding box center [510, 267] width 45 height 15
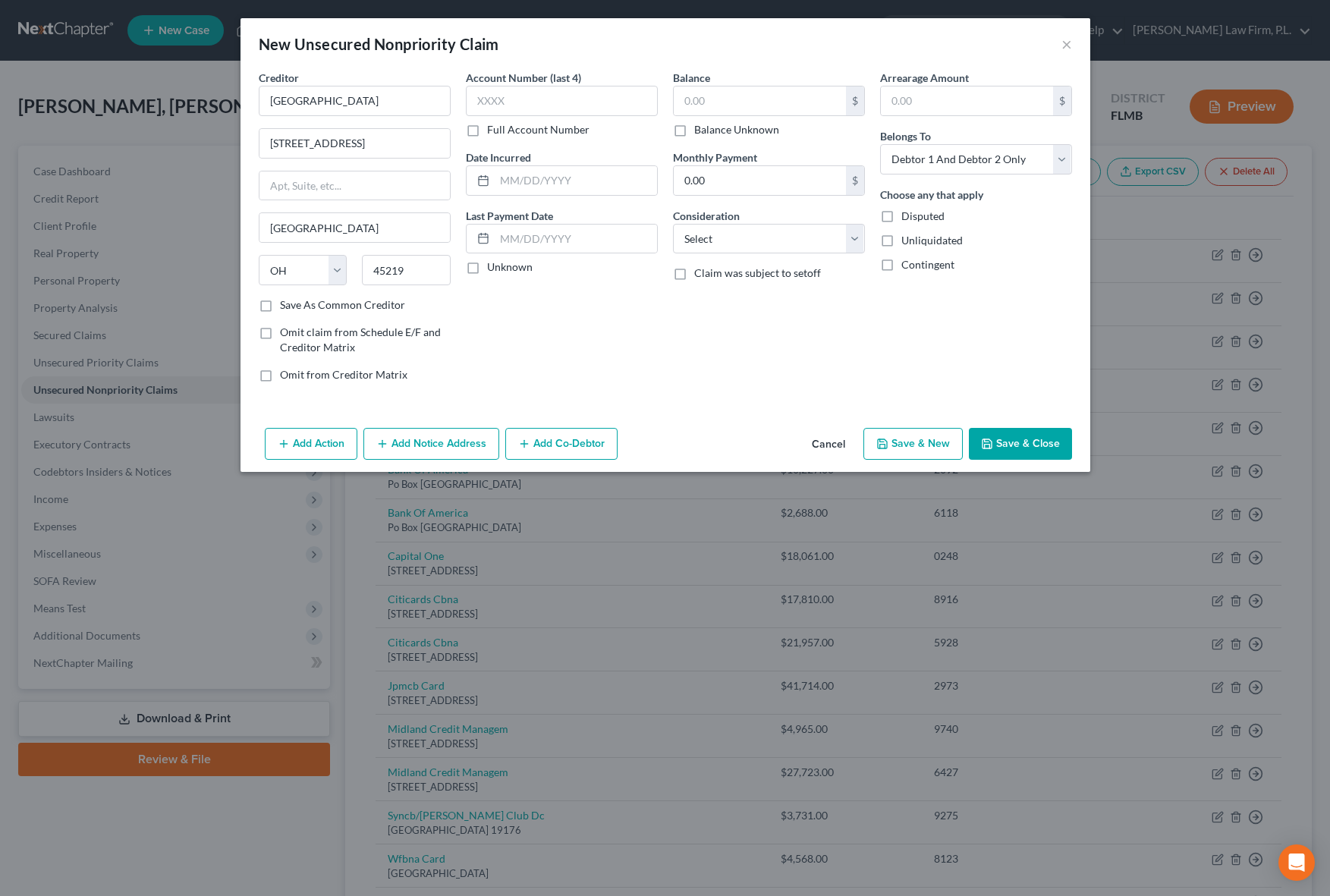
click at [493, 263] on input "Unknown" at bounding box center [498, 265] width 10 height 10
checkbox input "true"
click at [694, 129] on label "Balance Unknown" at bounding box center [736, 129] width 85 height 15
click at [701, 129] on input "Balance Unknown" at bounding box center [706, 127] width 10 height 10
checkbox input "true"
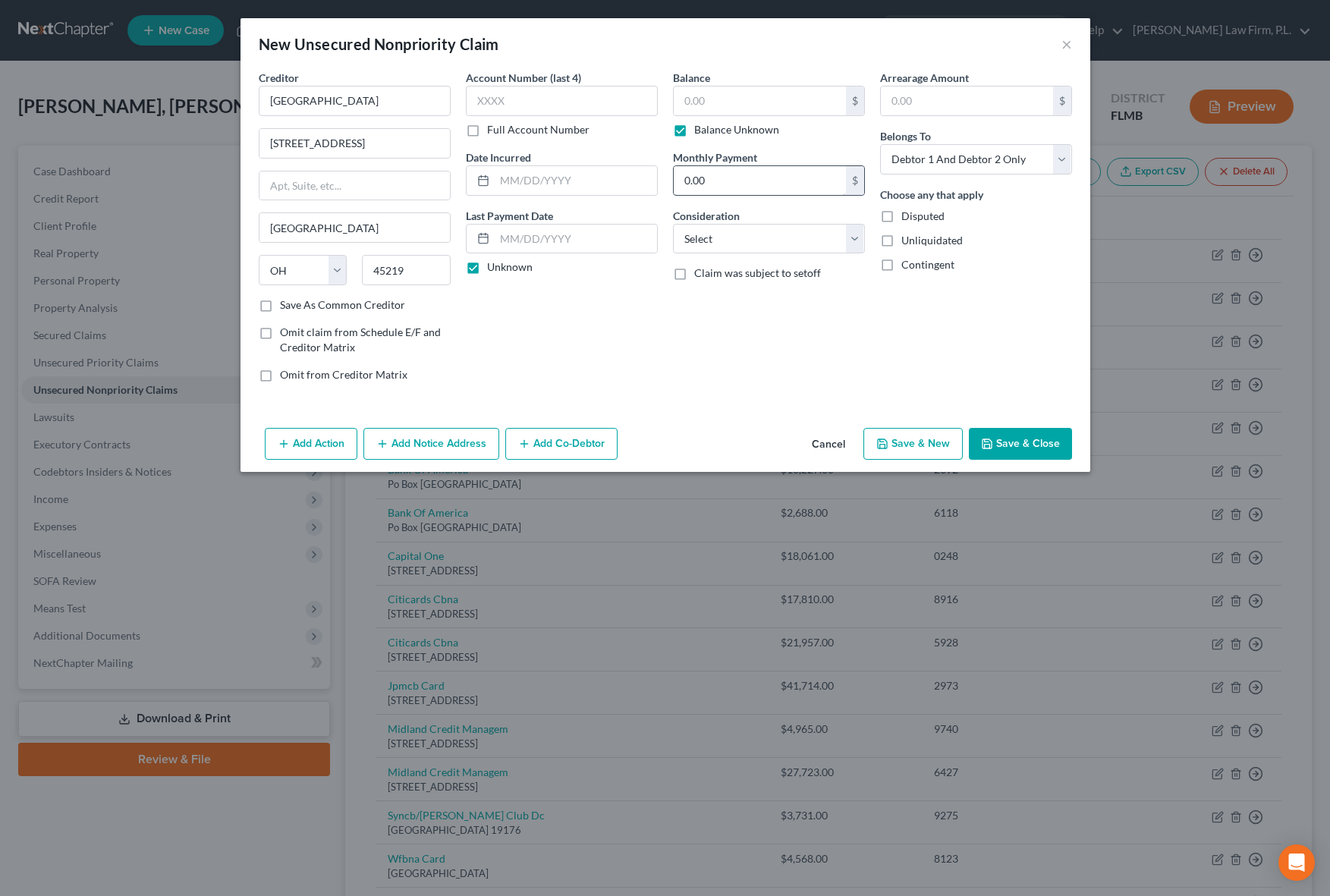
type input "0.00"
click at [999, 449] on button "Save & Close" at bounding box center [1020, 443] width 103 height 32
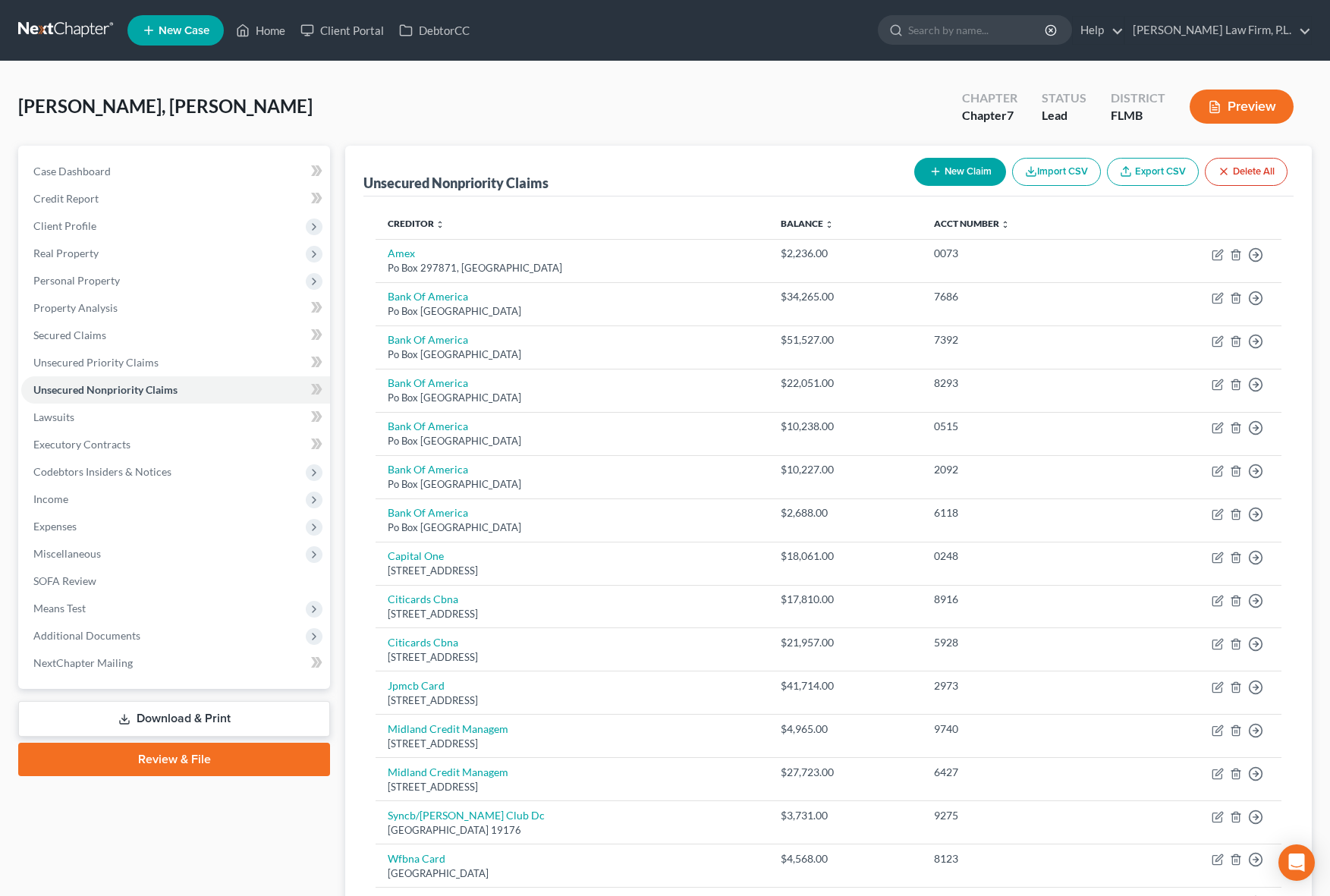
click at [962, 176] on button "New Claim" at bounding box center [959, 171] width 92 height 28
select select "2"
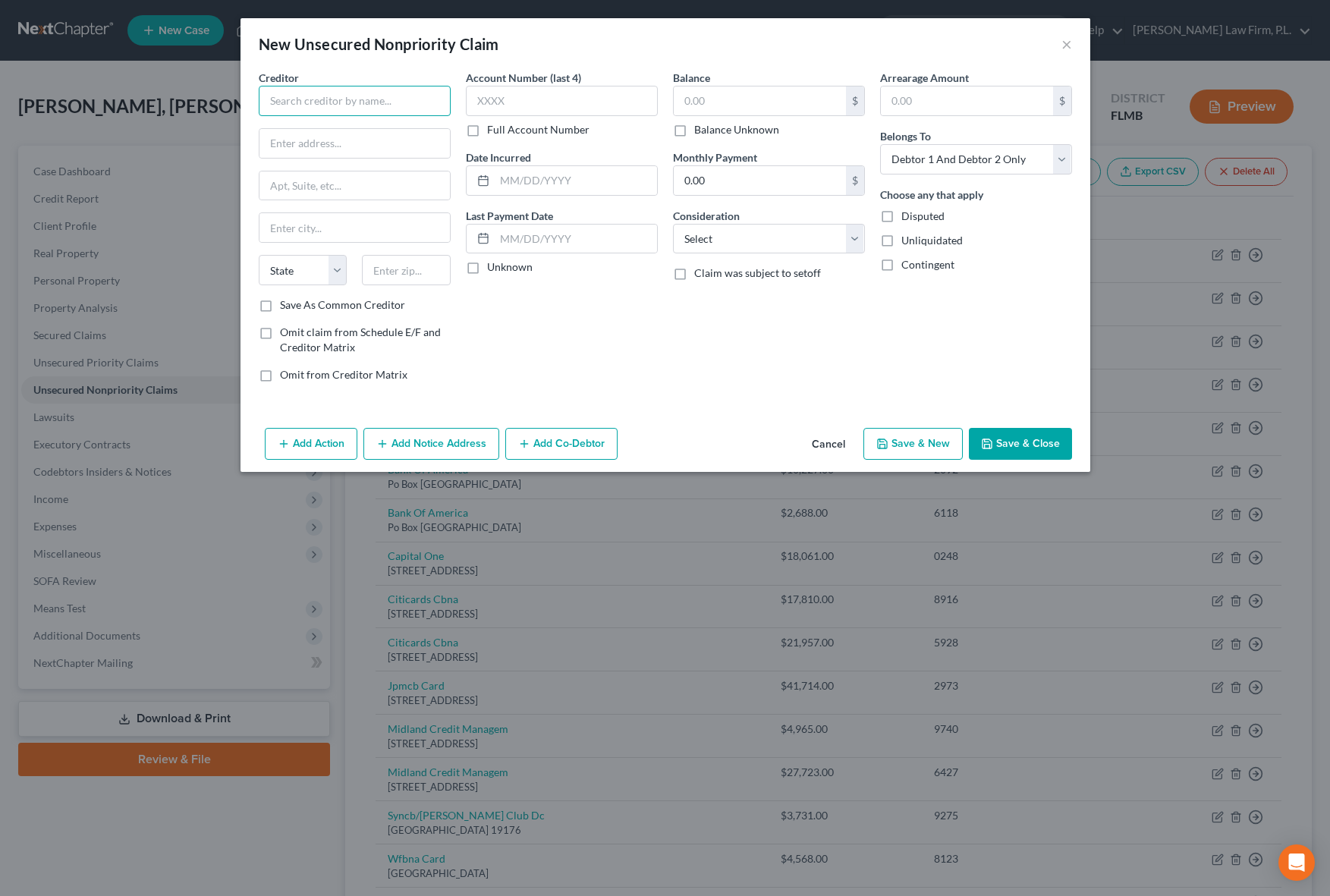
click at [382, 108] on input "text" at bounding box center [355, 101] width 192 height 30
type input "The [PERSON_NAME][GEOGRAPHIC_DATA]"
type input "[STREET_ADDRESS]"
type input "[GEOGRAPHIC_DATA]"
select select "36"
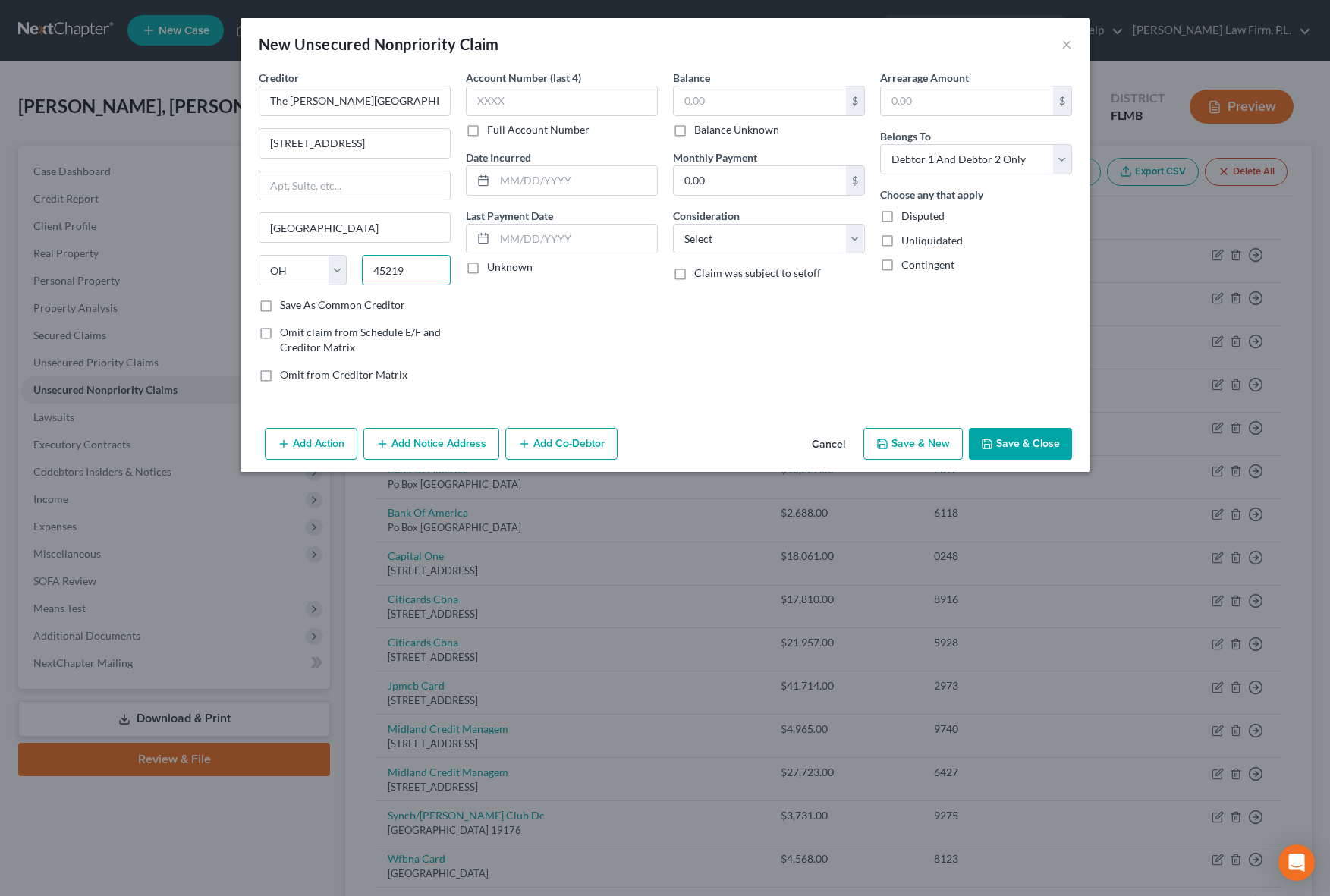
type input "45219"
click at [611, 331] on div "Account Number (last 4) Full Account Number Date Incurred Last Payment Date Unk…" at bounding box center [561, 232] width 208 height 325
click at [586, 370] on div "Account Number (last 4) Full Account Number Date Incurred Last Payment Date Unk…" at bounding box center [561, 232] width 208 height 325
click at [487, 270] on label "Unknown" at bounding box center [510, 267] width 45 height 15
click at [493, 270] on input "Unknown" at bounding box center [498, 265] width 10 height 10
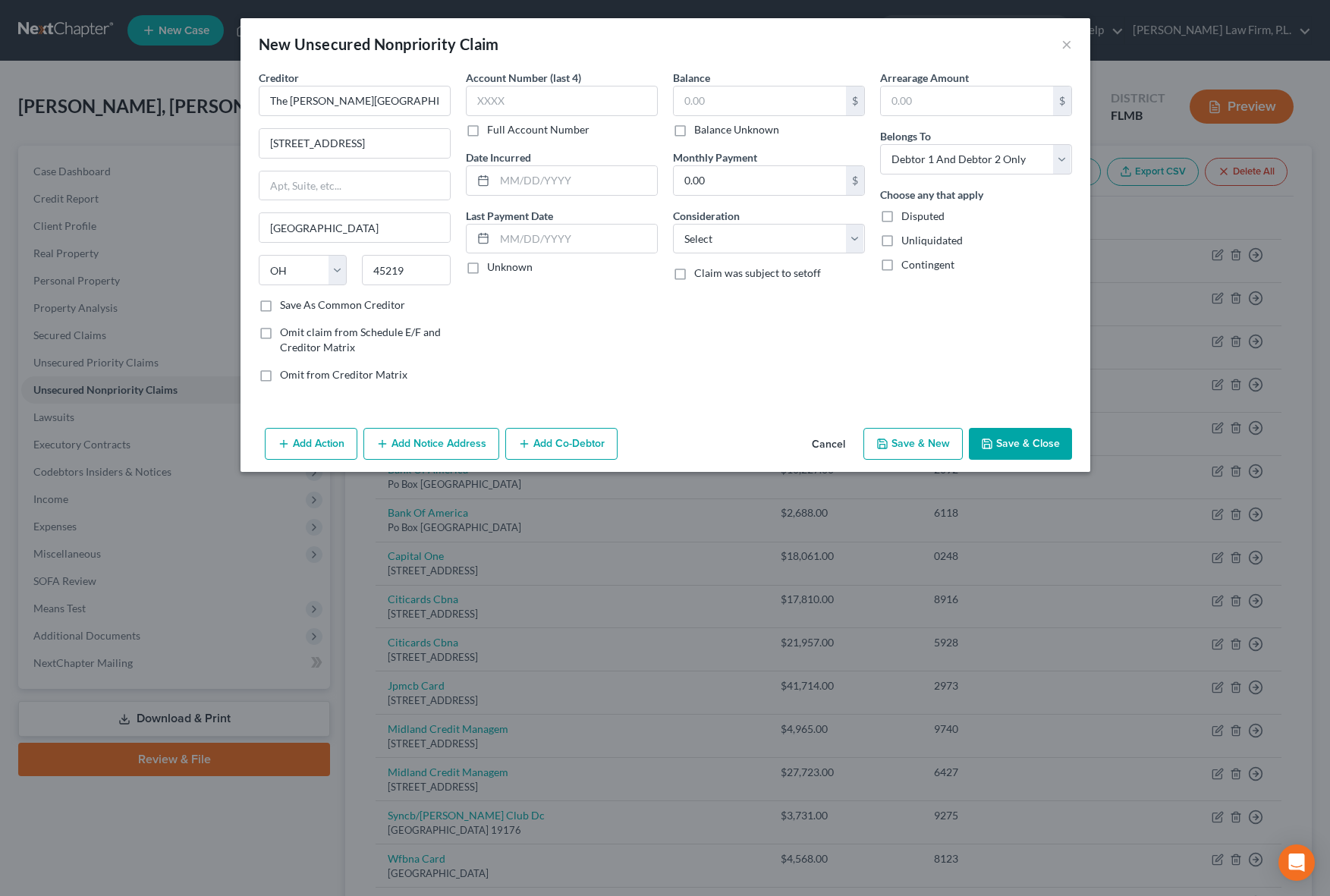
checkbox input "true"
click at [694, 134] on label "Balance Unknown" at bounding box center [736, 129] width 85 height 15
click at [701, 132] on input "Balance Unknown" at bounding box center [706, 127] width 10 height 10
checkbox input "true"
type input "0.00"
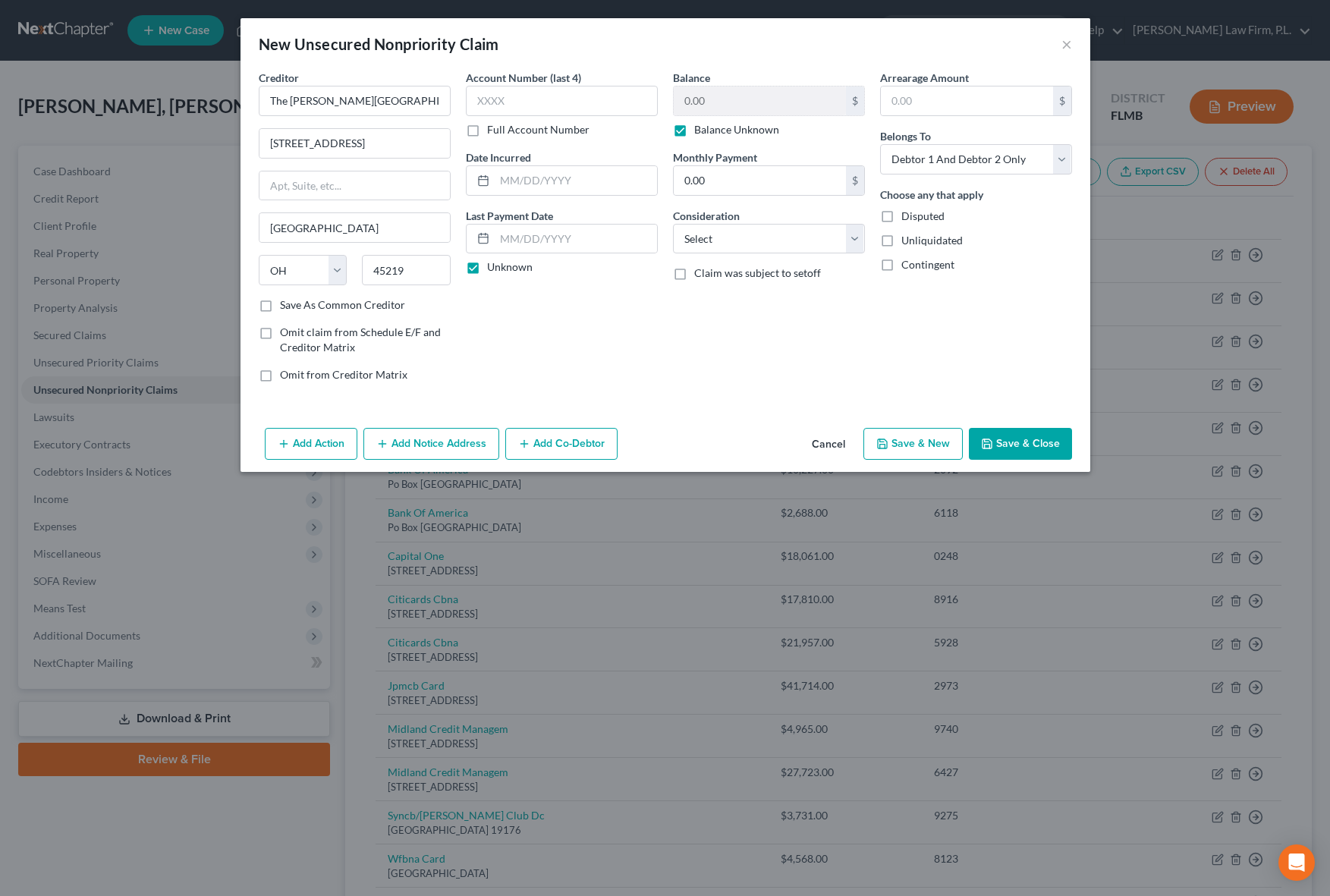
click at [607, 273] on div "Unknown" at bounding box center [561, 267] width 192 height 15
click at [1037, 449] on button "Save & Close" at bounding box center [1020, 443] width 103 height 32
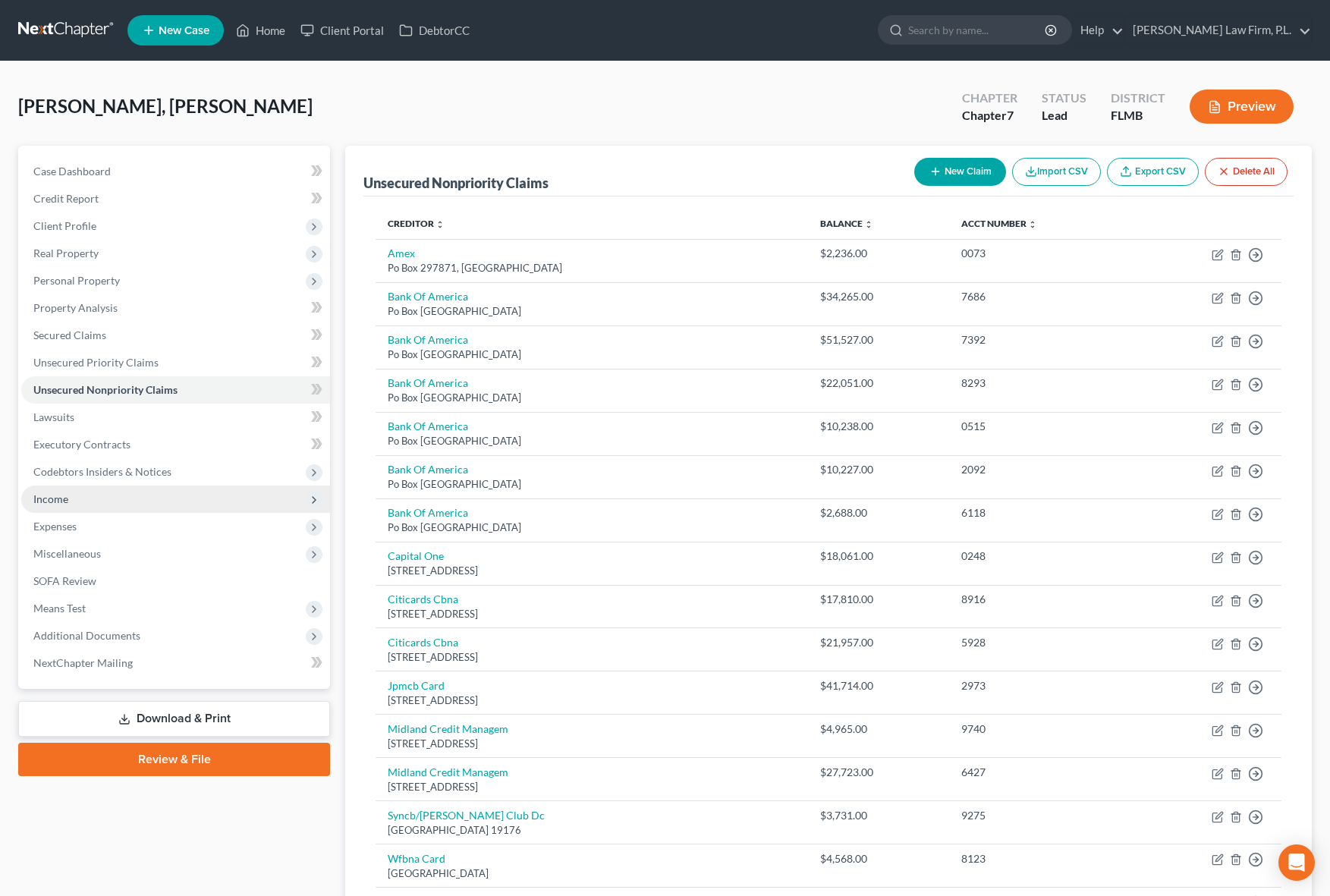
click at [162, 502] on span "Income" at bounding box center [176, 499] width 309 height 28
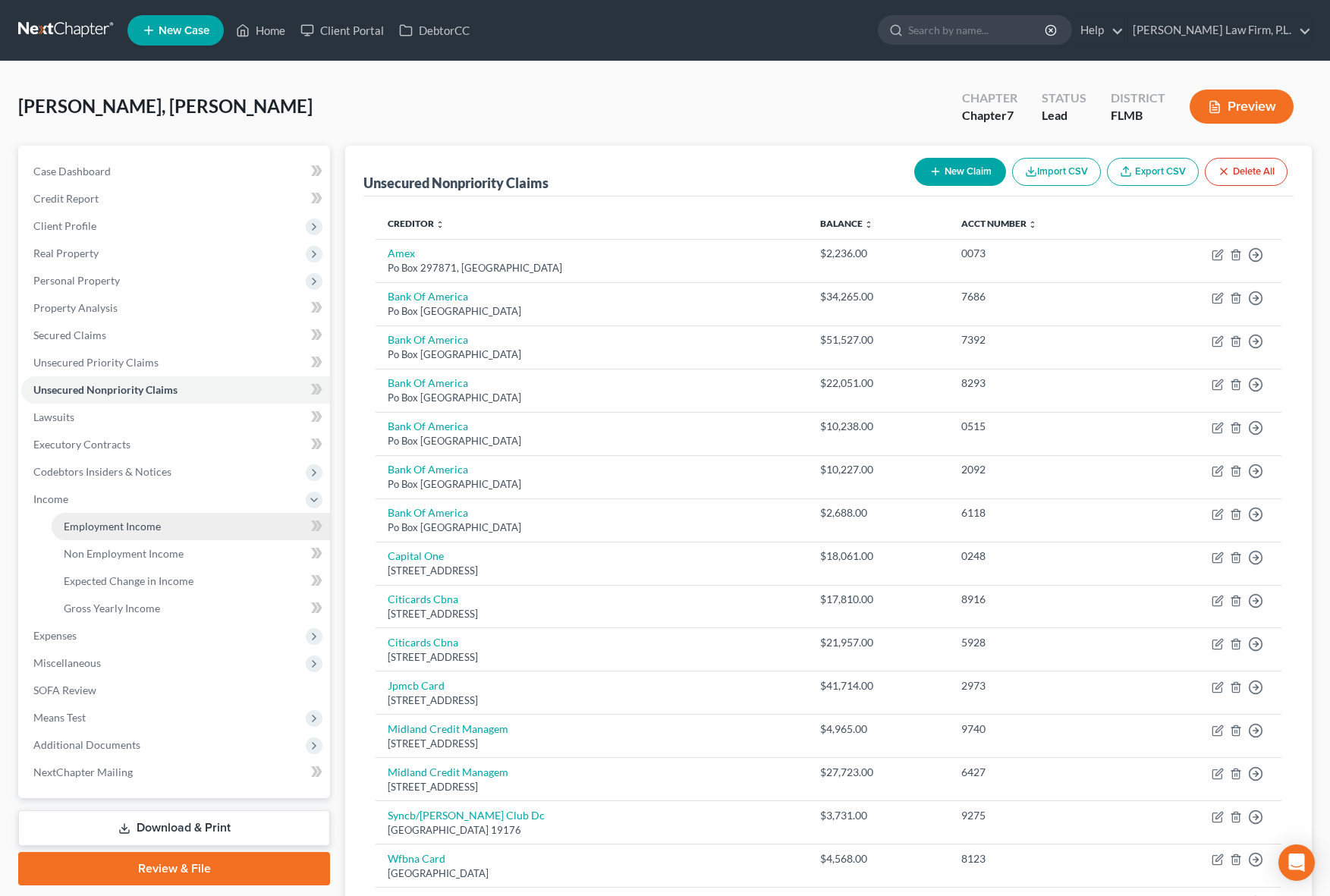
click at [205, 525] on link "Employment Income" at bounding box center [190, 526] width 278 height 28
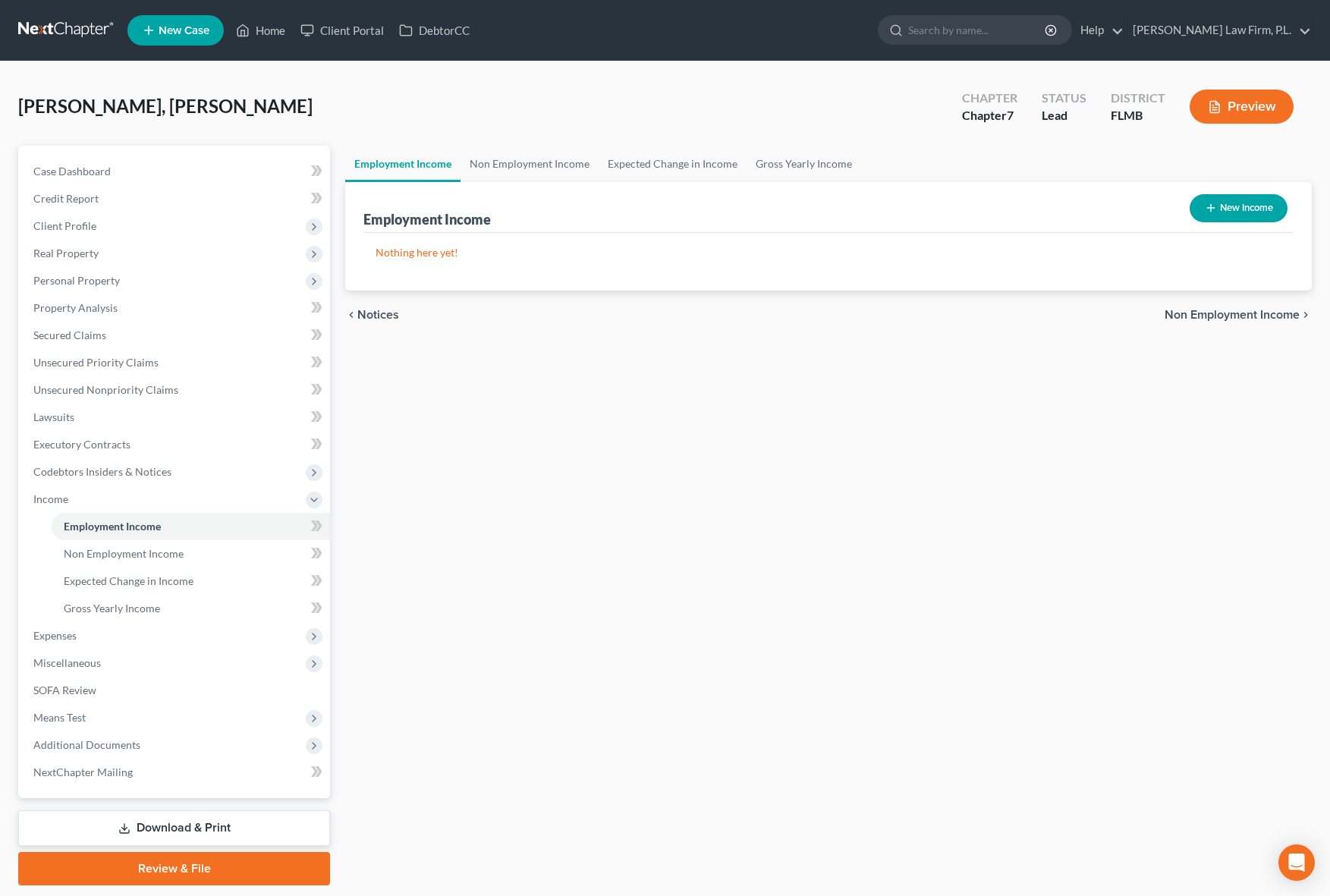
click at [480, 525] on div "Employment Income Non Employment Income Expected Change in Income Gross Yearly …" at bounding box center [828, 515] width 982 height 739
click at [1239, 216] on button "New Income" at bounding box center [1238, 207] width 97 height 28
select select "0"
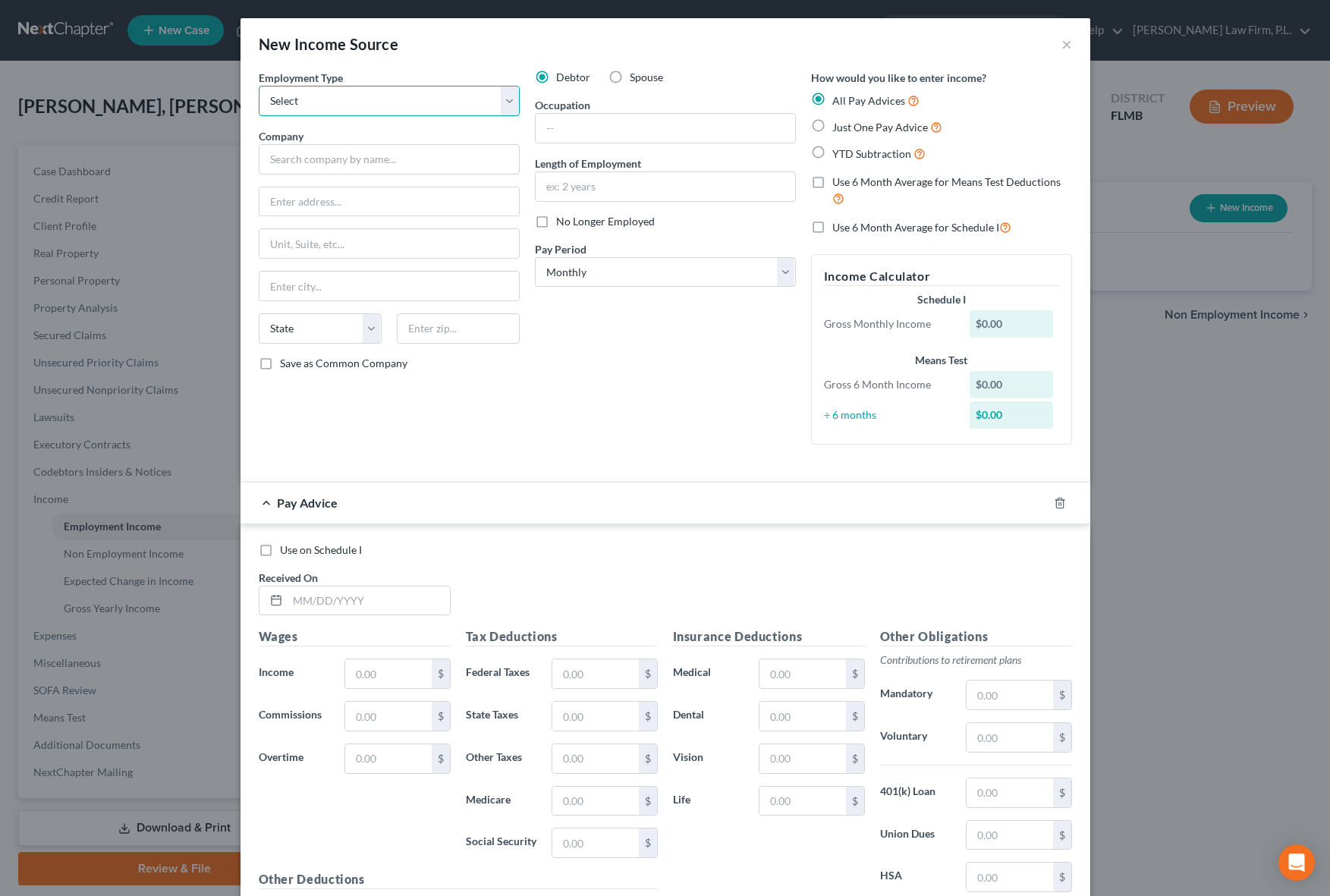
click at [434, 97] on select "Select Full or [DEMOGRAPHIC_DATA] Employment Self Employment" at bounding box center [389, 101] width 261 height 30
select select "0"
click at [259, 86] on select "Select Full or [DEMOGRAPHIC_DATA] Employment Self Employment" at bounding box center [389, 101] width 261 height 30
click at [602, 390] on div "Debtor Spouse Occupation Length of Employment No Longer Employed Pay Period * S…" at bounding box center [665, 263] width 276 height 387
click at [499, 449] on div "Employment Type * Select Full or [DEMOGRAPHIC_DATA] Employment Self Employment …" at bounding box center [389, 263] width 276 height 387
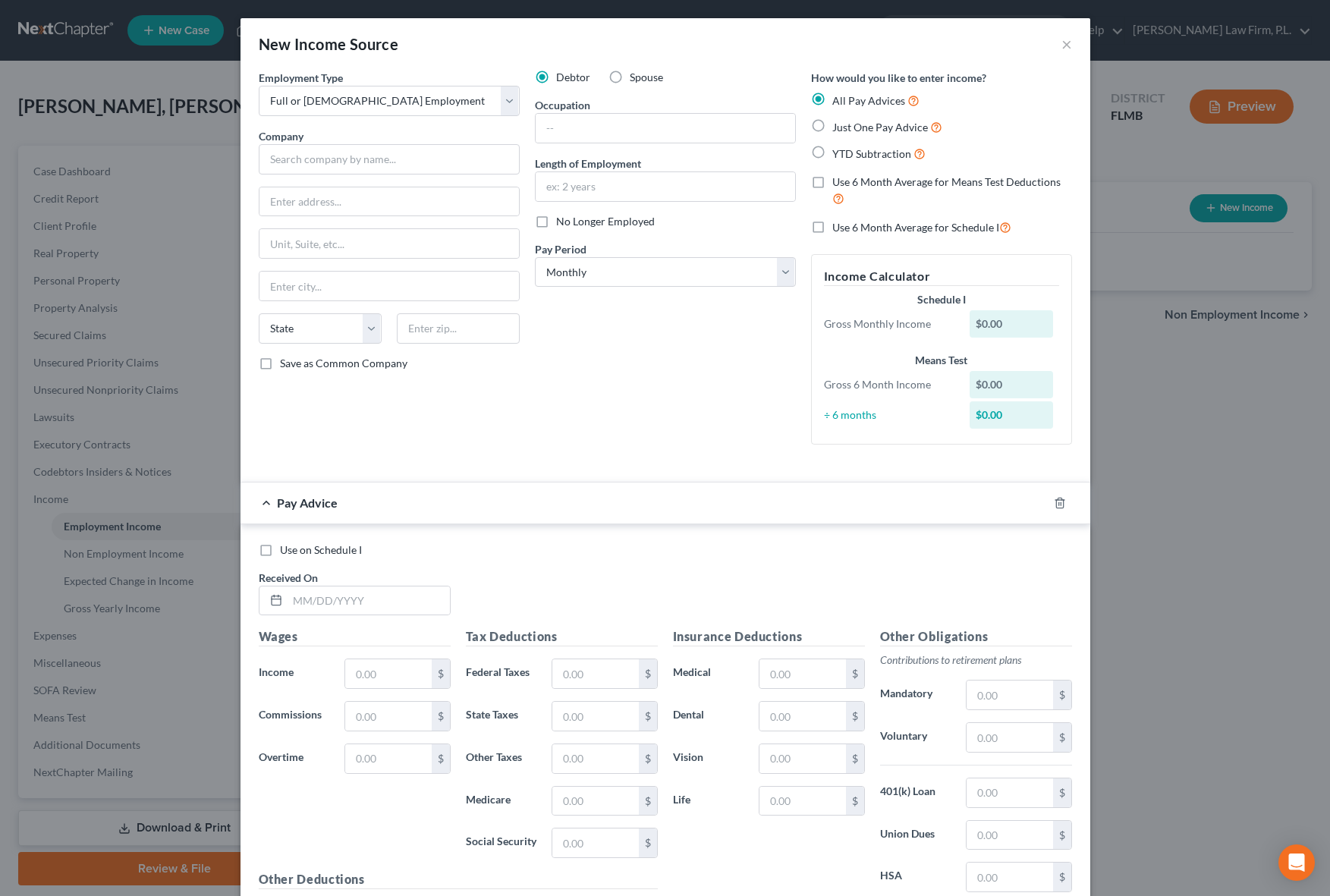
click at [447, 442] on div "Employment Type * Select Full or [DEMOGRAPHIC_DATA] Employment Self Employment …" at bounding box center [389, 263] width 276 height 387
click at [372, 165] on input "text" at bounding box center [389, 160] width 261 height 30
click at [406, 163] on input "text" at bounding box center [389, 160] width 261 height 30
click at [672, 391] on div "Debtor Spouse Occupation Length of Employment No Longer Employed Pay Period * S…" at bounding box center [665, 263] width 276 height 387
click at [562, 129] on input "text" at bounding box center [665, 128] width 260 height 29
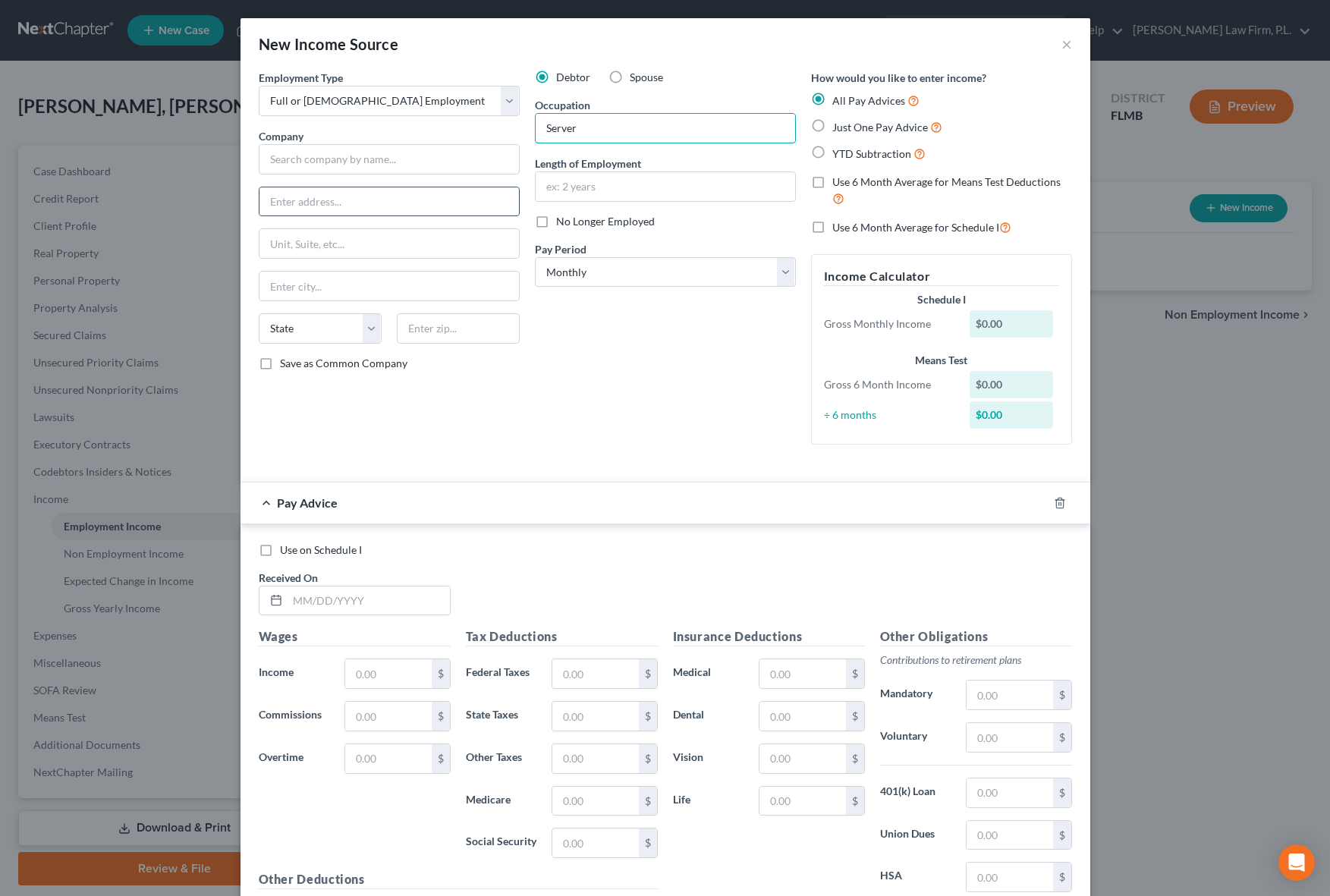
type input "Server"
click at [447, 186] on div "Employment Type * Select Full or [DEMOGRAPHIC_DATA] Employment Self Employment …" at bounding box center [389, 263] width 276 height 387
click at [447, 165] on input "text" at bounding box center [389, 160] width 261 height 30
type input "Wildflower Cafe"
click at [500, 414] on div "Employment Type * Select Full or [DEMOGRAPHIC_DATA] Employment Self Employment …" at bounding box center [389, 263] width 276 height 387
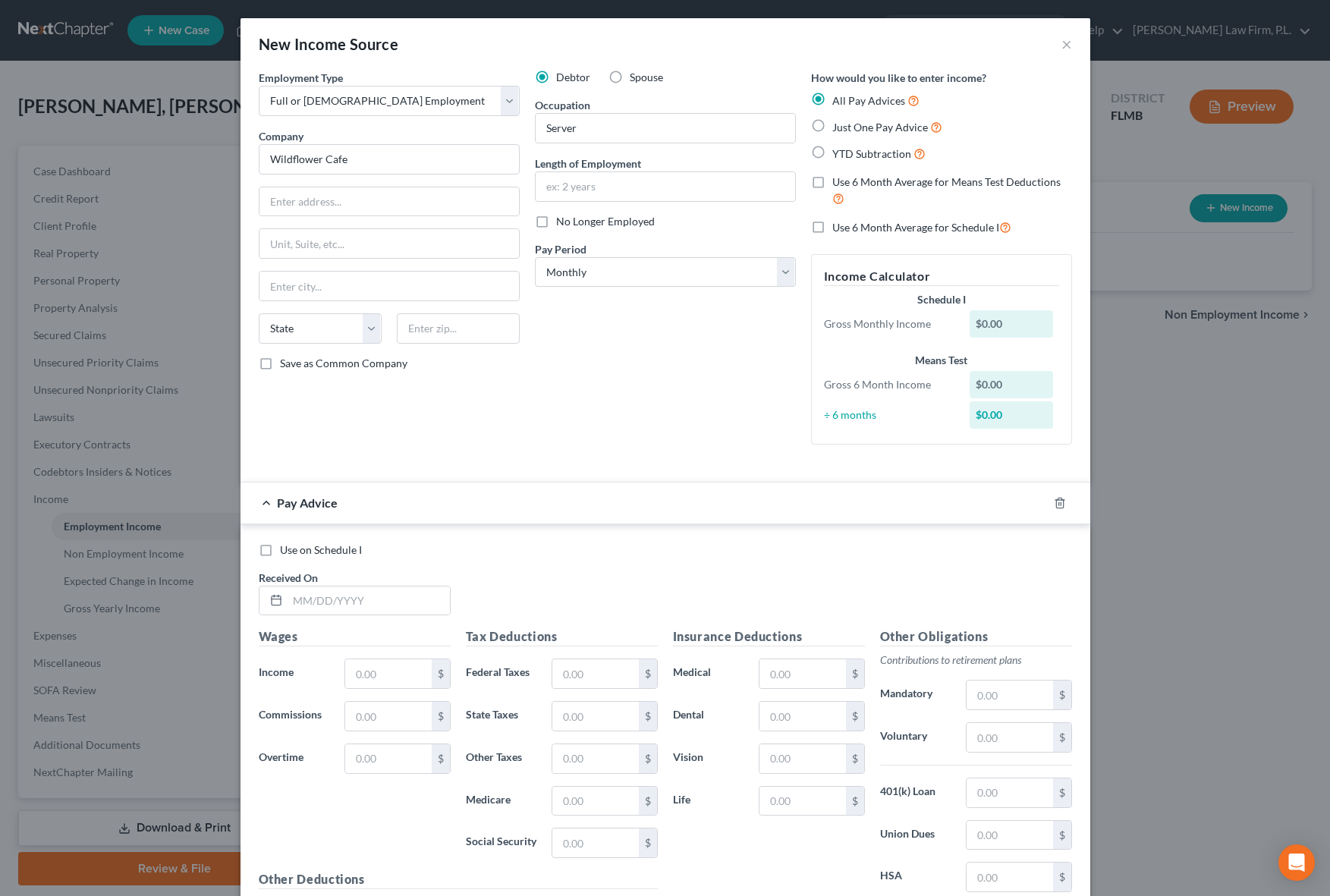
click at [500, 414] on div "Employment Type * Select Full or [DEMOGRAPHIC_DATA] Employment Self Employment …" at bounding box center [389, 263] width 276 height 387
click at [343, 233] on input "text" at bounding box center [389, 244] width 260 height 29
click at [344, 202] on input "text" at bounding box center [389, 202] width 260 height 29
click at [514, 411] on div "Employment Type * Select Full or [DEMOGRAPHIC_DATA] Employment Self Employment …" at bounding box center [389, 263] width 276 height 387
click at [395, 198] on input "text" at bounding box center [389, 202] width 260 height 29
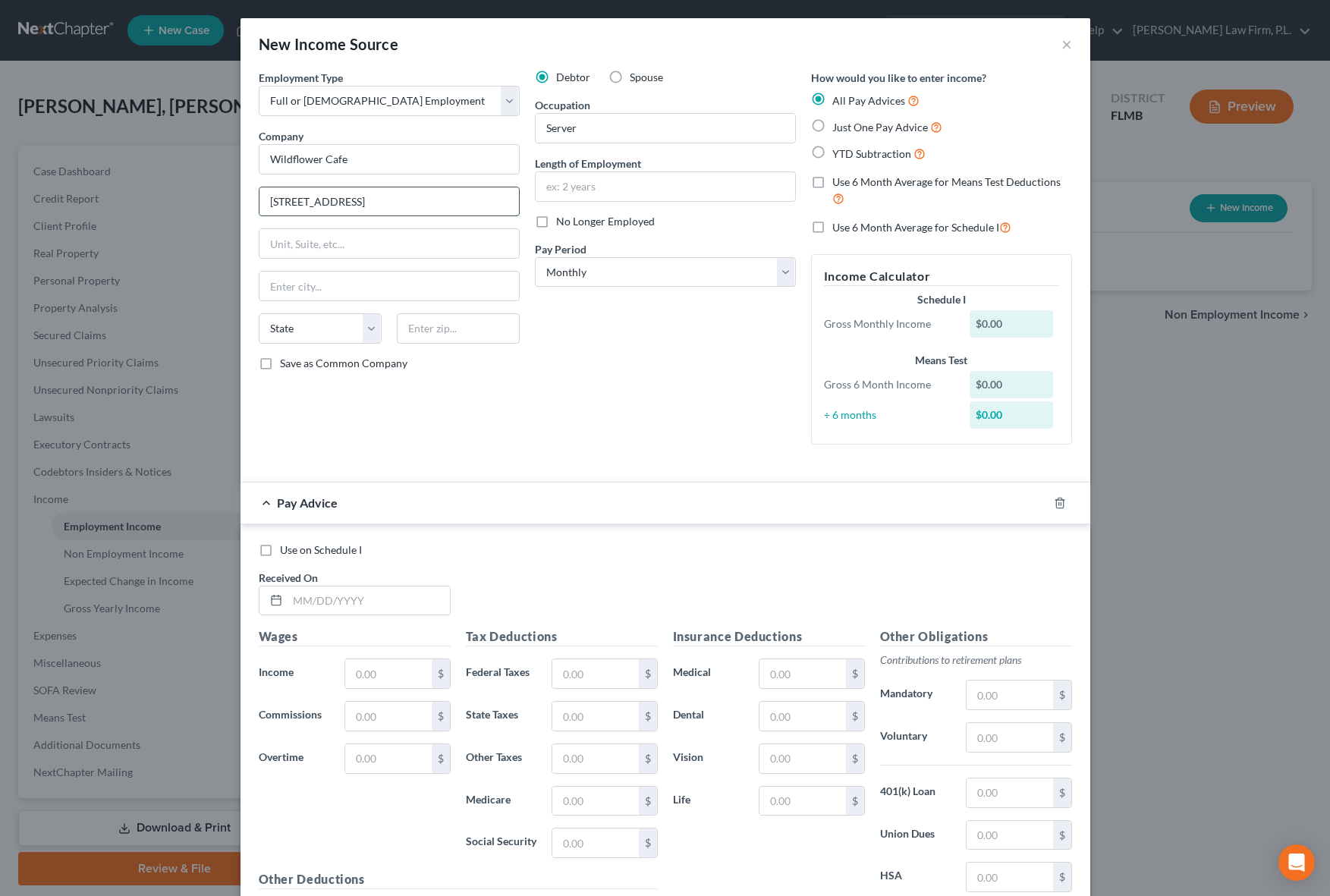
type input "[STREET_ADDRESS]"
type input "[PERSON_NAME]"
select select "36"
type input "45040"
click at [418, 417] on div "Employment Type * Select Full or [DEMOGRAPHIC_DATA] Employment Self Employment …" at bounding box center [389, 263] width 276 height 387
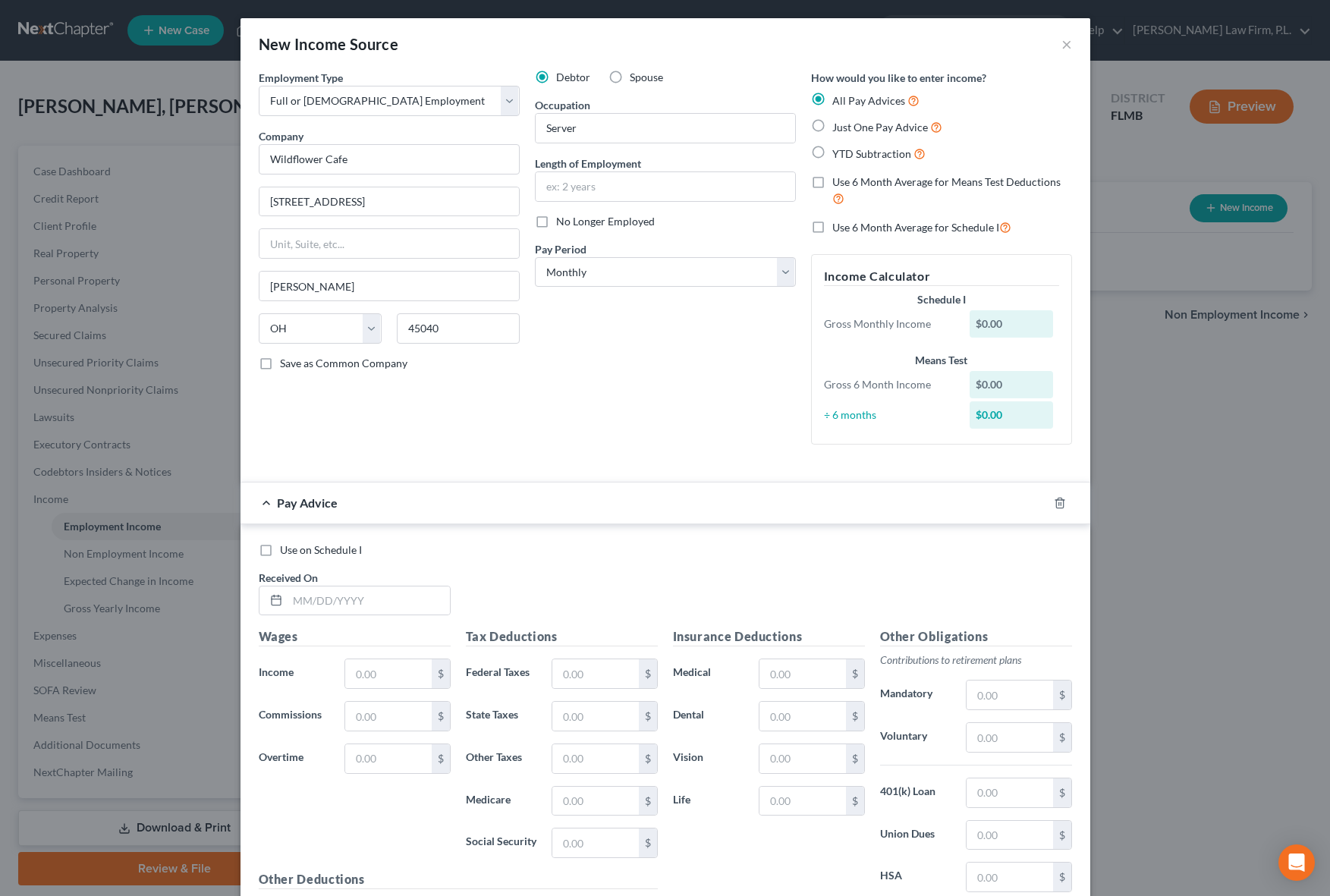
click at [444, 438] on div "Employment Type * Select Full or [DEMOGRAPHIC_DATA] Employment Self Employment …" at bounding box center [389, 263] width 276 height 387
click at [480, 449] on div "Employment Type * Select Full or [DEMOGRAPHIC_DATA] Employment Self Employment …" at bounding box center [389, 263] width 276 height 387
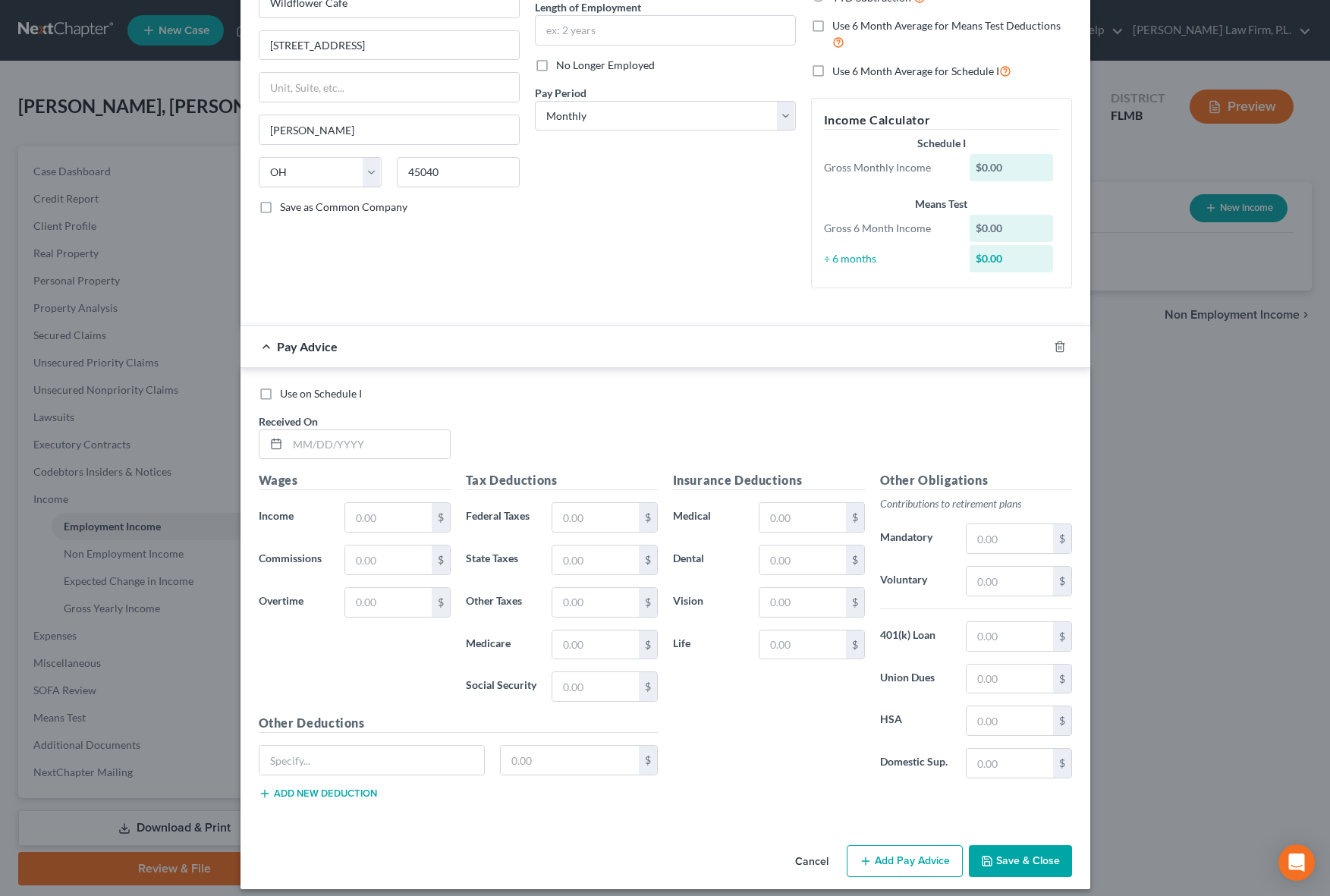
scroll to position [168, 0]
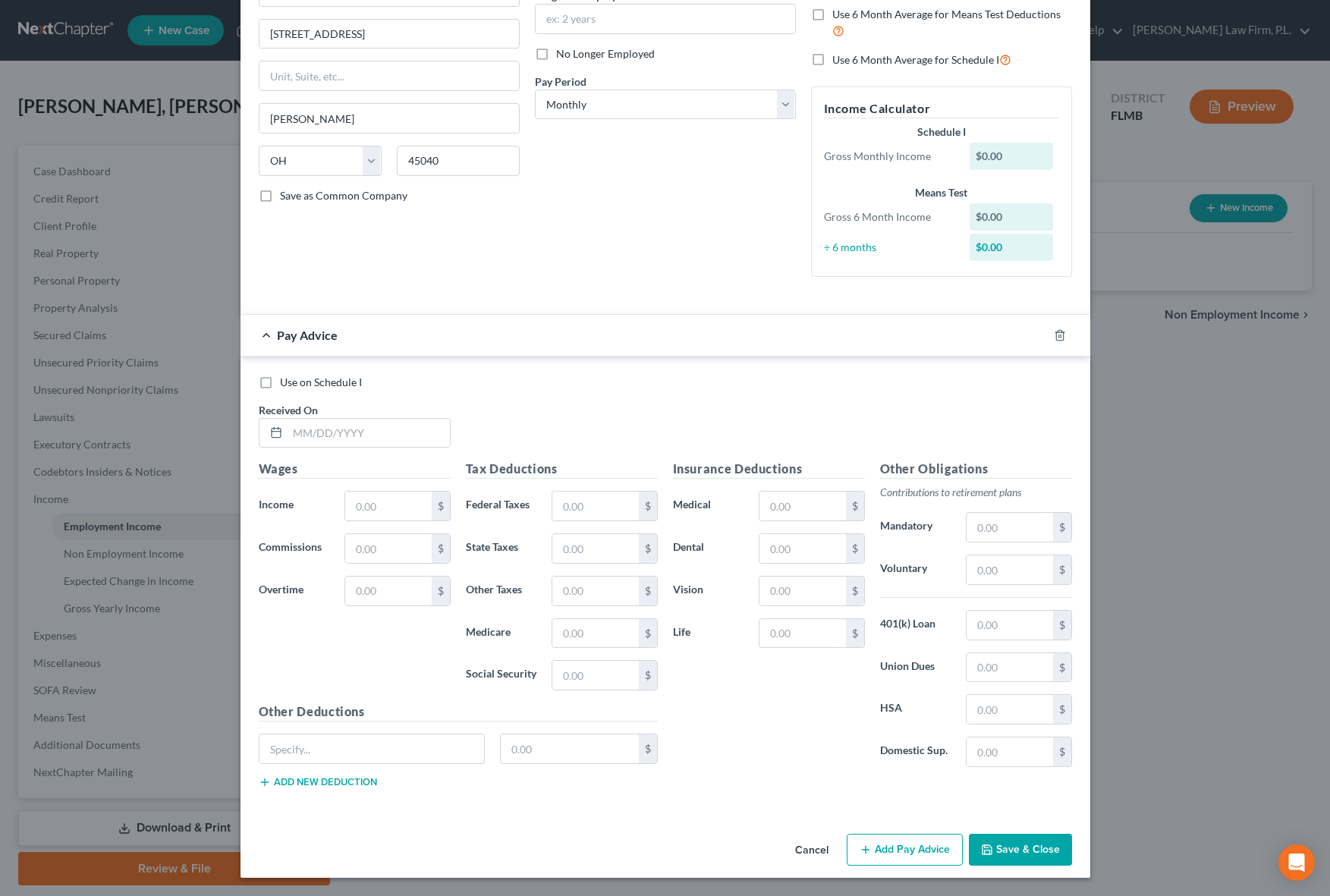
click at [1033, 844] on button "Save & Close" at bounding box center [1020, 849] width 103 height 32
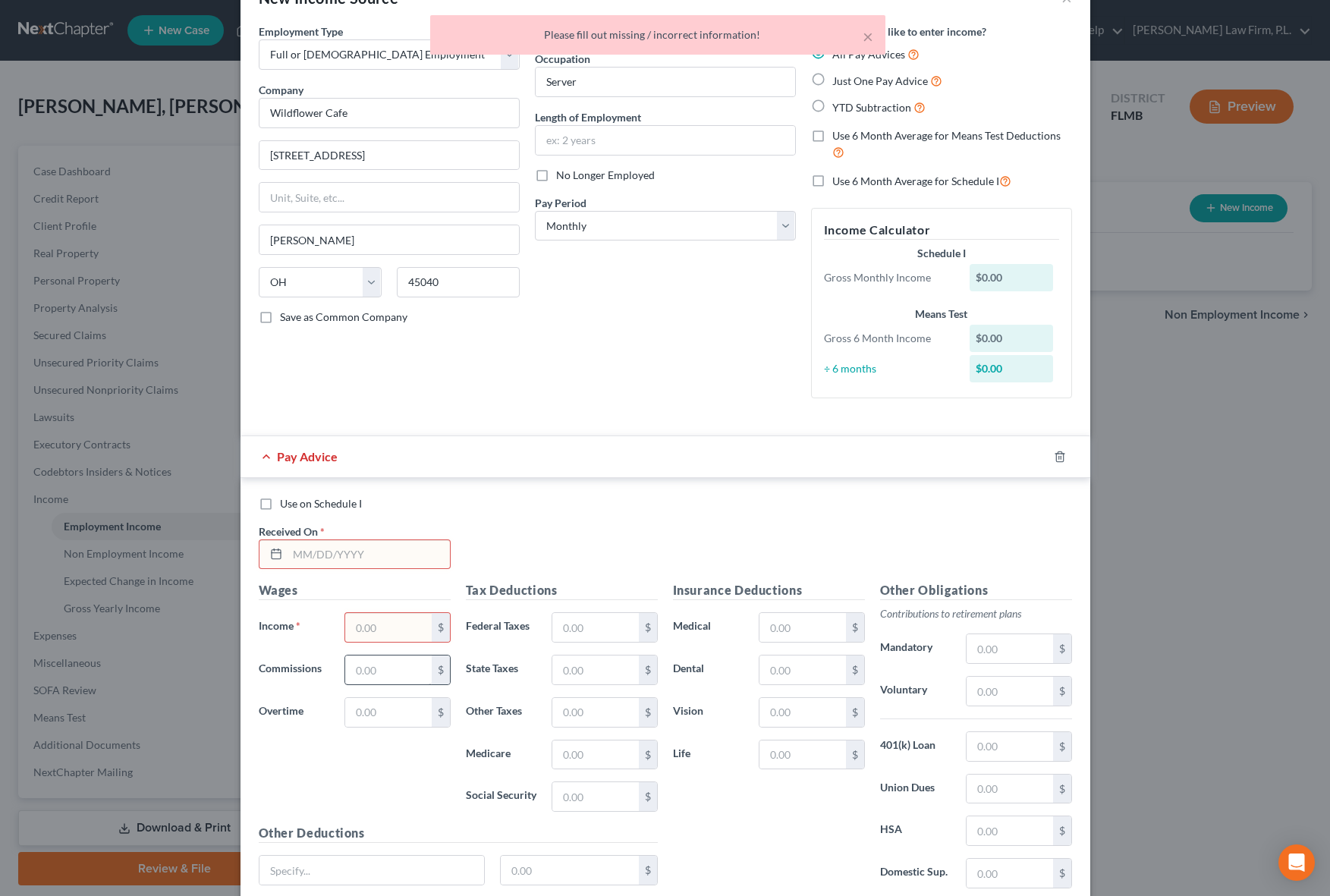
scroll to position [0, 0]
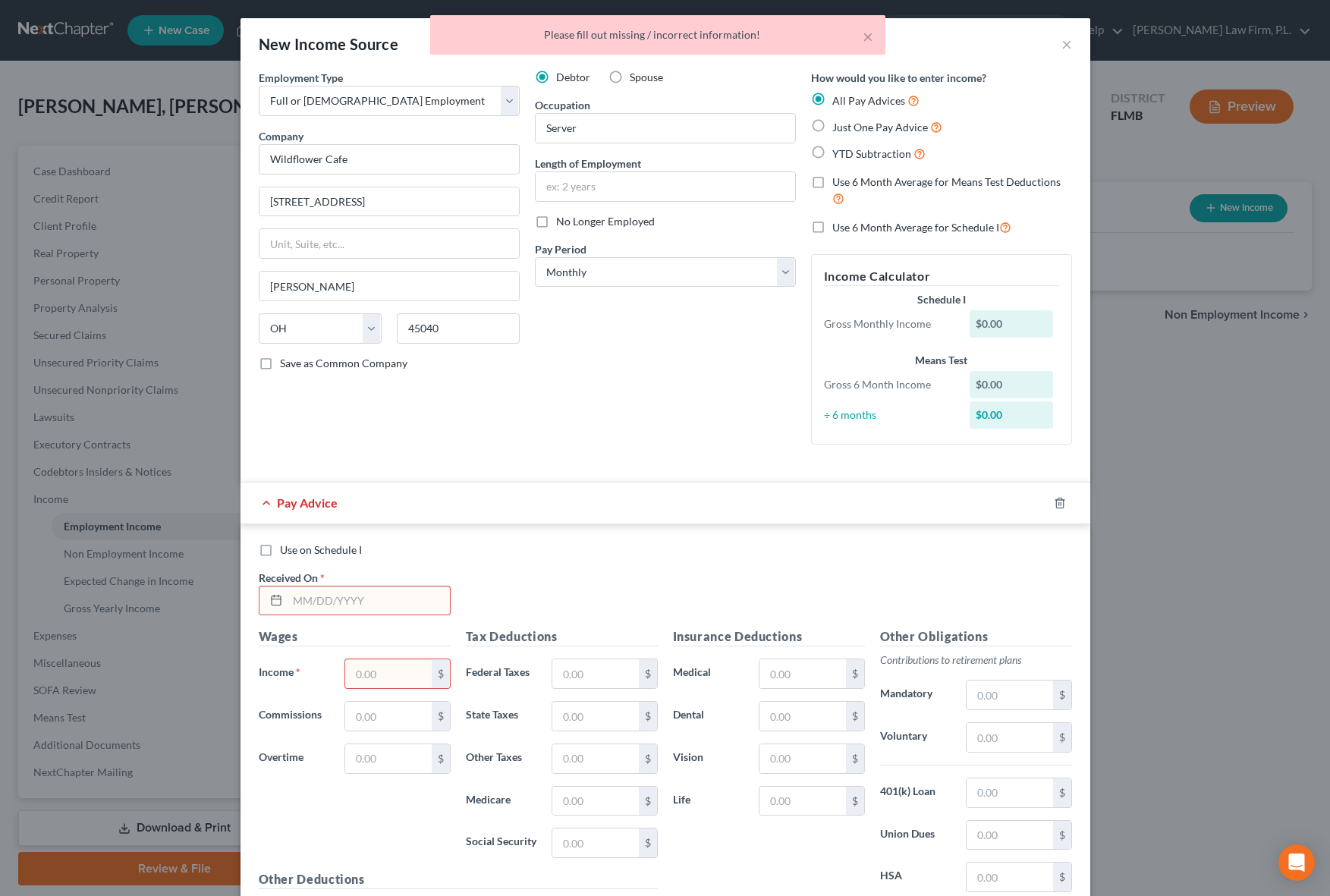
click at [518, 503] on div "Pay Advice" at bounding box center [644, 502] width 807 height 40
click at [494, 442] on div "Employment Type * Select Full or [DEMOGRAPHIC_DATA] Employment Self Employment …" at bounding box center [389, 263] width 276 height 387
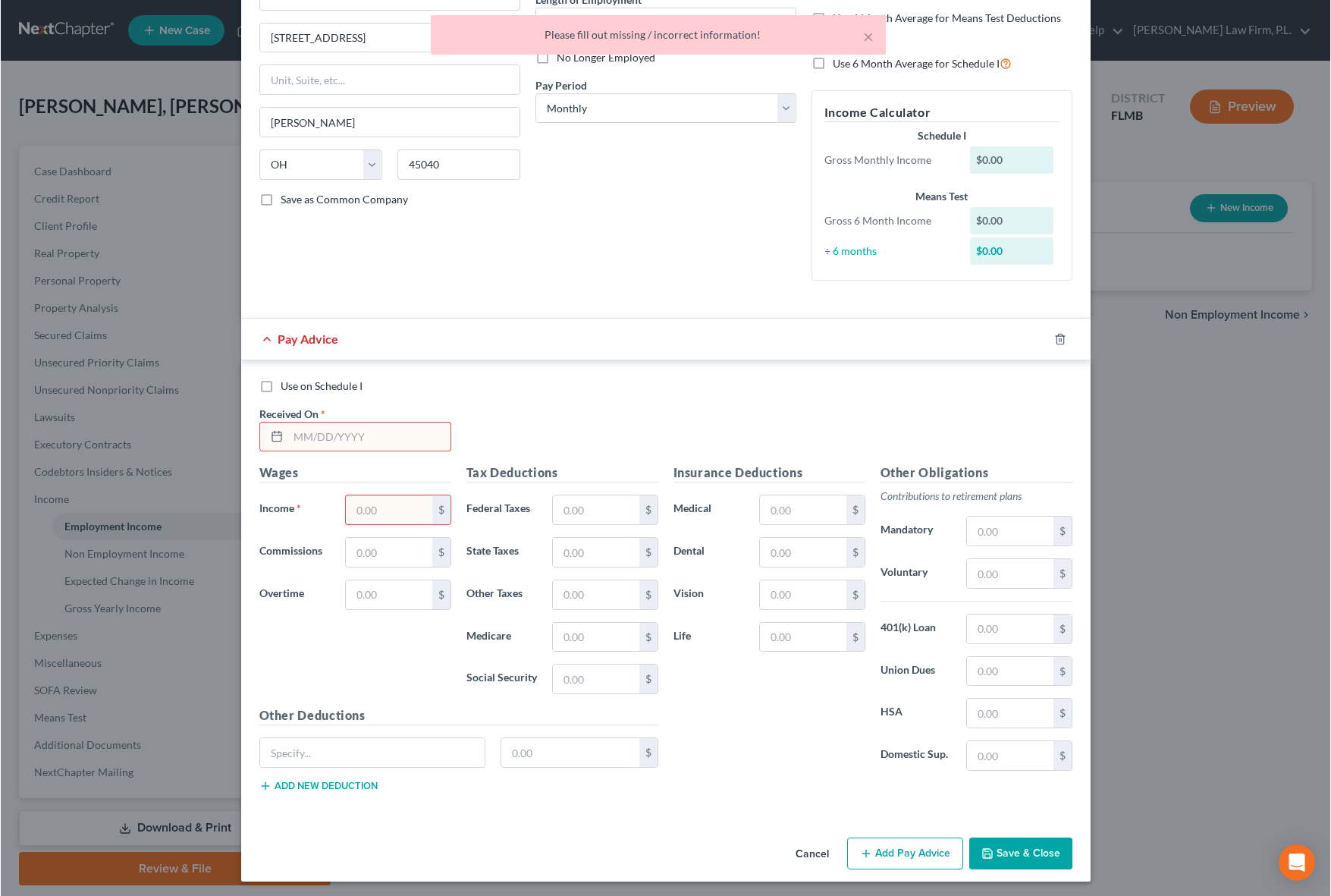
scroll to position [168, 0]
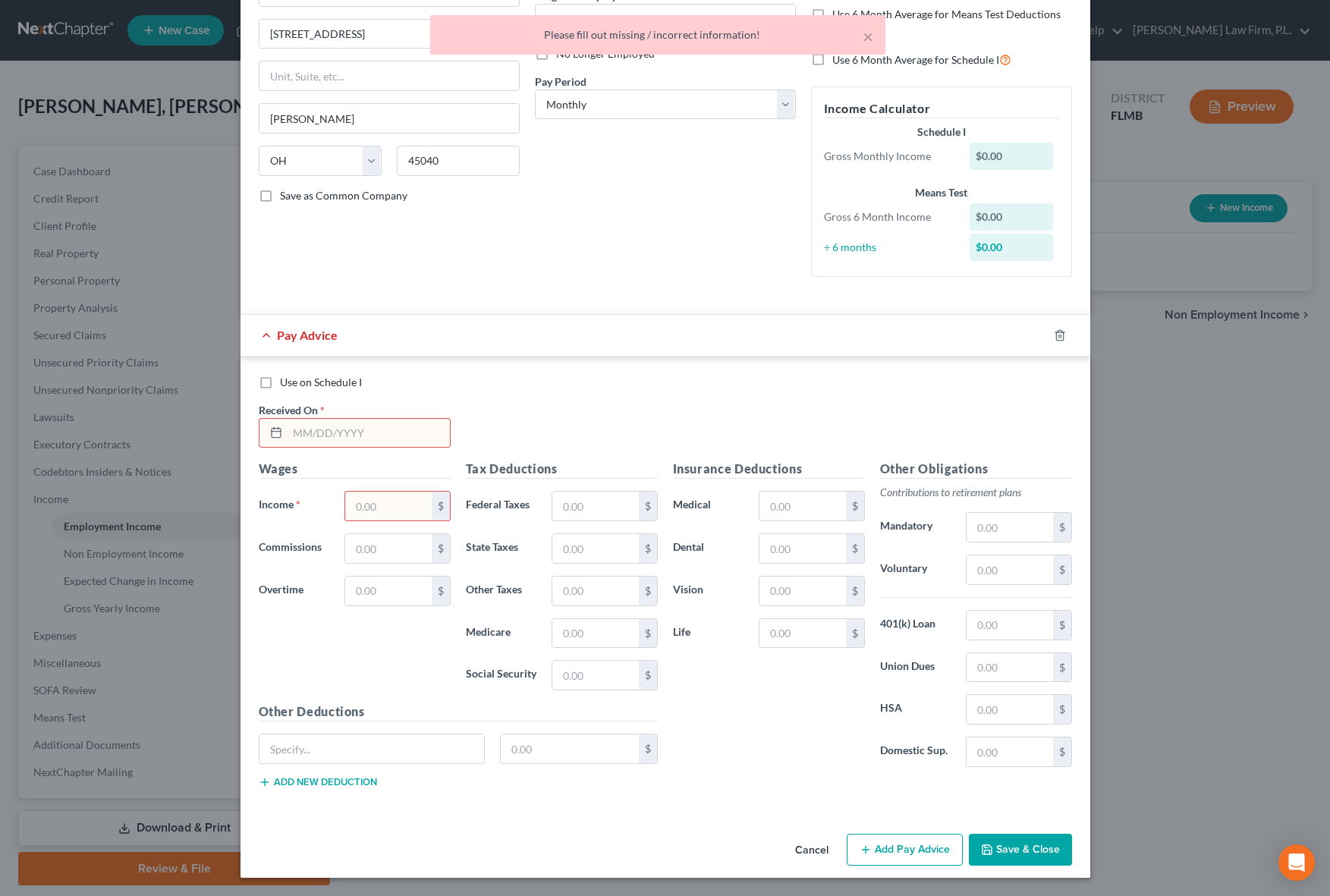
click at [813, 846] on button "Cancel" at bounding box center [812, 850] width 58 height 30
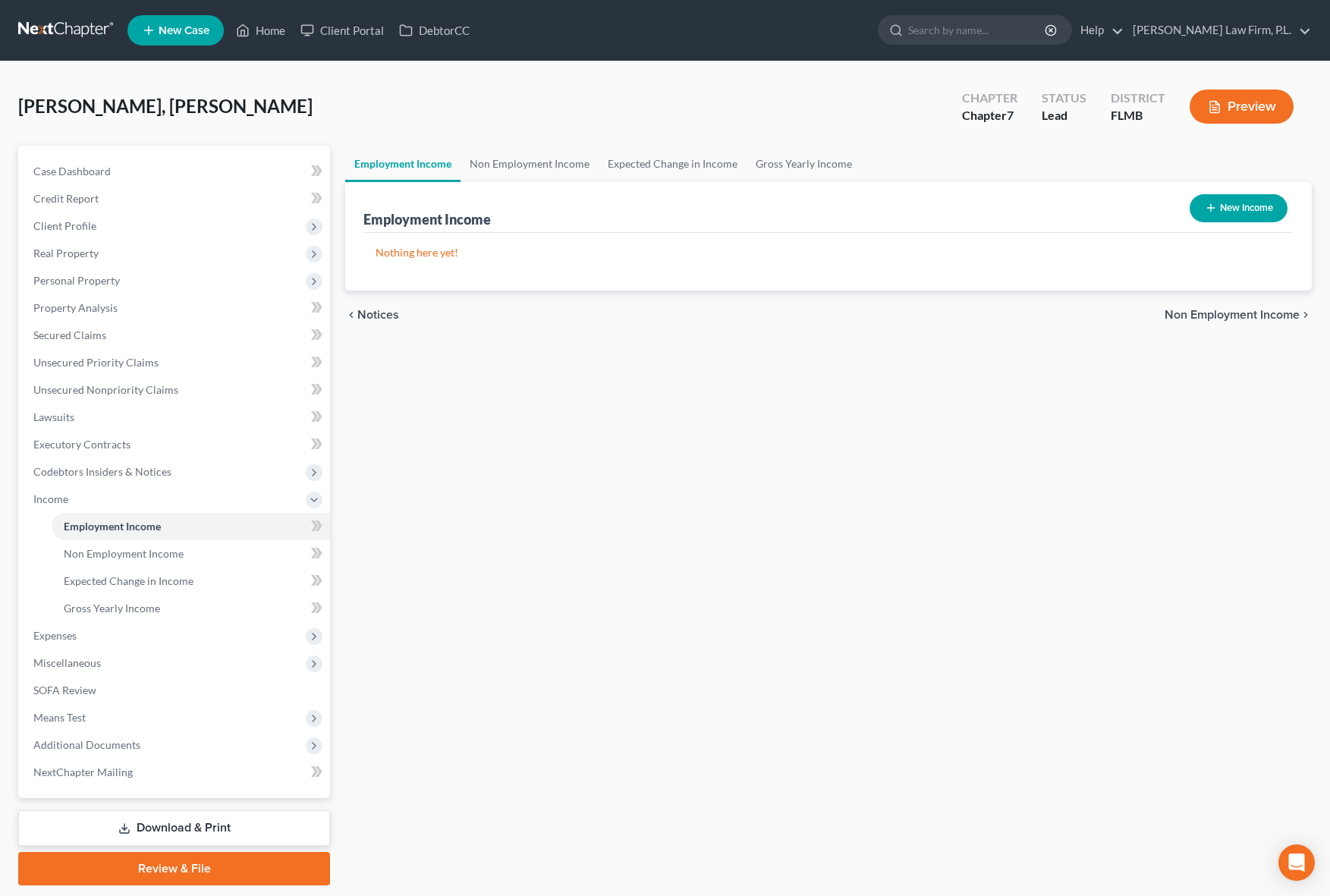
click at [802, 733] on div "Employment Income Non Employment Income Expected Change in Income Gross Yearly …" at bounding box center [828, 515] width 982 height 739
click at [436, 417] on div "Employment Income Non Employment Income Expected Change in Income Gross Yearly …" at bounding box center [828, 515] width 982 height 739
click at [545, 606] on div "Employment Income Non Employment Income Expected Change in Income Gross Yearly …" at bounding box center [828, 515] width 982 height 739
click at [302, 505] on span "Income" at bounding box center [176, 499] width 309 height 28
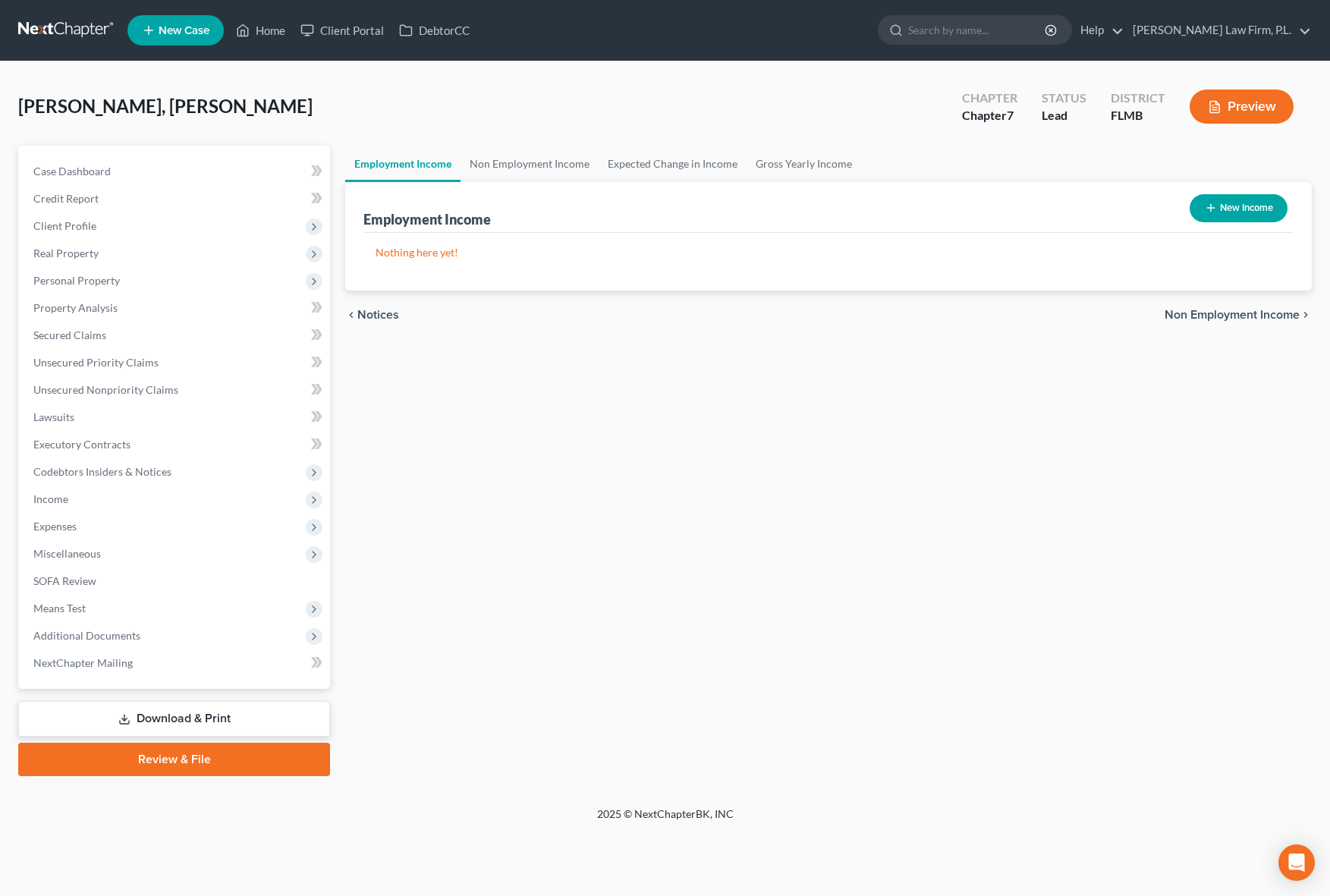
click at [417, 524] on div "Employment Income Non Employment Income Expected Change in Income Gross Yearly …" at bounding box center [828, 460] width 982 height 630
click at [412, 559] on div "Employment Income Non Employment Income Expected Change in Income Gross Yearly …" at bounding box center [828, 460] width 982 height 630
click at [392, 659] on div "Employment Income Non Employment Income Expected Change in Income Gross Yearly …" at bounding box center [828, 460] width 982 height 630
click at [391, 715] on div "Employment Income Non Employment Income Expected Change in Income Gross Yearly …" at bounding box center [828, 460] width 982 height 630
click at [675, 621] on div "Employment Income Non Employment Income Expected Change in Income Gross Yearly …" at bounding box center [828, 460] width 982 height 630
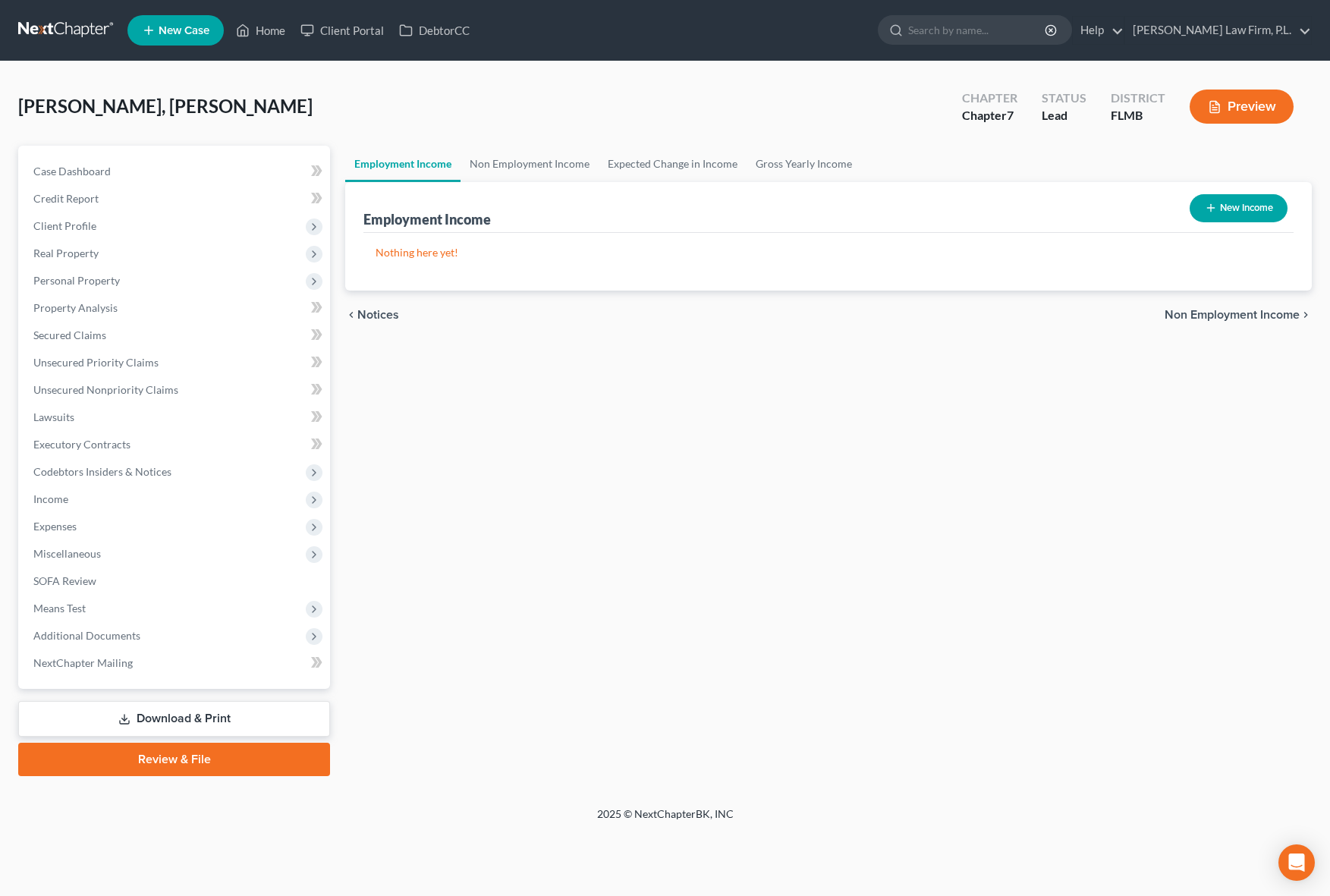
click at [675, 621] on div "Employment Income Non Employment Income Expected Change in Income Gross Yearly …" at bounding box center [828, 460] width 982 height 630
click at [462, 398] on div "Employment Income Non Employment Income Expected Change in Income Gross Yearly …" at bounding box center [828, 460] width 982 height 630
click at [743, 537] on div "Employment Income Non Employment Income Expected Change in Income Gross Yearly …" at bounding box center [828, 460] width 982 height 630
click at [365, 458] on div "Employment Income Non Employment Income Expected Change in Income Gross Yearly …" at bounding box center [828, 460] width 982 height 630
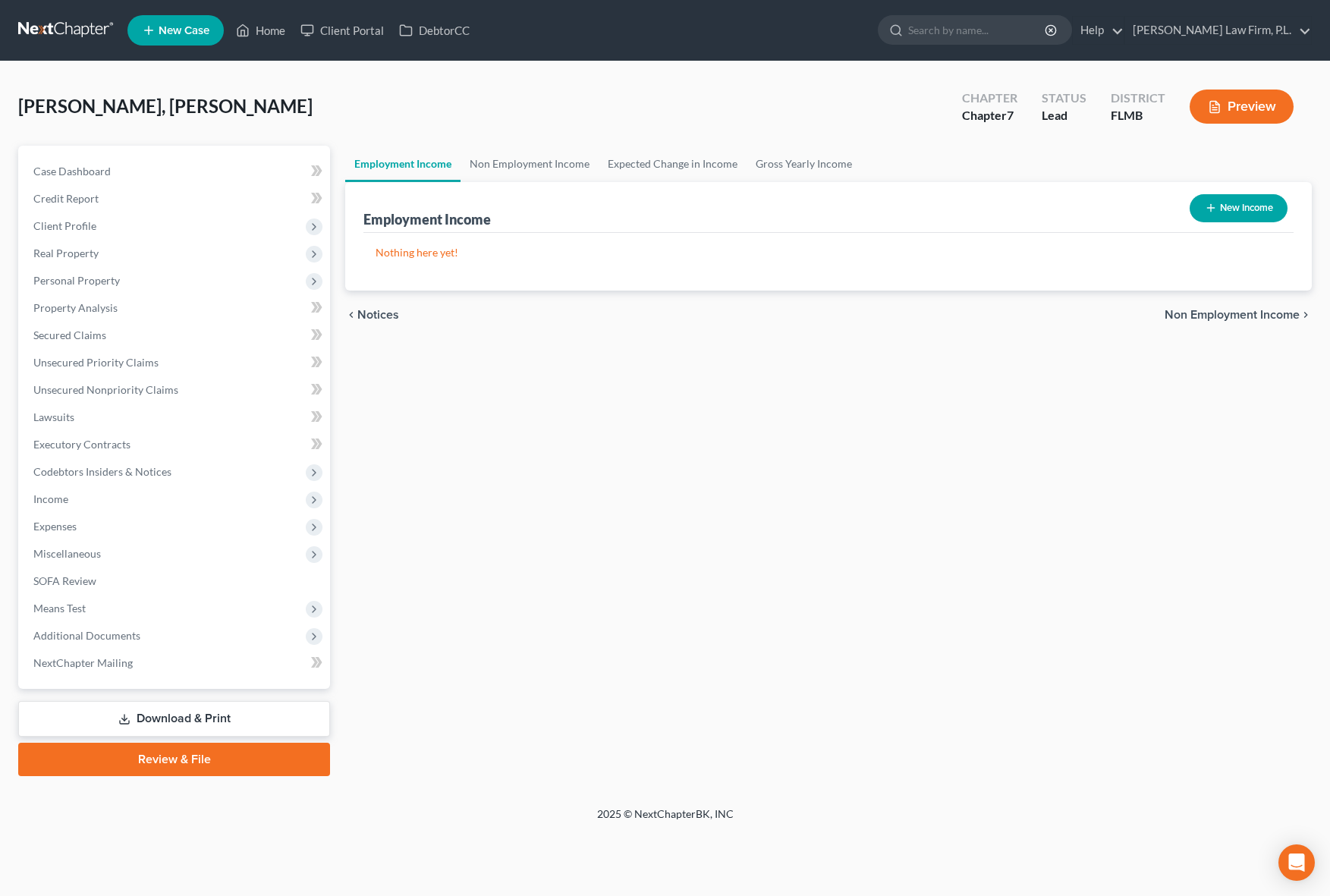
click at [480, 476] on div "Employment Income Non Employment Income Expected Change in Income Gross Yearly …" at bounding box center [828, 460] width 982 height 630
click at [508, 106] on div "[PERSON_NAME], Abduazim Upgraded Chapter Chapter 7 Status Lead District [GEOGRA…" at bounding box center [666, 113] width 1296 height 66
click at [544, 380] on div "Employment Income Non Employment Income Expected Change in Income Gross Yearly …" at bounding box center [829, 460] width 982 height 630
click at [548, 434] on div "Employment Income Non Employment Income Expected Change in Income Gross Yearly …" at bounding box center [829, 460] width 982 height 630
click at [439, 444] on div "Employment Income Non Employment Income Expected Change in Income Gross Yearly …" at bounding box center [829, 460] width 982 height 630
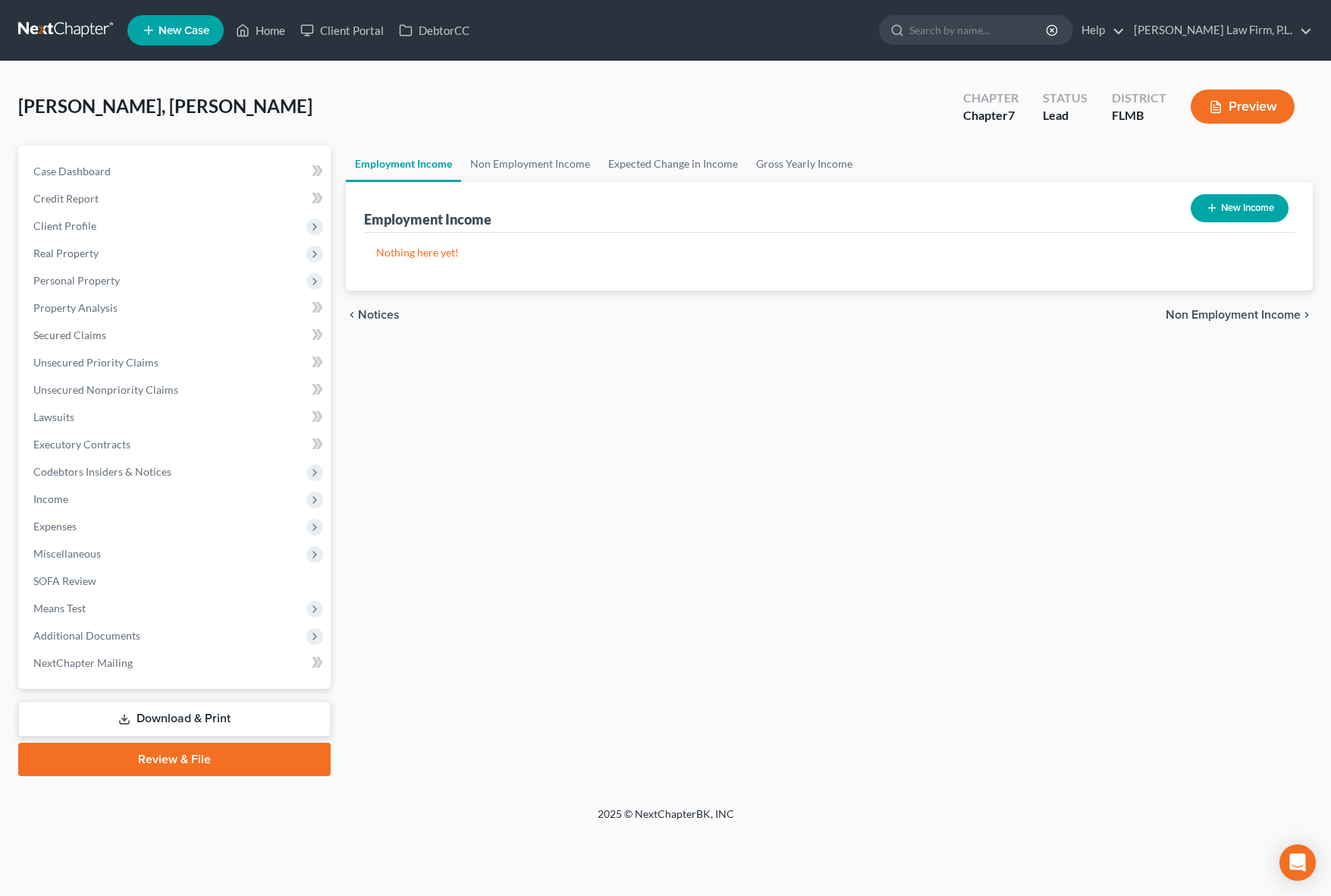
click at [396, 409] on div "Employment Income Non Employment Income Expected Change in Income Gross Yearly …" at bounding box center [829, 460] width 982 height 630
click at [401, 411] on div "Employment Income Non Employment Income Expected Change in Income Gross Yearly …" at bounding box center [829, 460] width 982 height 630
click at [390, 384] on div "Employment Income Non Employment Income Expected Change in Income Gross Yearly …" at bounding box center [829, 460] width 982 height 630
click at [384, 395] on div "Employment Income Non Employment Income Expected Change in Income Gross Yearly …" at bounding box center [829, 460] width 982 height 630
